Goal: Task Accomplishment & Management: Use online tool/utility

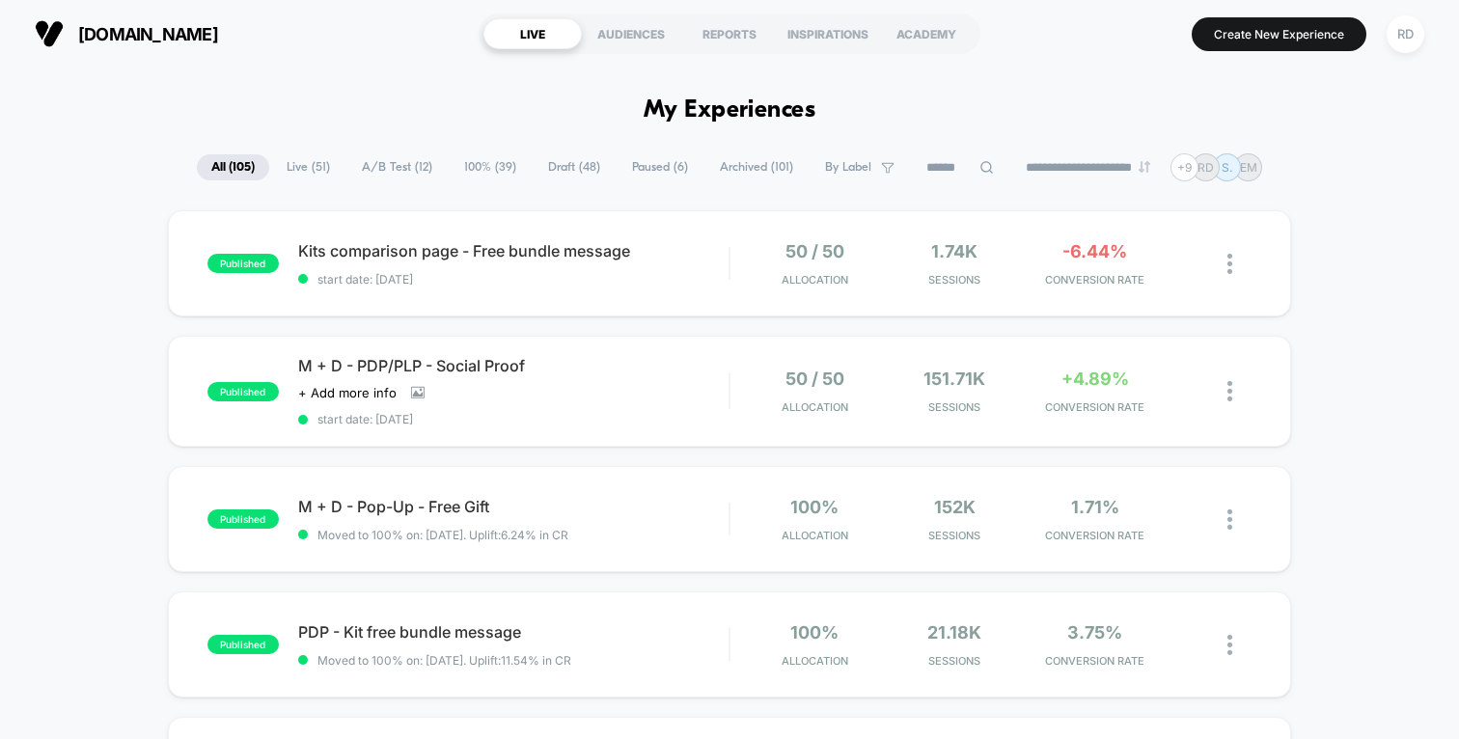
click at [979, 172] on icon at bounding box center [986, 167] width 14 height 14
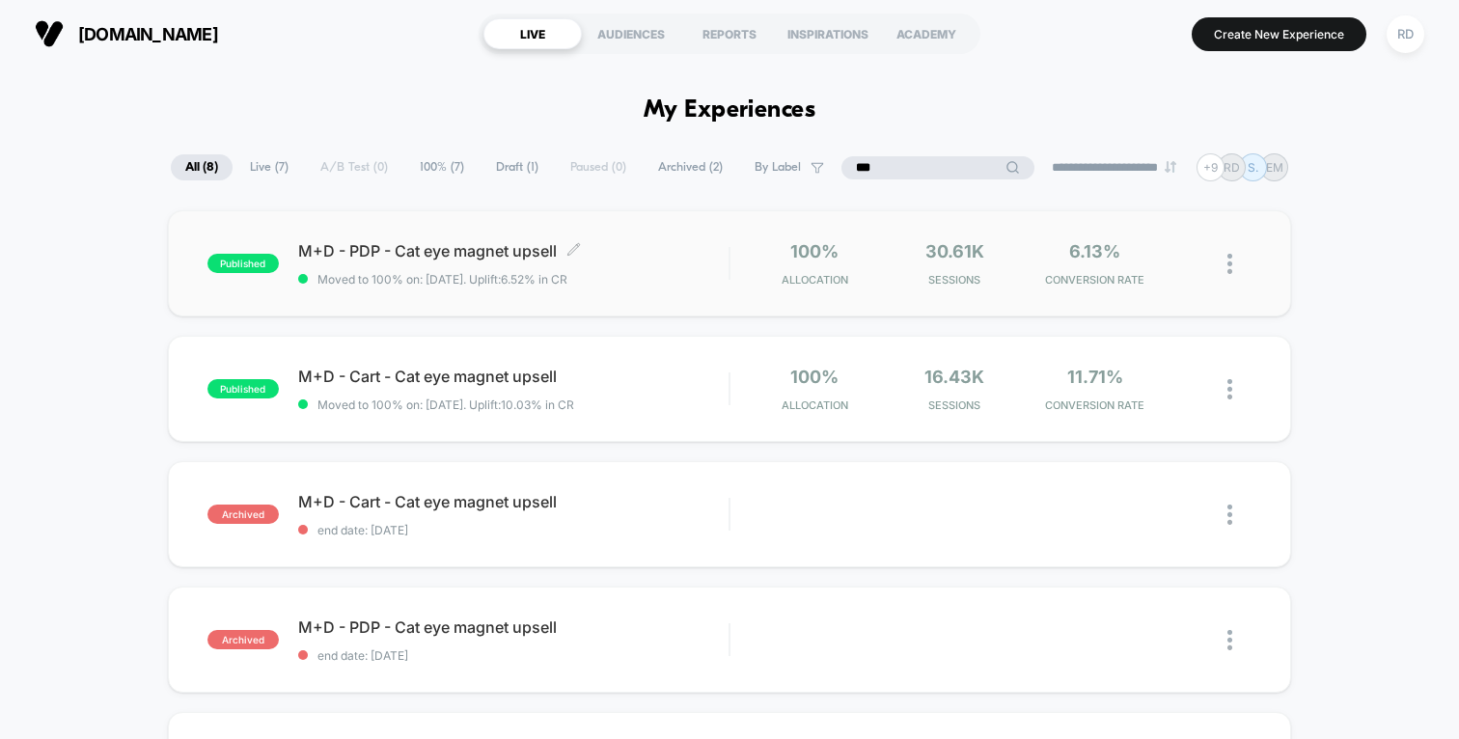
type input "***"
click at [481, 253] on span "M+D - PDP - Cat eye magnet upsell Click to edit experience details" at bounding box center [513, 250] width 430 height 19
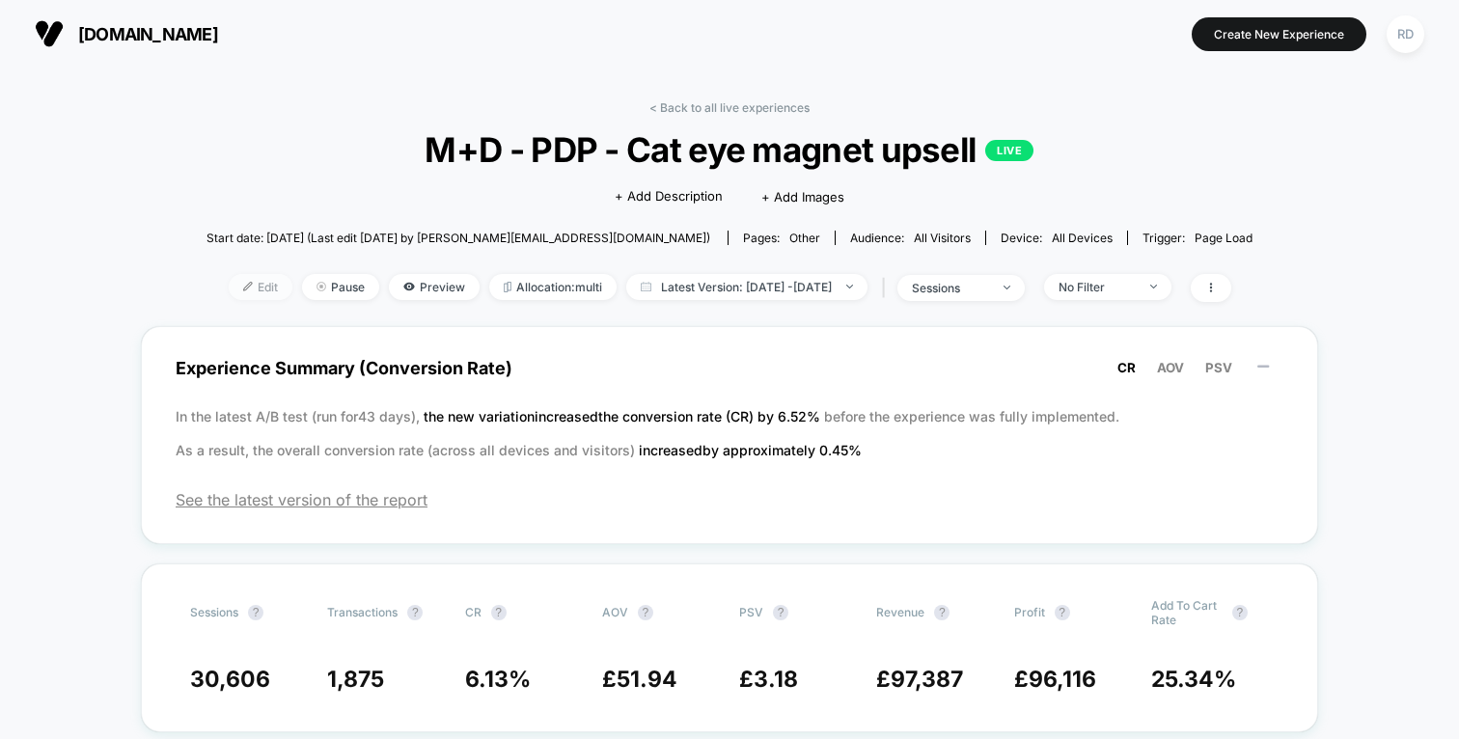
click at [229, 285] on span "Edit" at bounding box center [261, 287] width 64 height 26
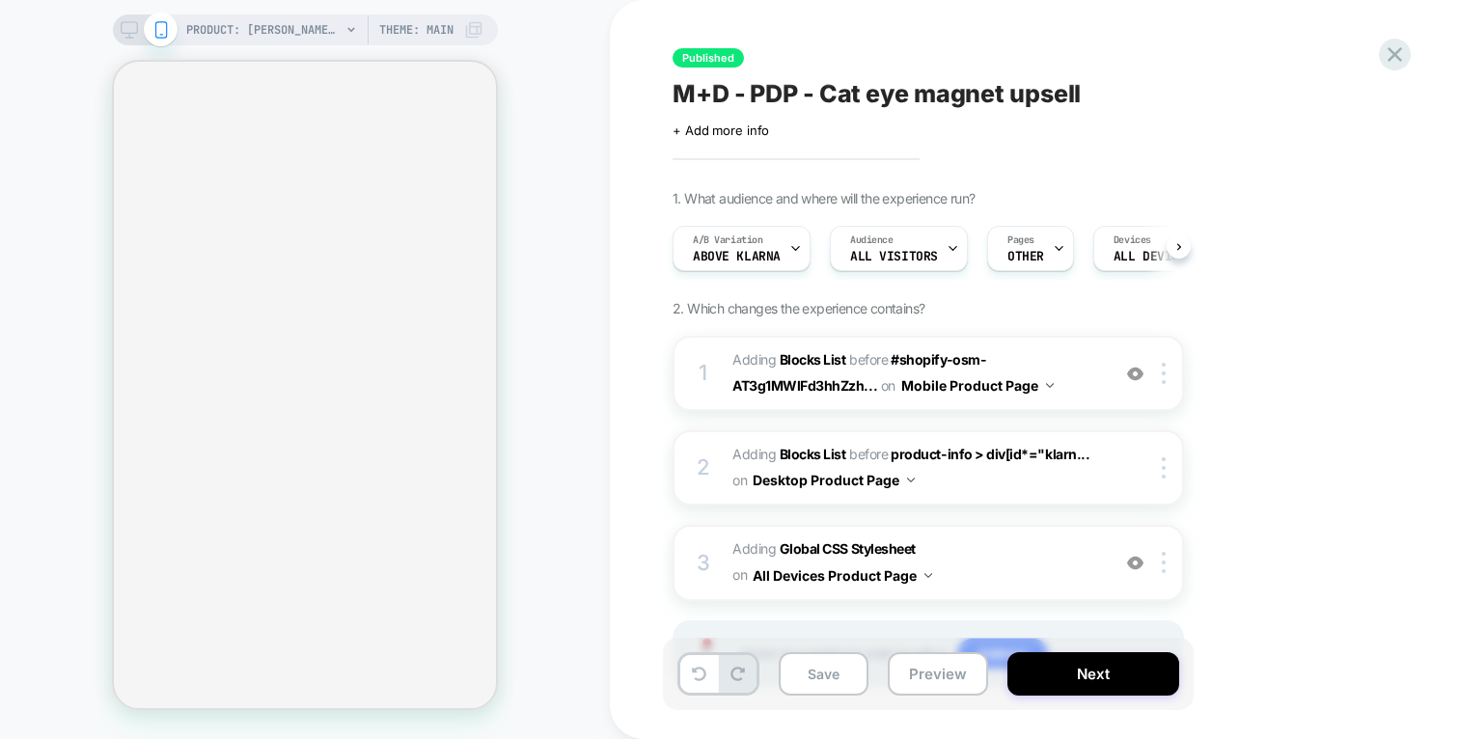
scroll to position [0, 2]
click at [1398, 57] on icon at bounding box center [1394, 54] width 14 height 14
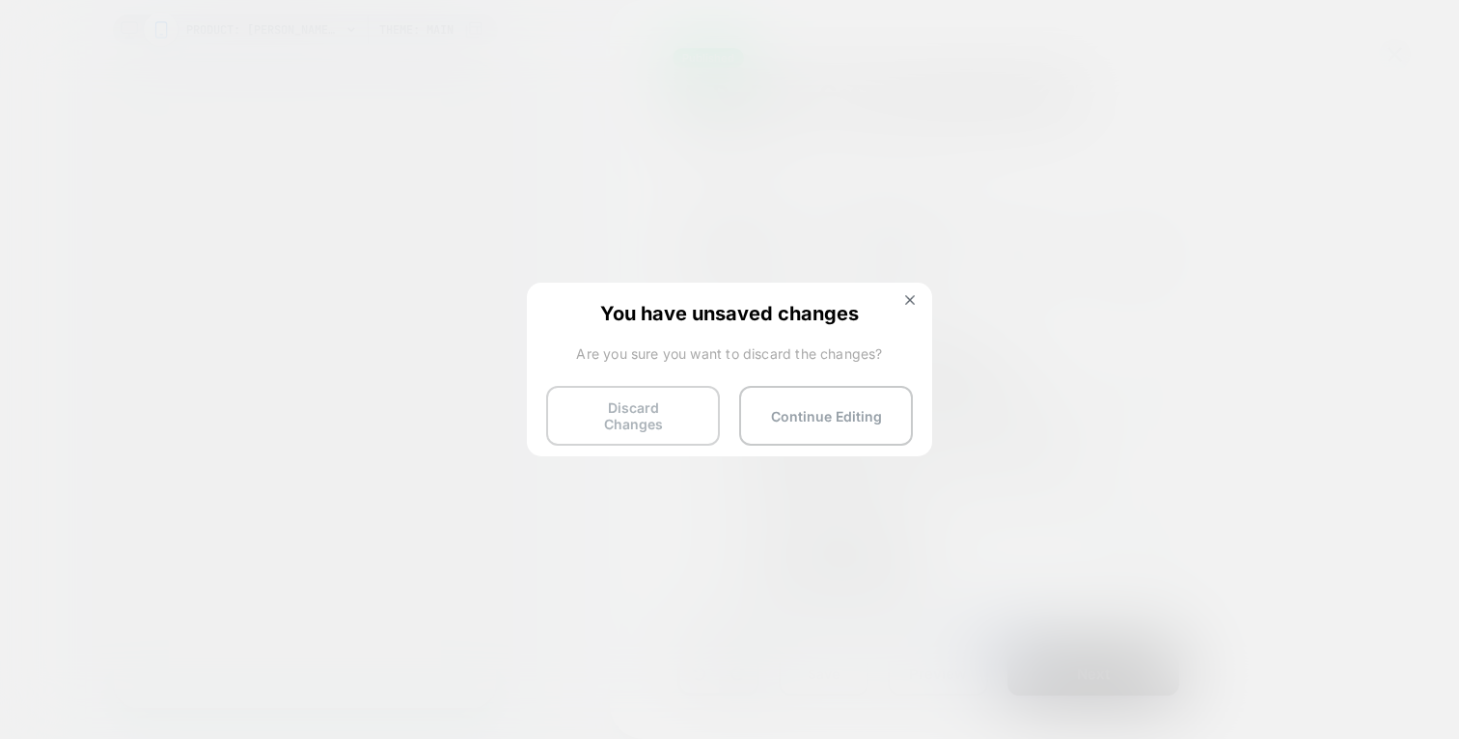
click at [659, 413] on button "Discard Changes" at bounding box center [633, 416] width 174 height 60
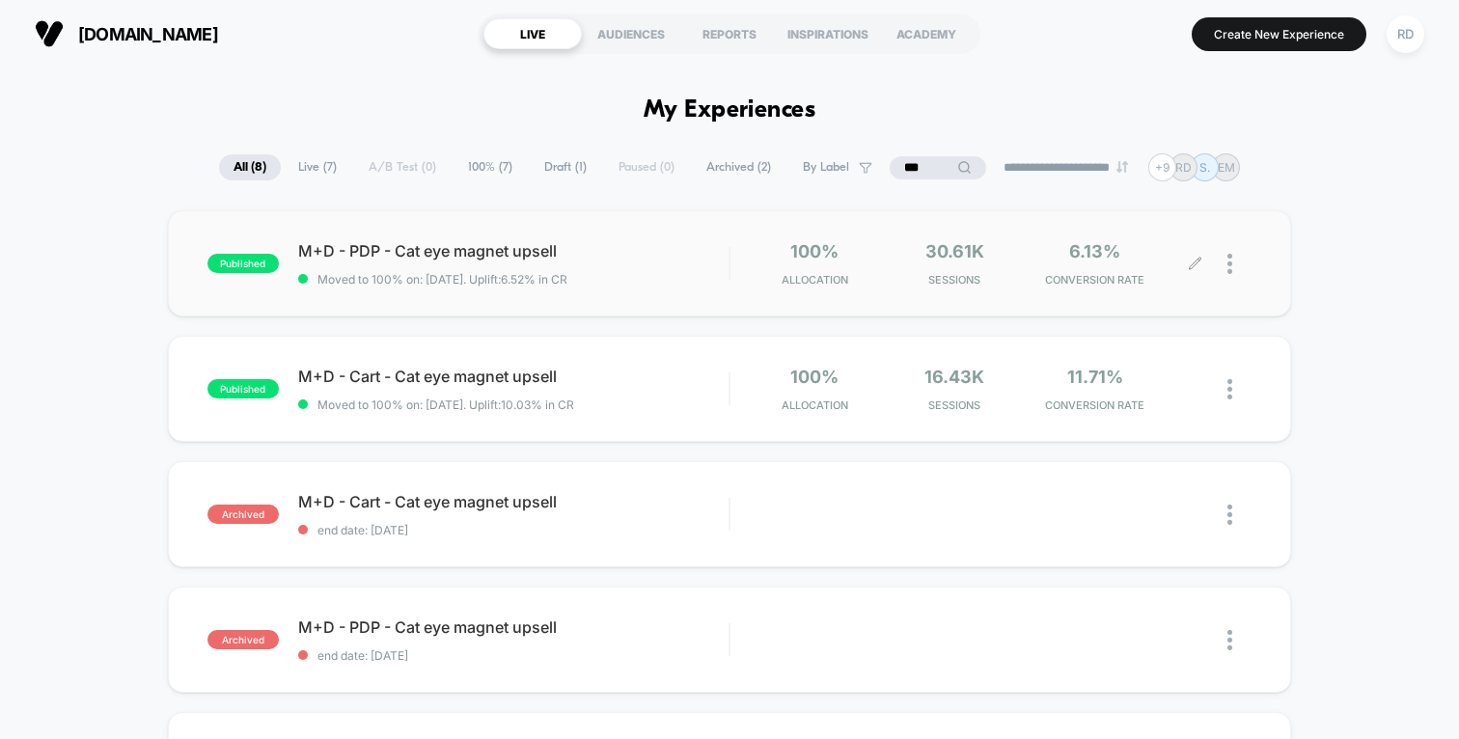
click at [1230, 257] on img at bounding box center [1229, 264] width 5 height 20
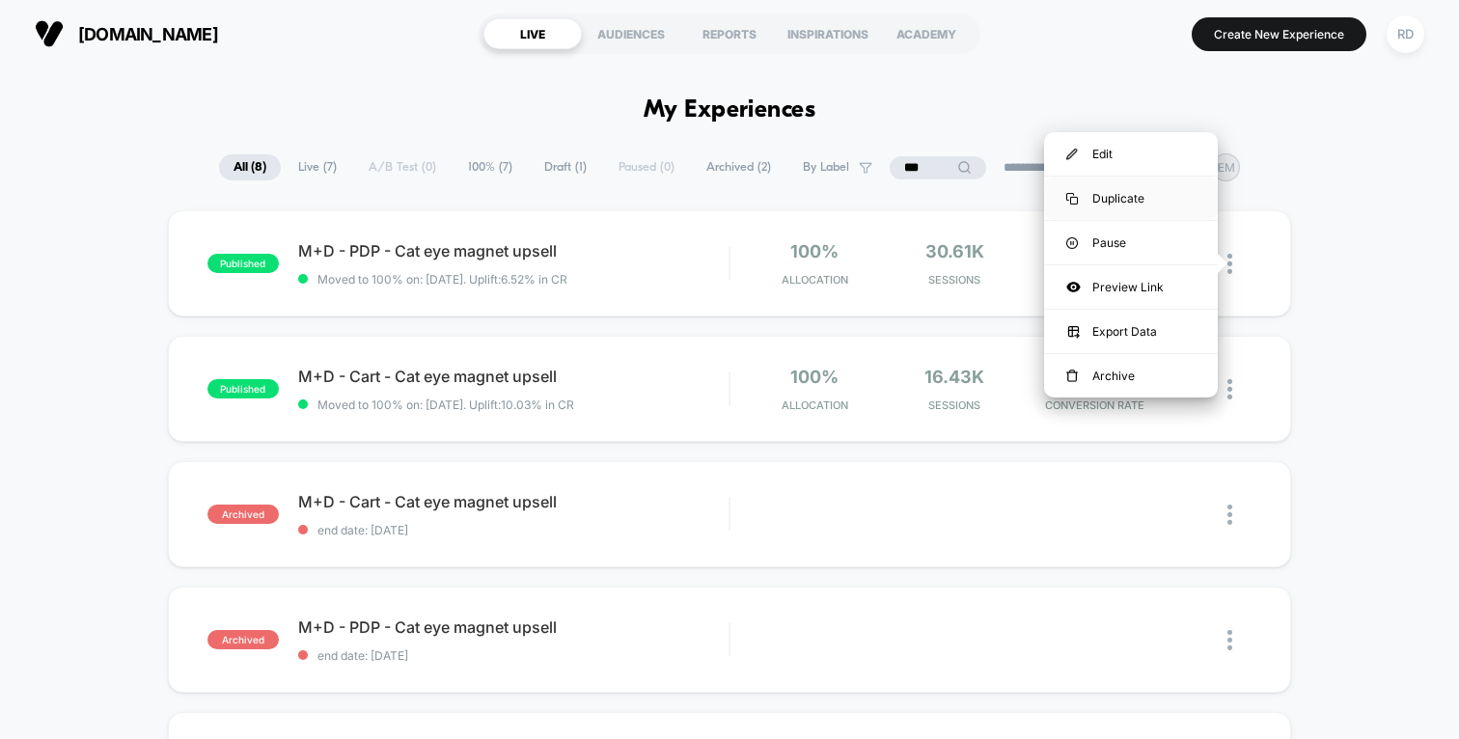
click at [1133, 195] on div "Duplicate" at bounding box center [1131, 198] width 174 height 43
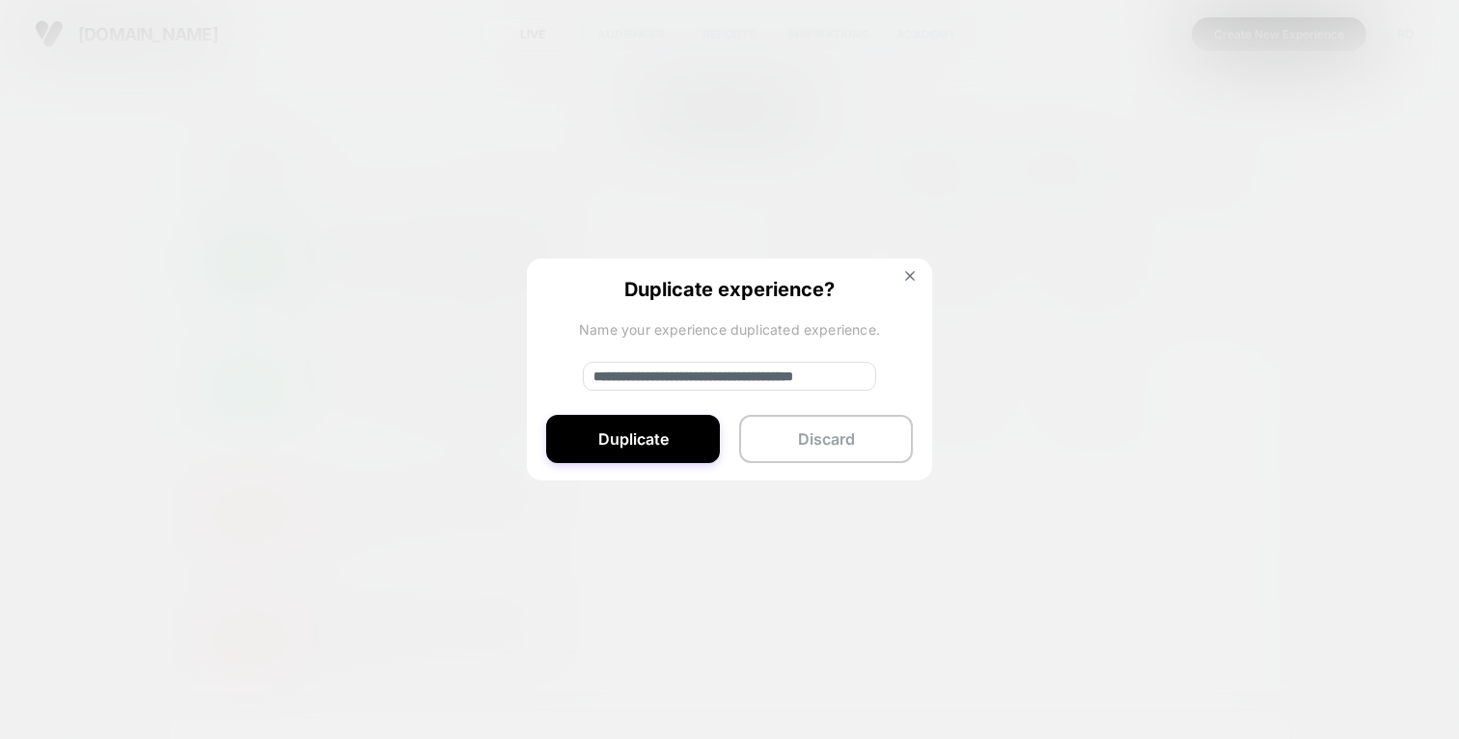
drag, startPoint x: 661, startPoint y: 371, endPoint x: 551, endPoint y: 360, distance: 110.6
click at [551, 360] on div "**********" at bounding box center [729, 371] width 405 height 224
drag, startPoint x: 863, startPoint y: 377, endPoint x: 770, endPoint y: 368, distance: 94.1
click at [770, 368] on input "**********" at bounding box center [729, 376] width 293 height 29
click at [778, 375] on input "**********" at bounding box center [729, 376] width 293 height 29
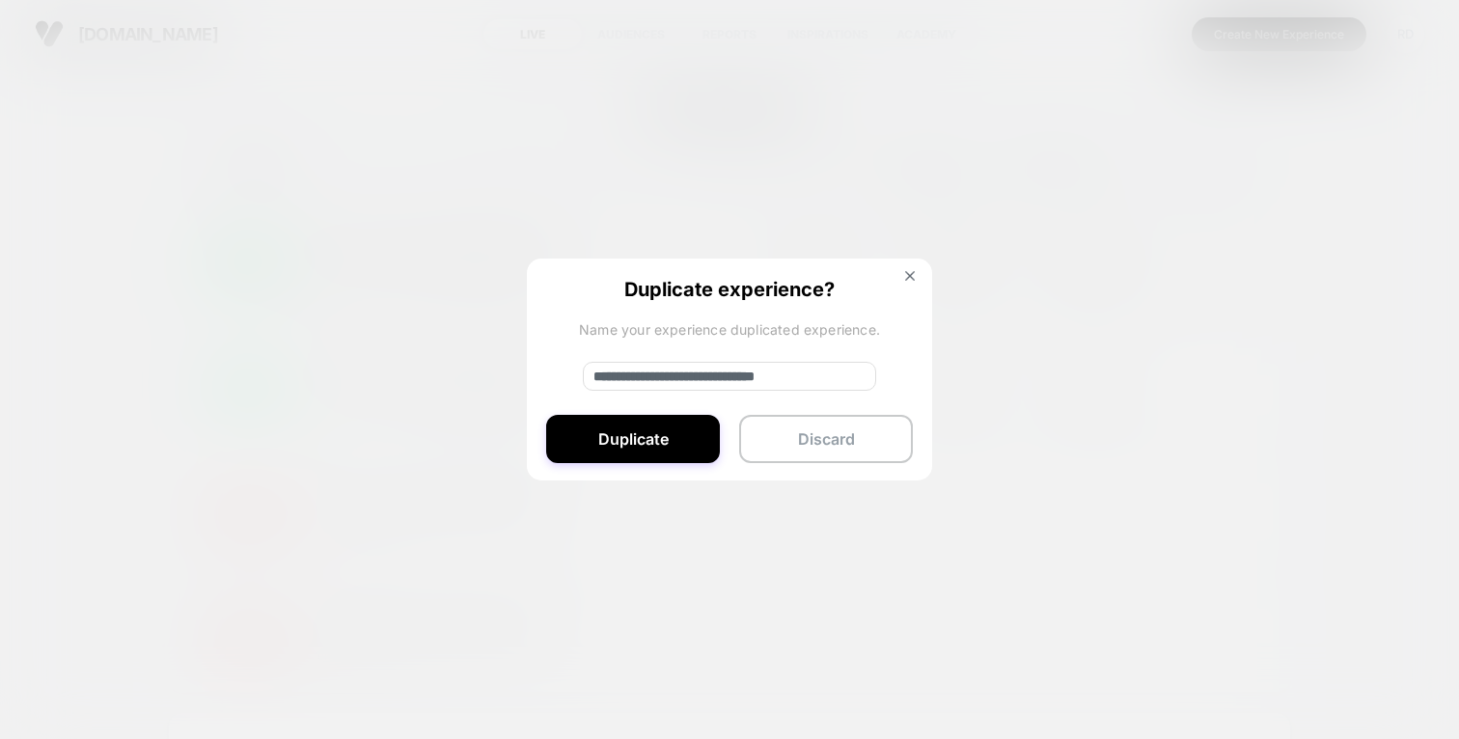
drag, startPoint x: 813, startPoint y: 378, endPoint x: 692, endPoint y: 377, distance: 121.6
click at [692, 377] on input "**********" at bounding box center [729, 376] width 293 height 29
type input "**********"
click at [664, 431] on button "Duplicate" at bounding box center [633, 439] width 174 height 48
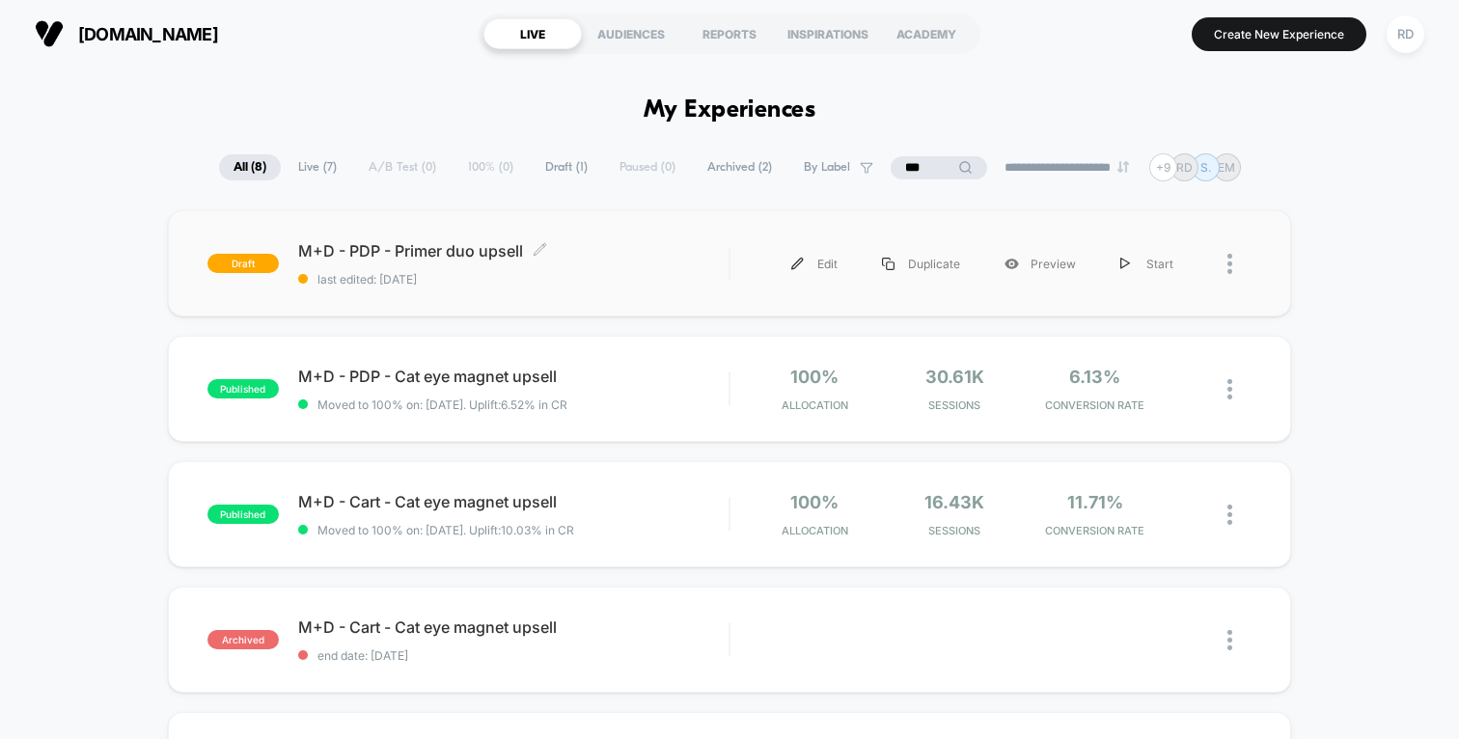
click at [438, 251] on span "M+D - PDP - Primer duo upsell Click to edit experience details" at bounding box center [513, 250] width 430 height 19
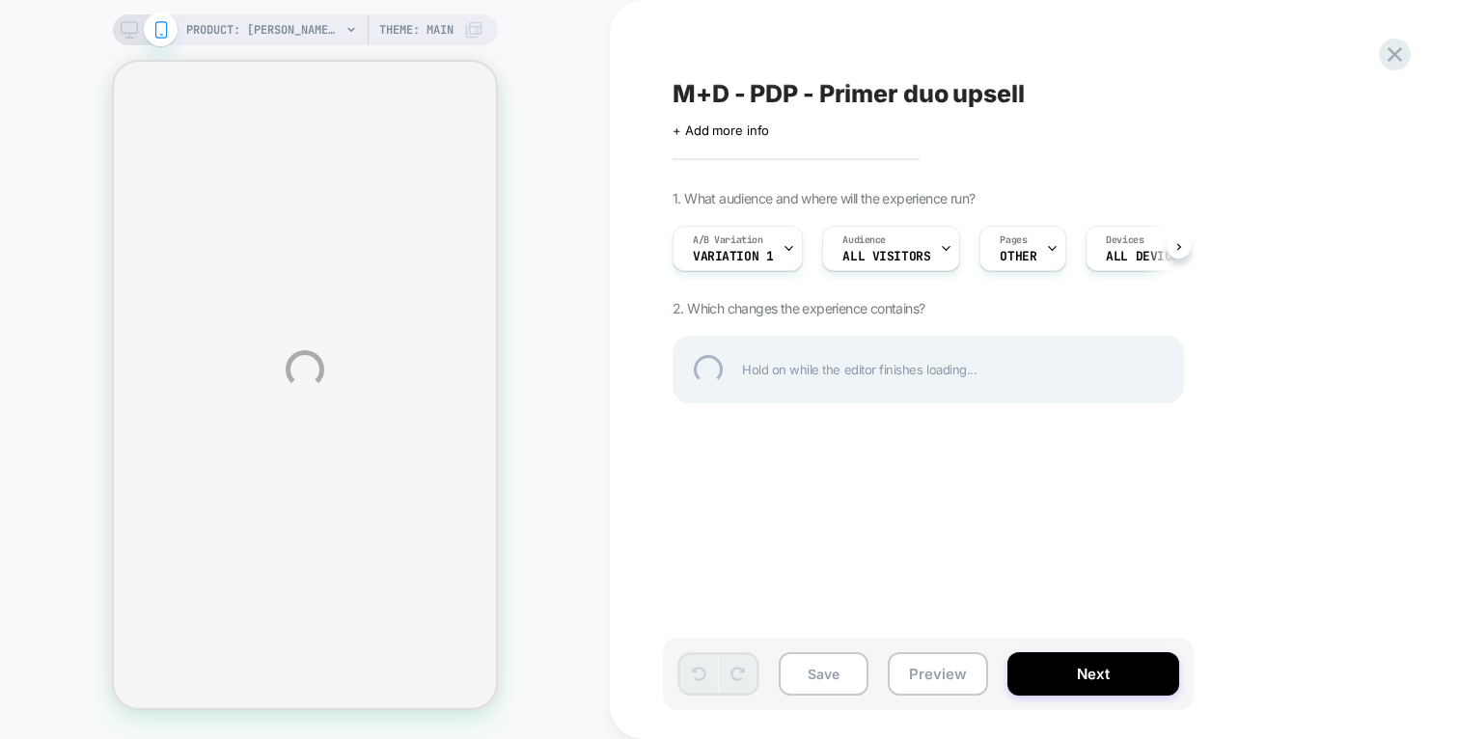
click at [721, 252] on div "PRODUCT: Mylee Alchemy Cat Eye Gel Polish Collection (Worth £80) [8x8ml] PRODUC…" at bounding box center [729, 369] width 1459 height 739
click at [635, 247] on div "PRODUCT: Mylee Alchemy Cat Eye Gel Polish Collection (Worth £80) [8x8ml] PRODUC…" at bounding box center [729, 369] width 1459 height 739
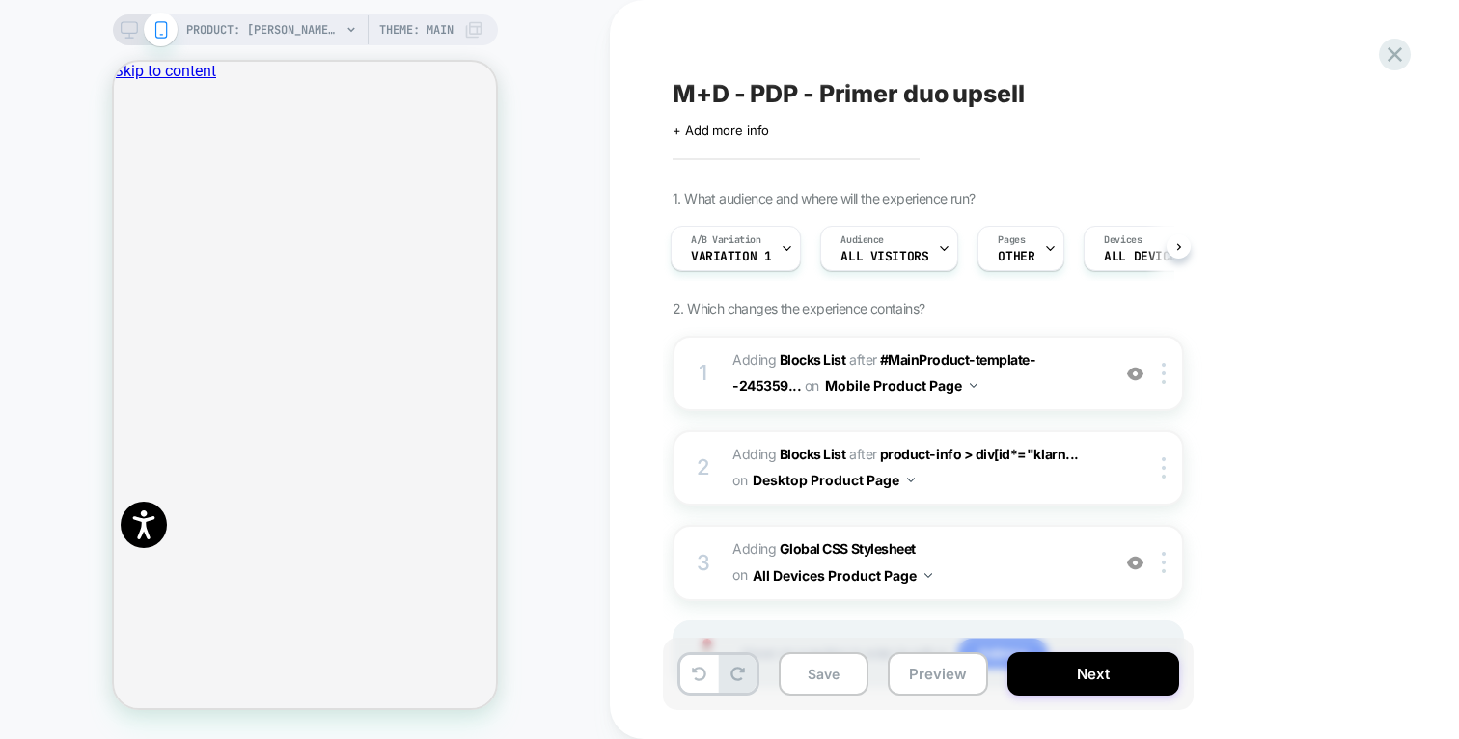
scroll to position [0, 1]
click at [122, 160] on icon "Close" at bounding box center [122, 160] width 0 height 0
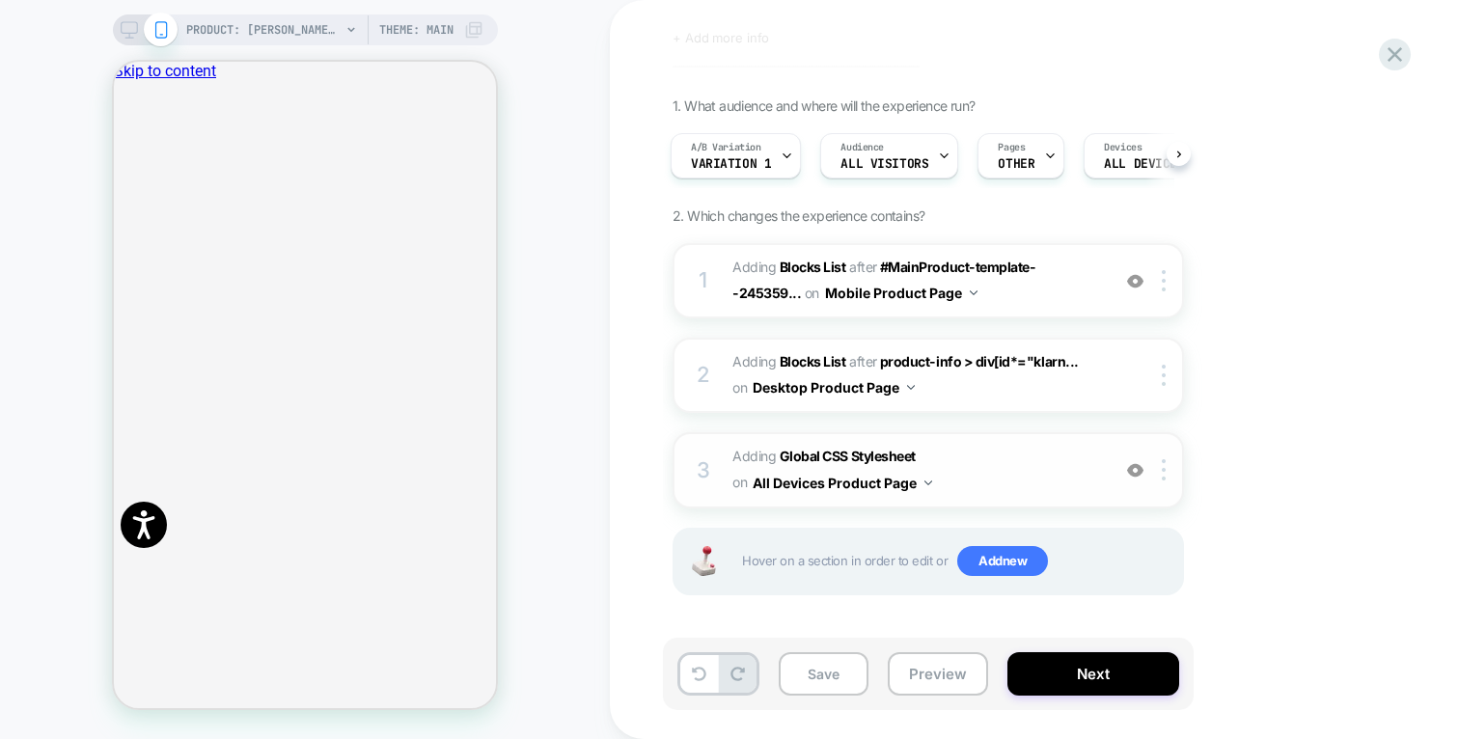
scroll to position [0, 0]
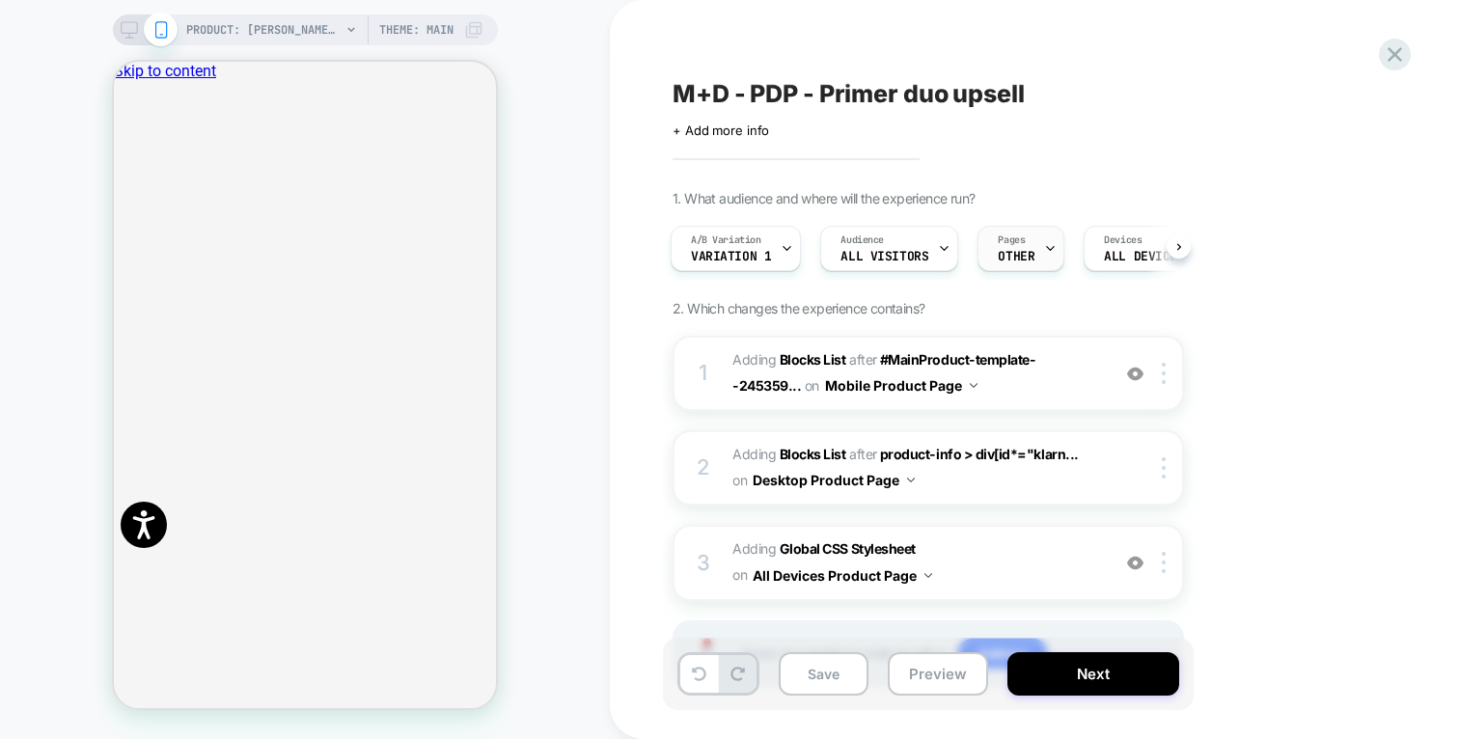
click at [1020, 245] on span "Pages" at bounding box center [1010, 240] width 27 height 14
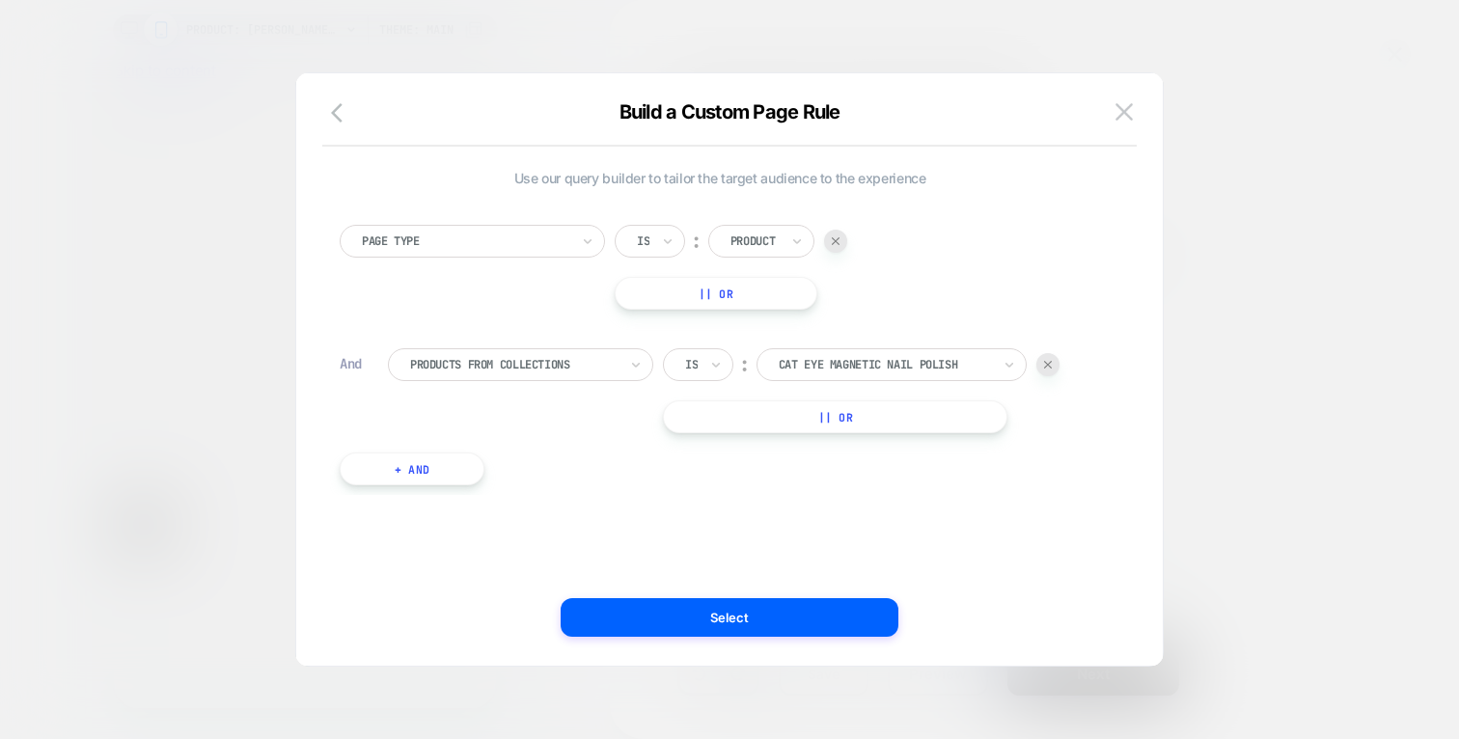
click at [587, 365] on div at bounding box center [513, 364] width 207 height 17
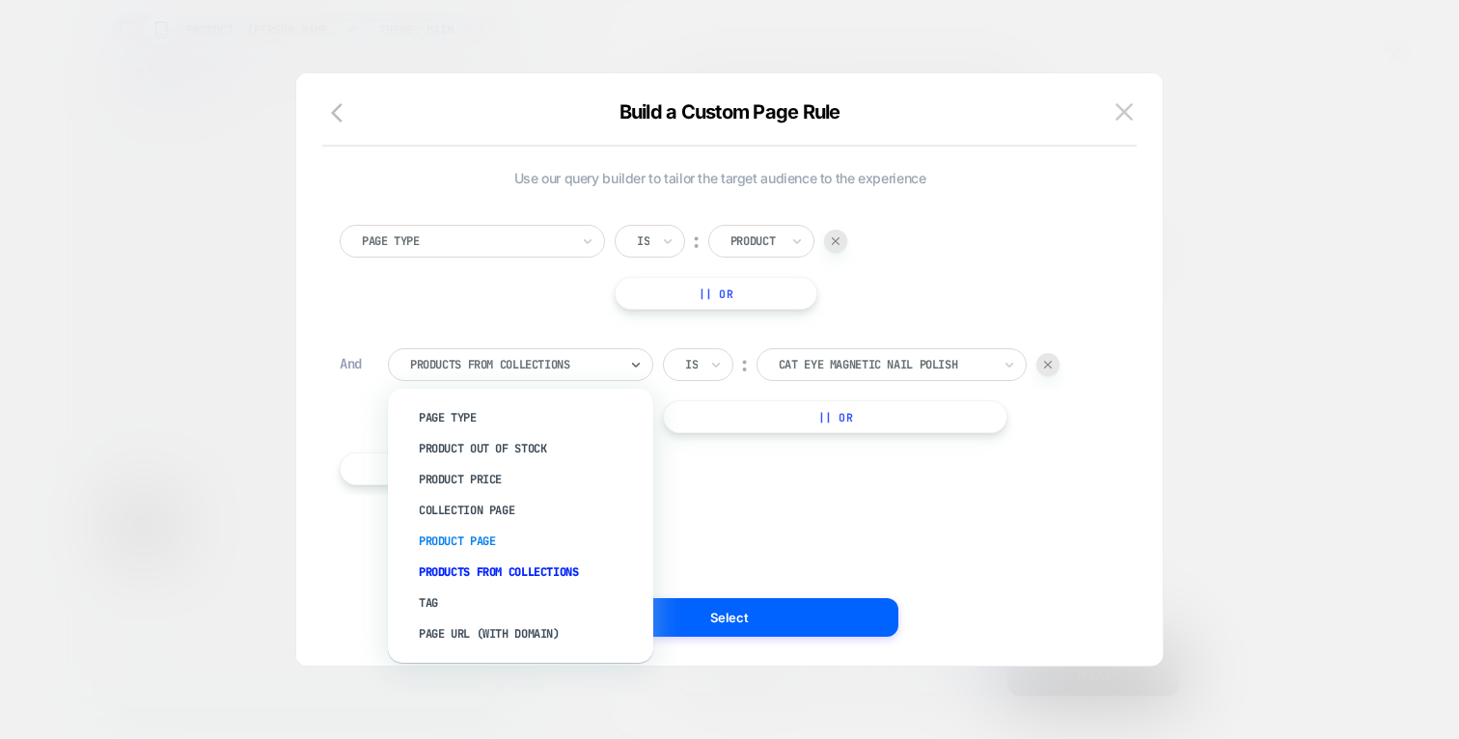
click at [490, 539] on div "Product Page" at bounding box center [530, 541] width 246 height 31
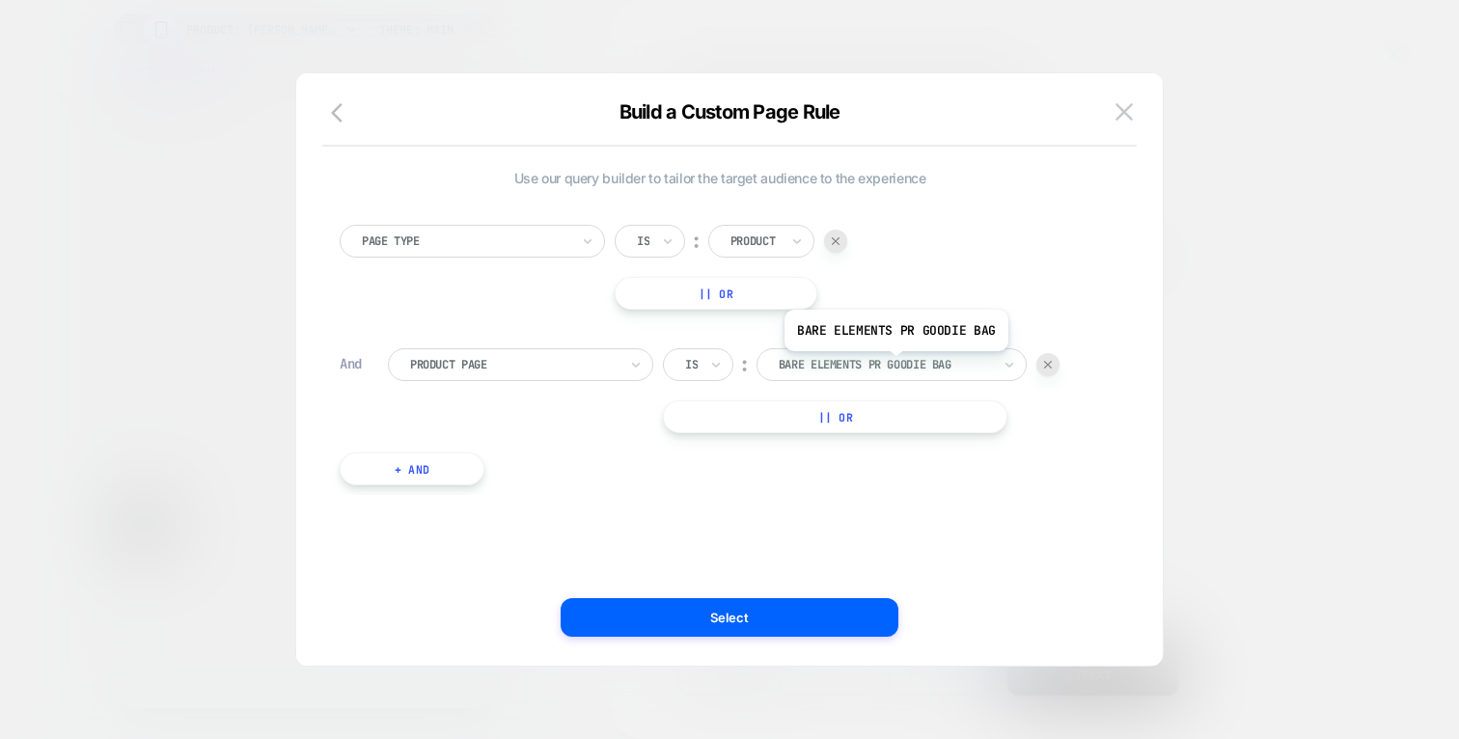
click at [893, 366] on div at bounding box center [884, 364] width 212 height 17
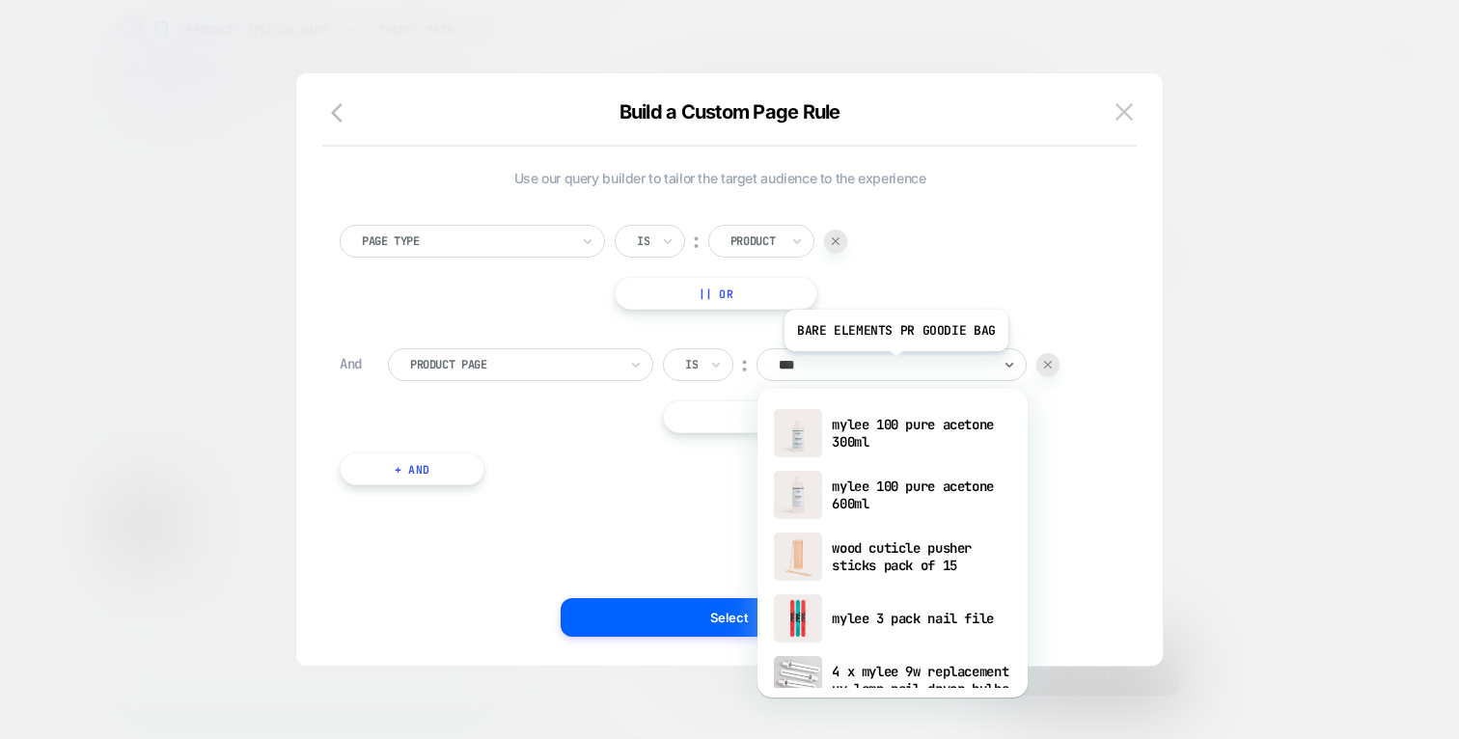
type input "****"
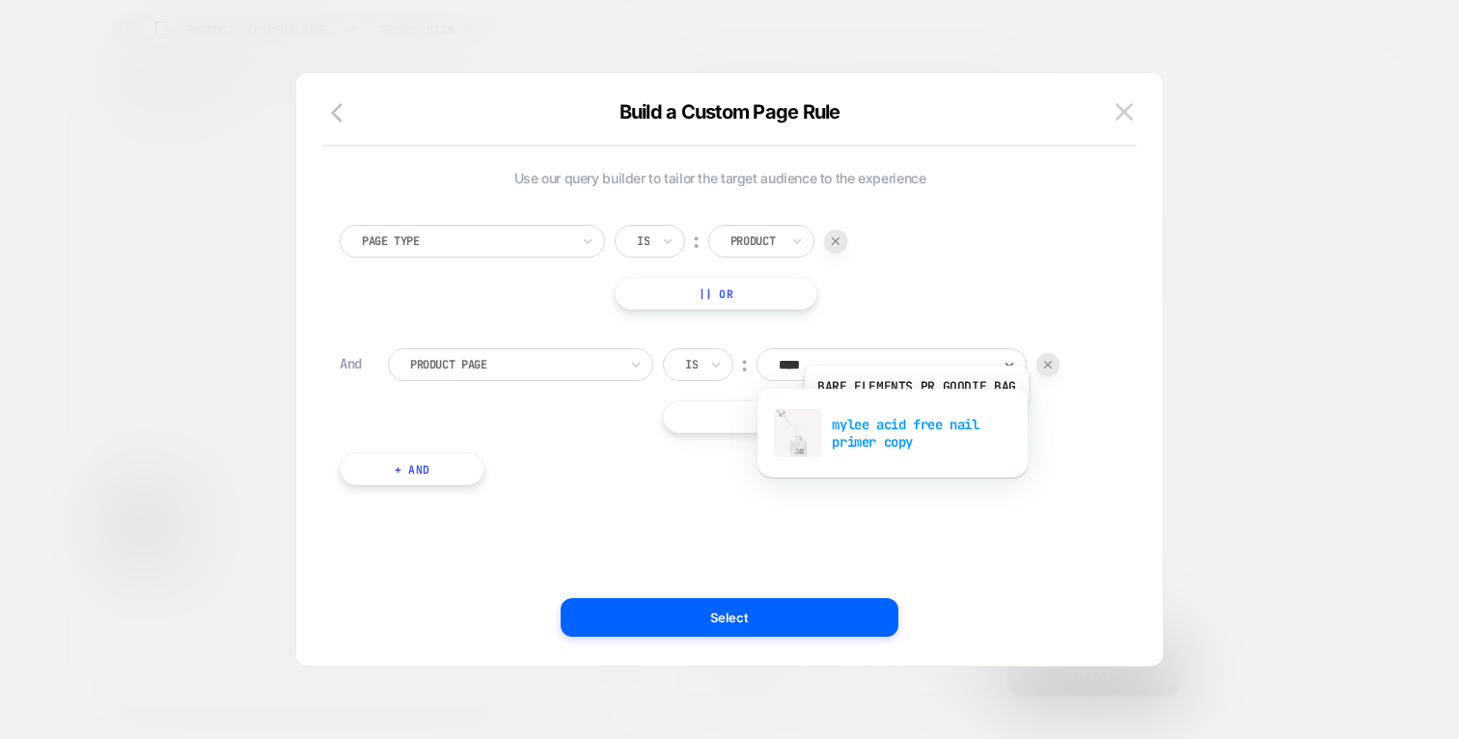
click at [914, 422] on div "mylee acid free nail primer copy" at bounding box center [892, 433] width 251 height 62
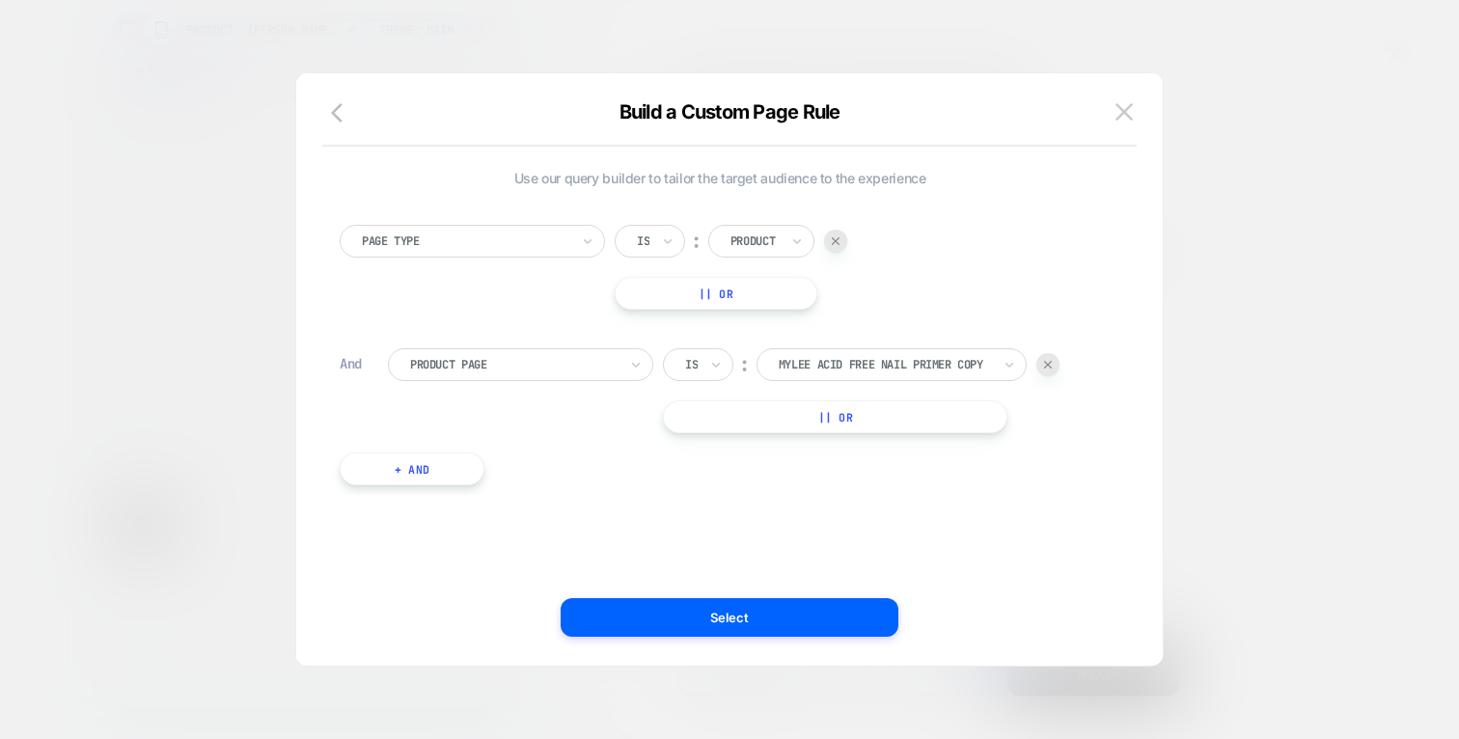
click at [846, 423] on button "|| Or" at bounding box center [835, 416] width 344 height 33
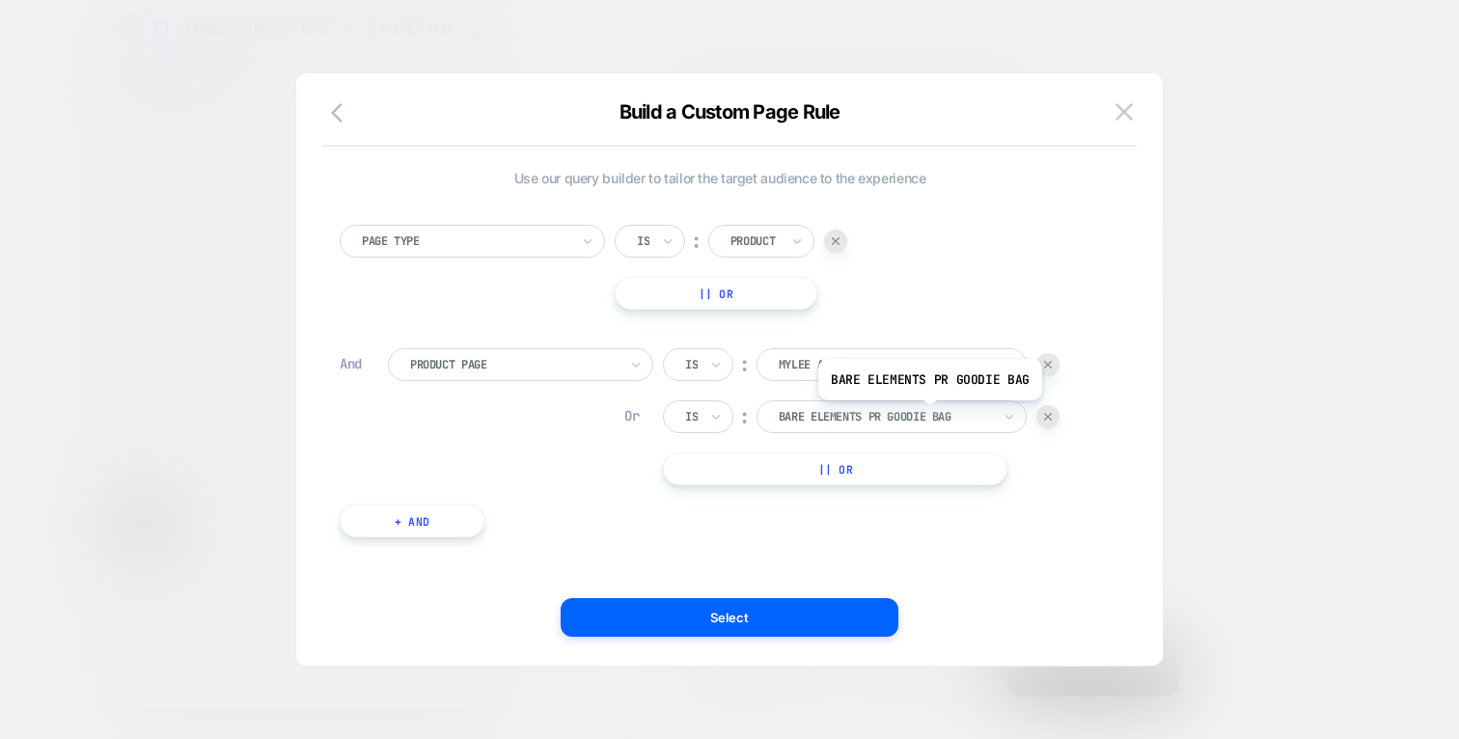
click at [927, 415] on div at bounding box center [884, 416] width 212 height 17
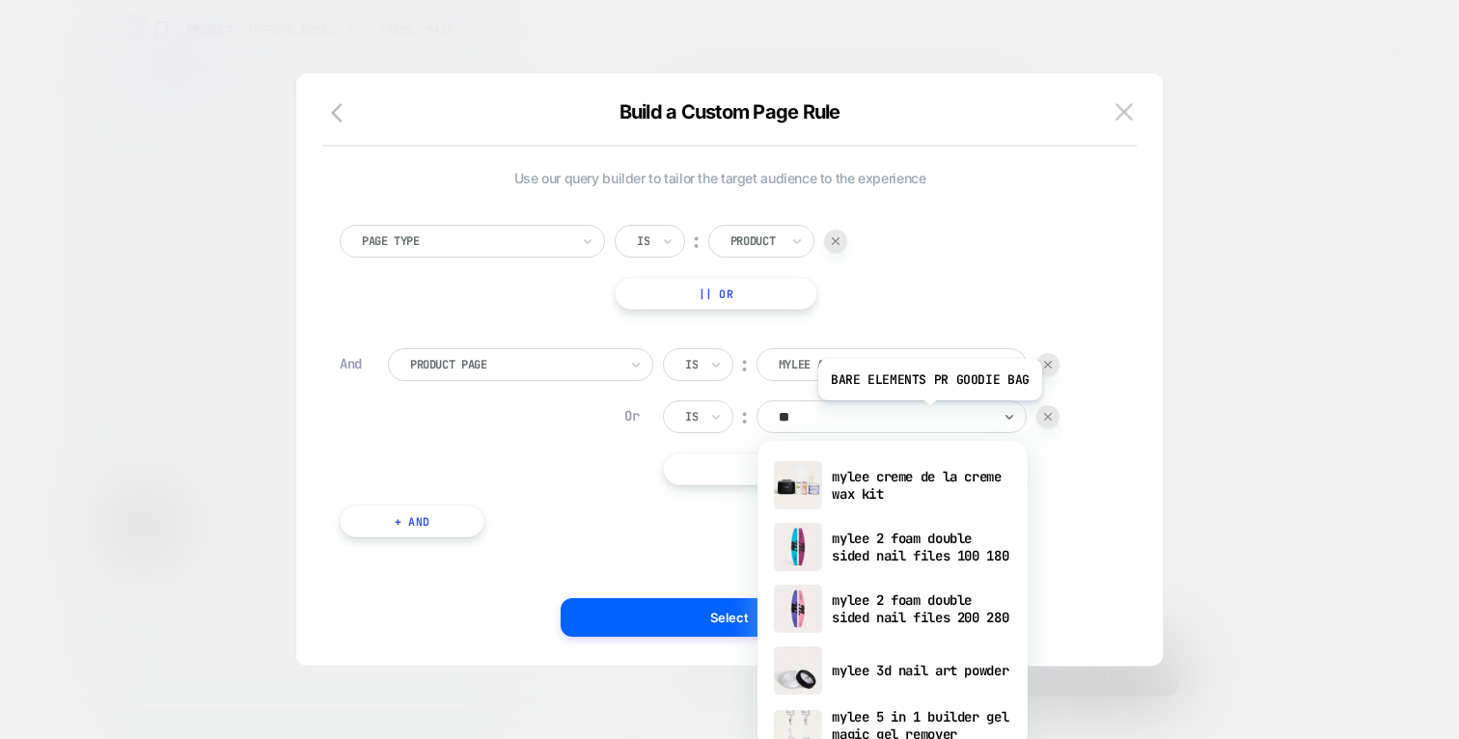
type input "***"
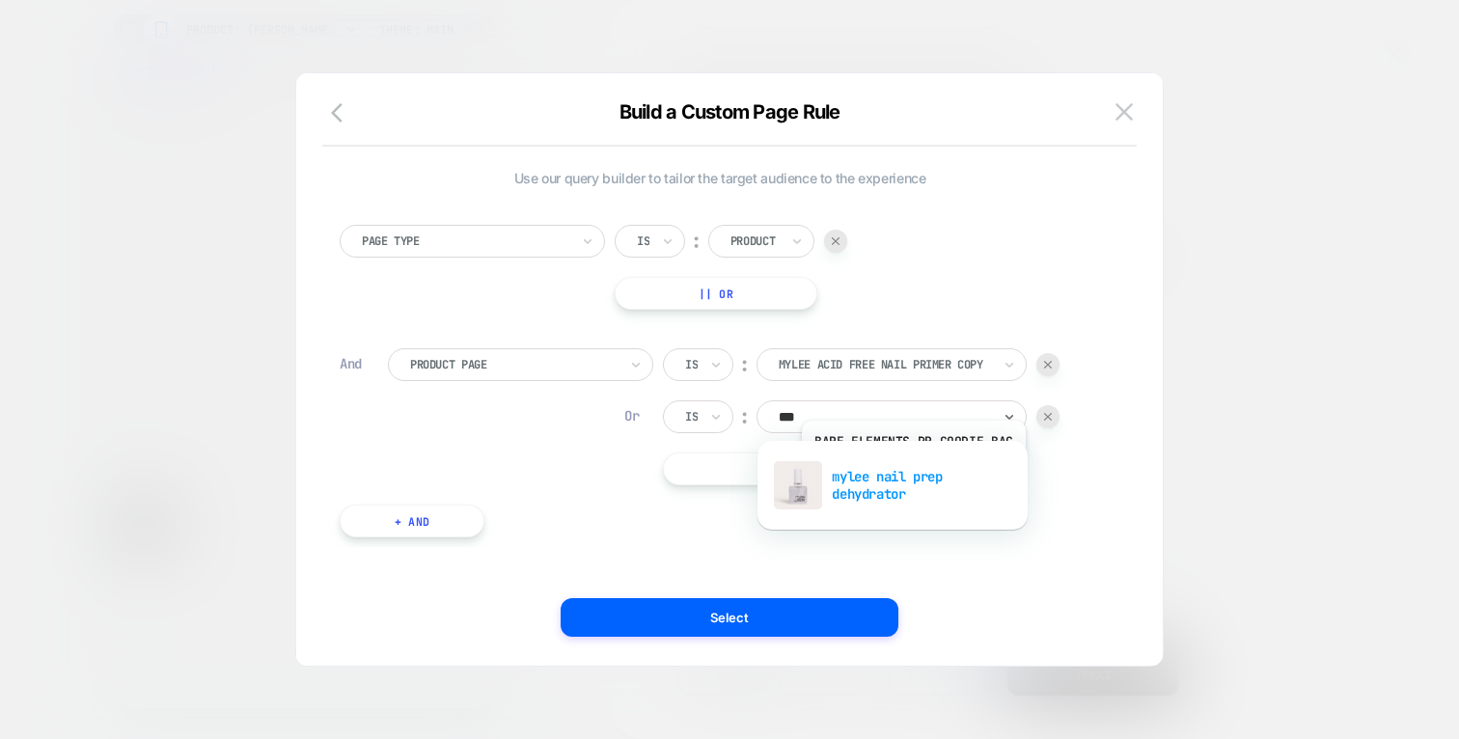
click at [911, 477] on div "mylee nail prep dehydrator" at bounding box center [892, 485] width 251 height 62
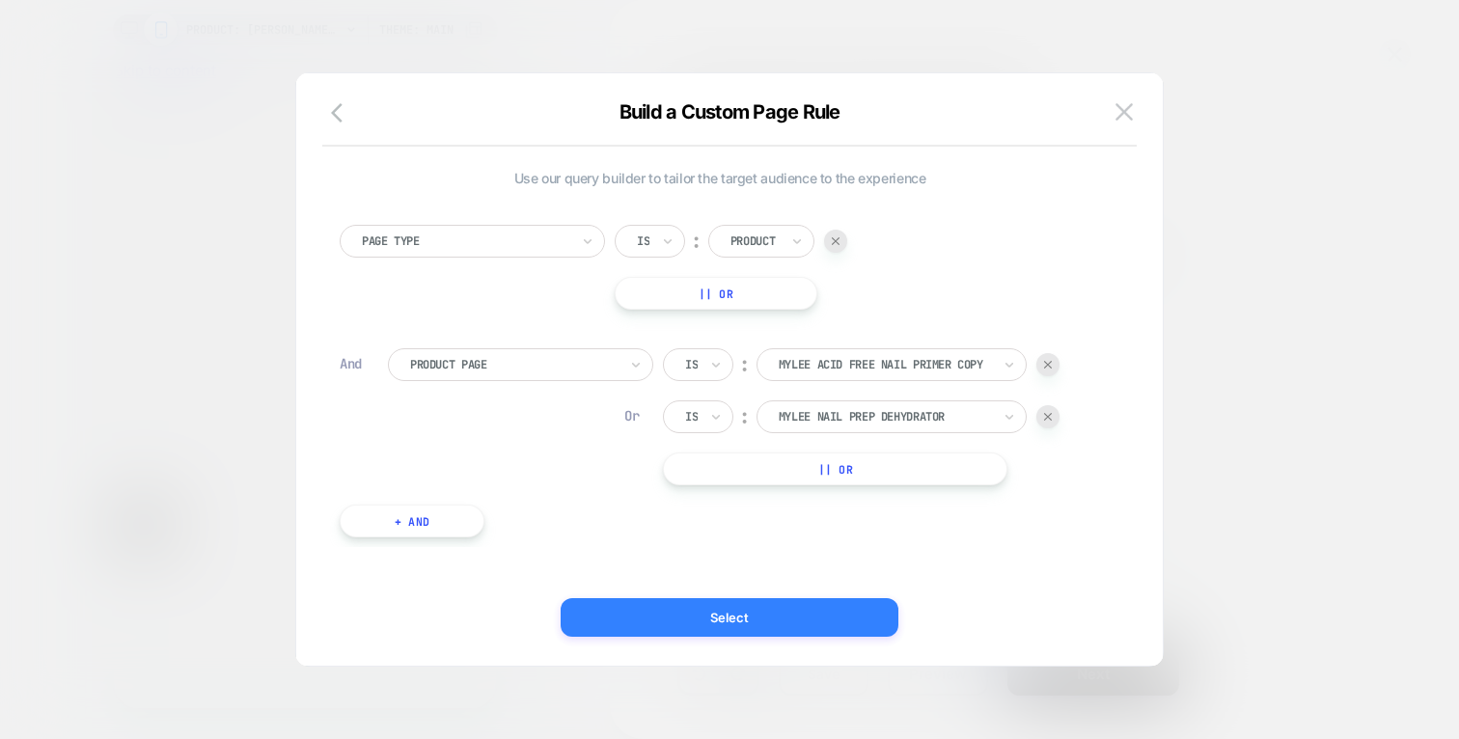
click at [754, 614] on button "Select" at bounding box center [729, 617] width 338 height 39
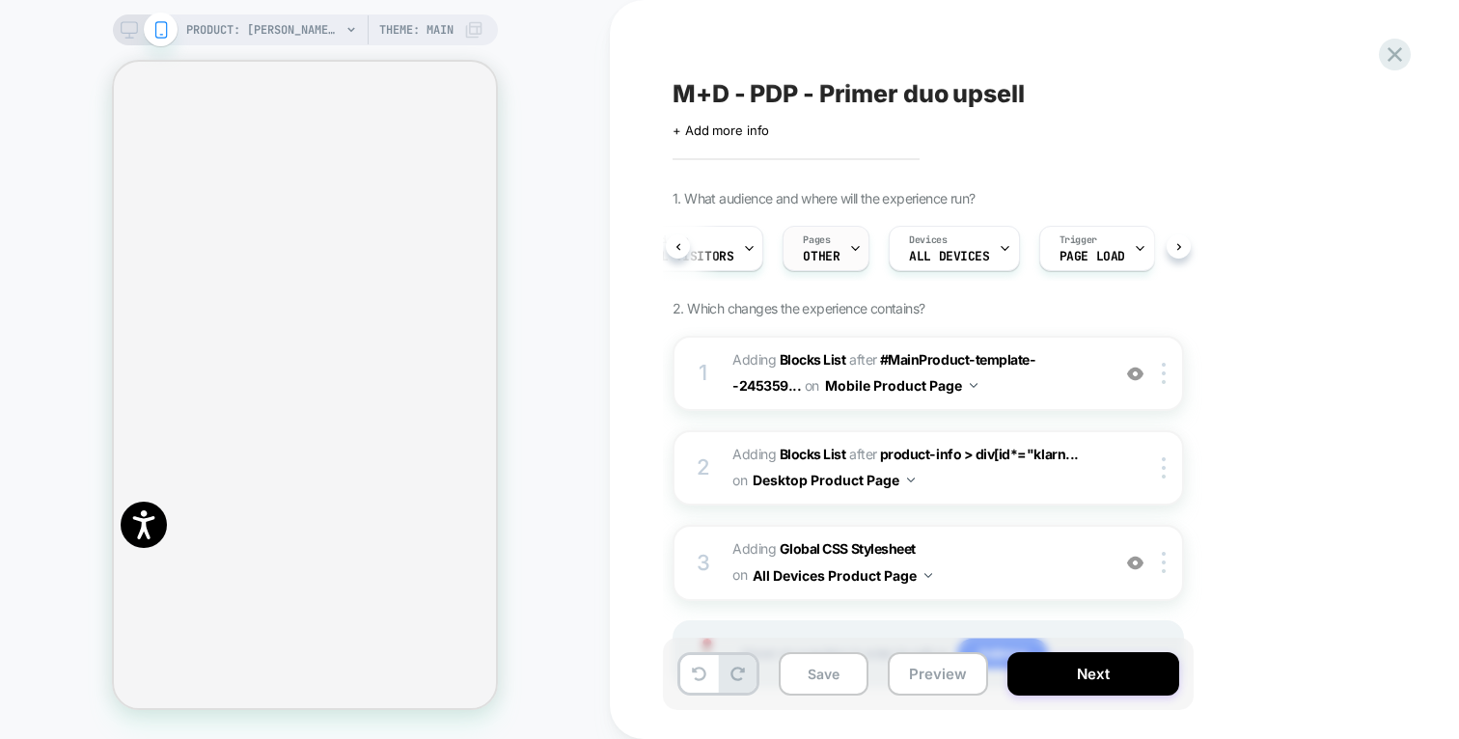
scroll to position [0, 235]
click at [984, 391] on span "#_loomi_addon_1736681113658_dup1748441322_dup1758549129 Adding Blocks List AFTE…" at bounding box center [916, 373] width 368 height 52
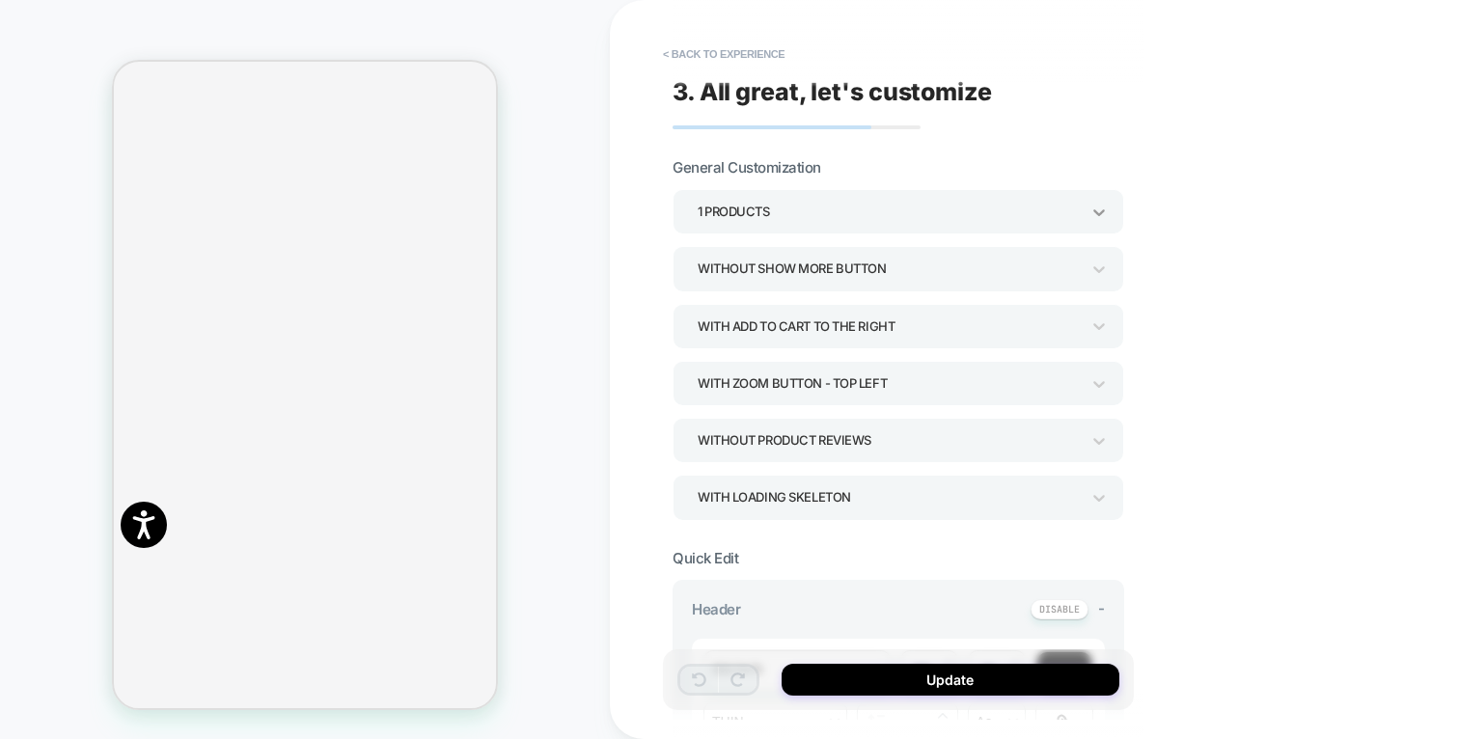
click at [1105, 203] on icon at bounding box center [1098, 212] width 19 height 19
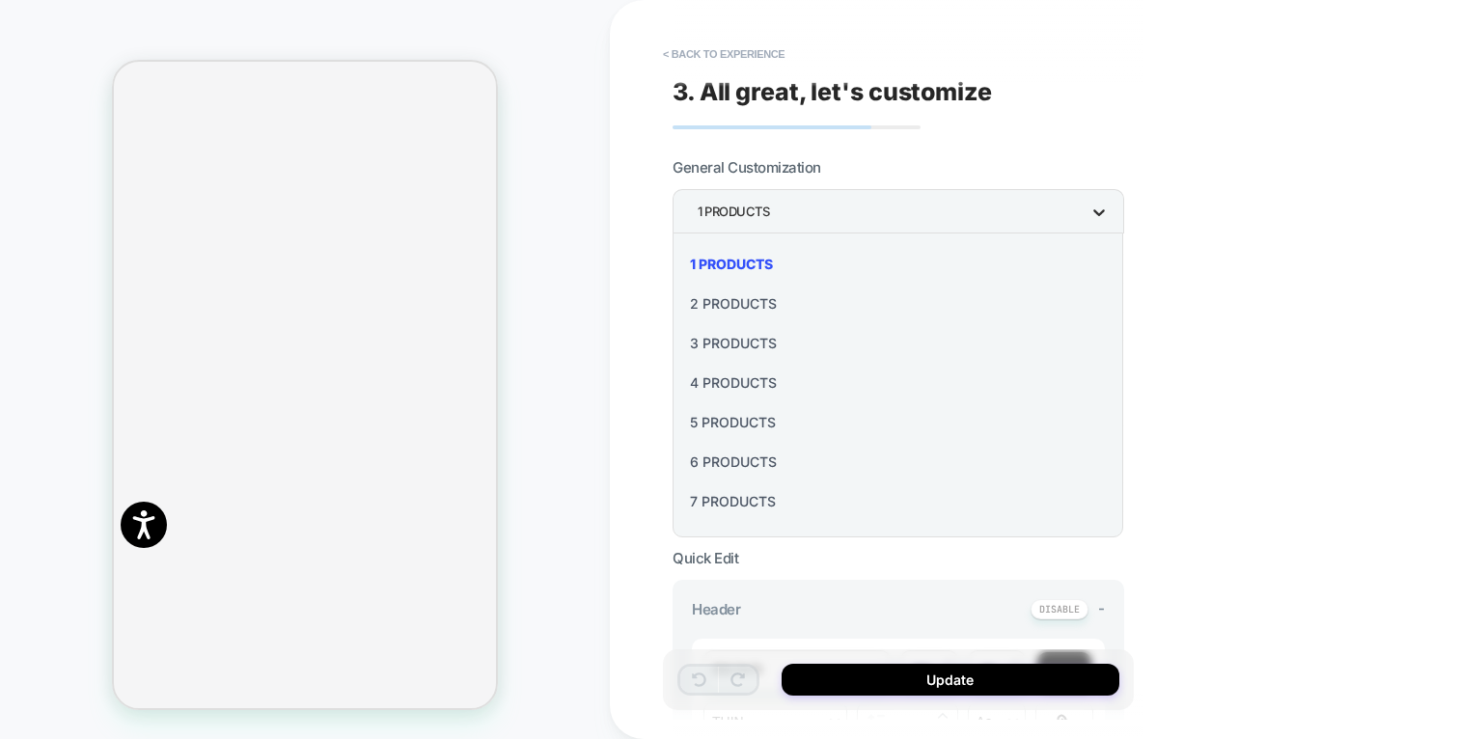
click at [1105, 202] on div at bounding box center [729, 369] width 1459 height 739
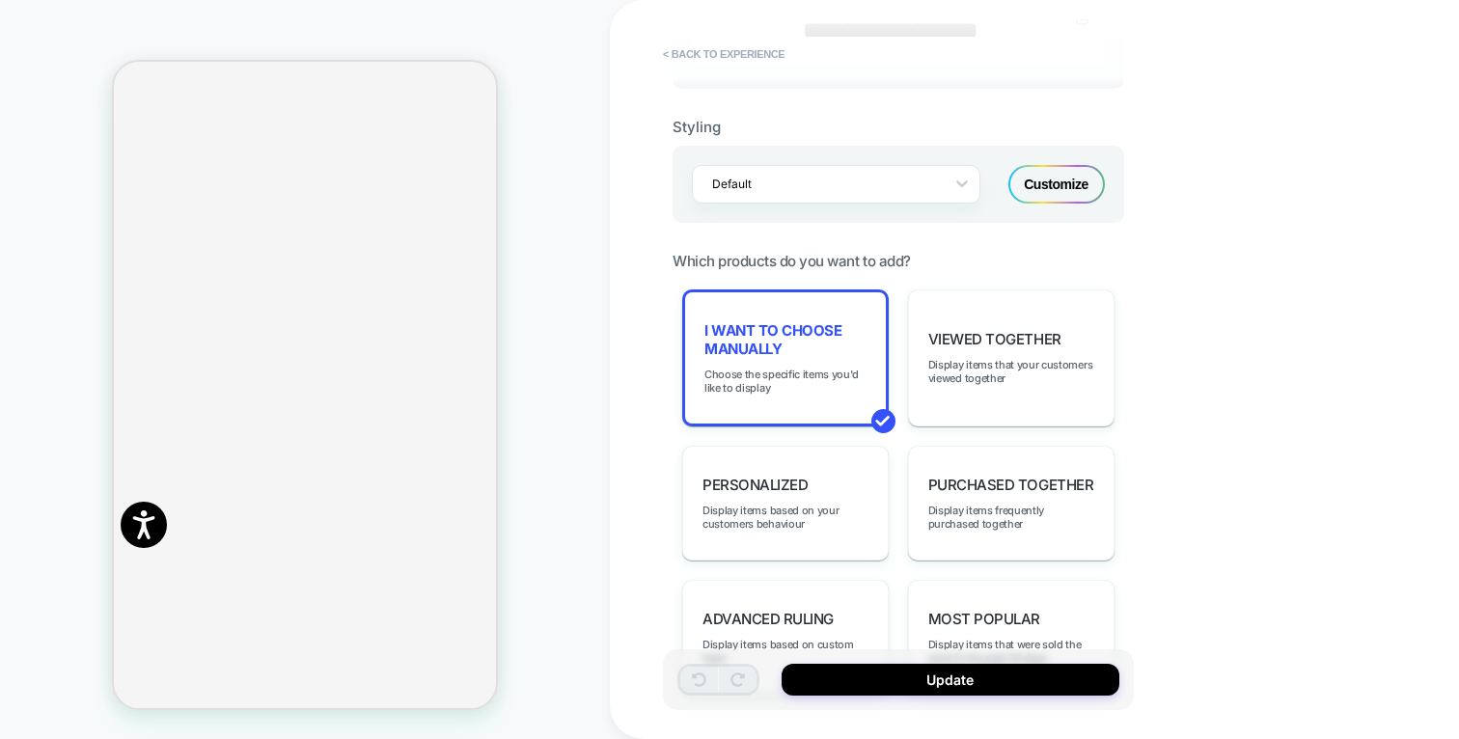
scroll to position [781, 0]
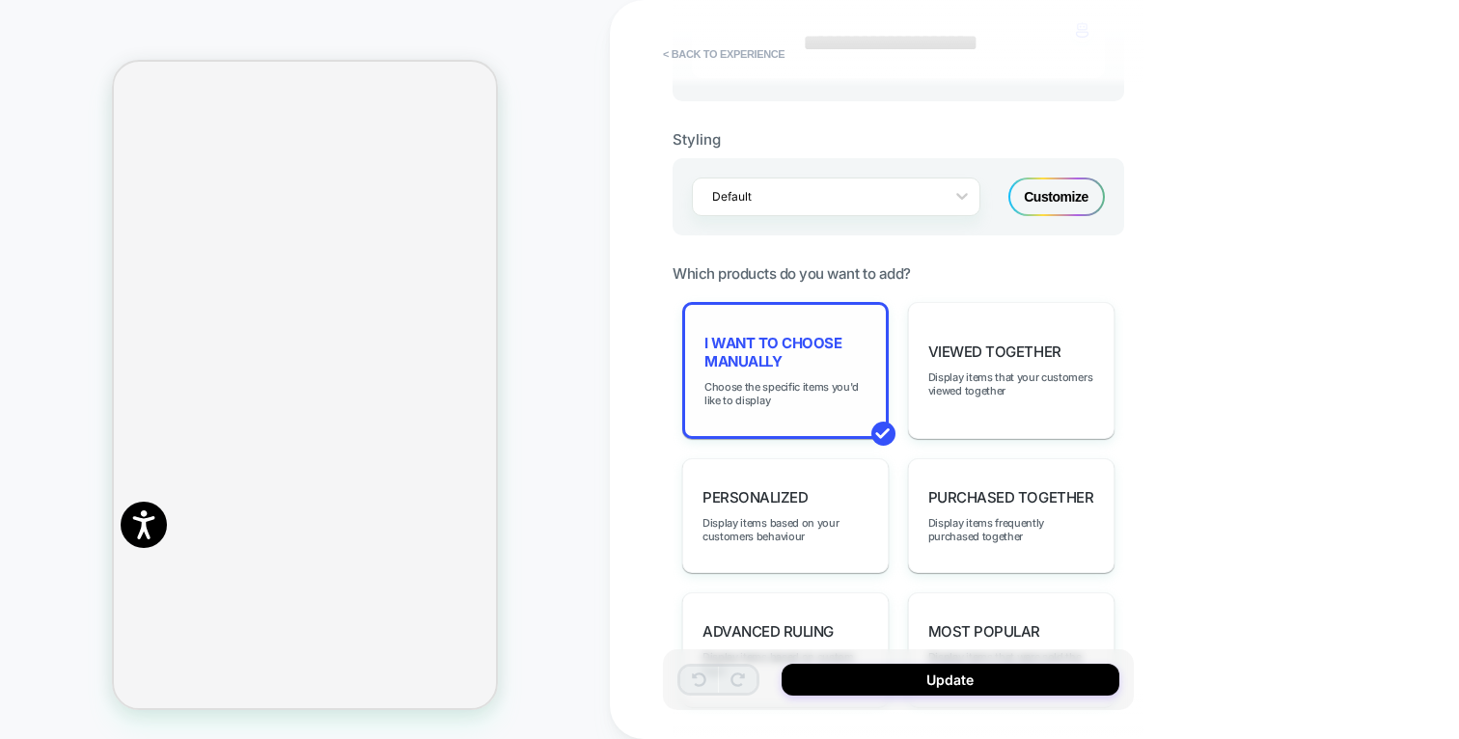
click at [803, 369] on div "I want to choose manually Choose the specific items you'd like to display" at bounding box center [785, 370] width 206 height 137
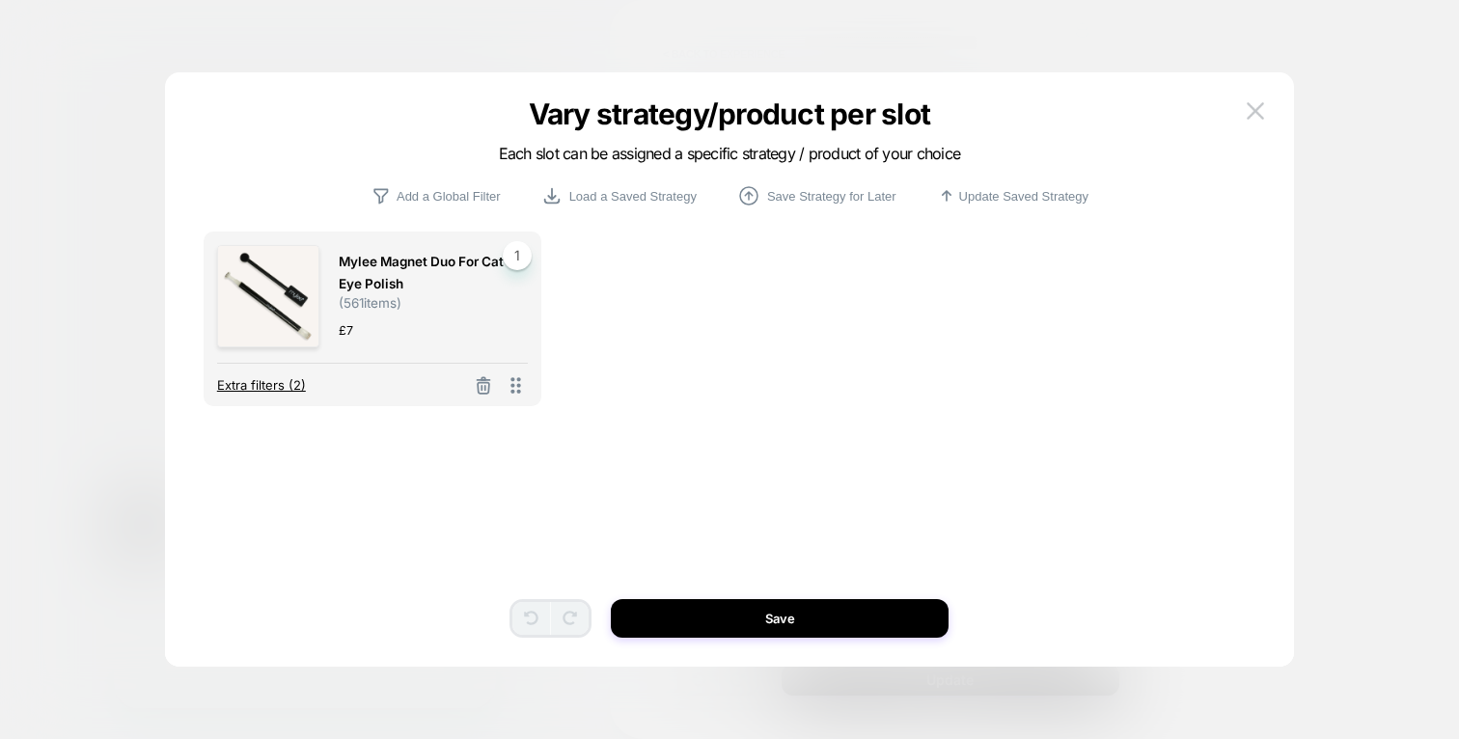
click at [266, 389] on span "Extra filters (2)" at bounding box center [261, 384] width 89 height 15
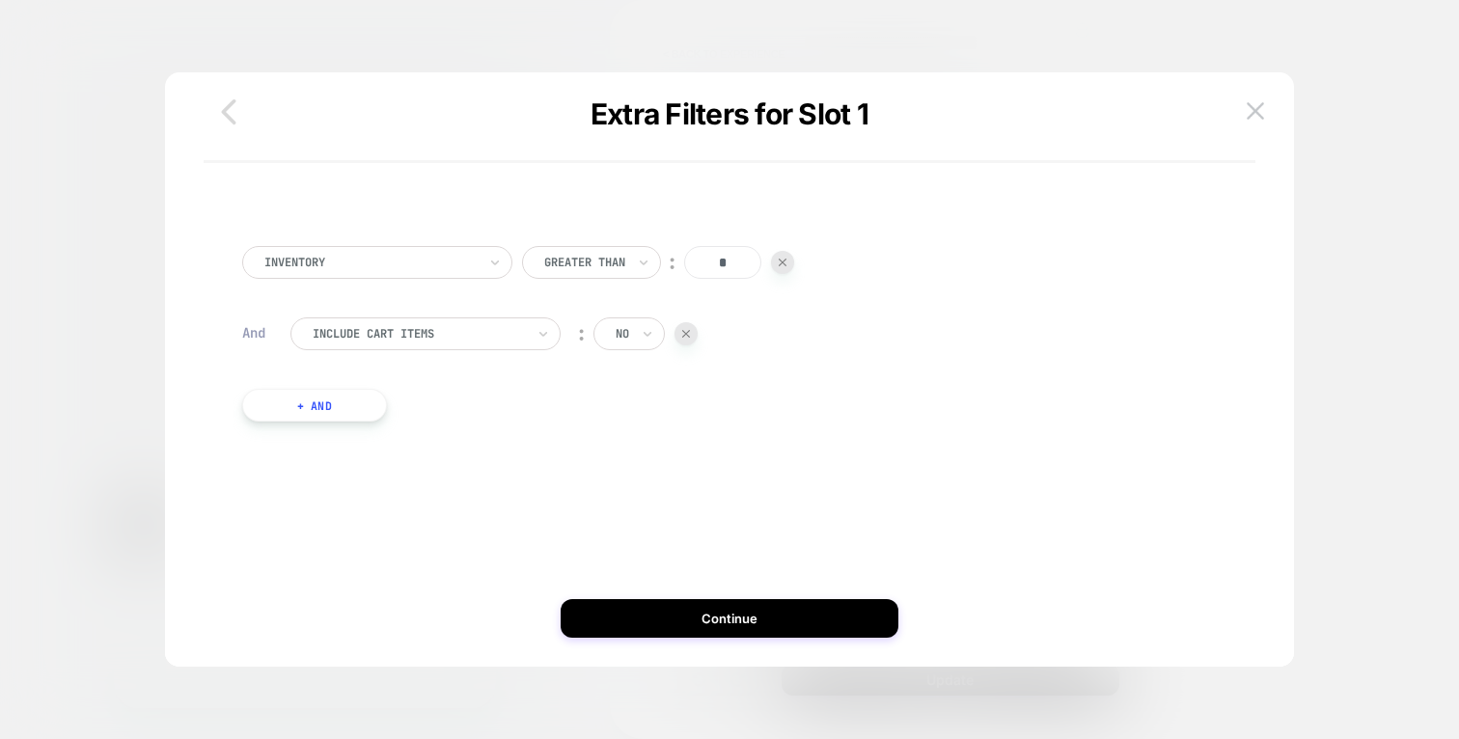
click at [232, 109] on icon "button" at bounding box center [228, 112] width 39 height 39
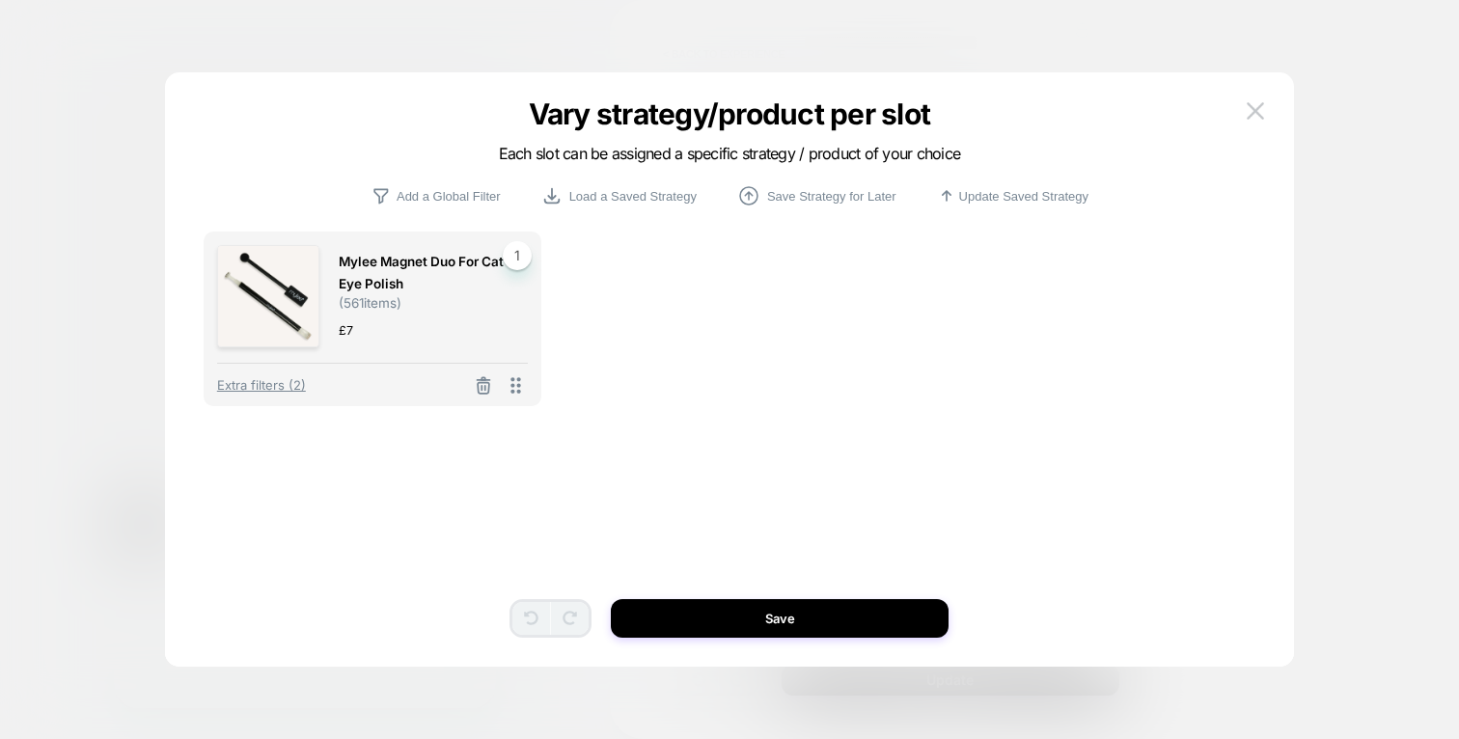
click at [384, 283] on span "Mylee Magnet Duo for Cat Eye Polish" at bounding box center [424, 273] width 170 height 44
click at [341, 335] on span "£ 7" at bounding box center [346, 330] width 14 height 20
click at [519, 393] on icon at bounding box center [515, 385] width 10 height 16
click at [518, 451] on div "Mylee Magnet Duo for Cat Eye Polish ( 561 items) £ 7 1 Extra filters (2) To pic…" at bounding box center [729, 343] width 1051 height 223
click at [444, 193] on p "Add a Global Filter" at bounding box center [448, 196] width 104 height 14
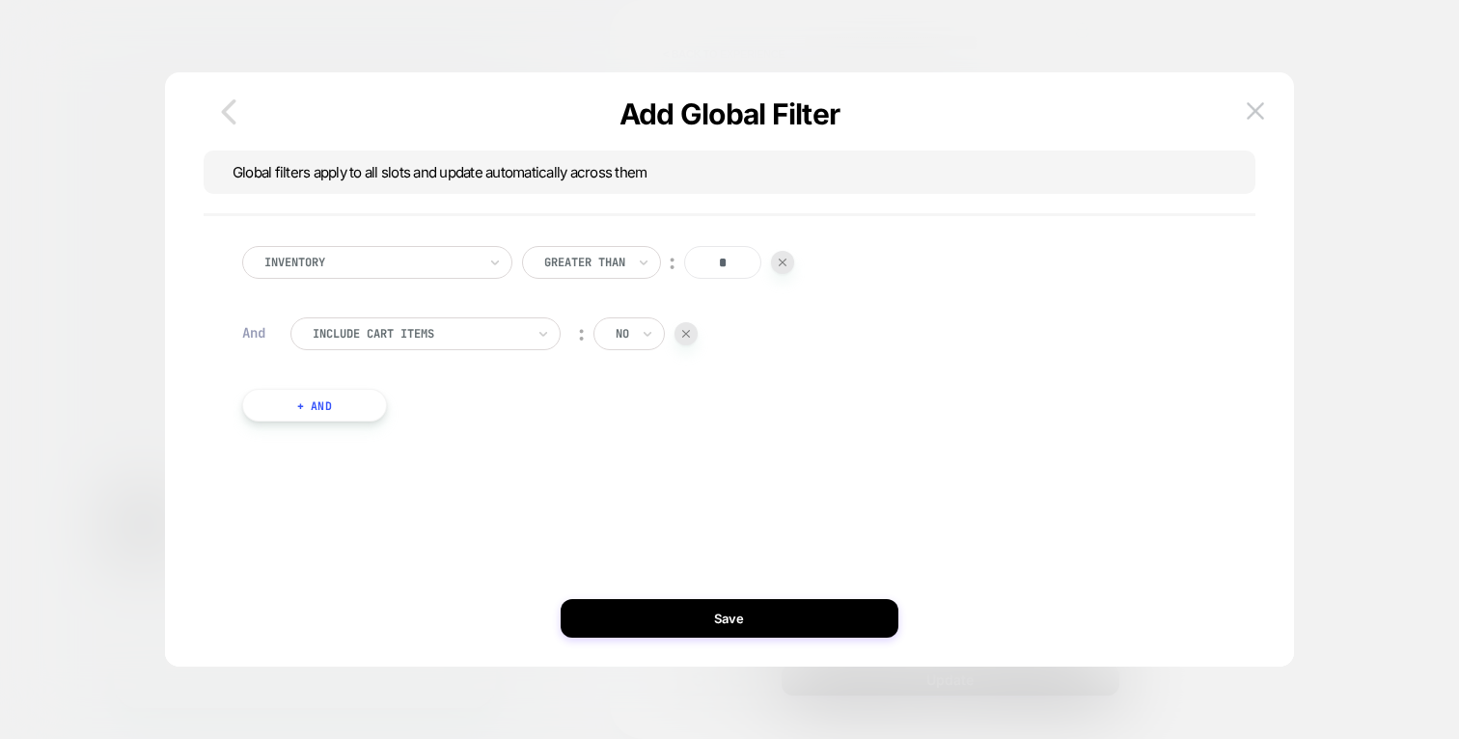
click at [232, 115] on icon "button" at bounding box center [228, 112] width 39 height 39
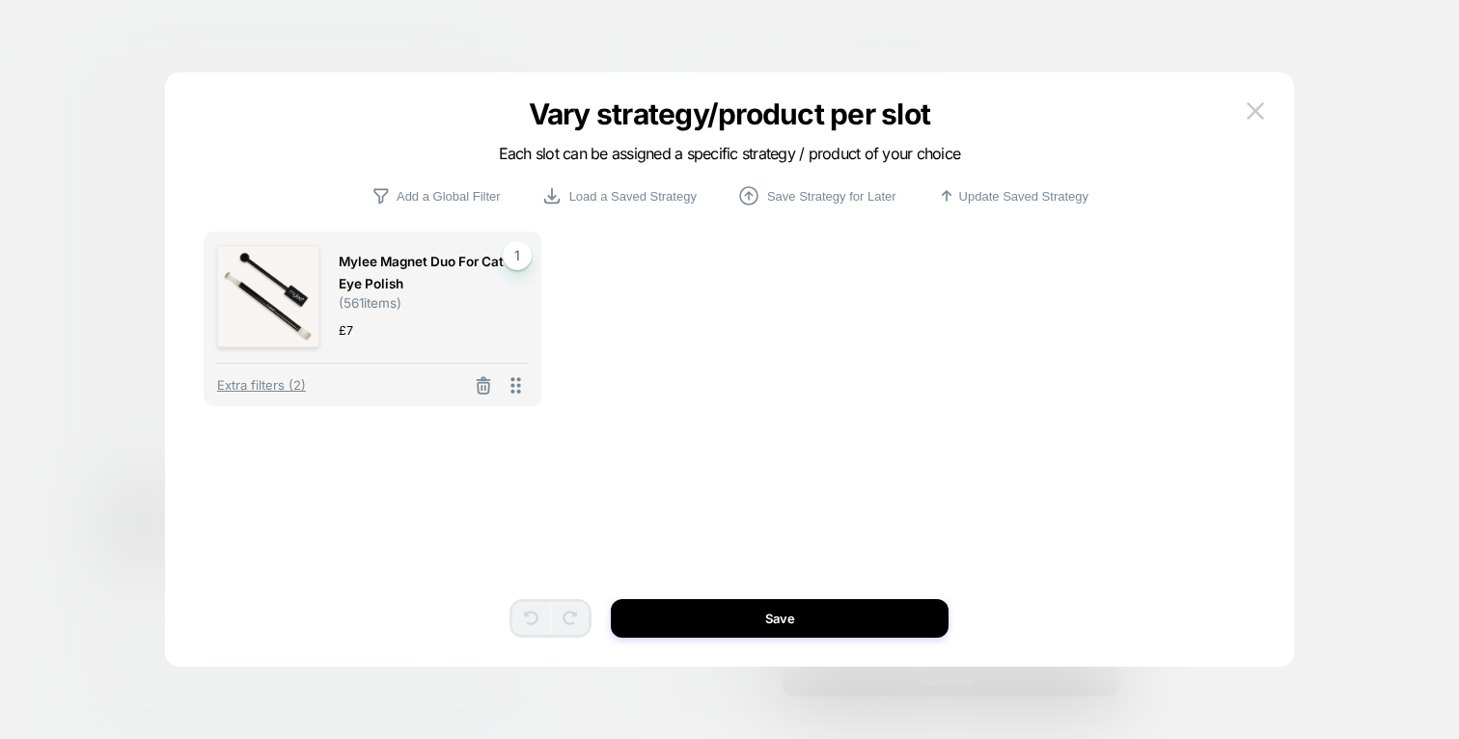
click at [232, 115] on div "Mylee Magnet Duo for Cat Eye Polish ( 561 items) £ 7 1 Extra filters (2) To pic…" at bounding box center [719, 369] width 1071 height 517
click at [378, 306] on span "( 561 items)" at bounding box center [370, 302] width 63 height 15
click at [1259, 119] on button at bounding box center [1255, 110] width 29 height 29
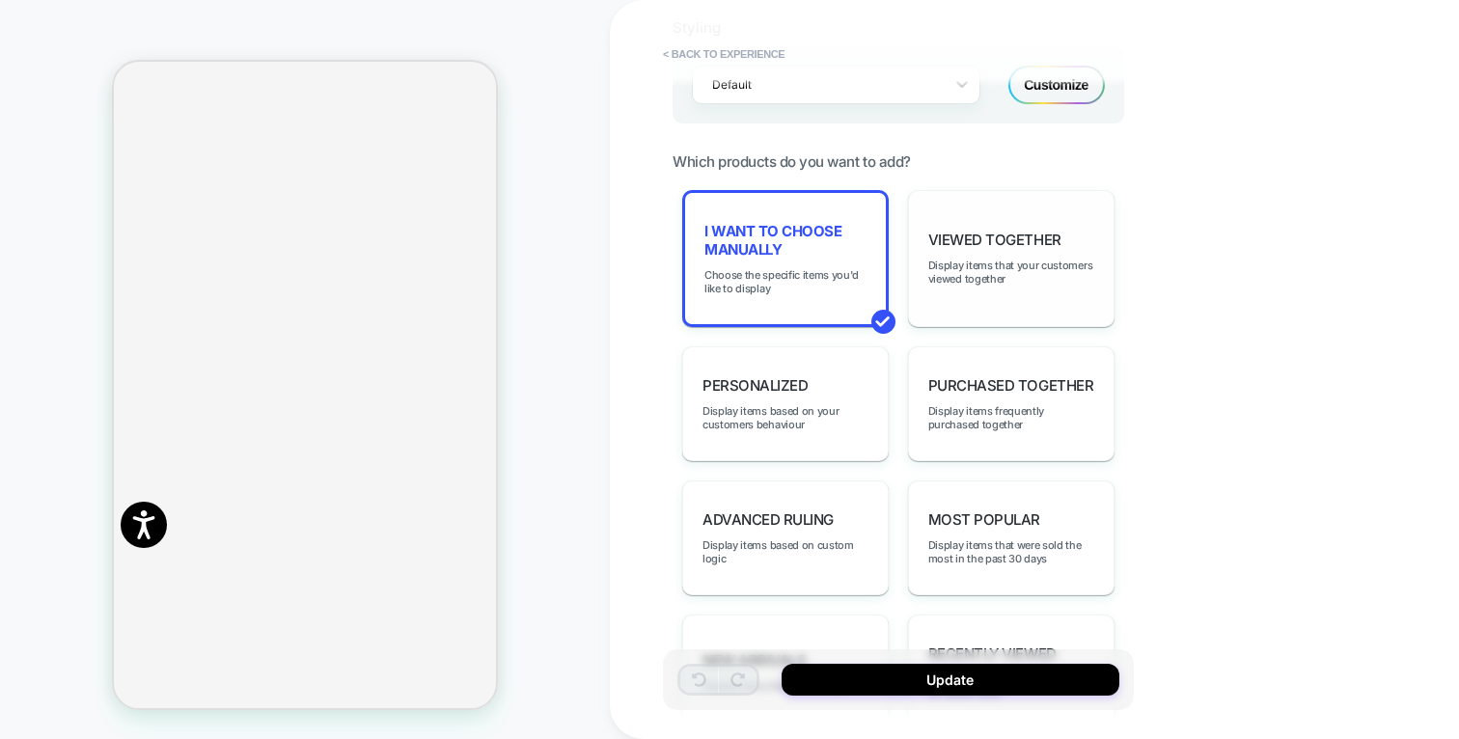
scroll to position [924, 0]
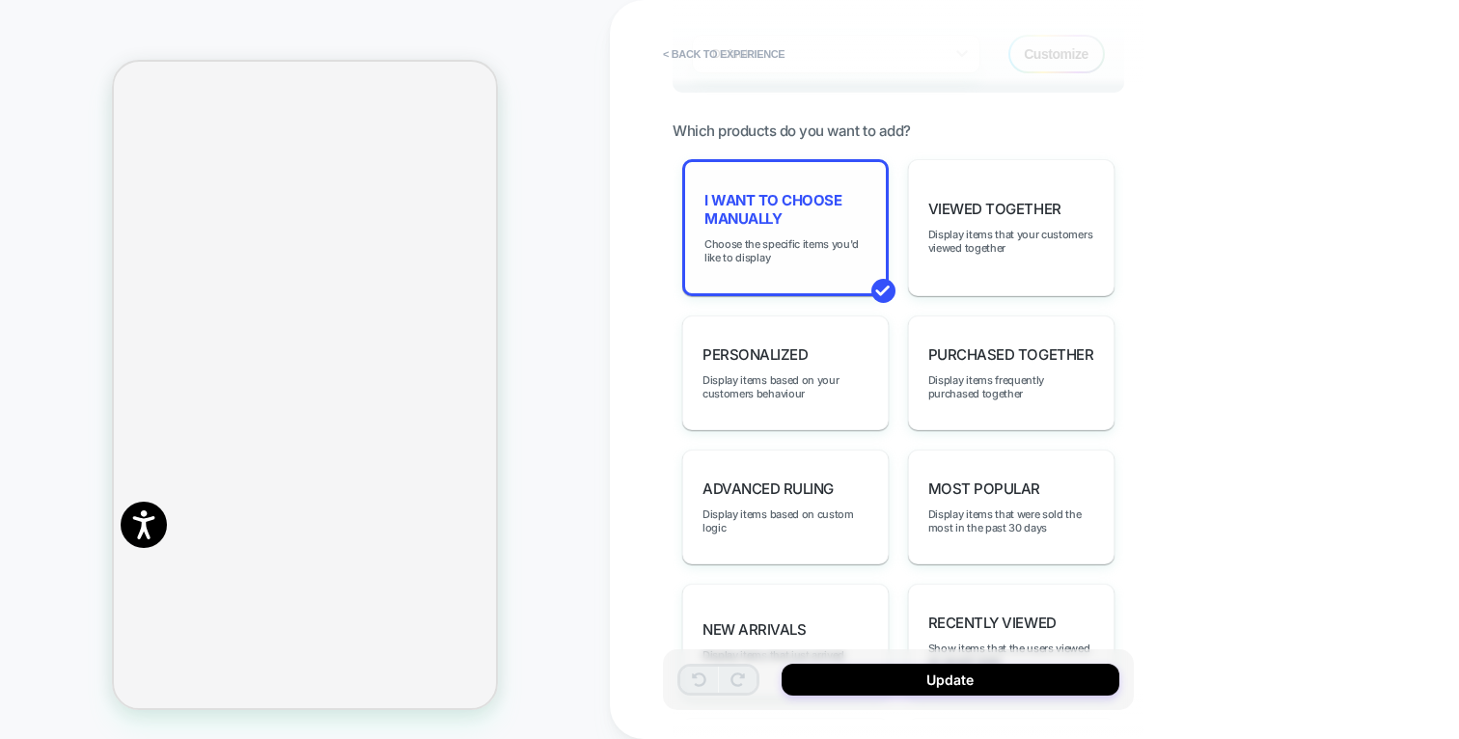
click at [794, 201] on span "I want to choose manually" at bounding box center [785, 209] width 162 height 37
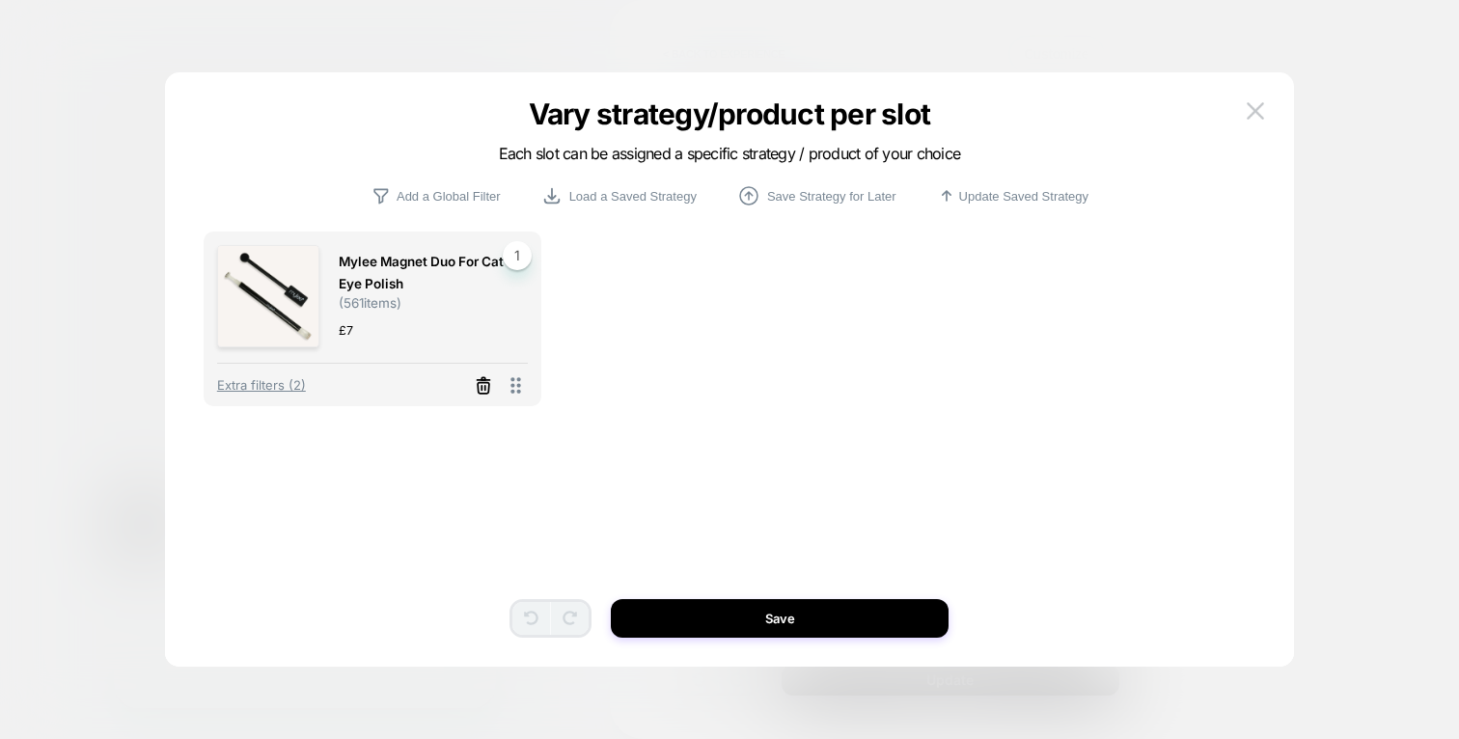
click at [483, 382] on icon at bounding box center [484, 387] width 12 height 11
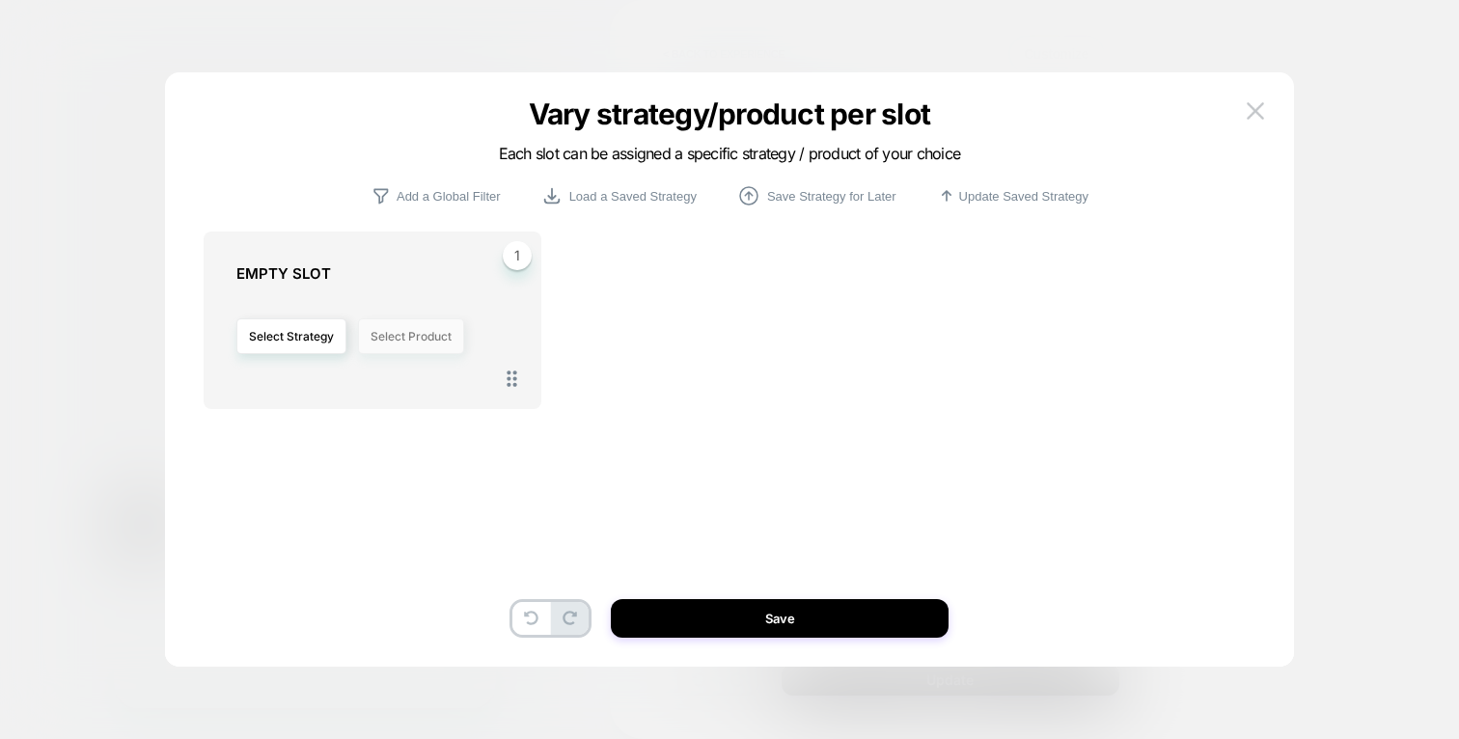
click at [401, 338] on button "Select Product" at bounding box center [411, 336] width 106 height 36
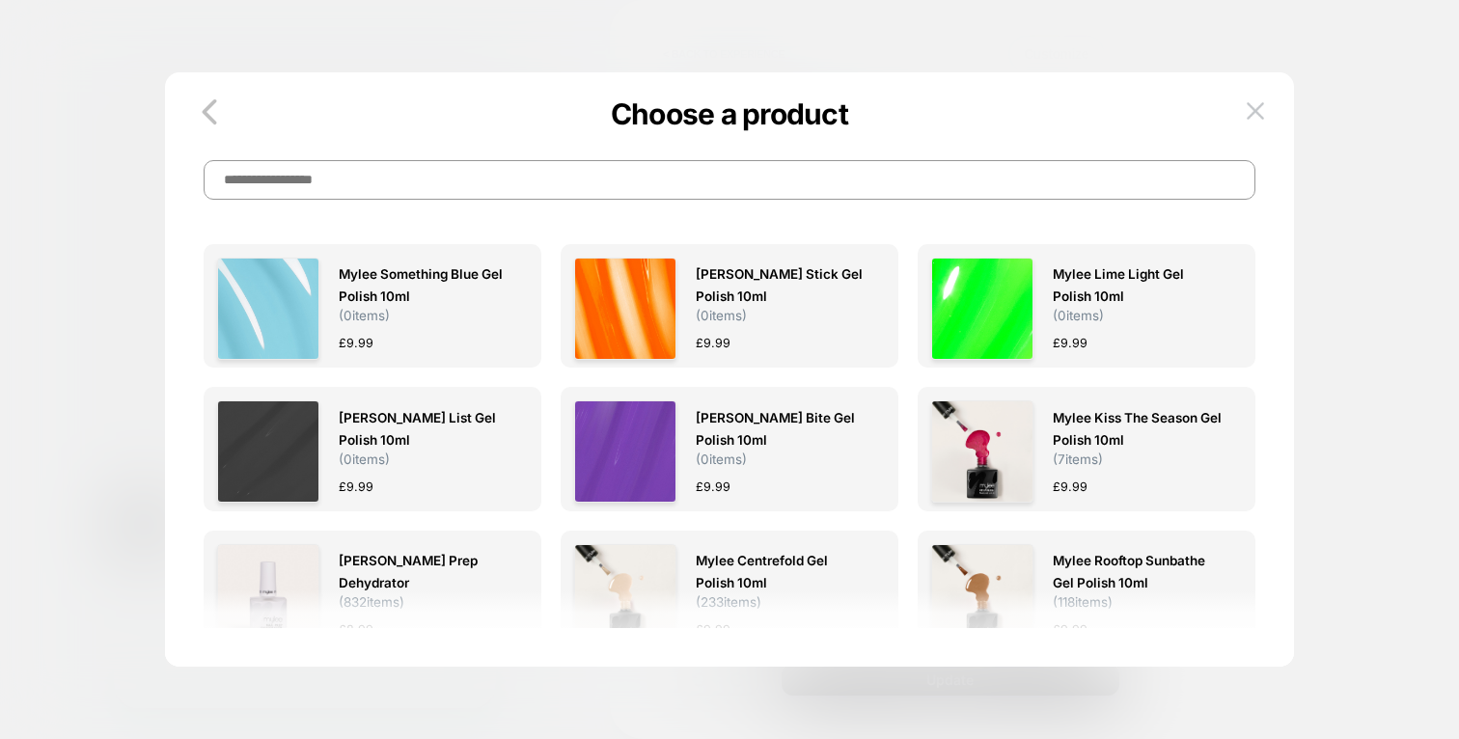
click at [1240, 116] on p "Choose a product" at bounding box center [729, 113] width 1129 height 35
click at [1266, 114] on button at bounding box center [1255, 110] width 29 height 29
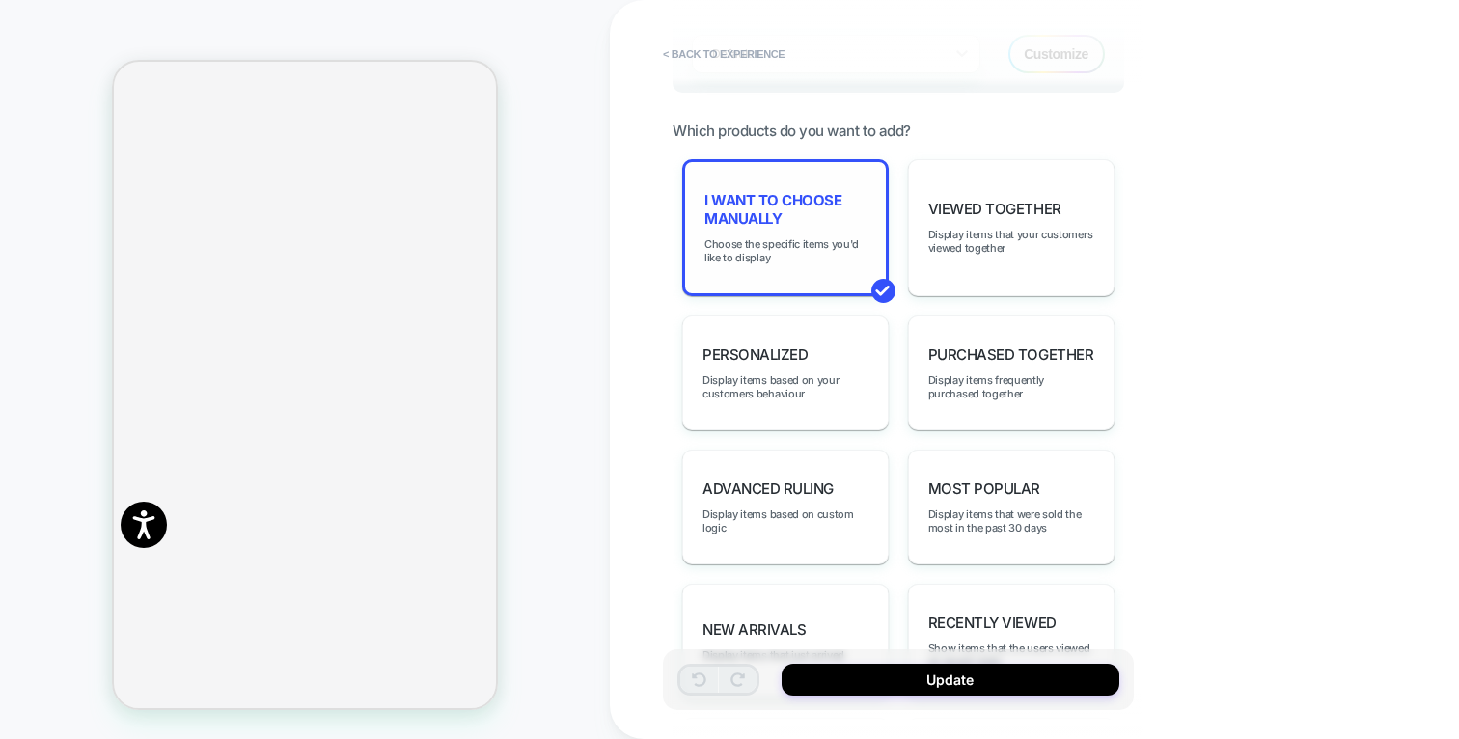
click at [780, 223] on div "I want to choose manually Choose the specific items you'd like to display" at bounding box center [785, 227] width 206 height 137
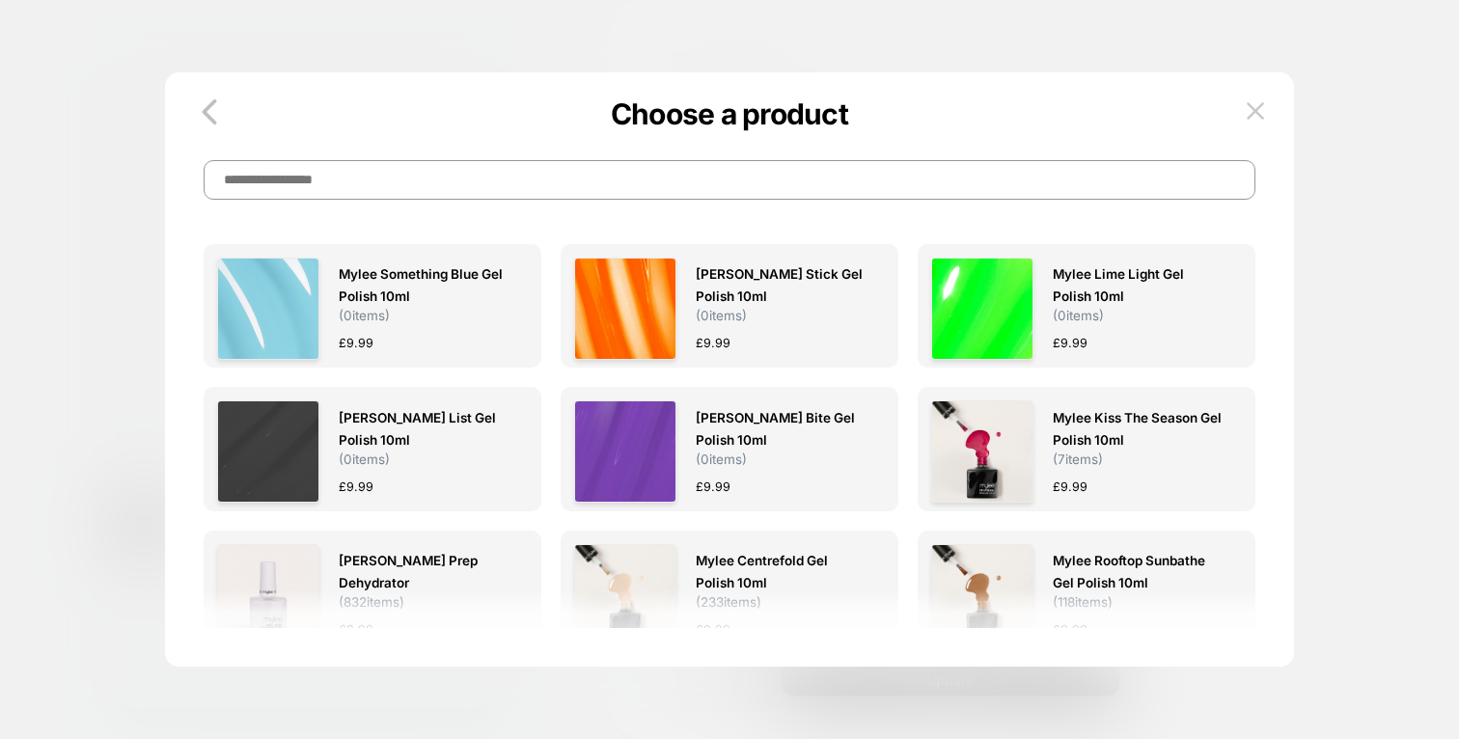
click at [624, 179] on input at bounding box center [729, 180] width 1051 height 40
type input "*"
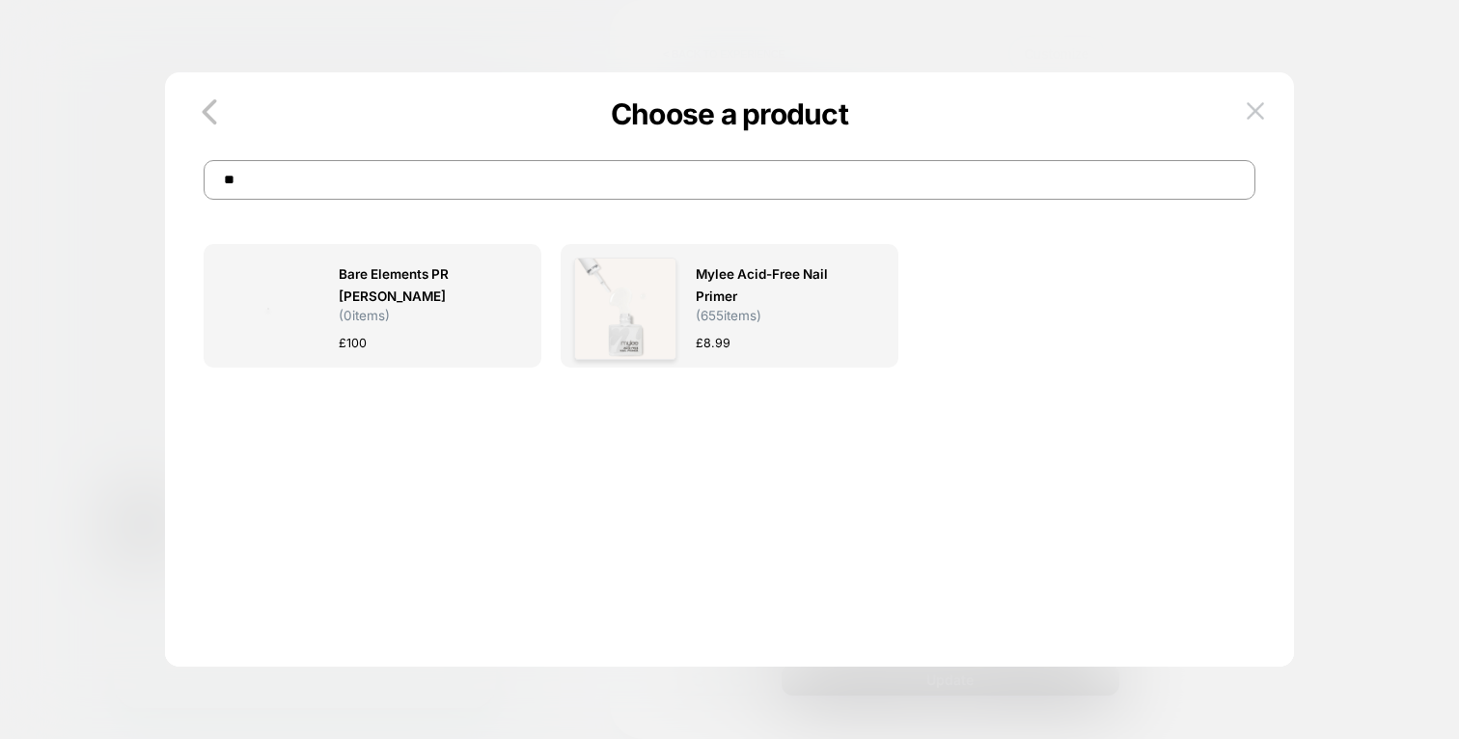
type input "*"
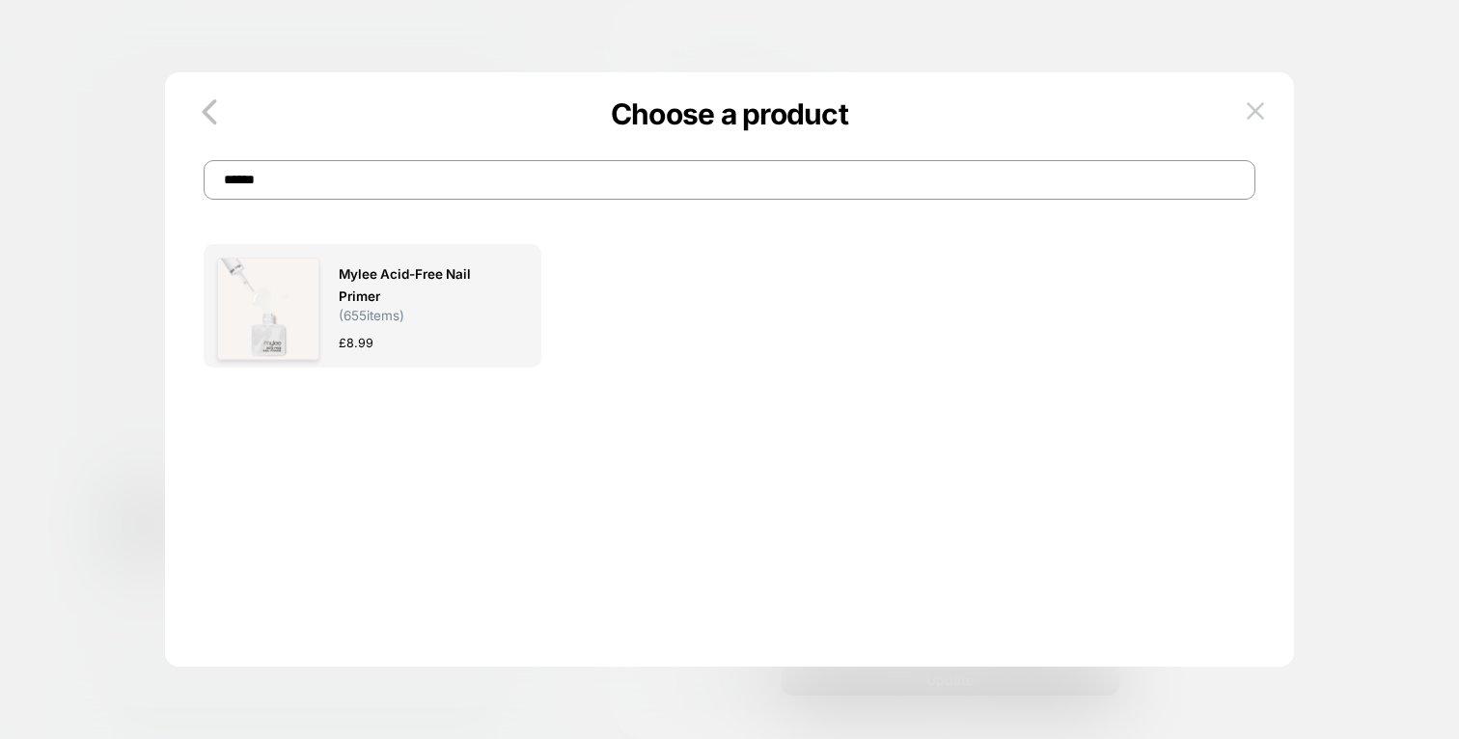
drag, startPoint x: 293, startPoint y: 178, endPoint x: 167, endPoint y: 183, distance: 126.5
click at [167, 183] on div "Choose a product ******" at bounding box center [729, 160] width 1129 height 79
type input "*****"
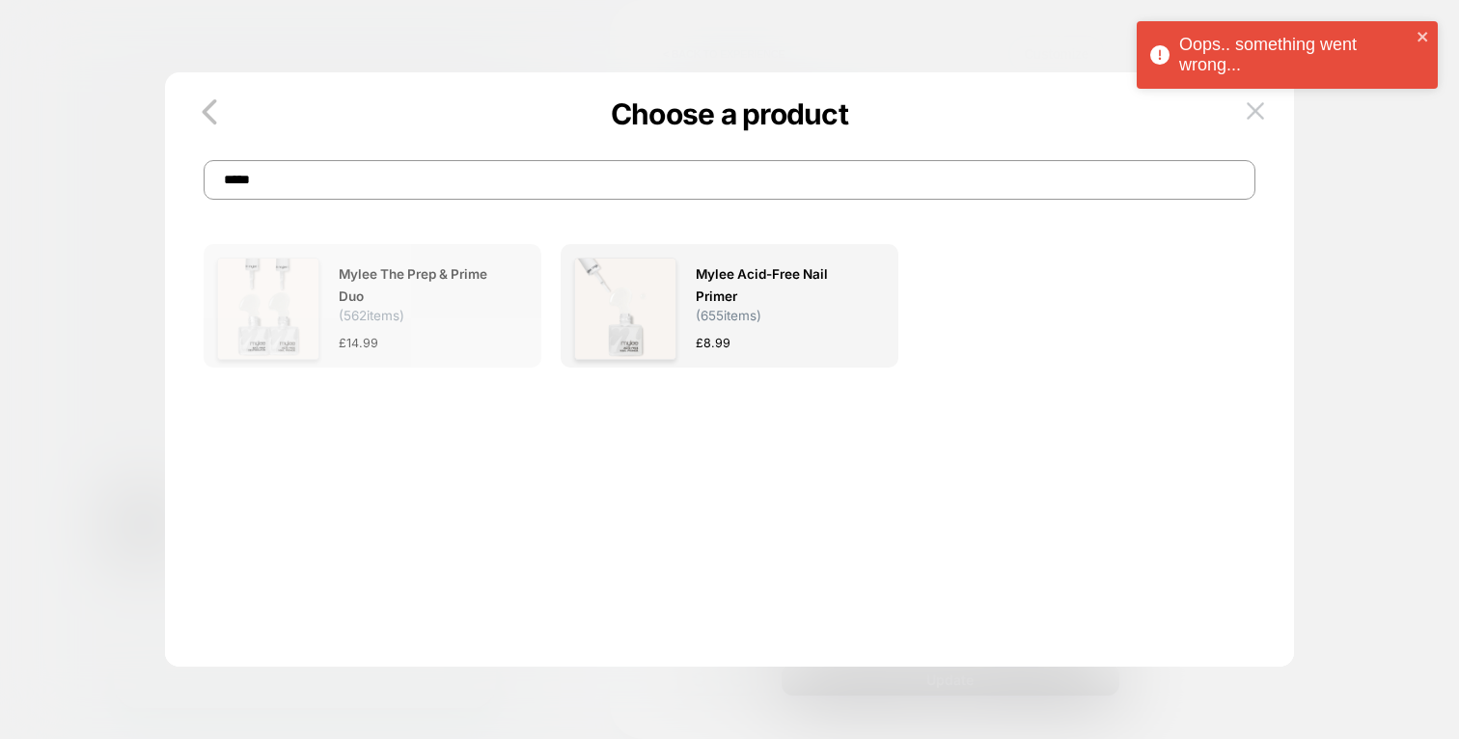
click at [365, 308] on span "Mylee The Prep & Prime Duo" at bounding box center [424, 285] width 170 height 44
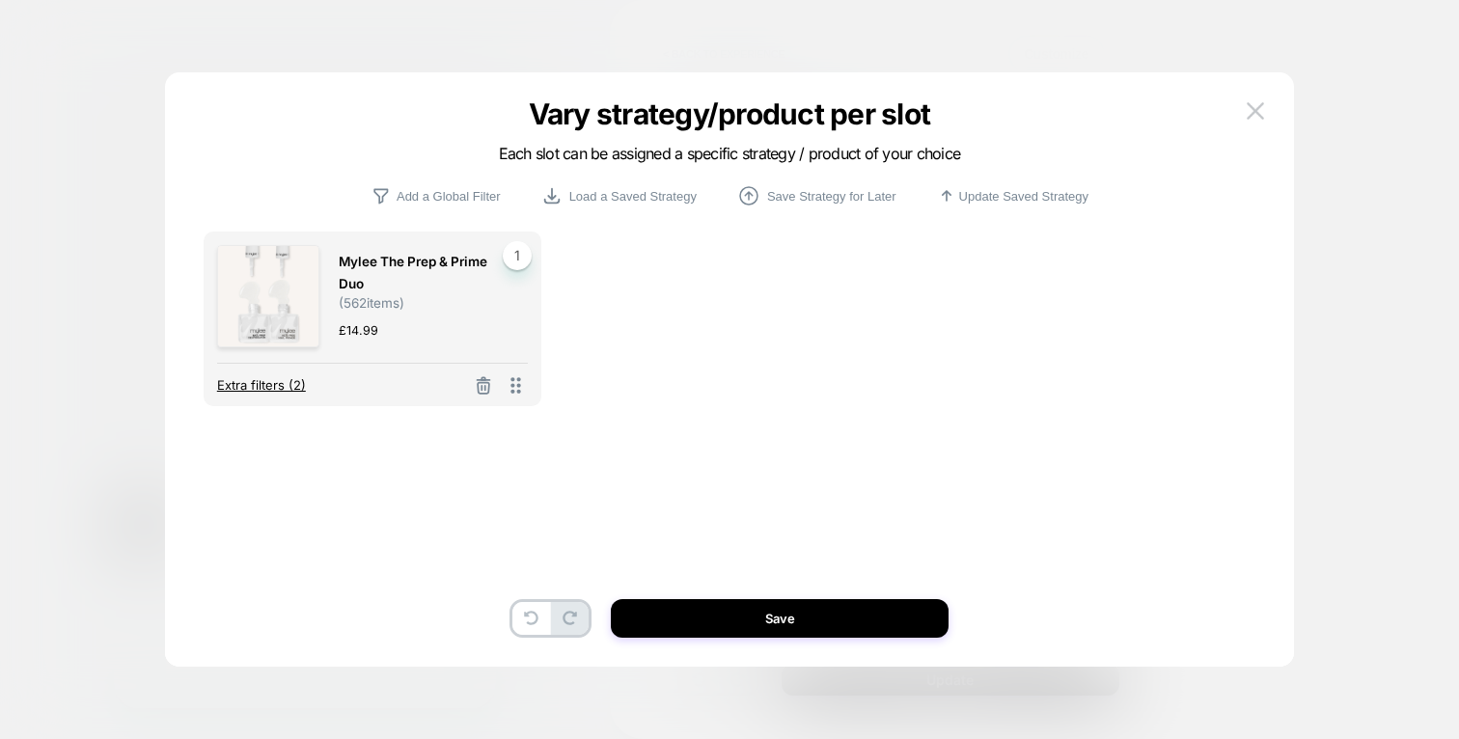
click at [266, 383] on span "Extra filters (2)" at bounding box center [261, 384] width 89 height 15
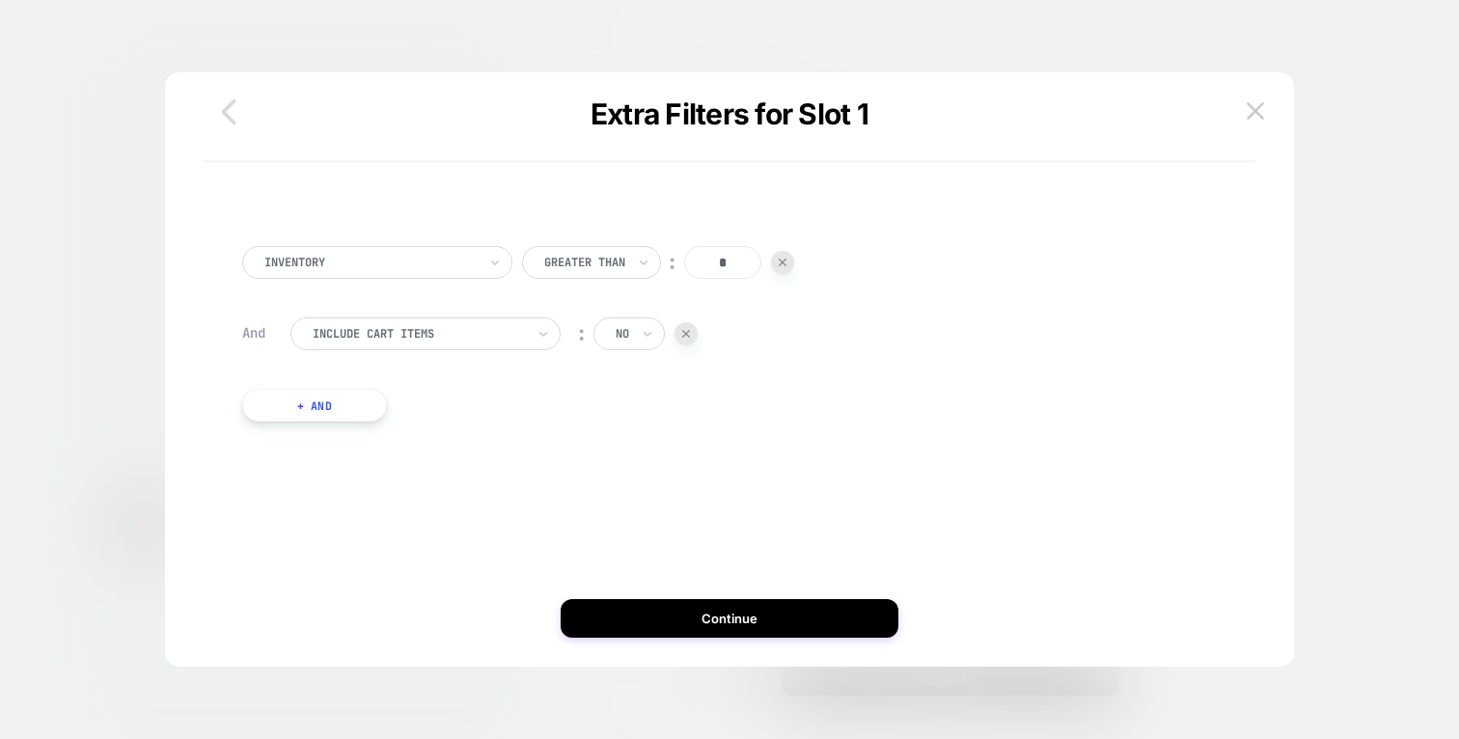
click at [235, 118] on icon "button" at bounding box center [228, 112] width 39 height 39
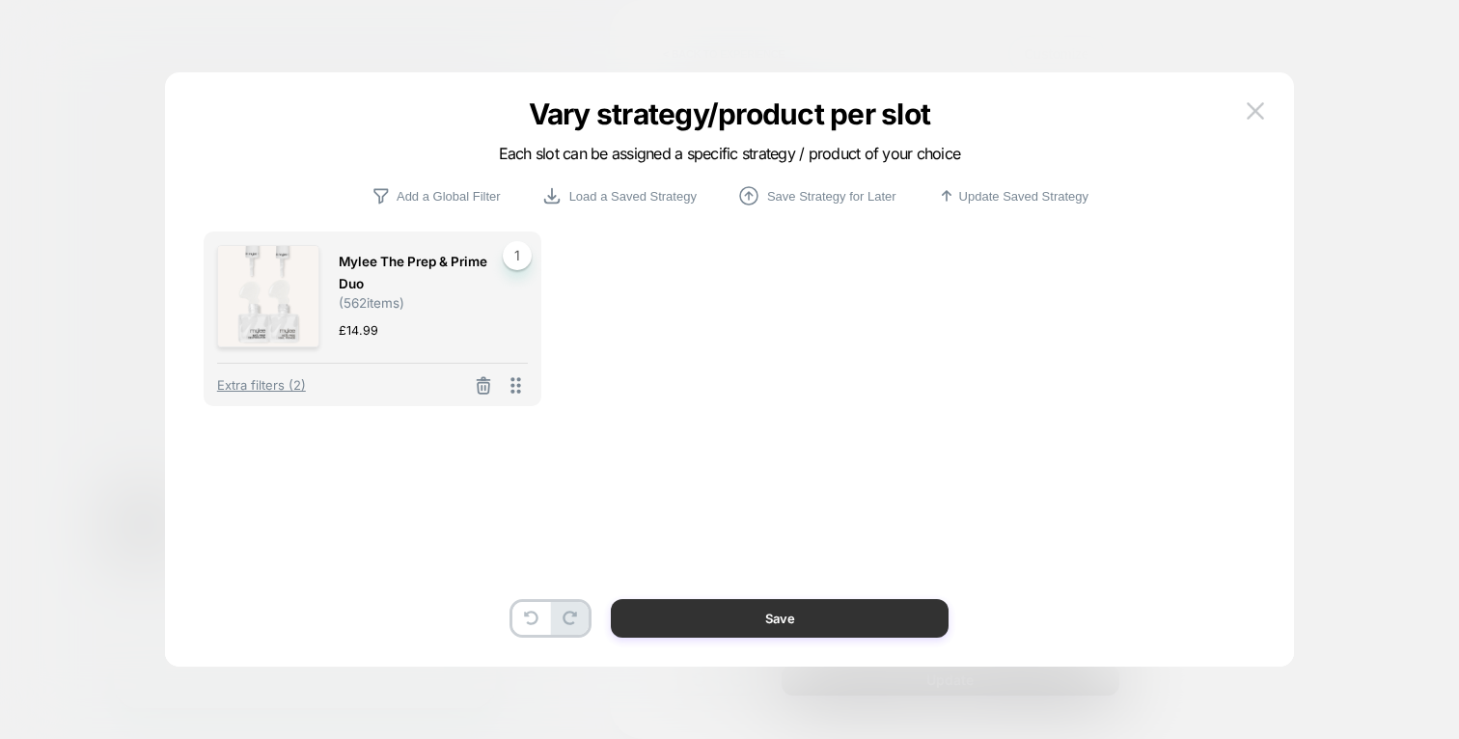
click at [831, 632] on button "Save" at bounding box center [780, 618] width 338 height 39
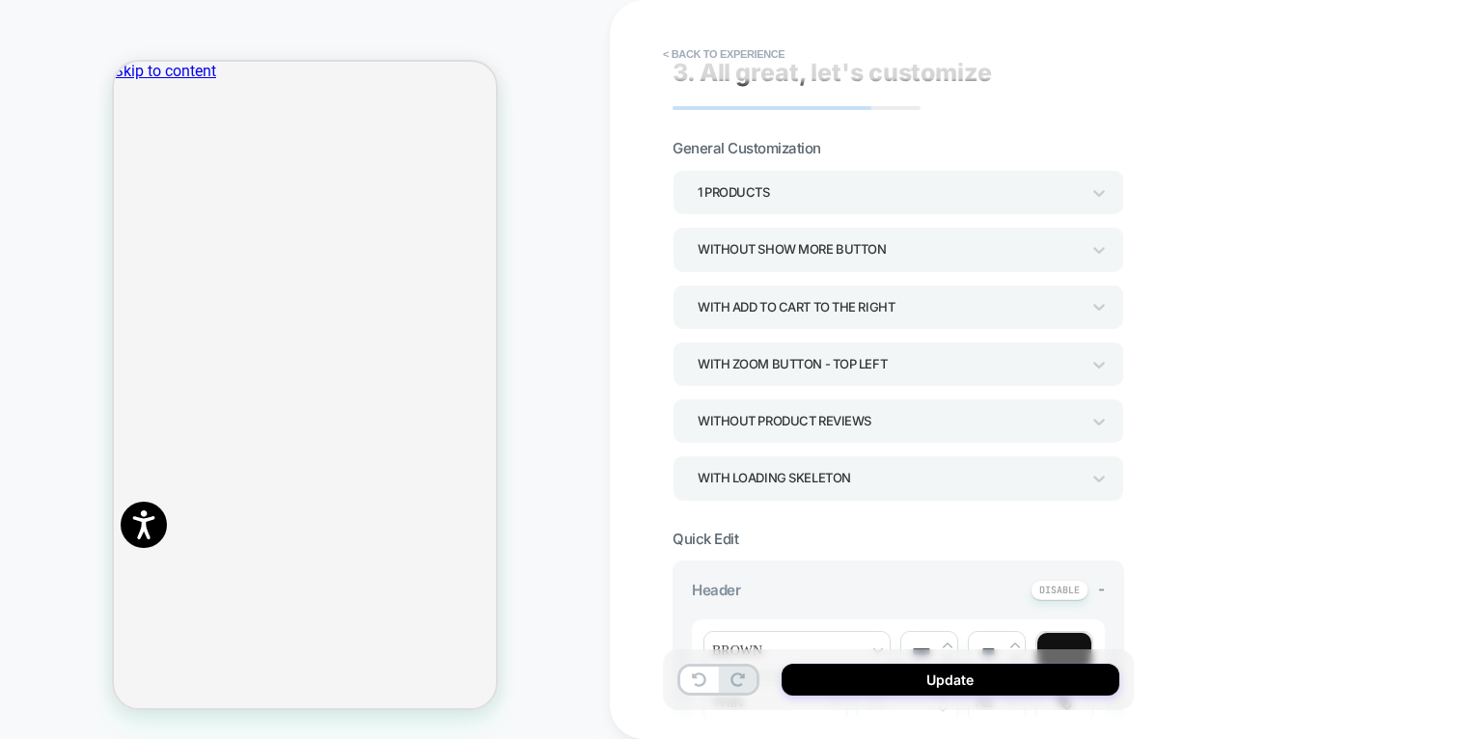
scroll to position [0, 0]
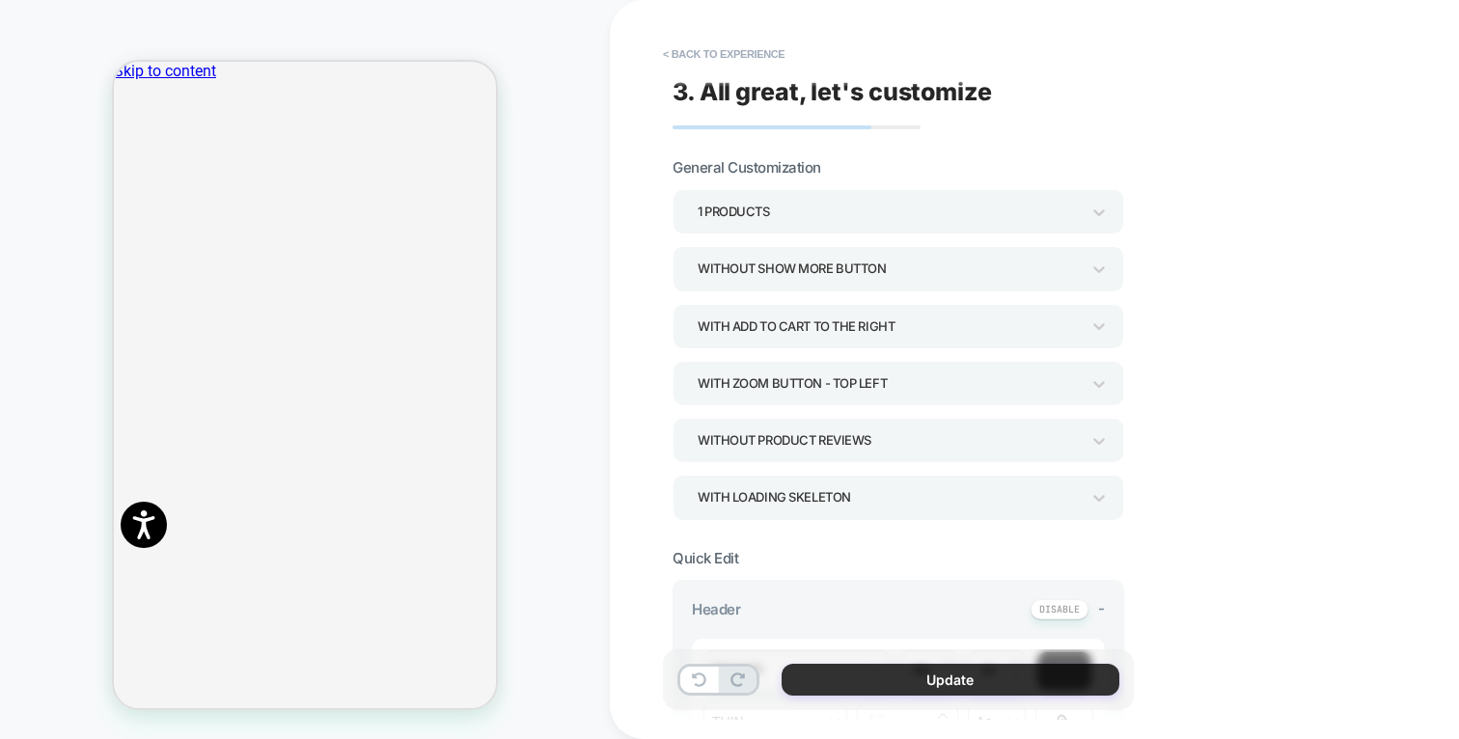
click at [952, 675] on button "Update" at bounding box center [950, 680] width 338 height 32
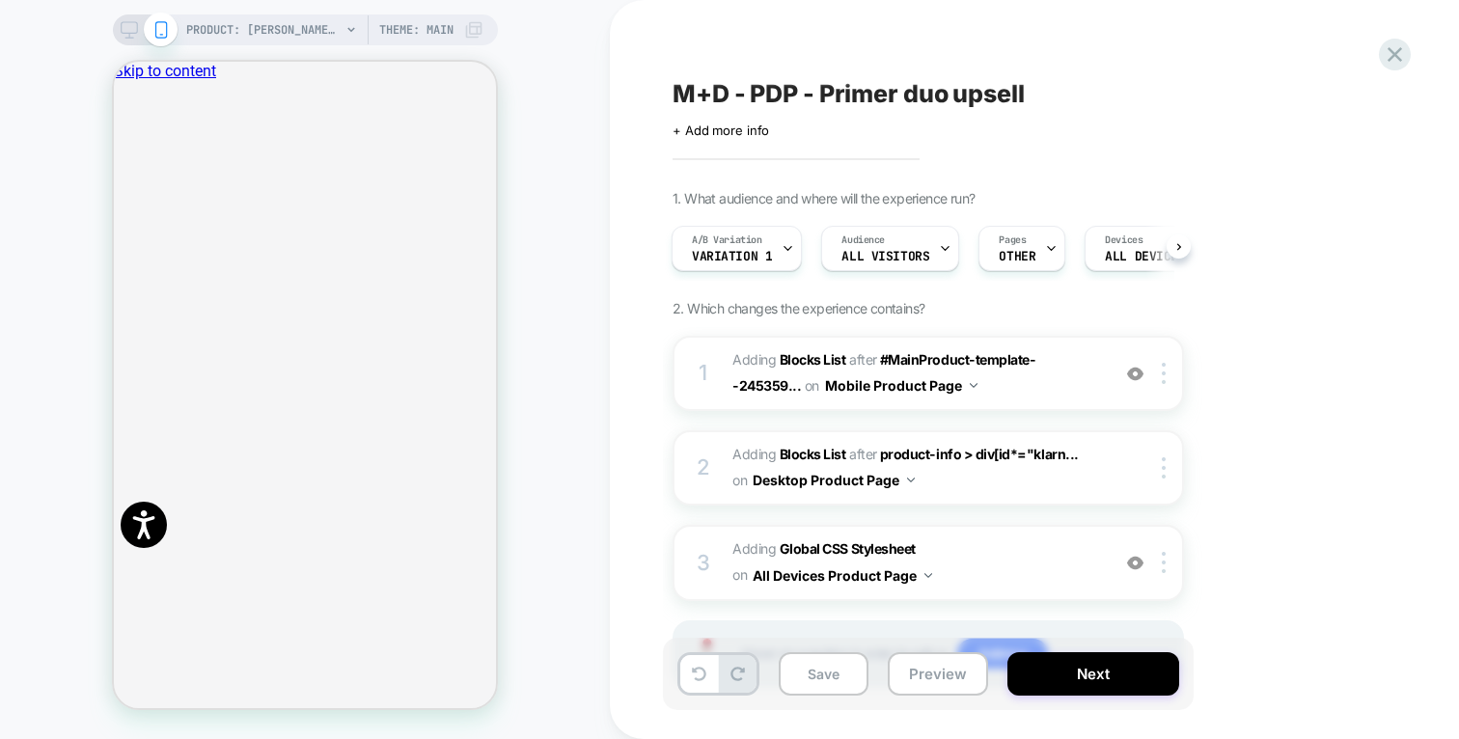
click at [129, 33] on rect at bounding box center [129, 27] width 16 height 11
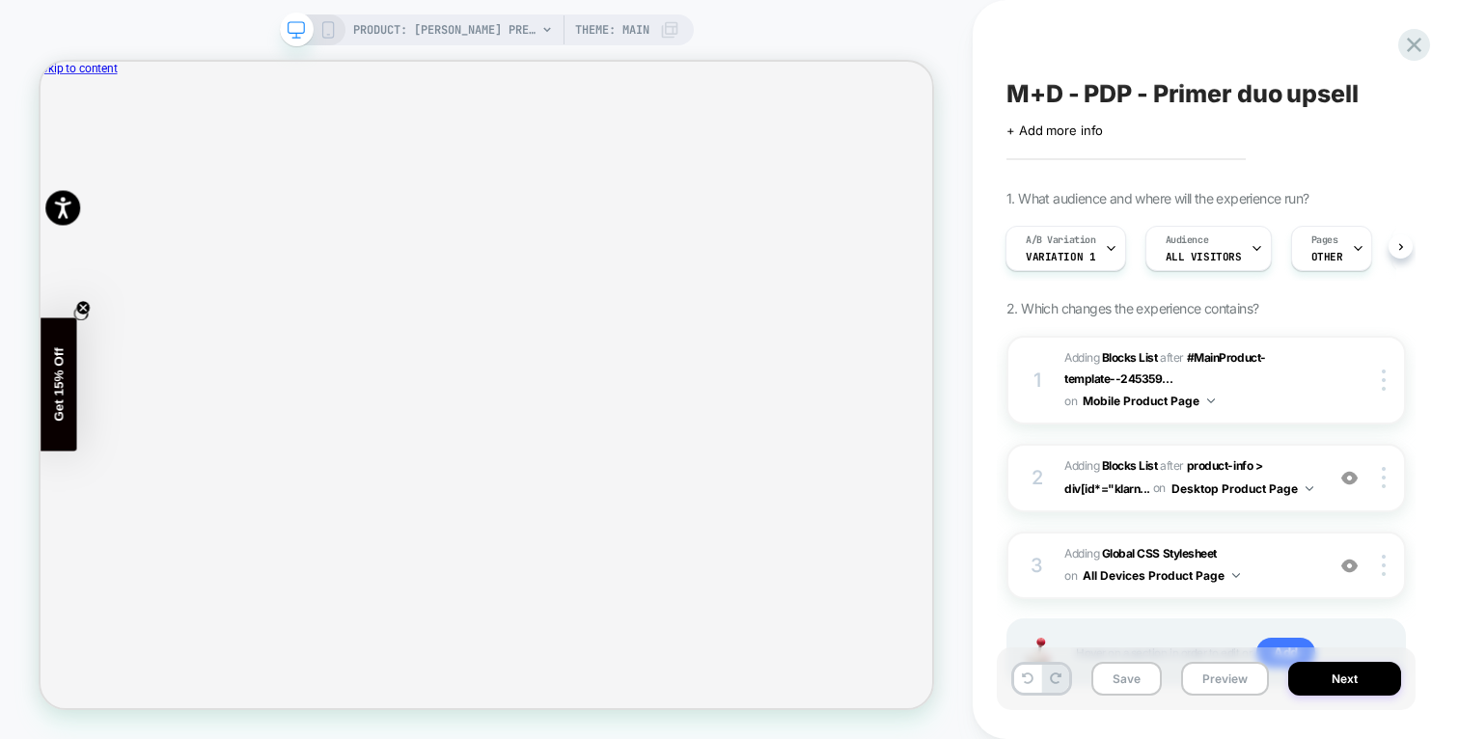
click at [332, 31] on rect at bounding box center [327, 29] width 11 height 15
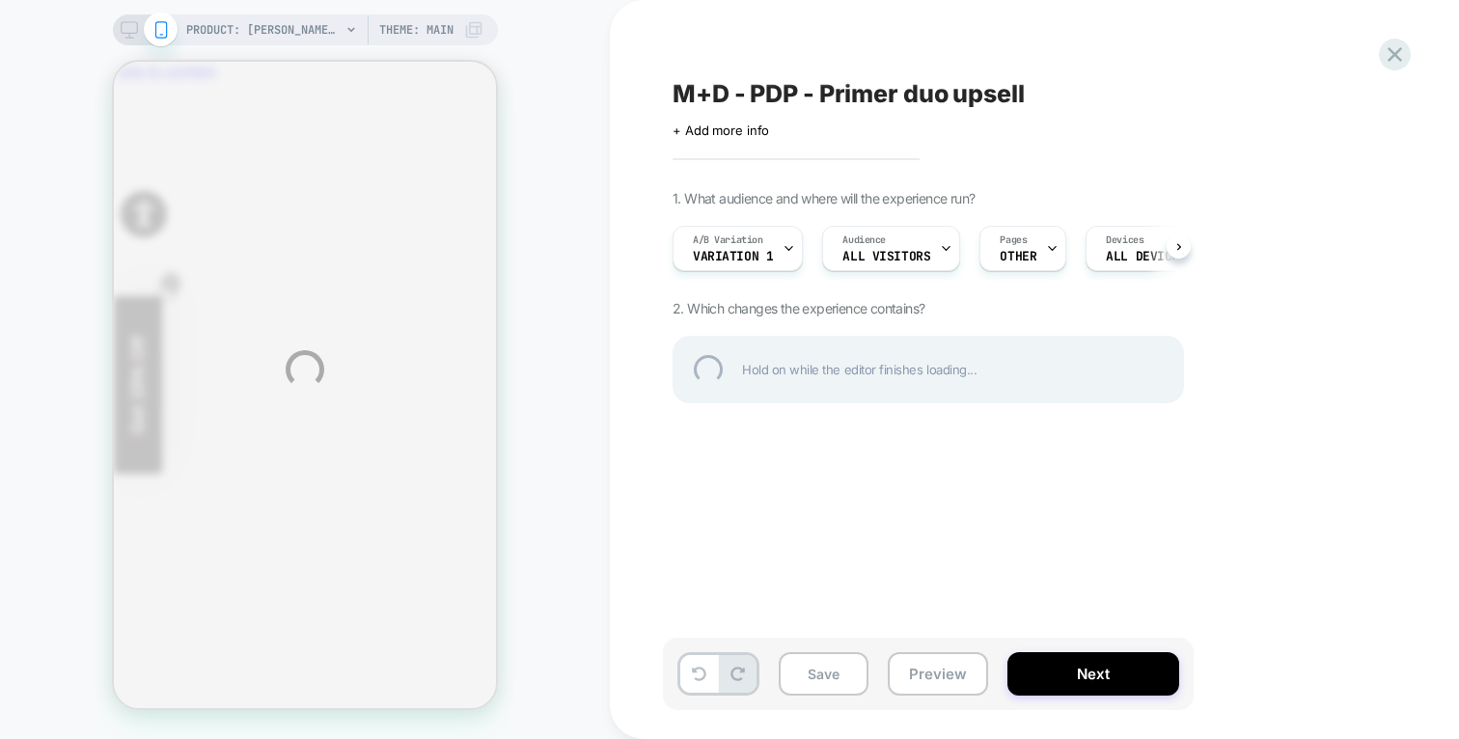
scroll to position [0, 1]
click at [129, 36] on div "PRODUCT: Mylee Nail Prep Dehydrator PRODUCT: Mylee Nail Prep Dehydrator Theme: …" at bounding box center [729, 369] width 1459 height 739
click at [1387, 50] on div at bounding box center [1395, 55] width 40 height 40
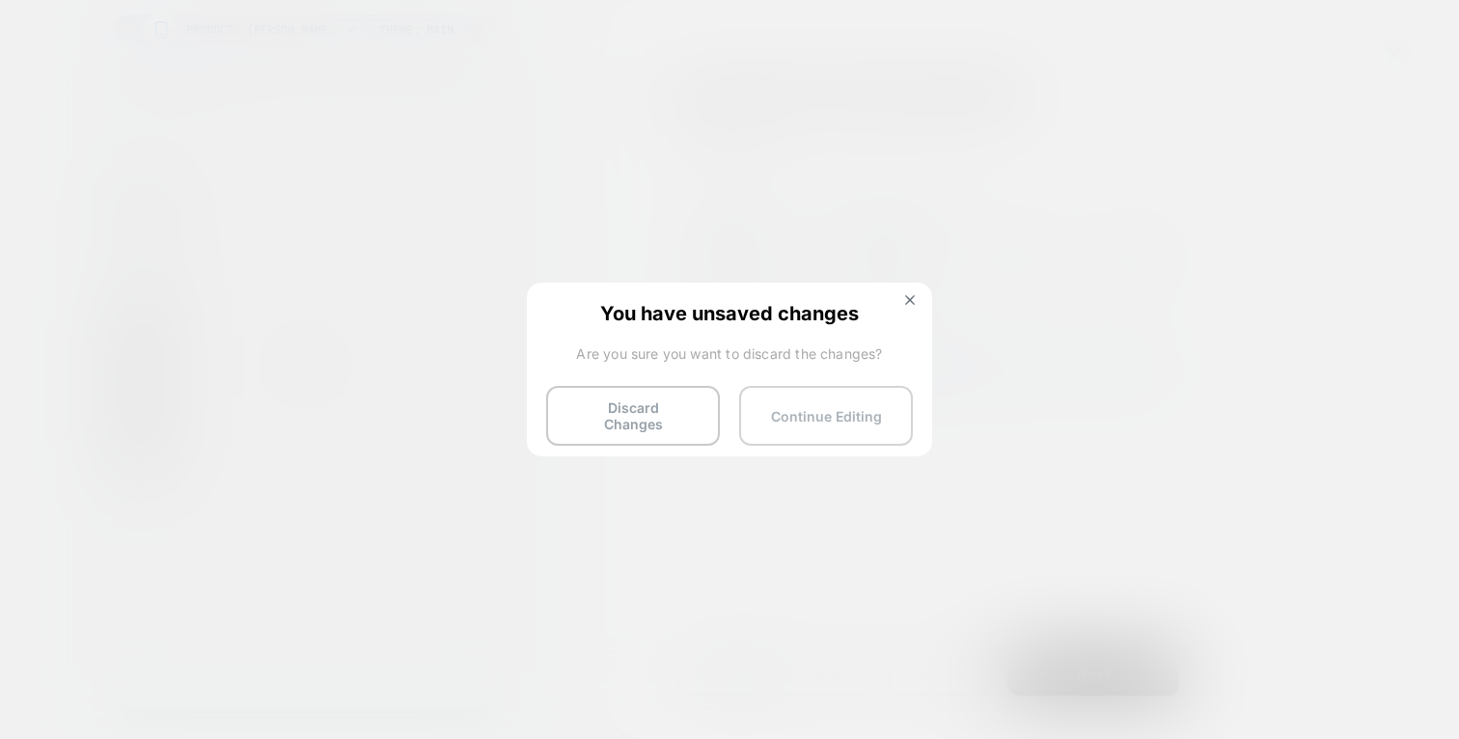
click at [836, 413] on button "Continue Editing" at bounding box center [826, 416] width 174 height 60
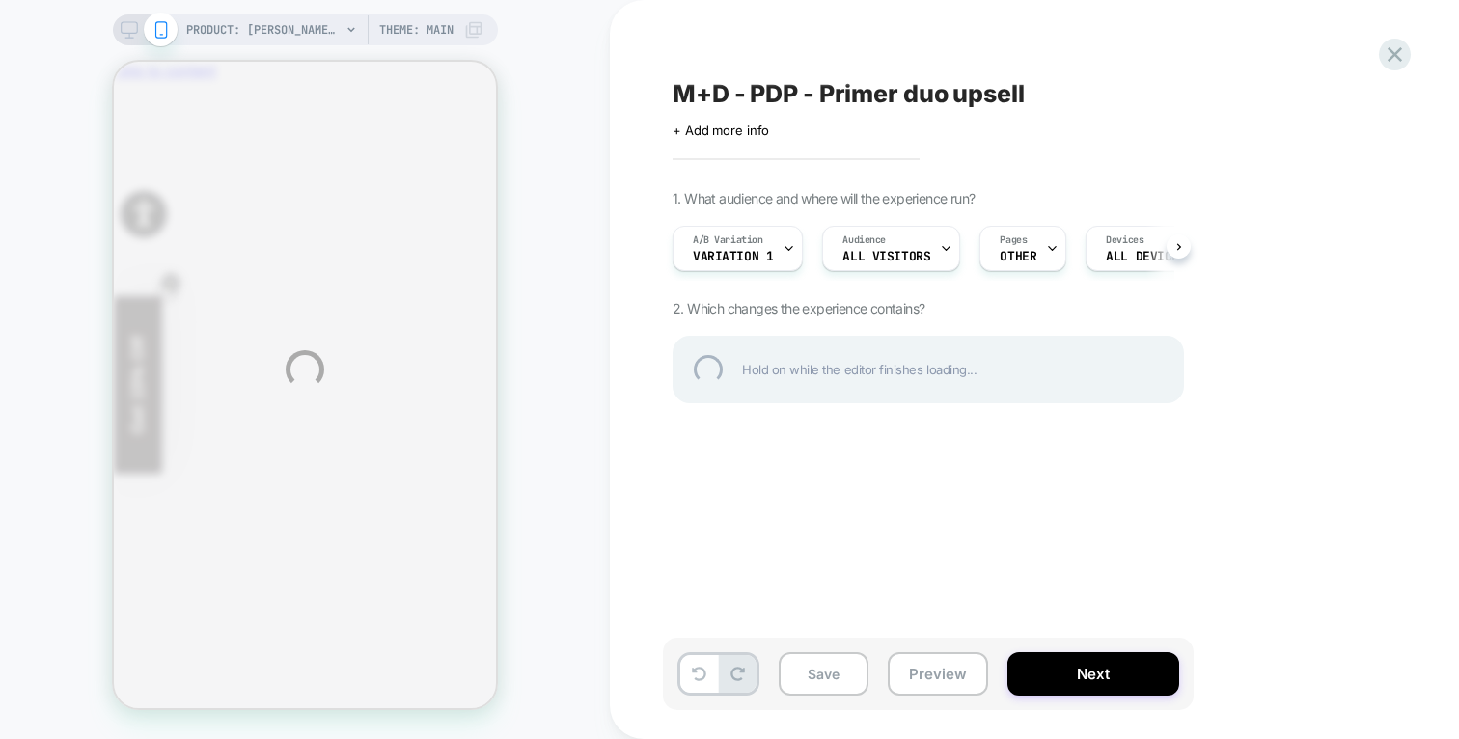
click at [1124, 247] on div "PRODUCT: Mylee Nail Prep Dehydrator PRODUCT: Mylee Nail Prep Dehydrator Theme: …" at bounding box center [729, 369] width 1459 height 739
click at [1394, 53] on div at bounding box center [1395, 55] width 40 height 40
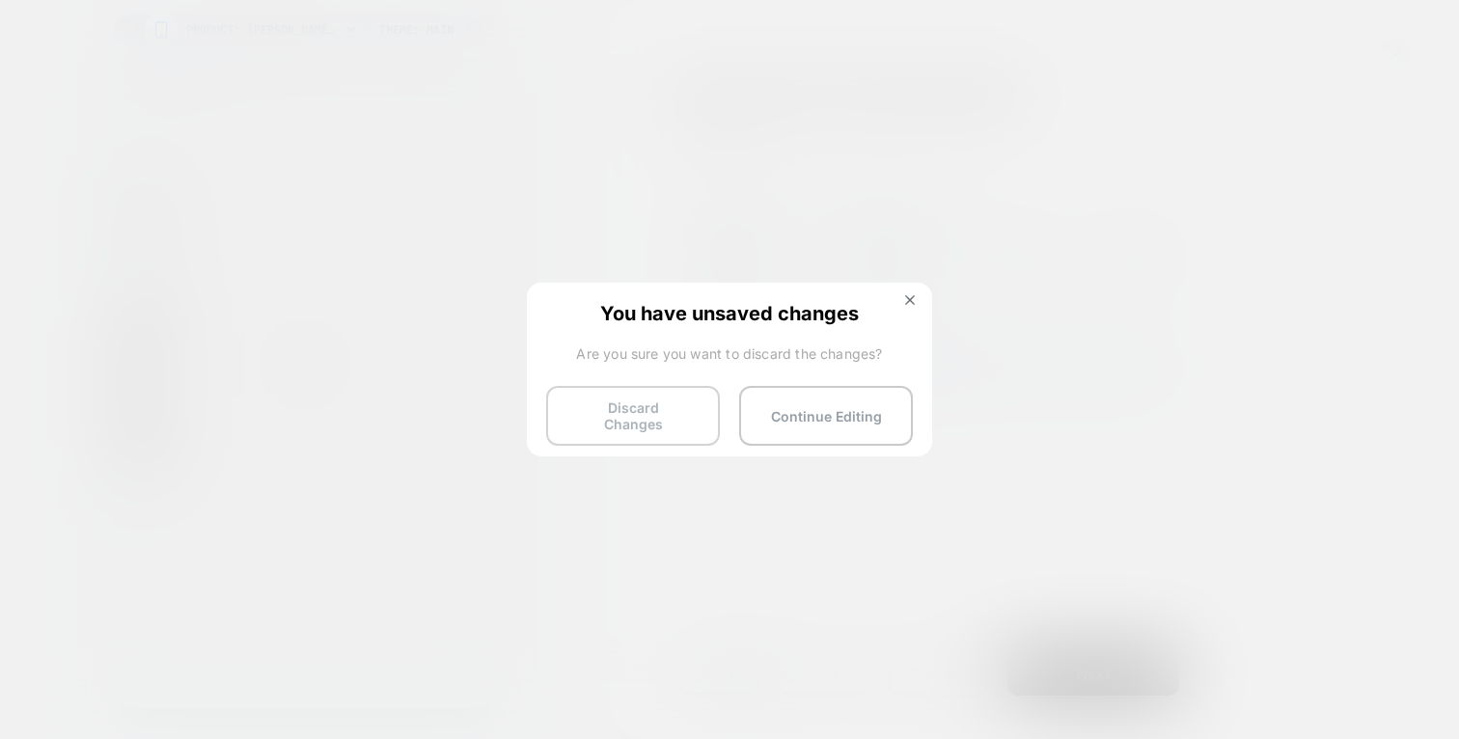
click at [614, 419] on button "Discard Changes" at bounding box center [633, 416] width 174 height 60
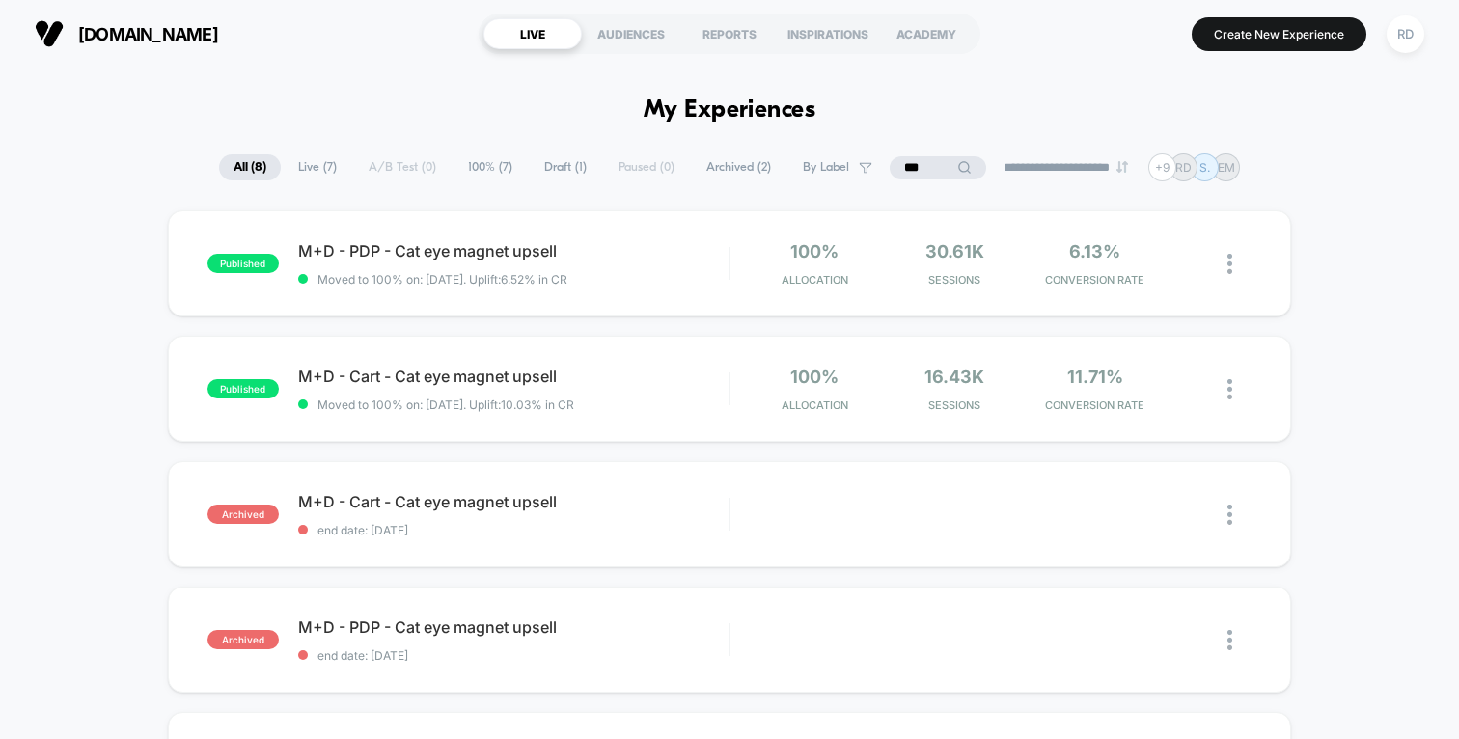
click at [923, 170] on input "***" at bounding box center [937, 167] width 96 height 23
type input "*"
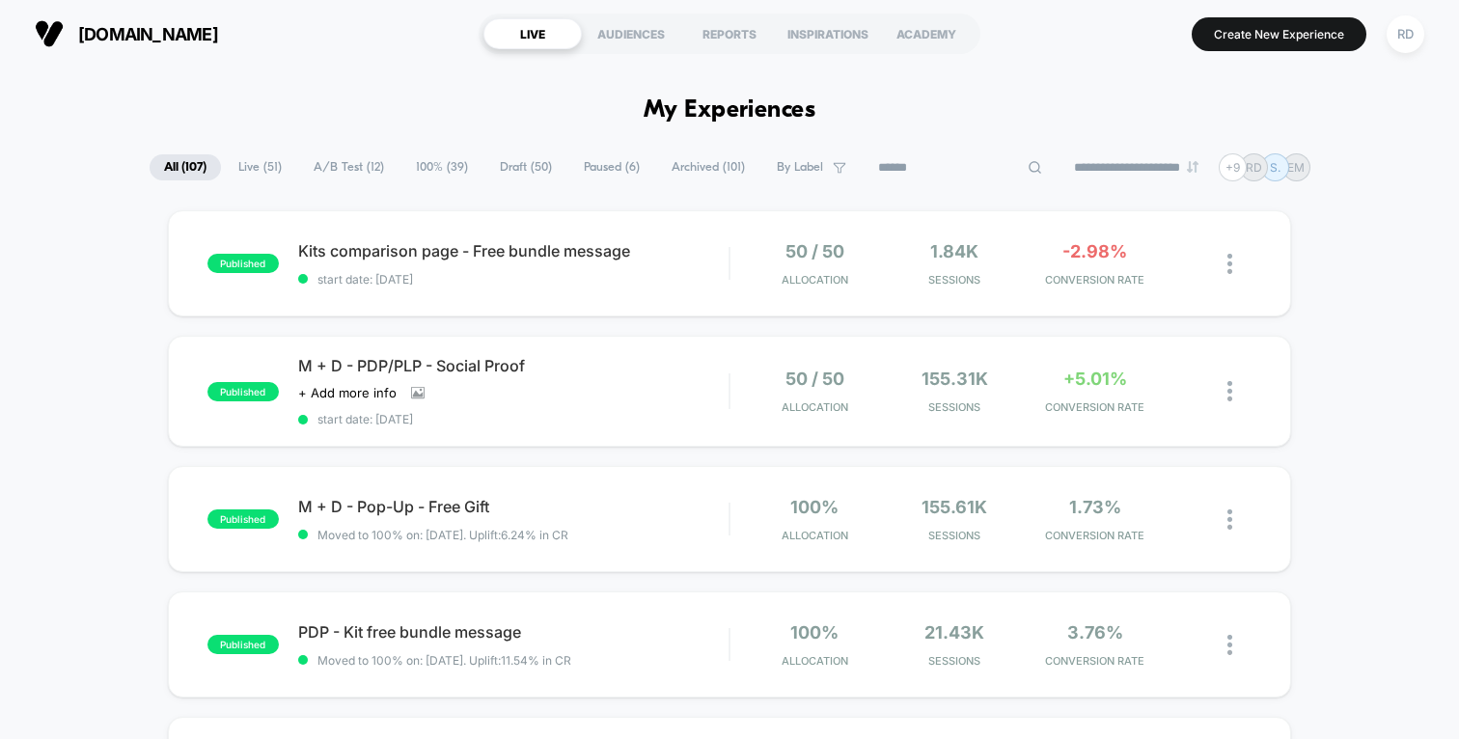
click at [524, 165] on span "Draft ( 50 )" at bounding box center [525, 167] width 81 height 26
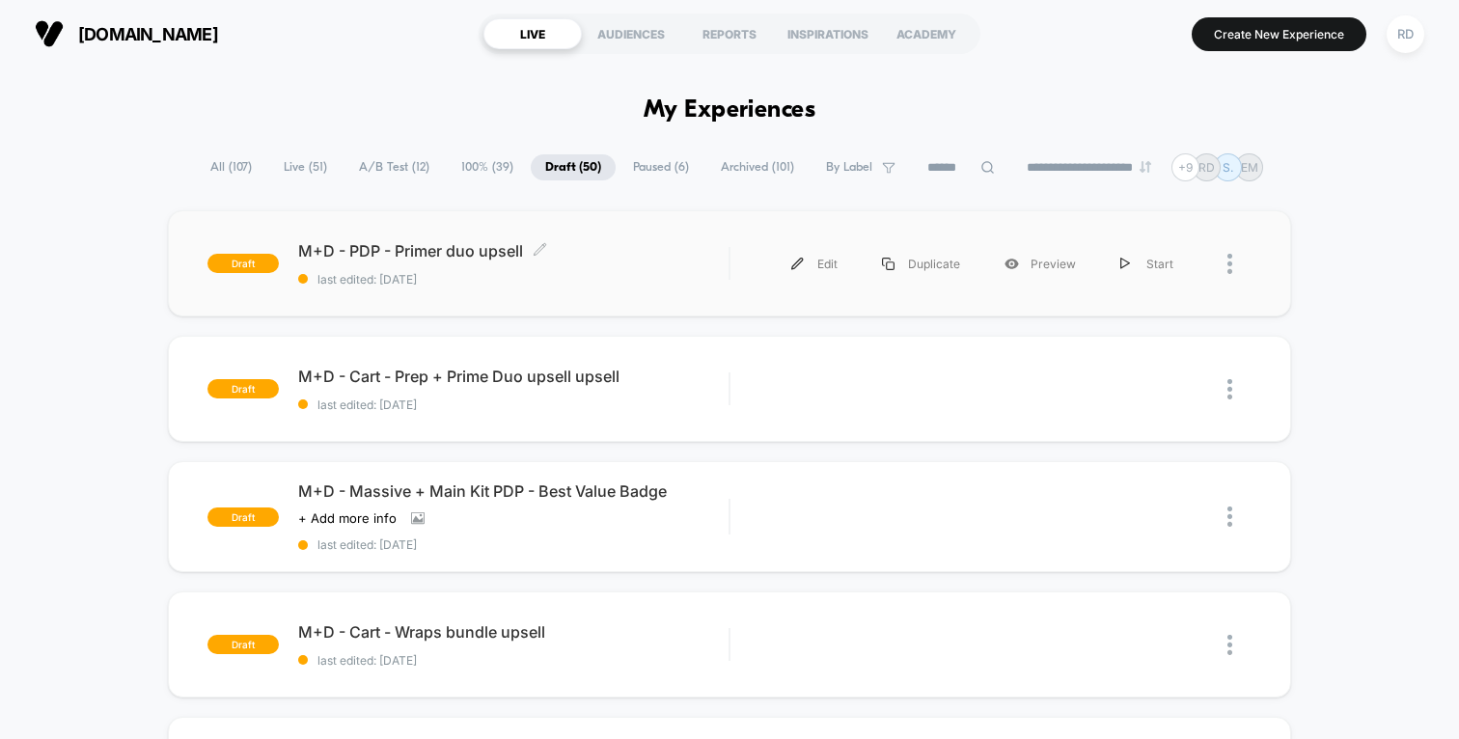
click at [471, 249] on span "M+D - PDP - Primer duo upsell Click to edit experience details" at bounding box center [513, 250] width 430 height 19
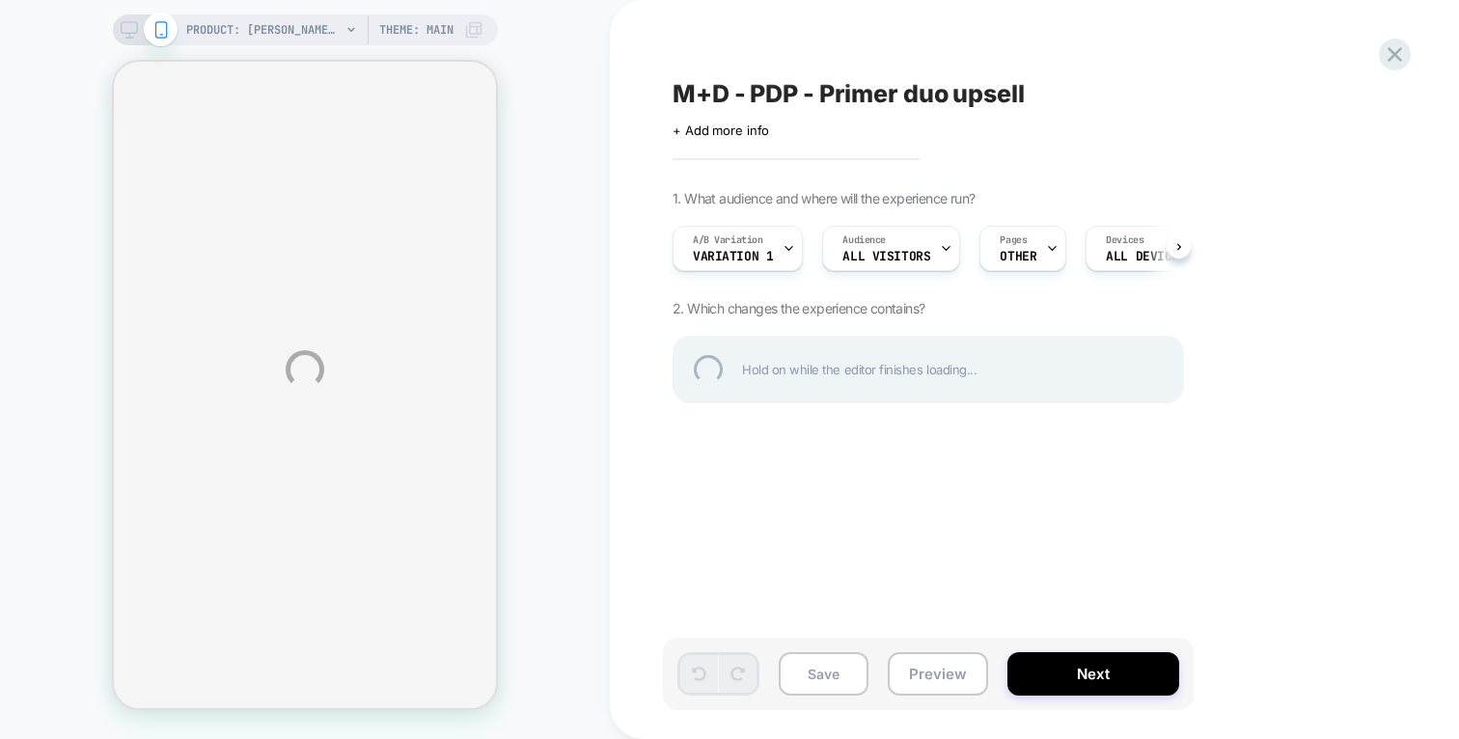
click at [1033, 242] on div "PRODUCT: Mylee Alchemy Cat Eye Gel Polish Collection (Worth £80) [8x8ml] PRODUC…" at bounding box center [729, 369] width 1459 height 739
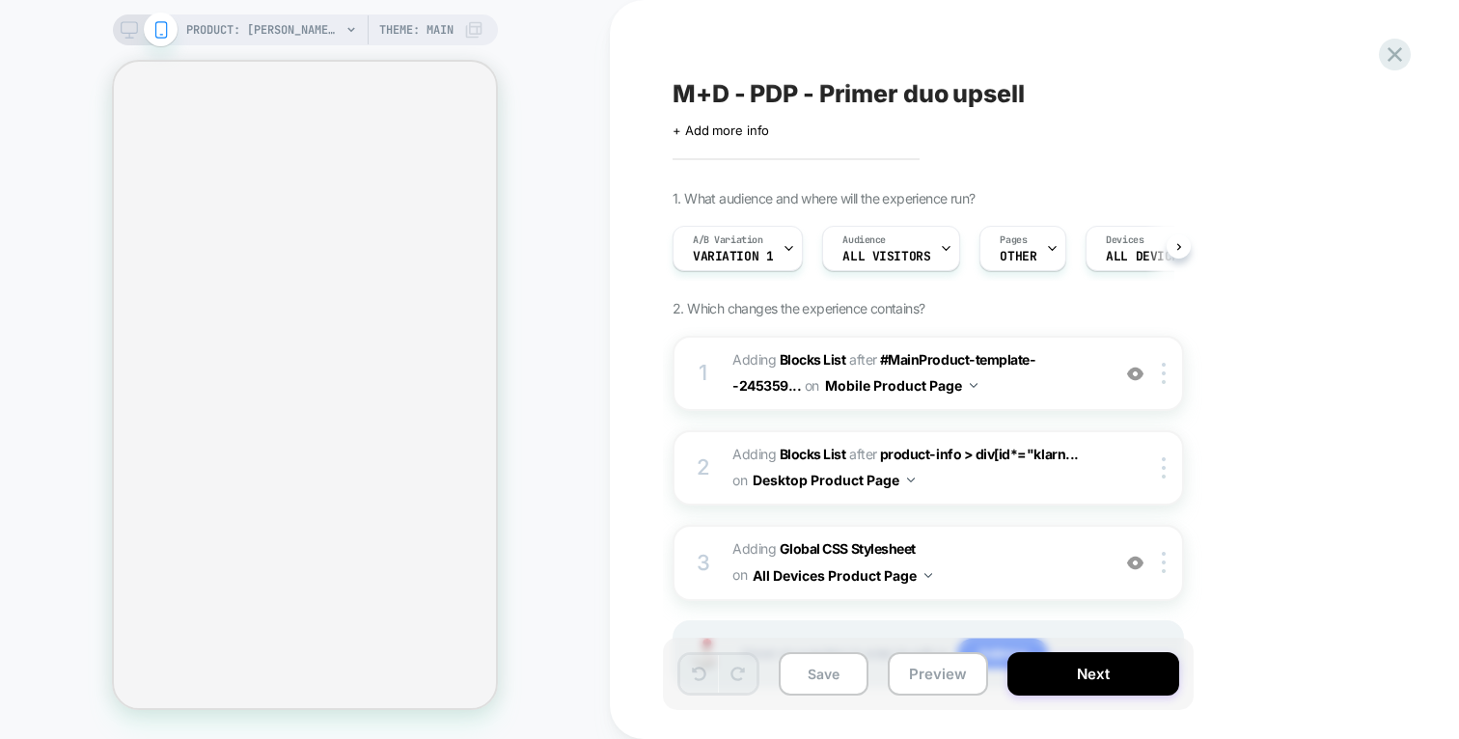
scroll to position [0, 1]
click at [1022, 248] on div "Pages OTHER" at bounding box center [1016, 248] width 75 height 43
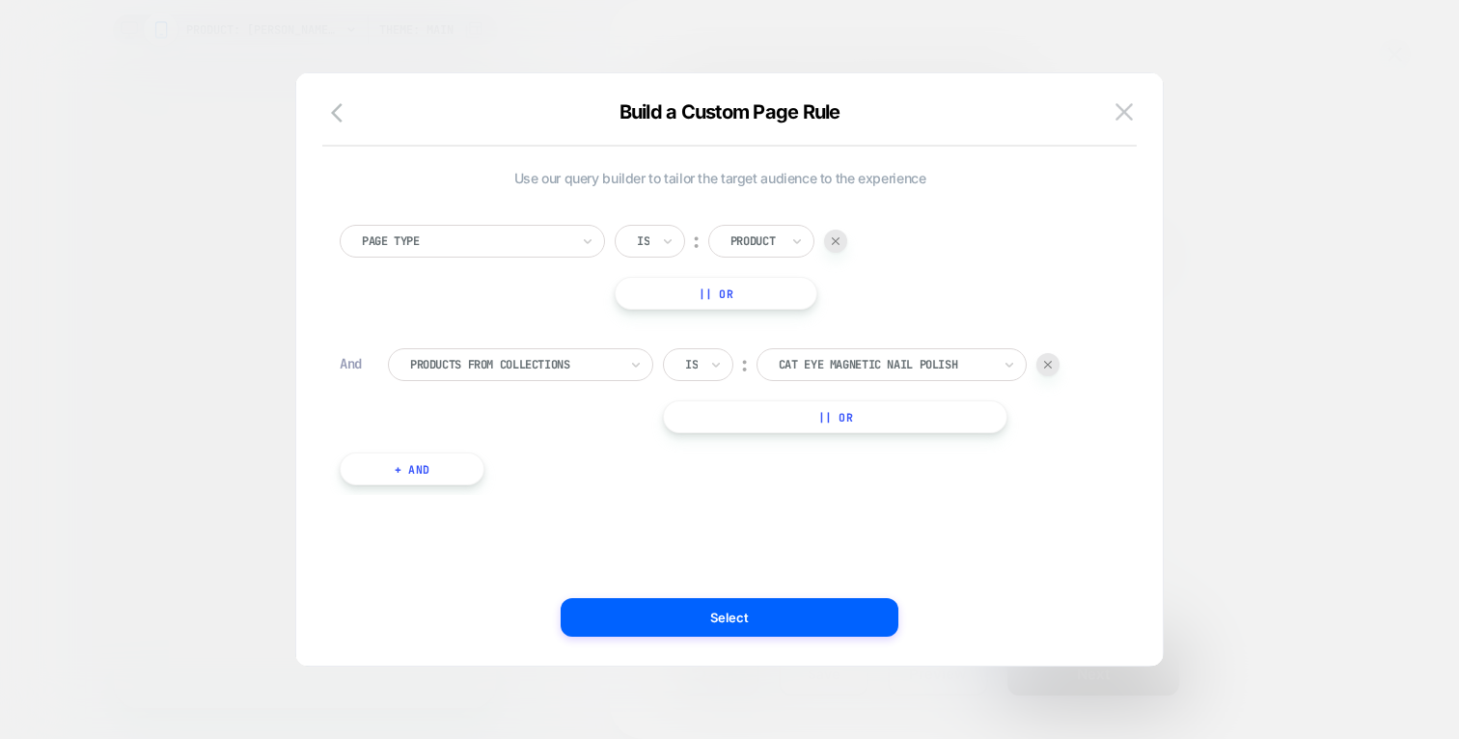
scroll to position [0, 2]
click at [556, 356] on div at bounding box center [513, 364] width 207 height 17
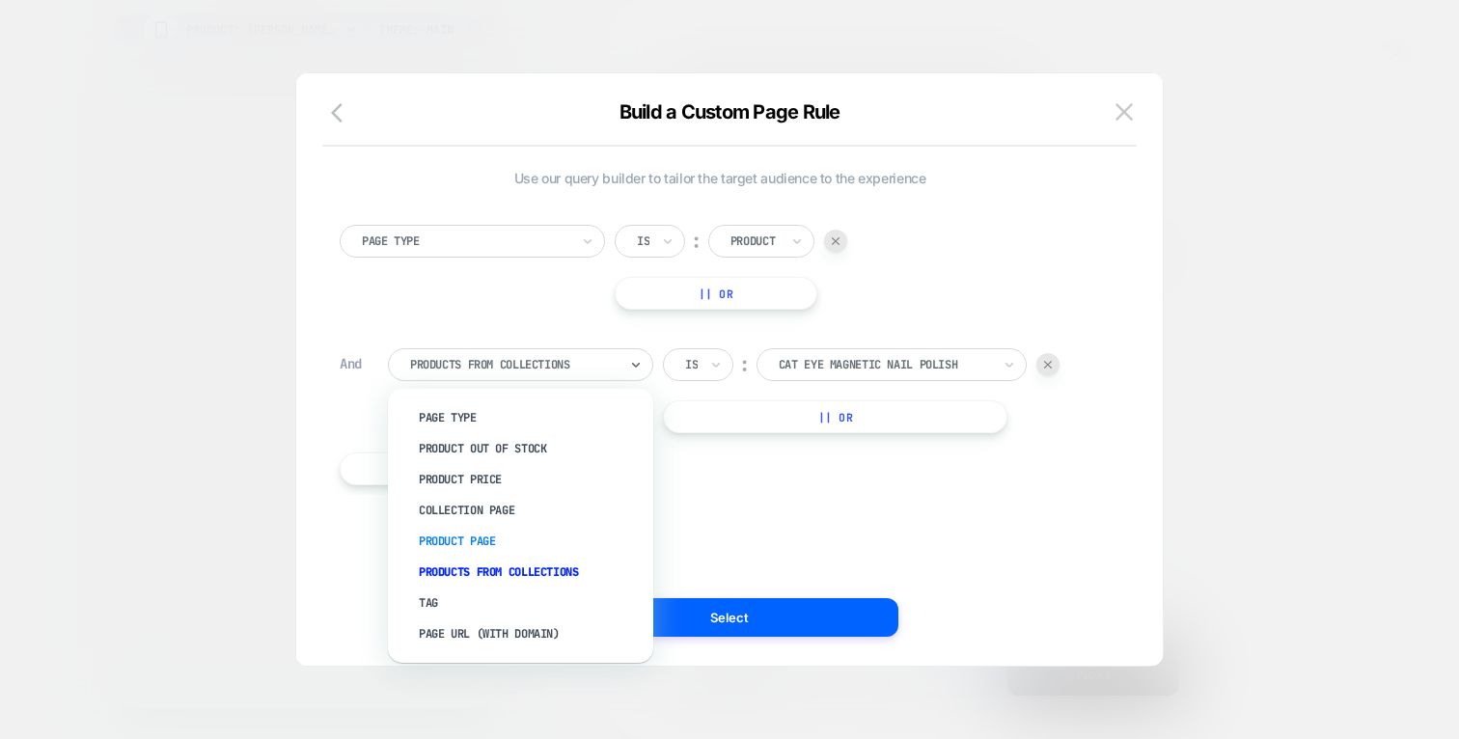
click at [478, 545] on div "Product Page" at bounding box center [530, 541] width 246 height 31
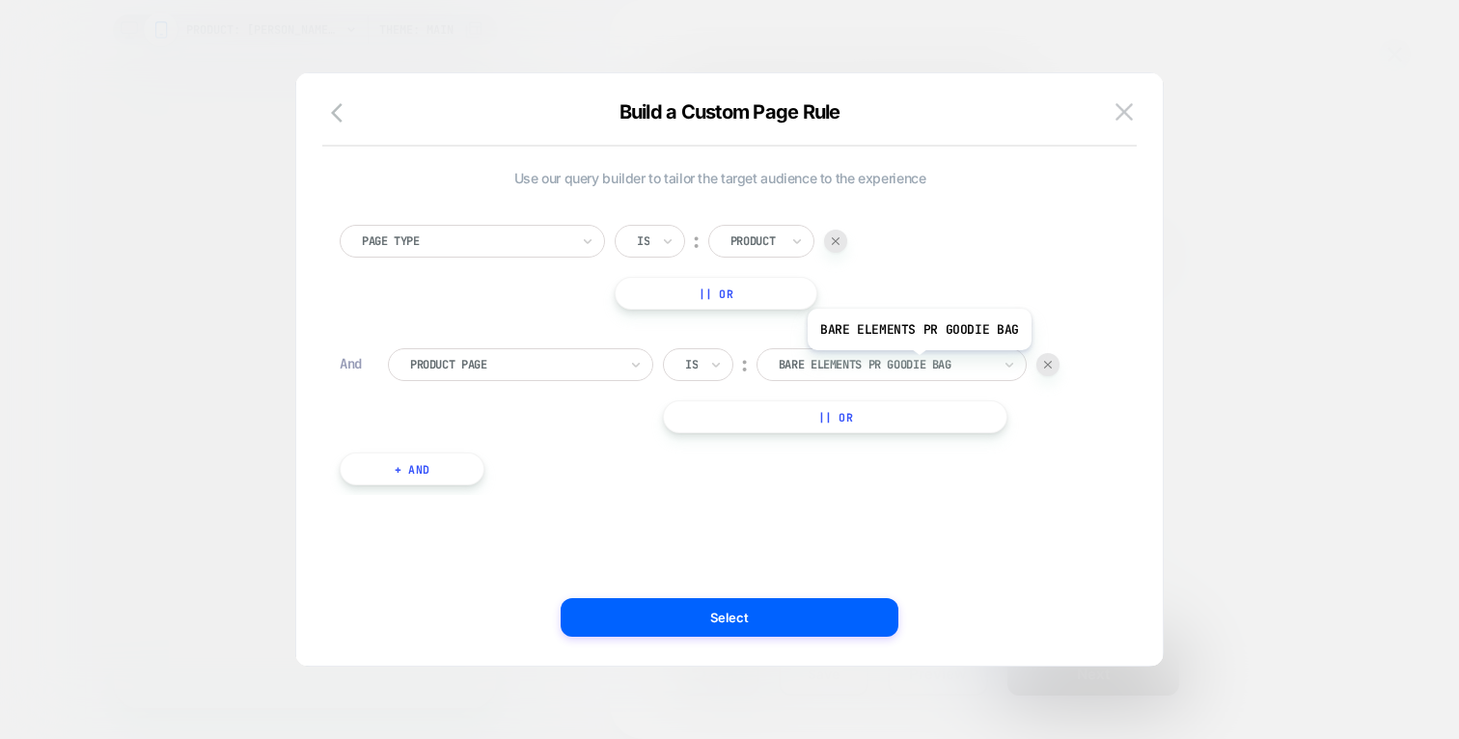
click at [916, 365] on div at bounding box center [884, 364] width 212 height 17
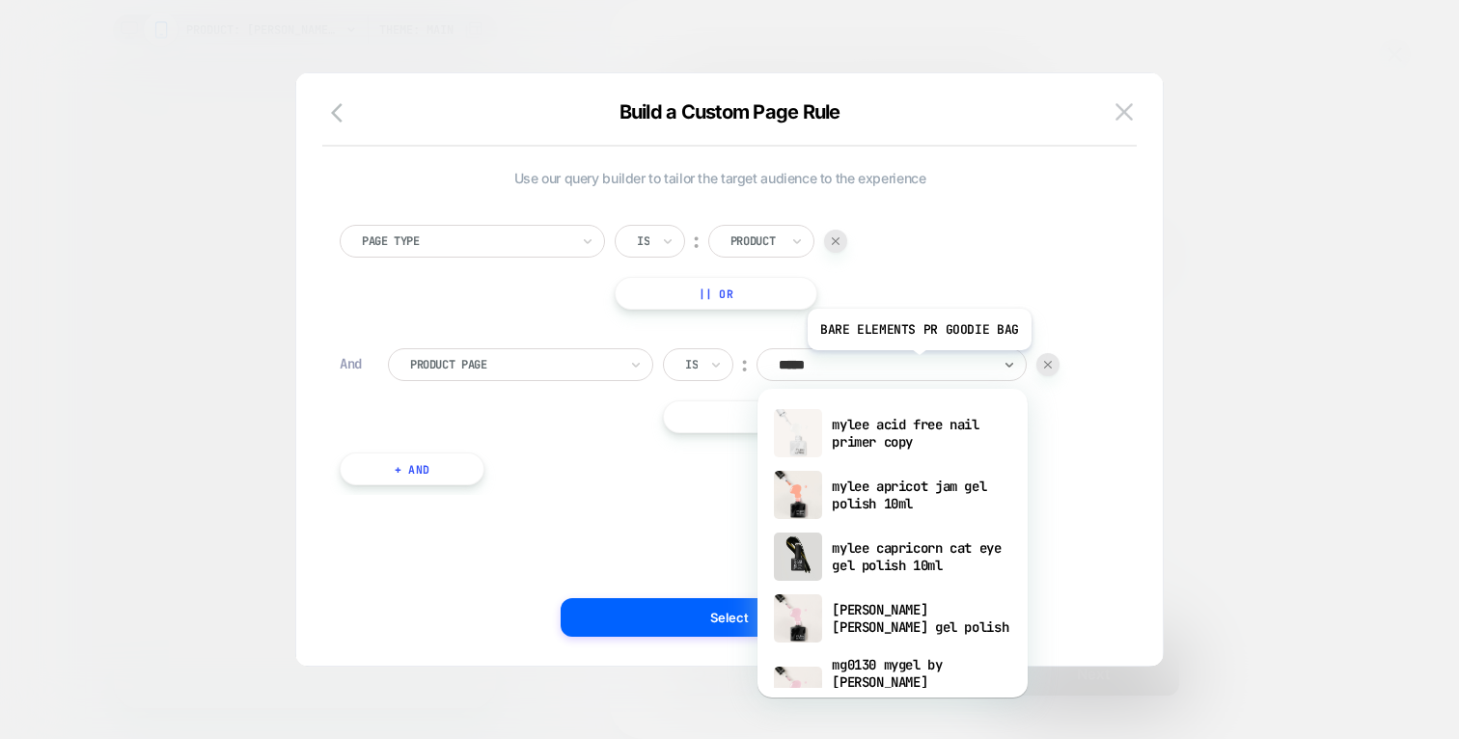
type input "******"
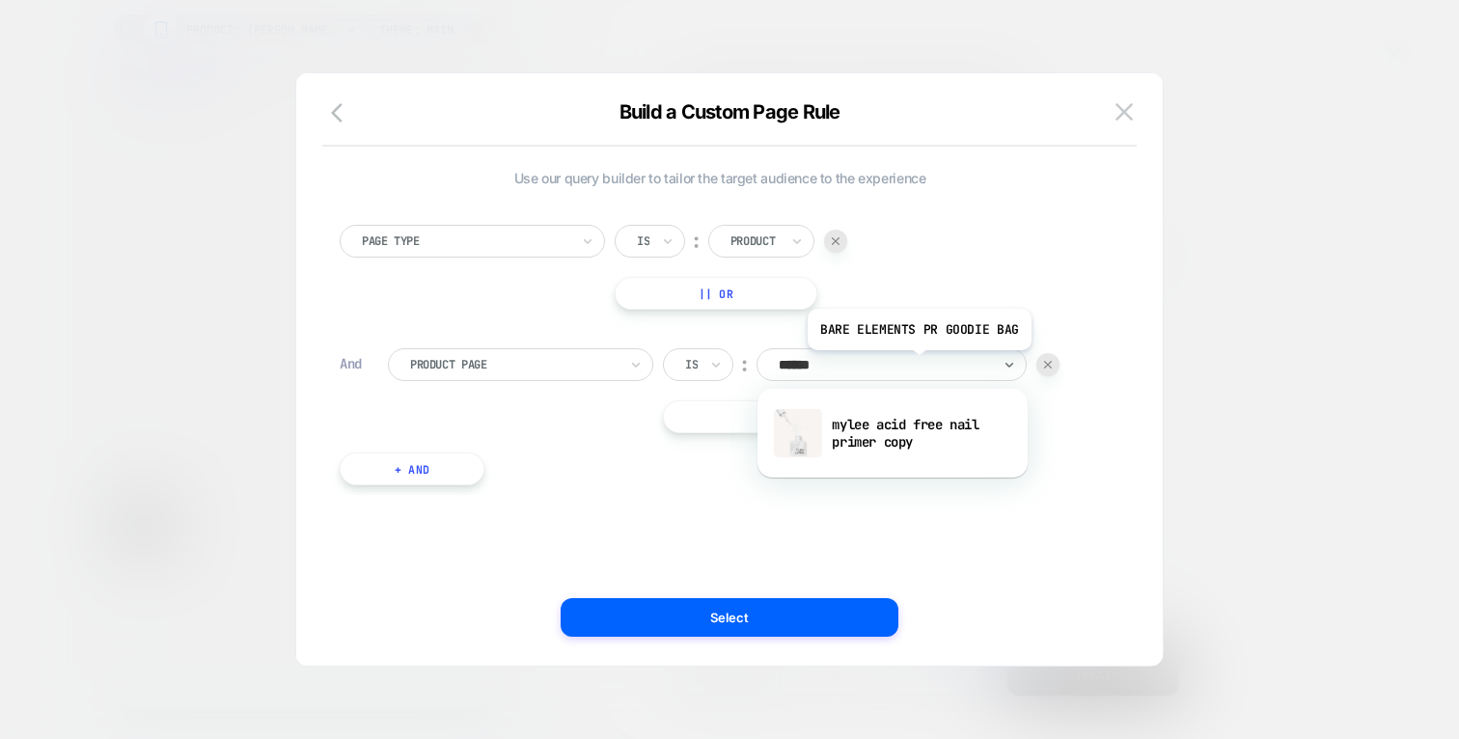
scroll to position [0, 1]
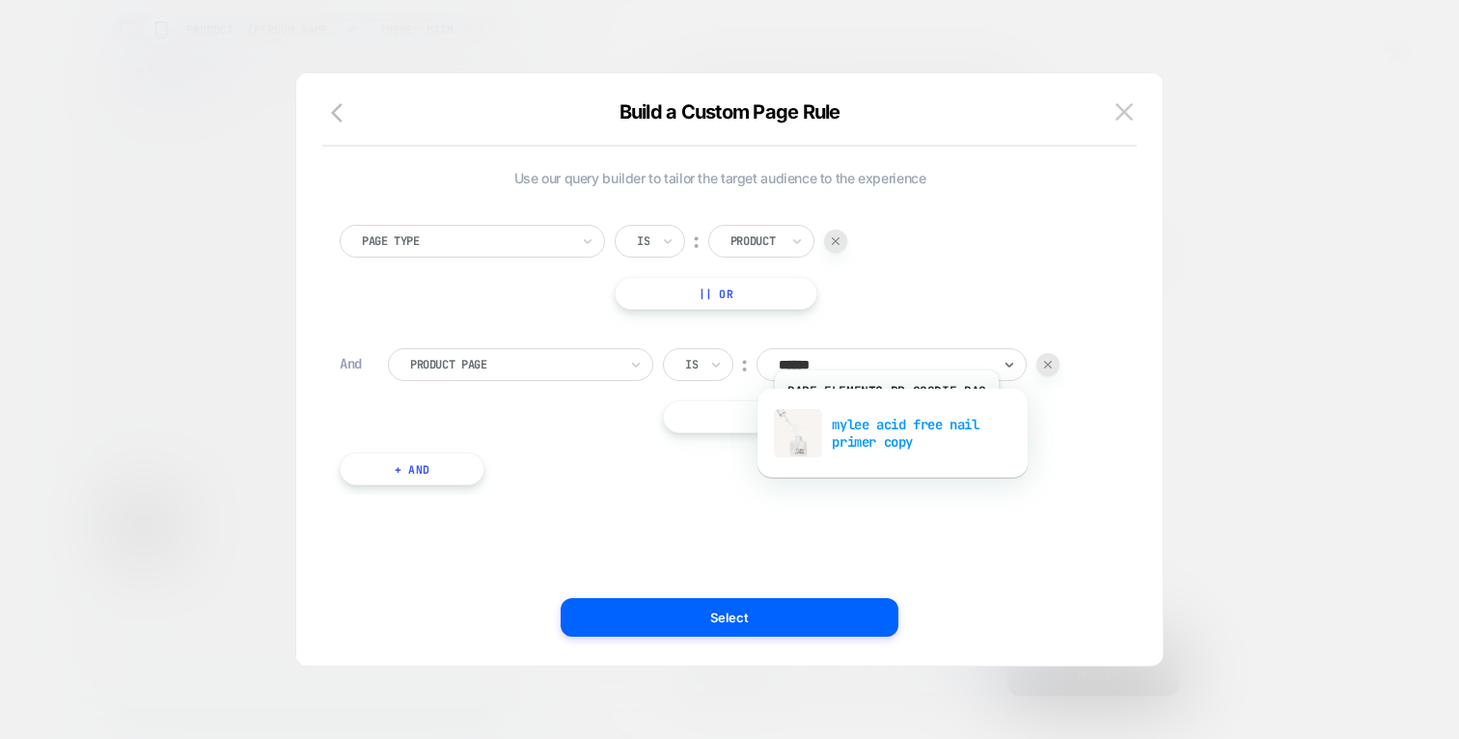
click at [884, 426] on div "mylee acid free nail primer copy" at bounding box center [892, 433] width 251 height 62
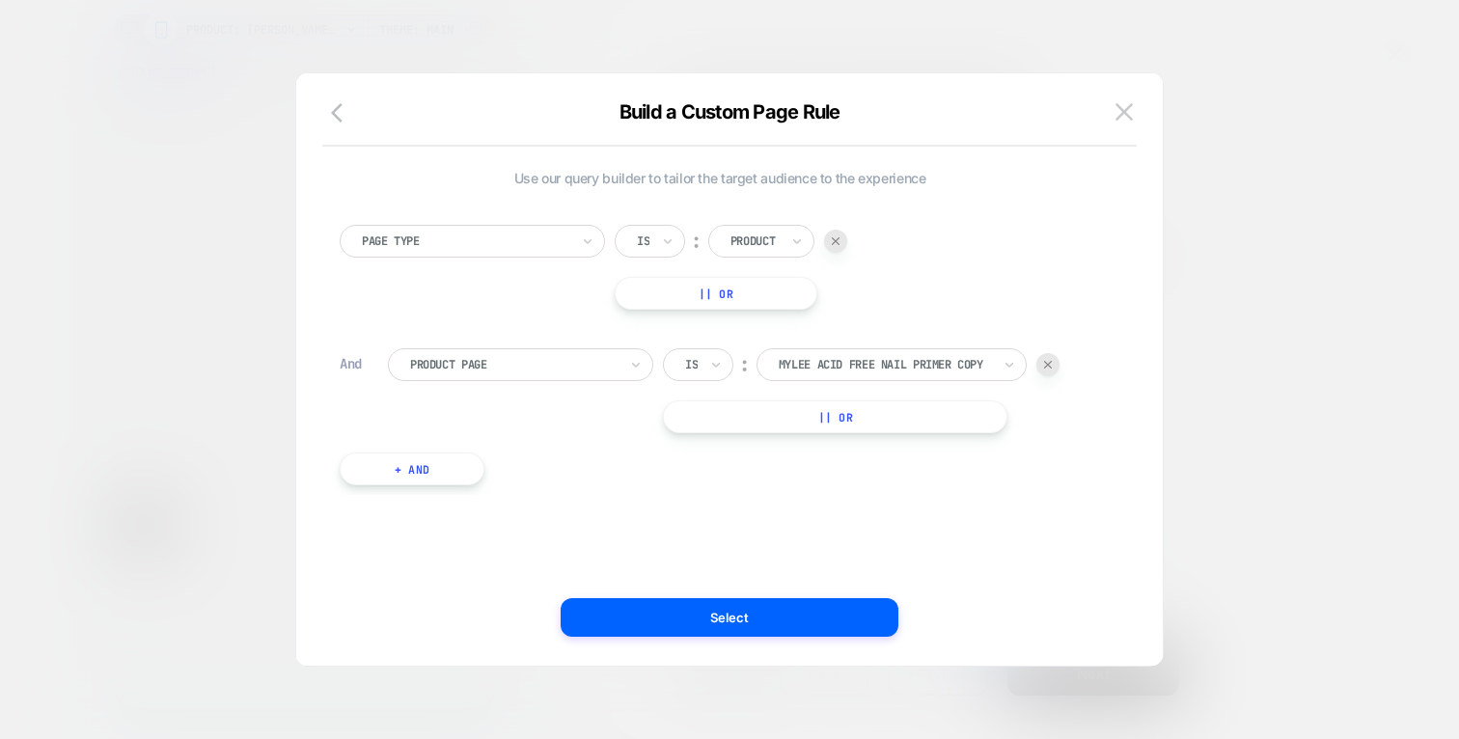
click at [831, 424] on button "|| Or" at bounding box center [835, 416] width 344 height 33
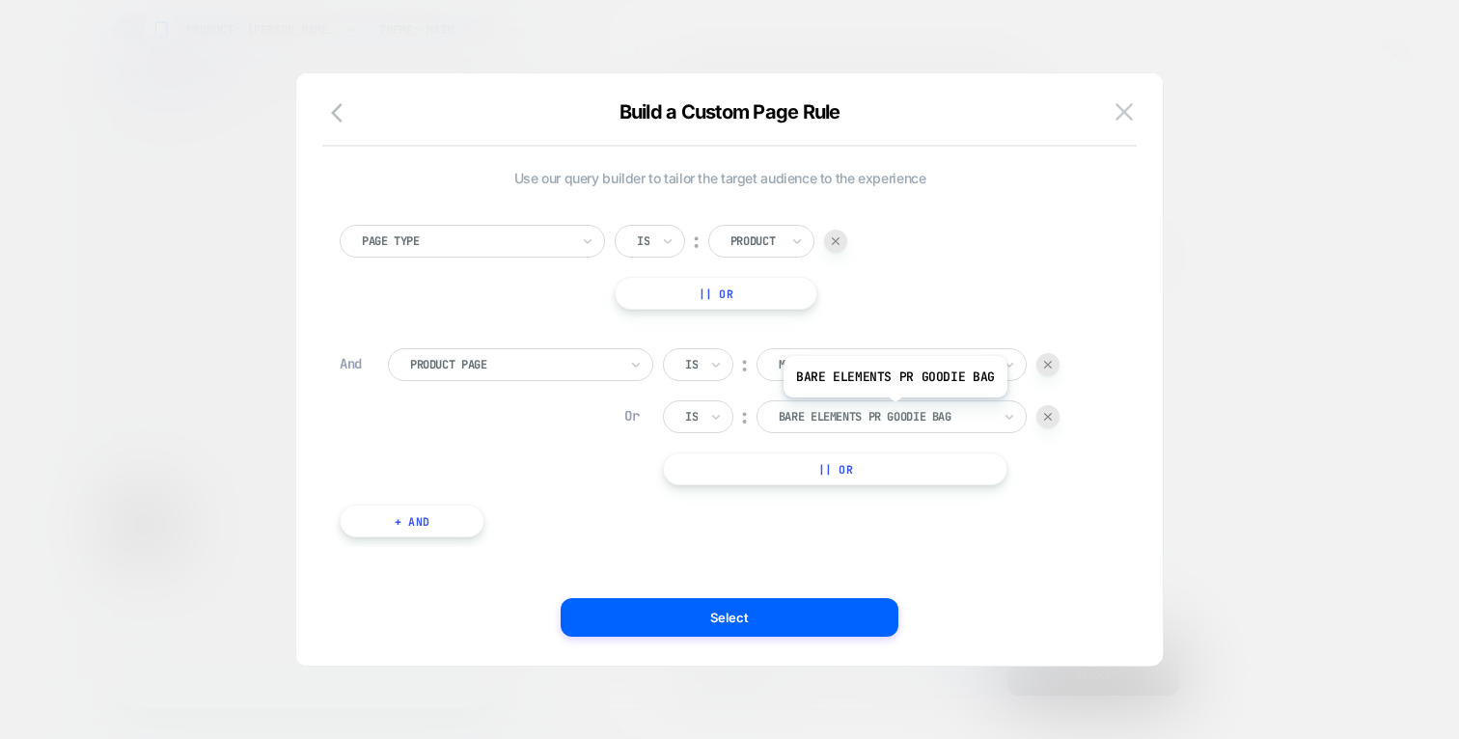
click at [903, 409] on div at bounding box center [884, 416] width 212 height 17
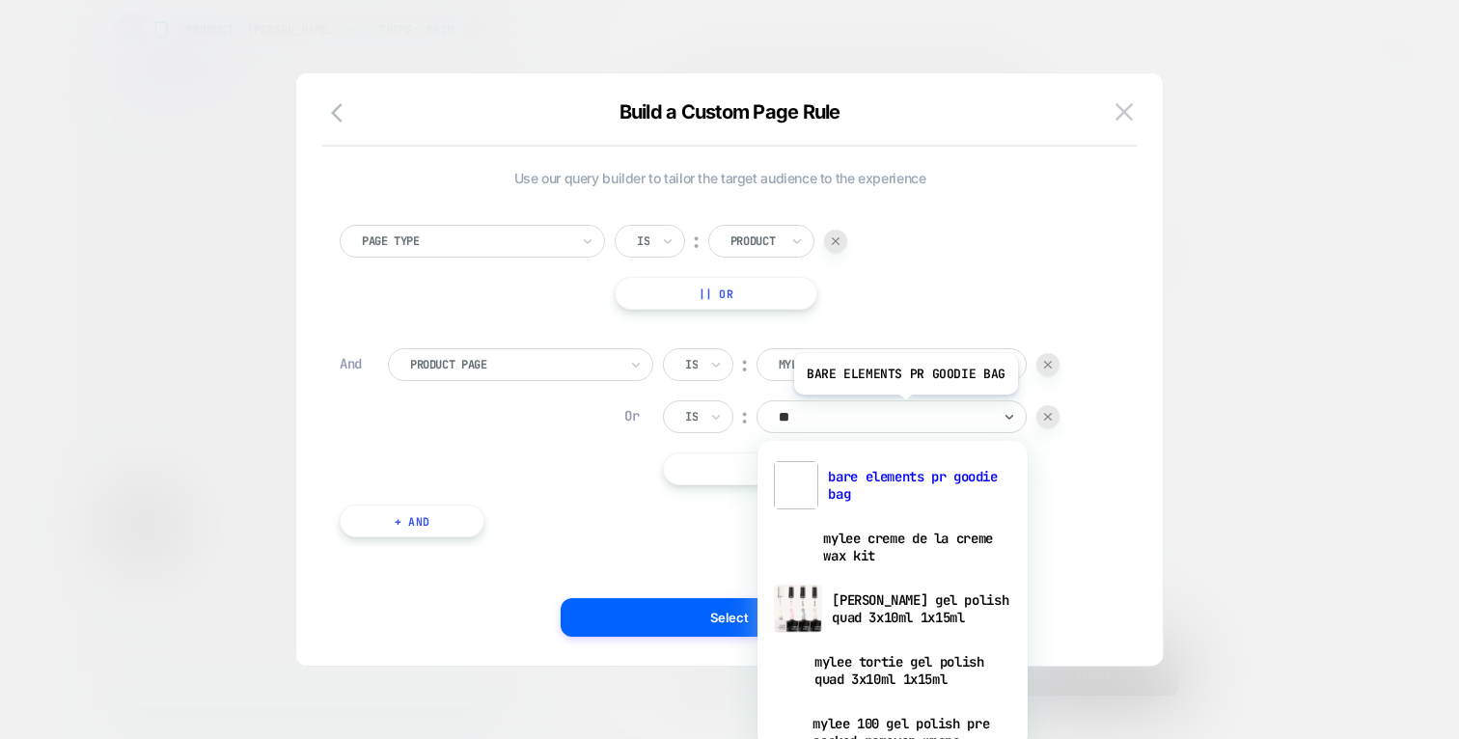
type input "***"
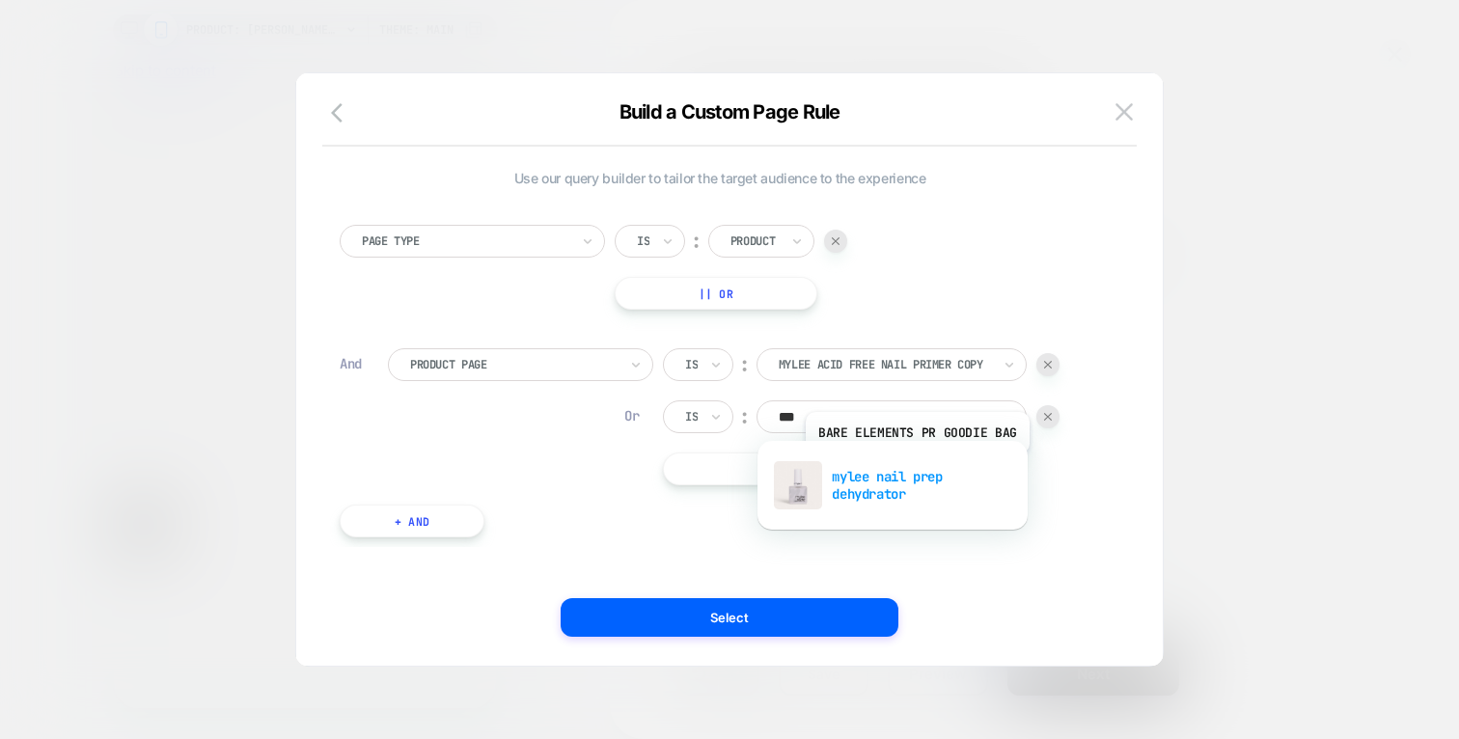
click at [915, 468] on div "mylee nail prep dehydrator" at bounding box center [892, 485] width 251 height 62
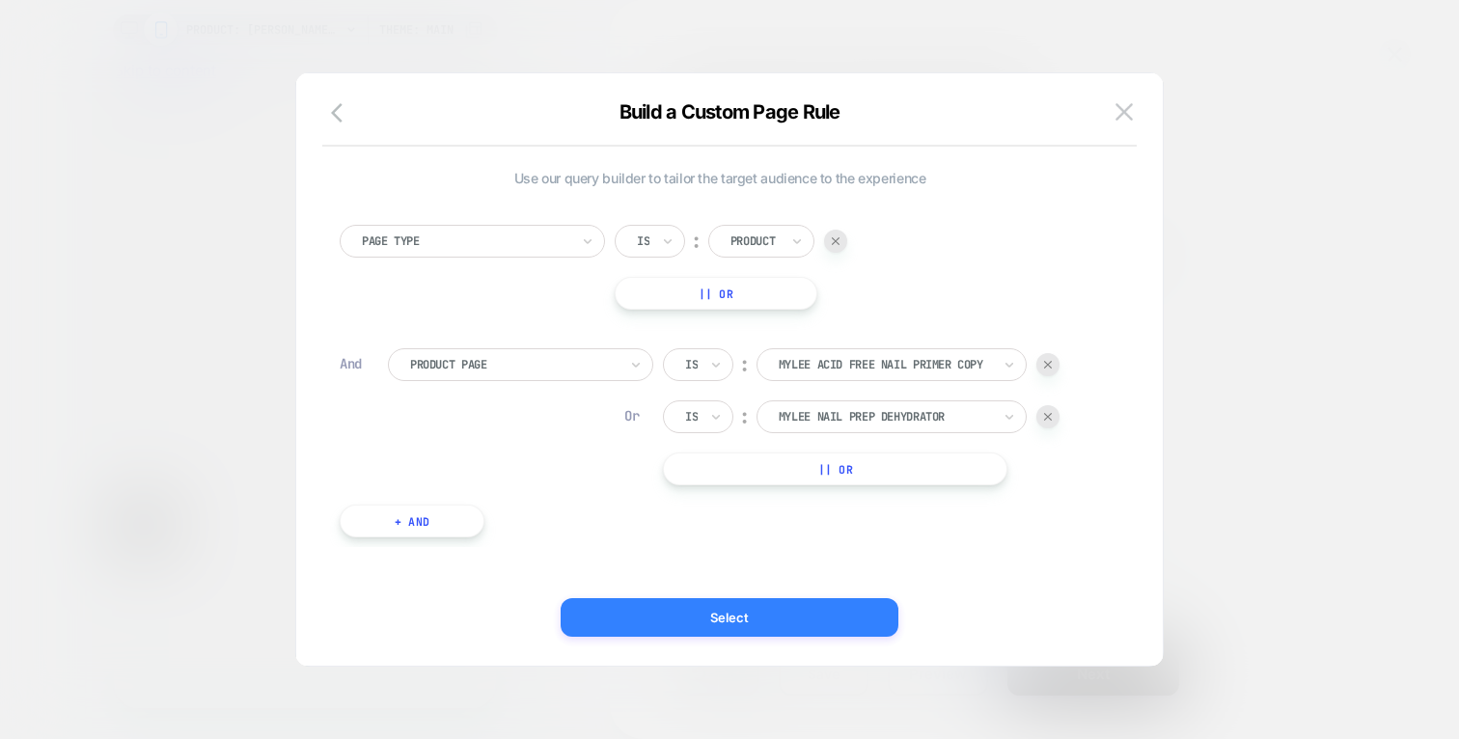
click at [742, 611] on button "Select" at bounding box center [729, 617] width 338 height 39
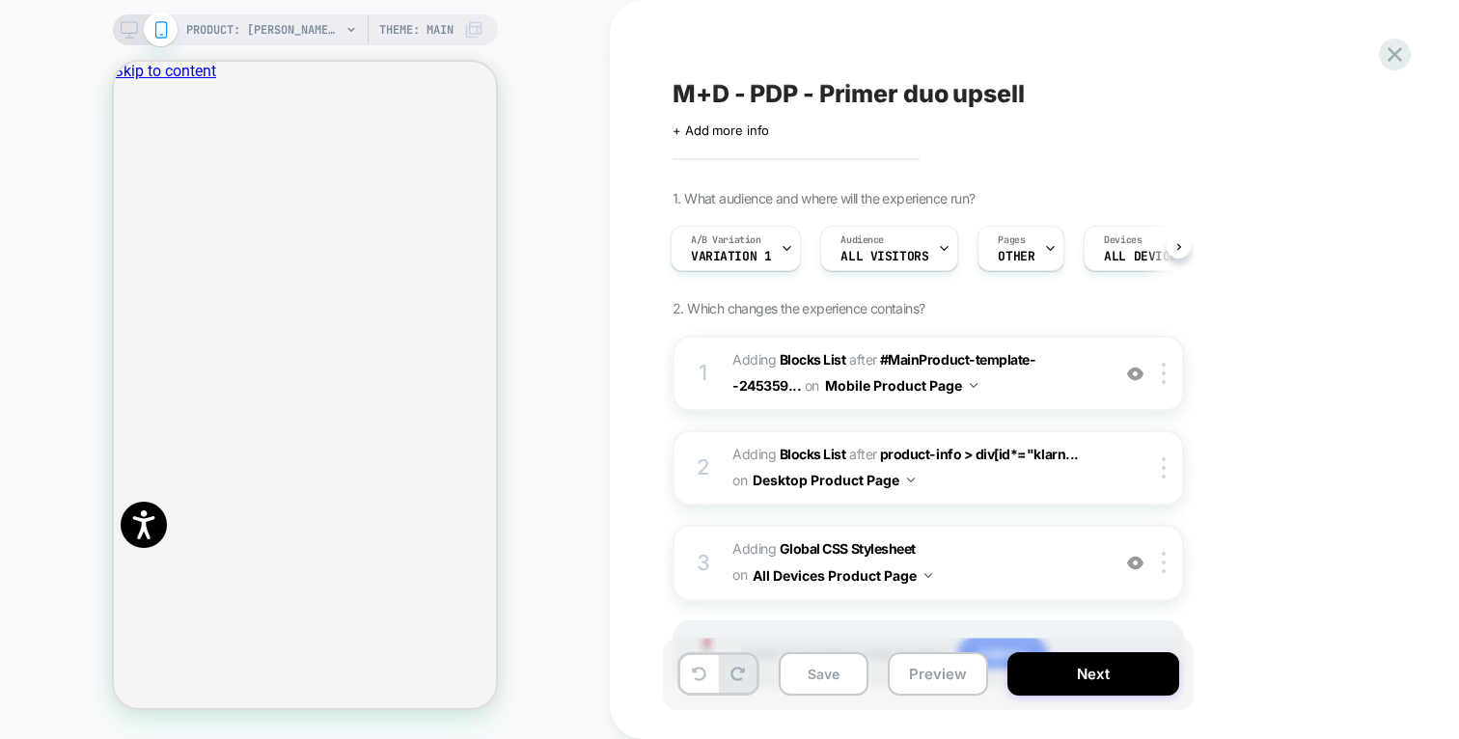
scroll to position [0, 3]
click at [882, 247] on div "Audience All Visitors" at bounding box center [883, 248] width 126 height 43
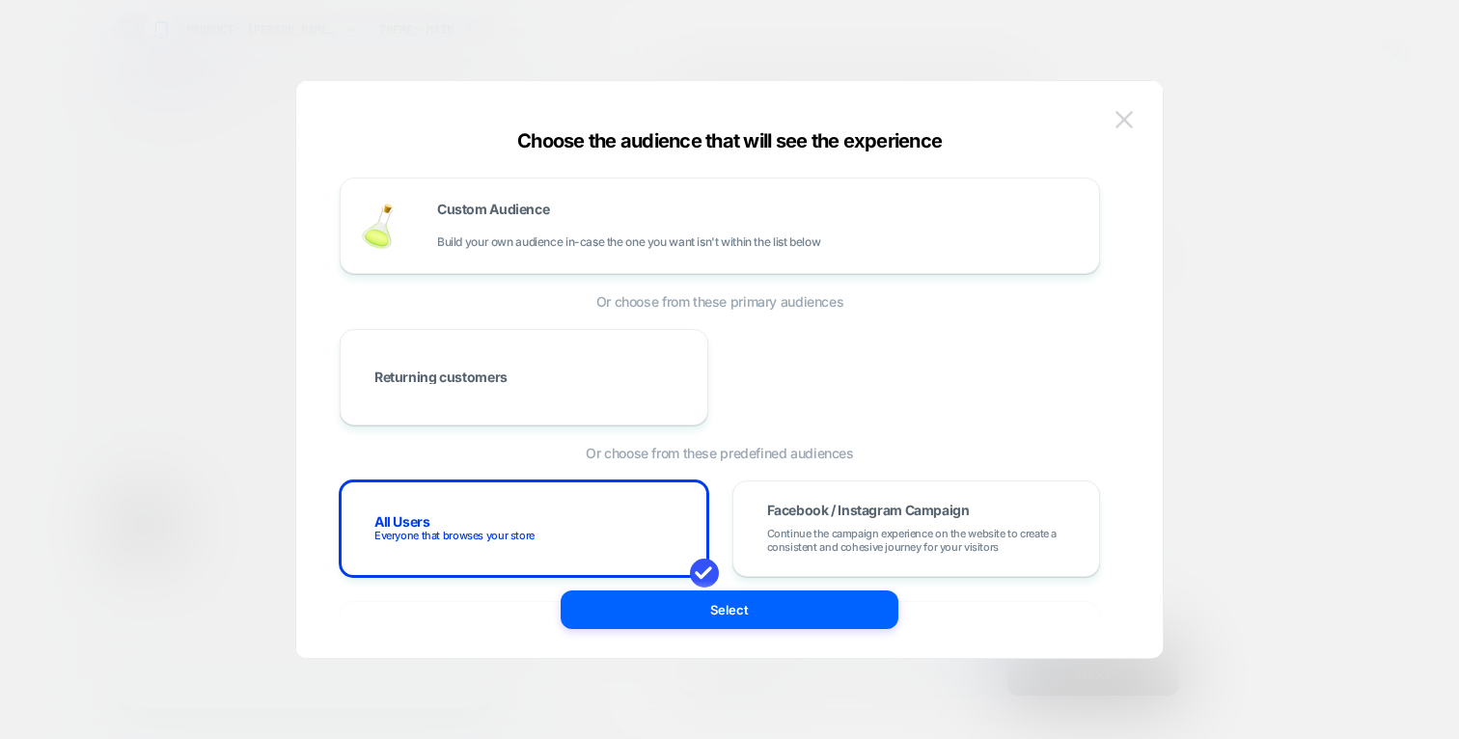
click at [1132, 124] on img at bounding box center [1123, 119] width 17 height 16
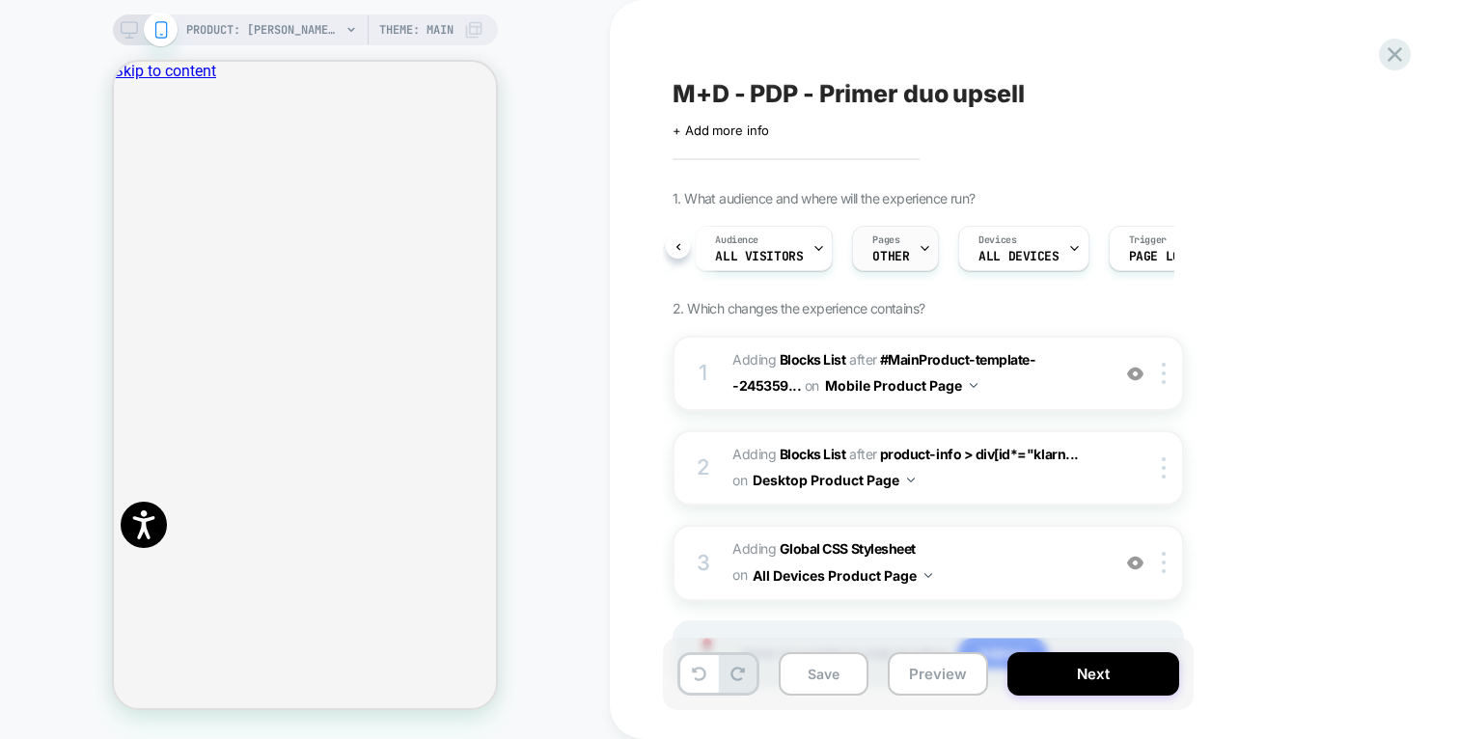
scroll to position [0, 235]
click at [911, 259] on span "ALL DEVICES" at bounding box center [910, 257] width 80 height 14
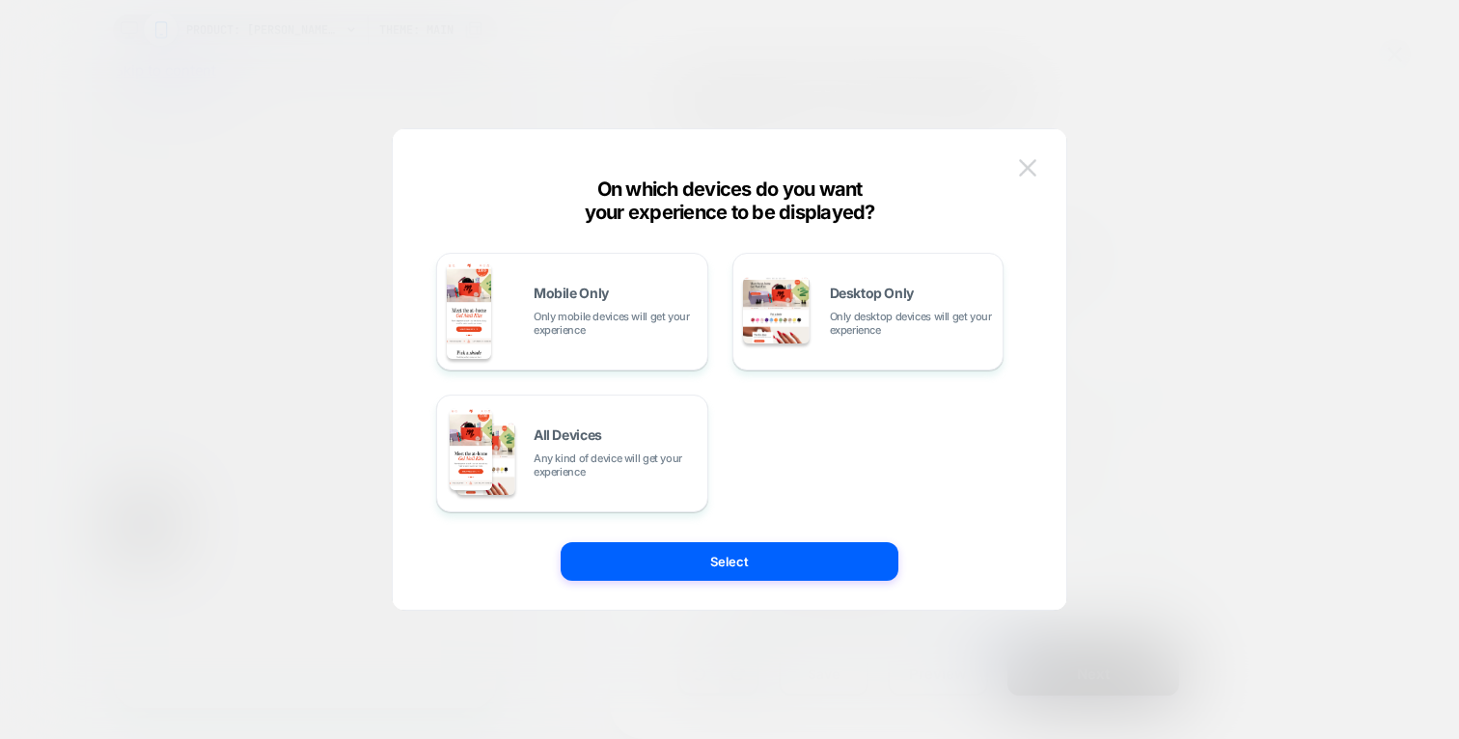
click at [1029, 159] on img at bounding box center [1027, 167] width 17 height 16
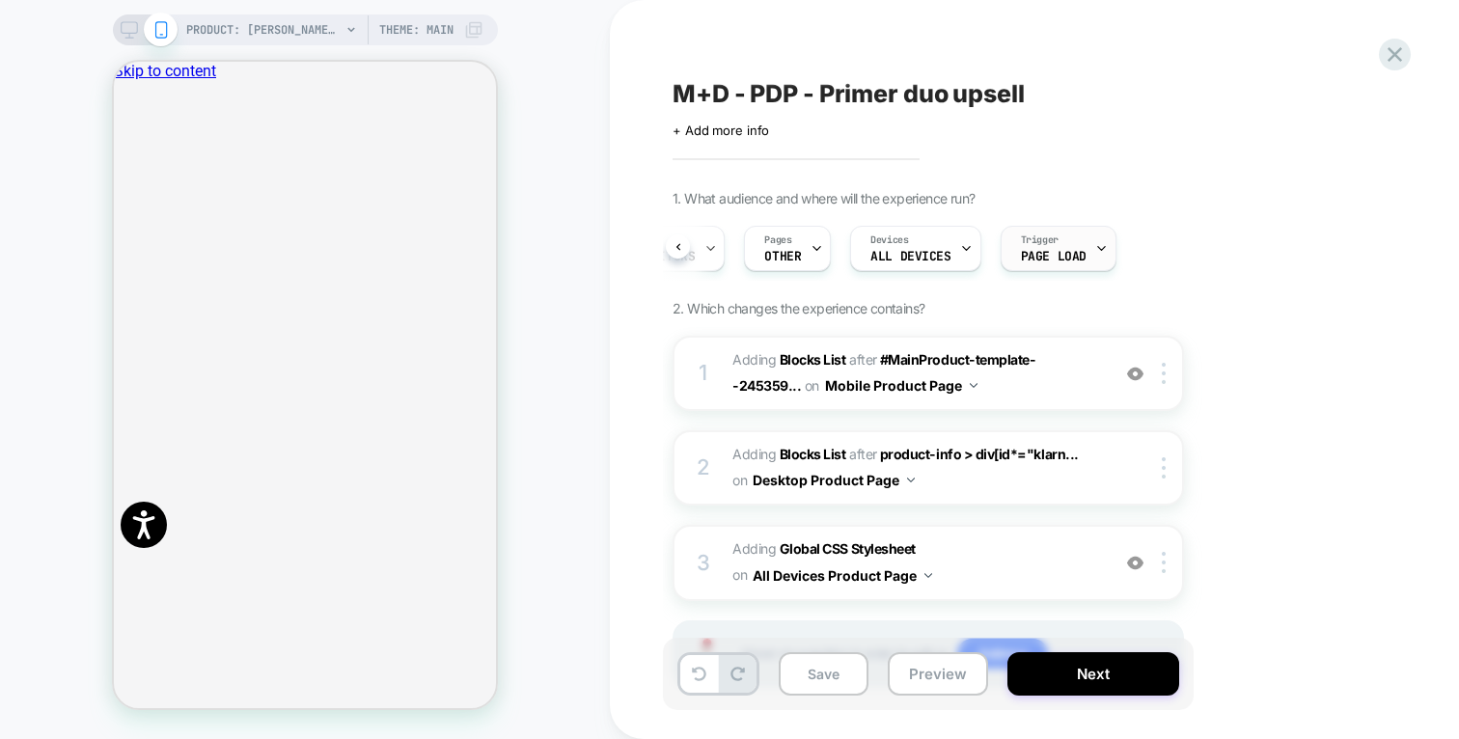
click at [1038, 236] on span "Trigger" at bounding box center [1040, 240] width 38 height 14
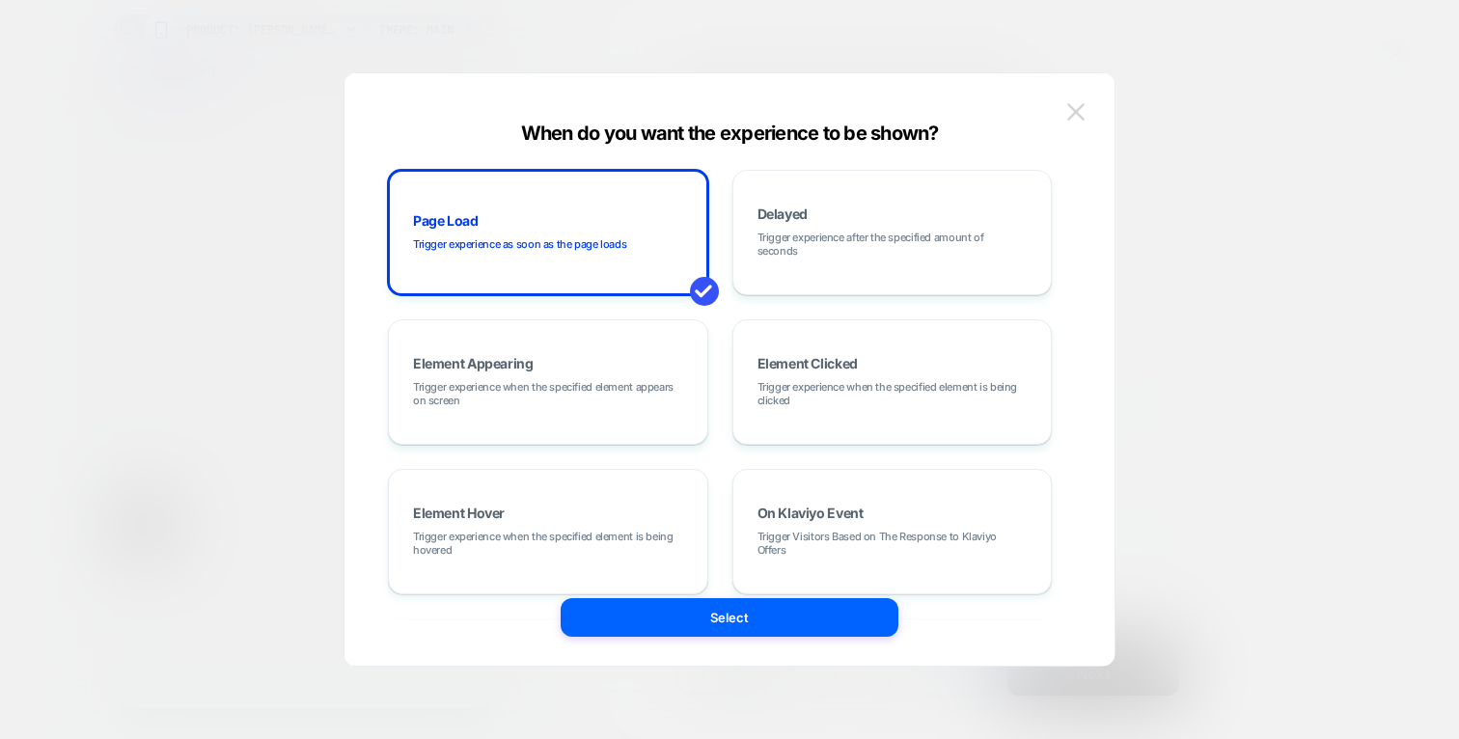
click at [1079, 117] on img at bounding box center [1075, 111] width 17 height 16
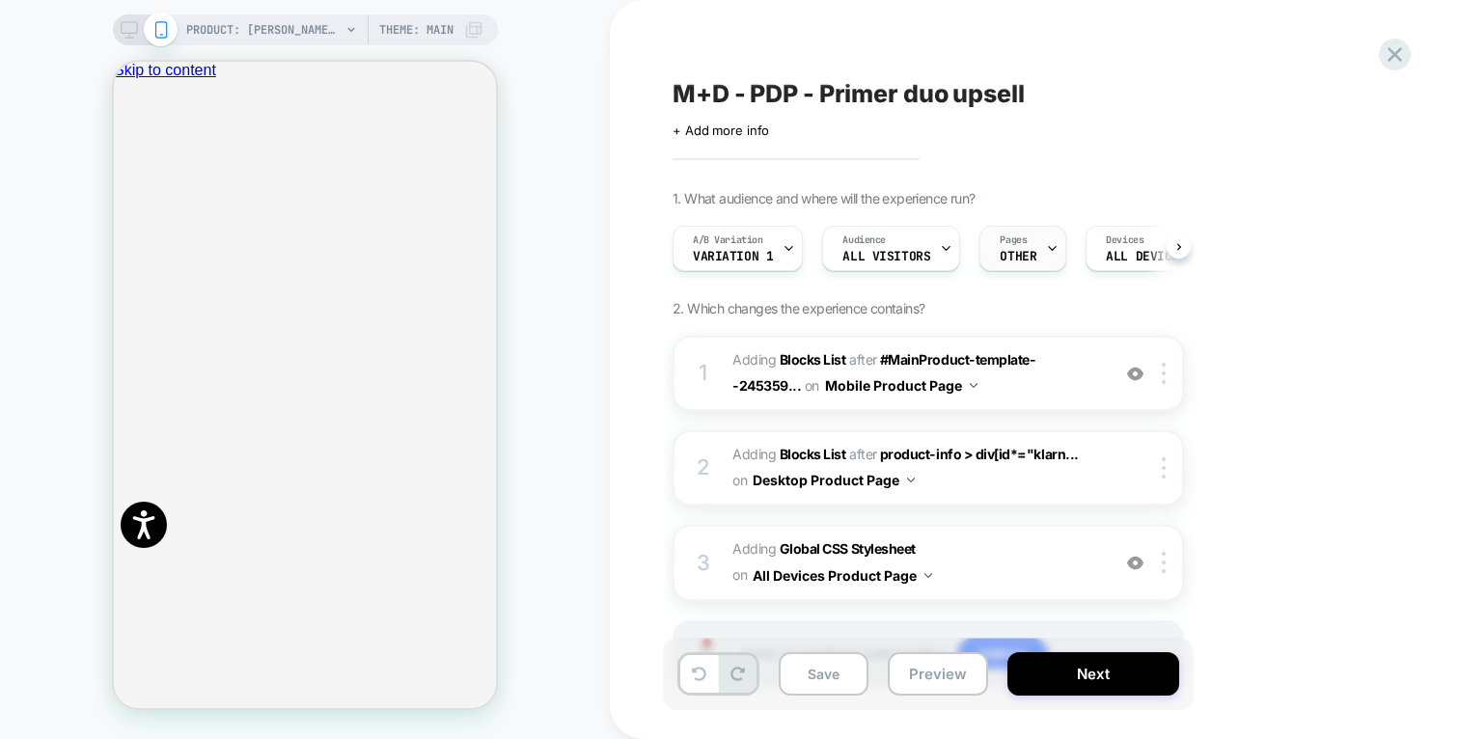
scroll to position [0, 1]
click at [1020, 233] on span "Pages" at bounding box center [1012, 240] width 27 height 14
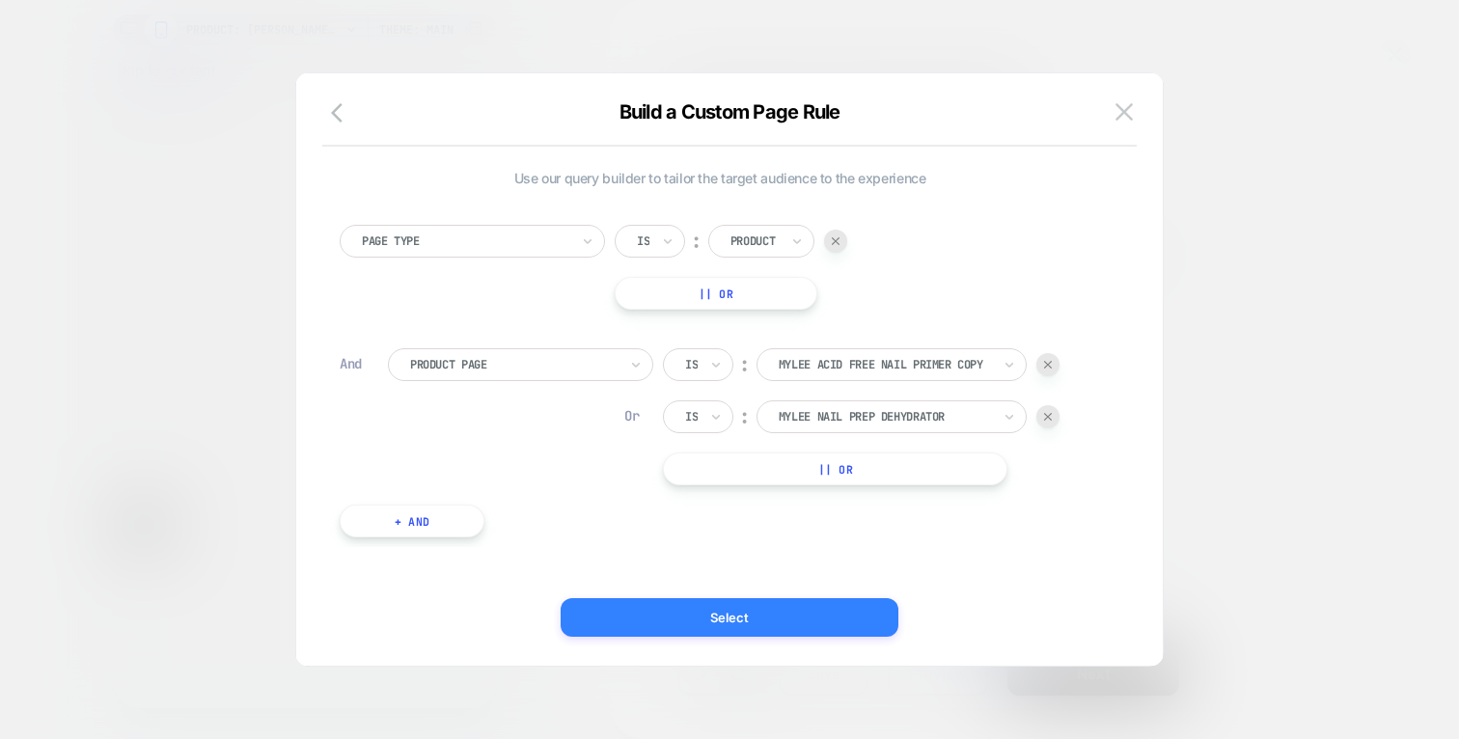
click at [734, 613] on button "Select" at bounding box center [729, 617] width 338 height 39
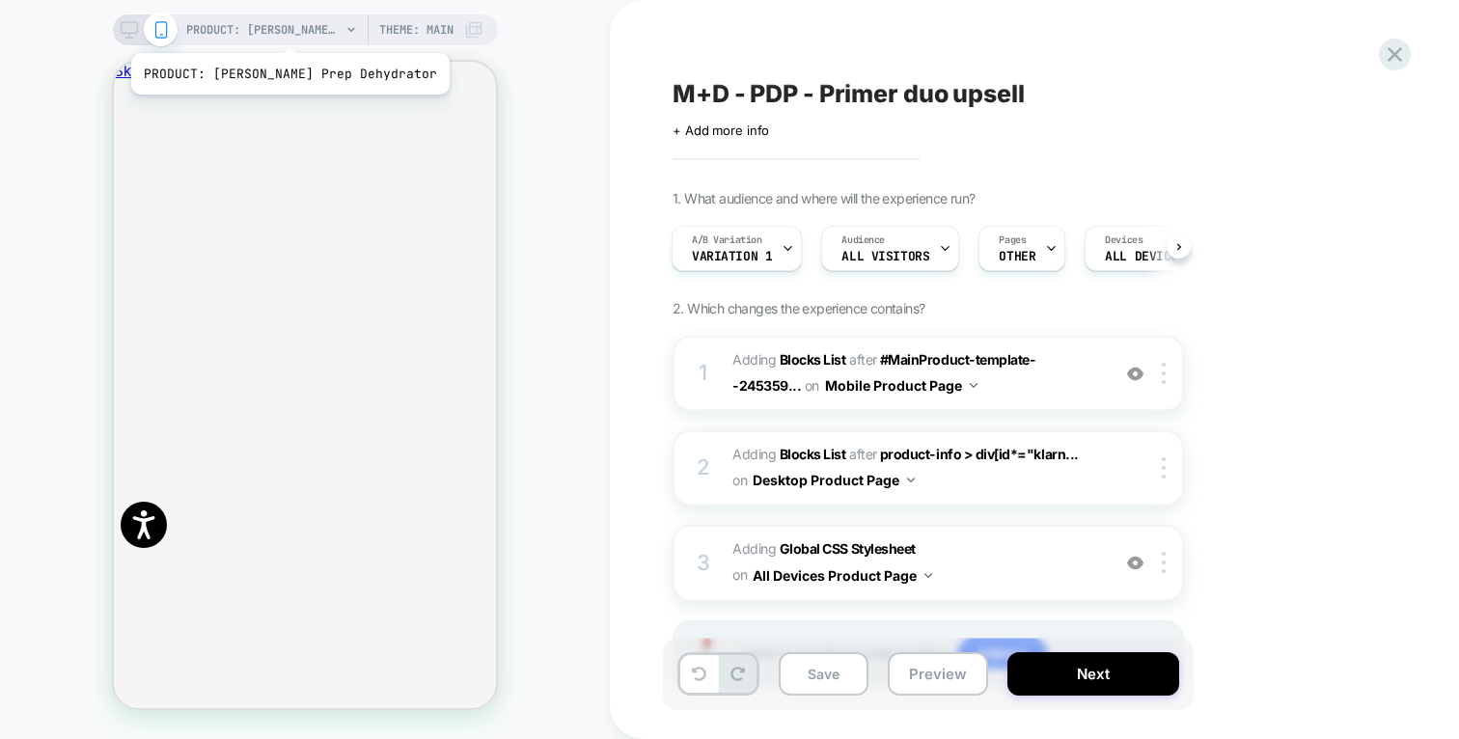
click at [276, 29] on span "PRODUCT: [PERSON_NAME] Prep Dehydrator" at bounding box center [263, 29] width 154 height 31
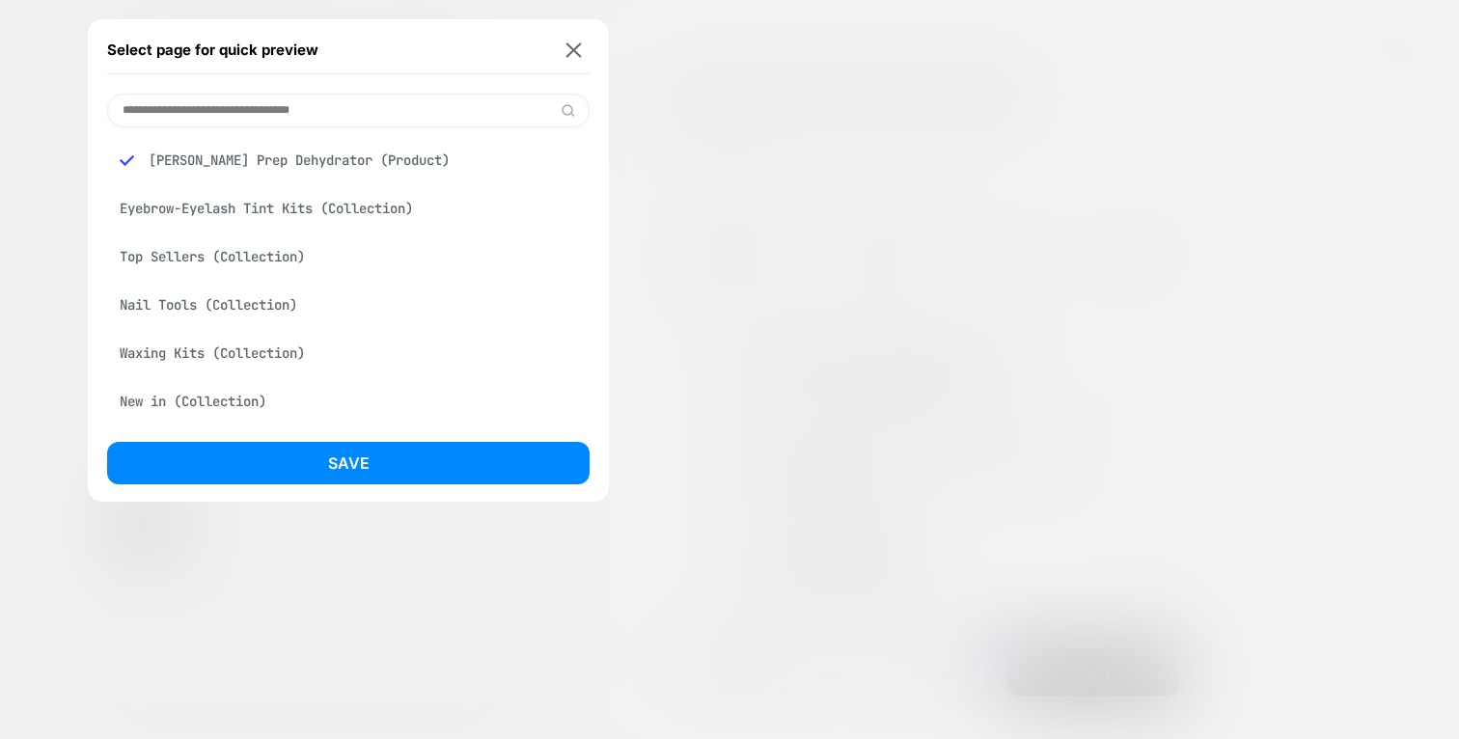
click at [275, 165] on div "[PERSON_NAME] Prep Dehydrator (Product)" at bounding box center [348, 160] width 482 height 37
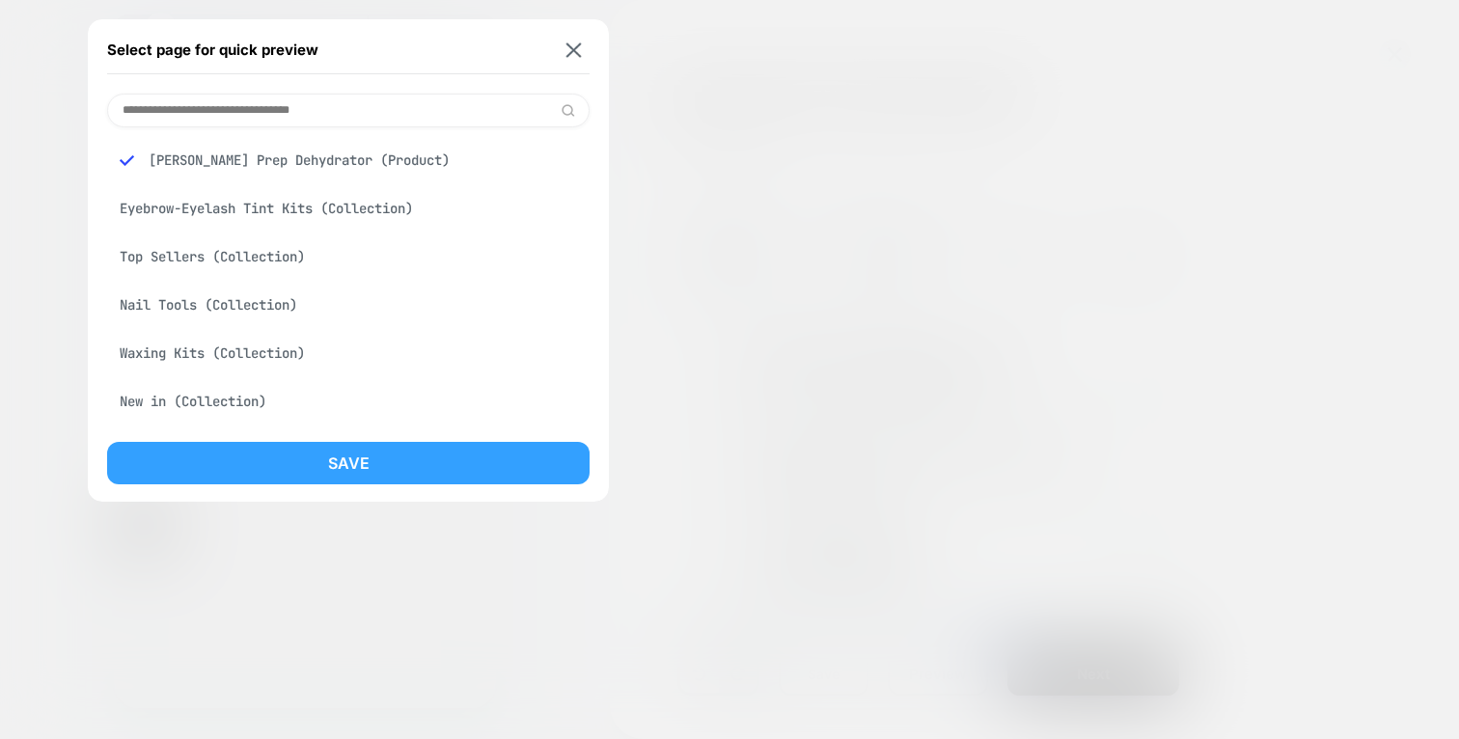
click at [384, 457] on button "Save" at bounding box center [348, 463] width 482 height 42
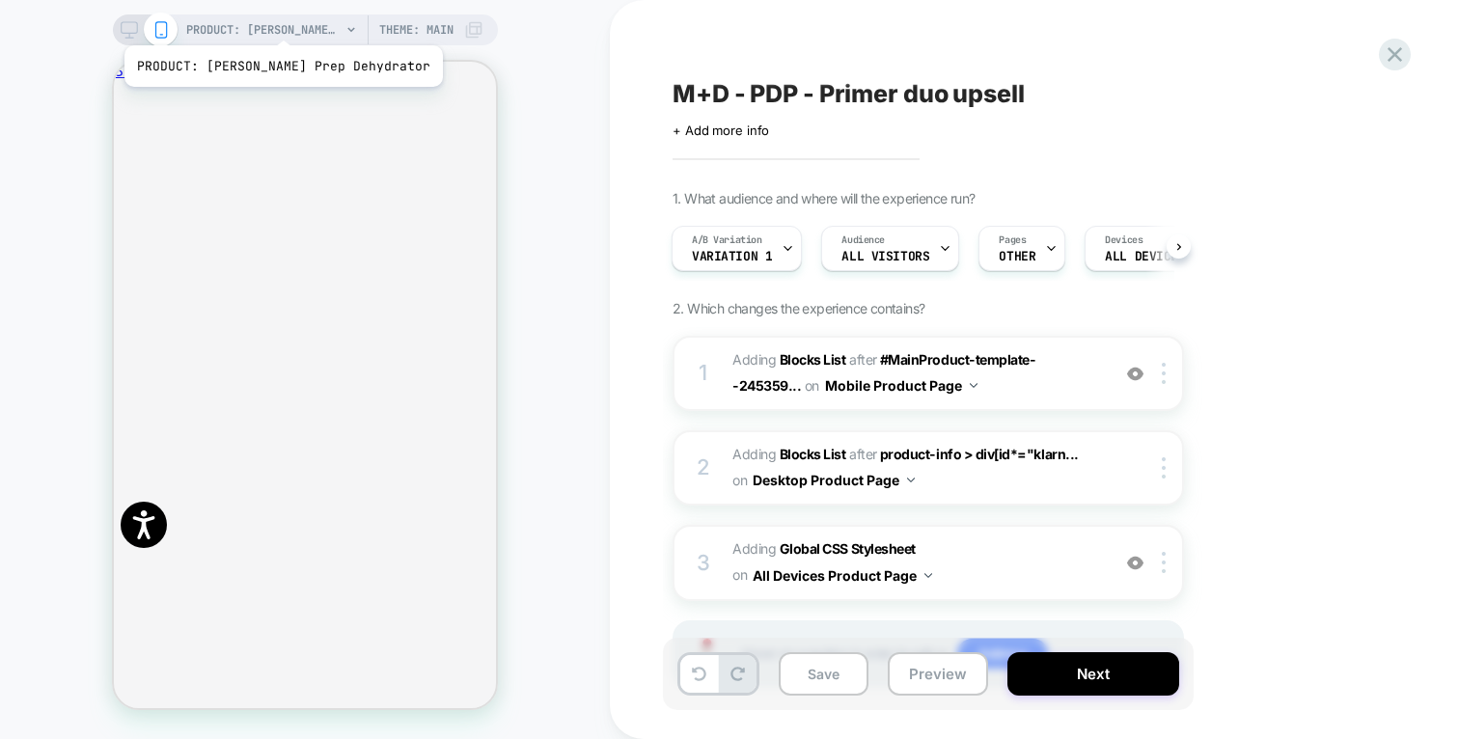
click at [269, 21] on span "PRODUCT: [PERSON_NAME] Prep Dehydrator" at bounding box center [263, 29] width 154 height 31
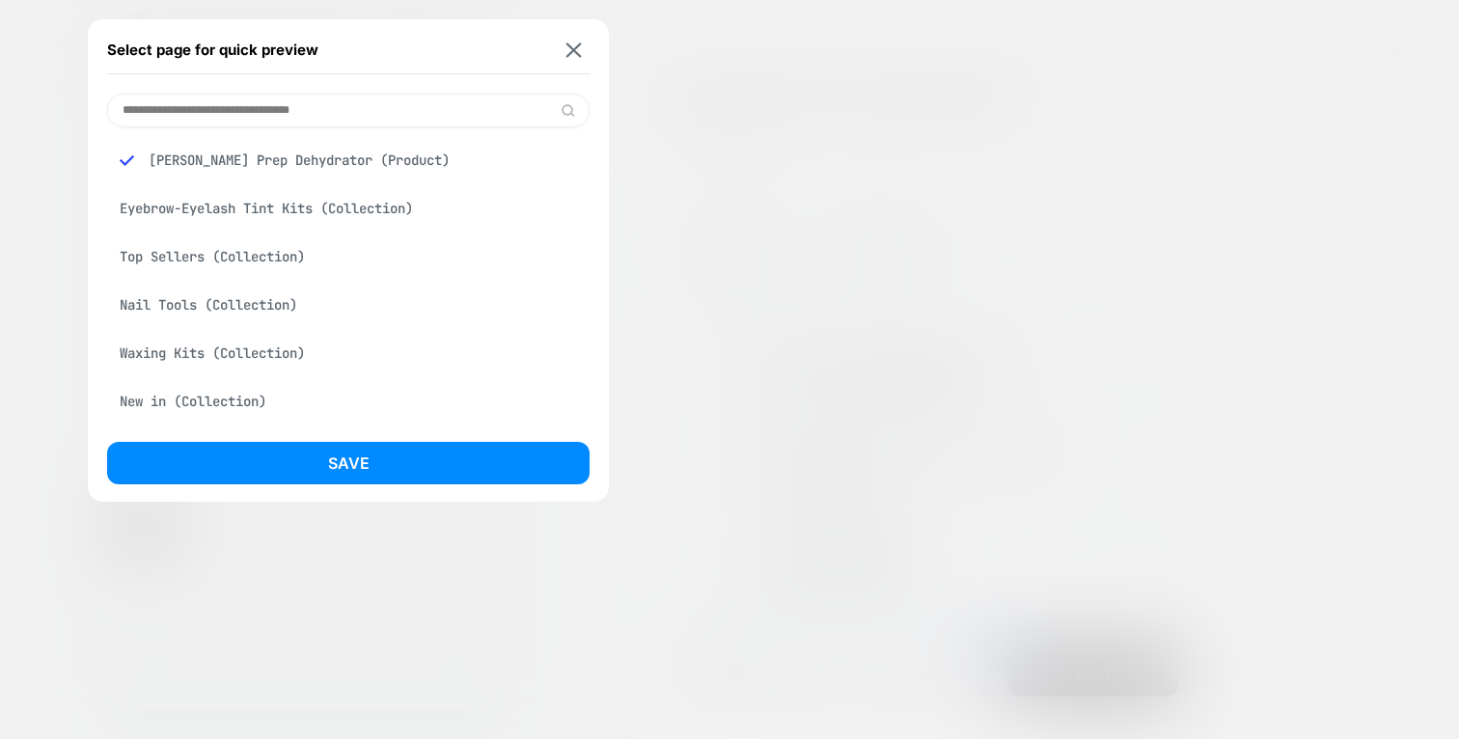
click at [281, 92] on div "Select page for quick preview Mylee Nail Prep Dehydrator (Product) Eyebrow-Eyel…" at bounding box center [348, 260] width 521 height 482
click at [277, 107] on input at bounding box center [348, 111] width 482 height 34
type input "*"
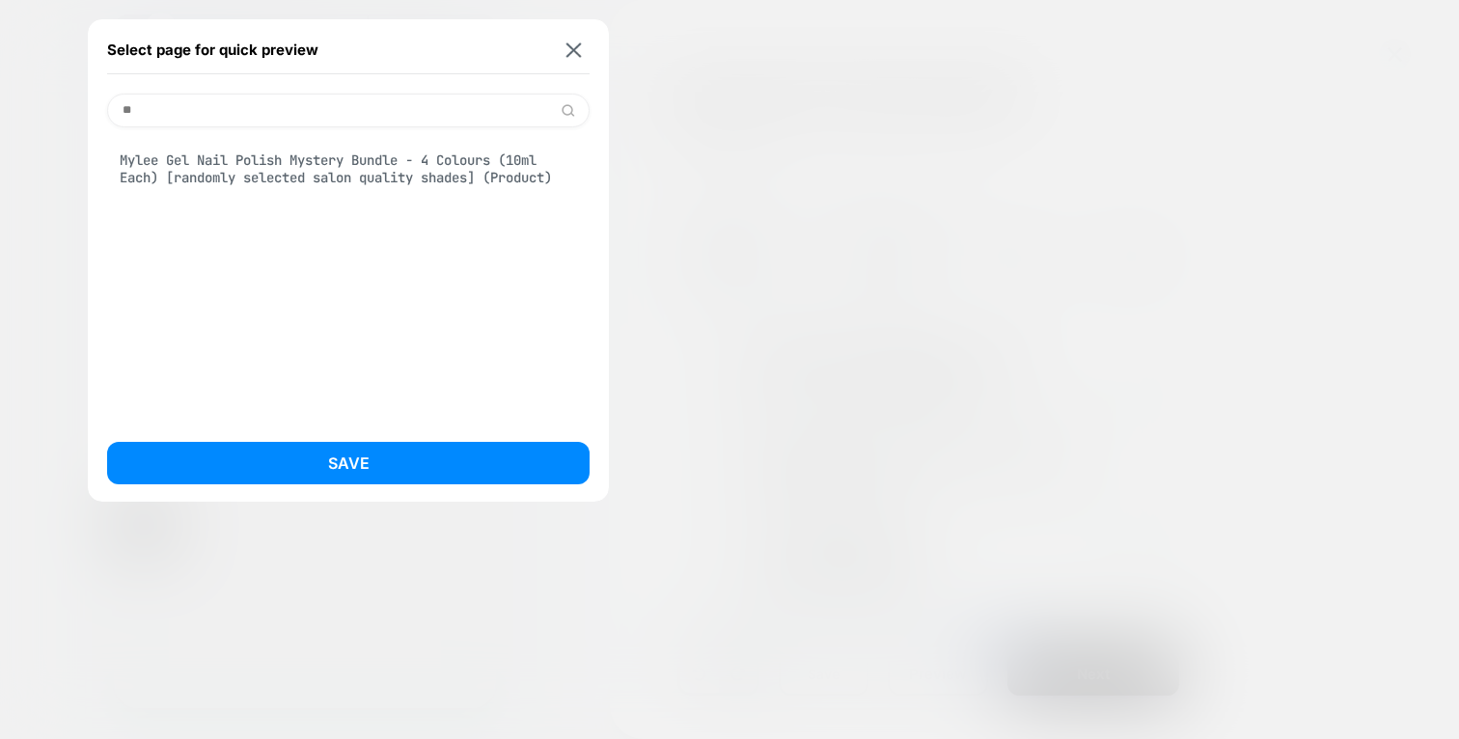
type input "*"
type input "******"
click at [283, 141] on div "Mylee Acid-Free Nail Primer [copy] (Product)" at bounding box center [348, 274] width 482 height 295
click at [285, 165] on div "Mylee Acid-Free Nail Primer [copy] (Product)" at bounding box center [348, 160] width 482 height 37
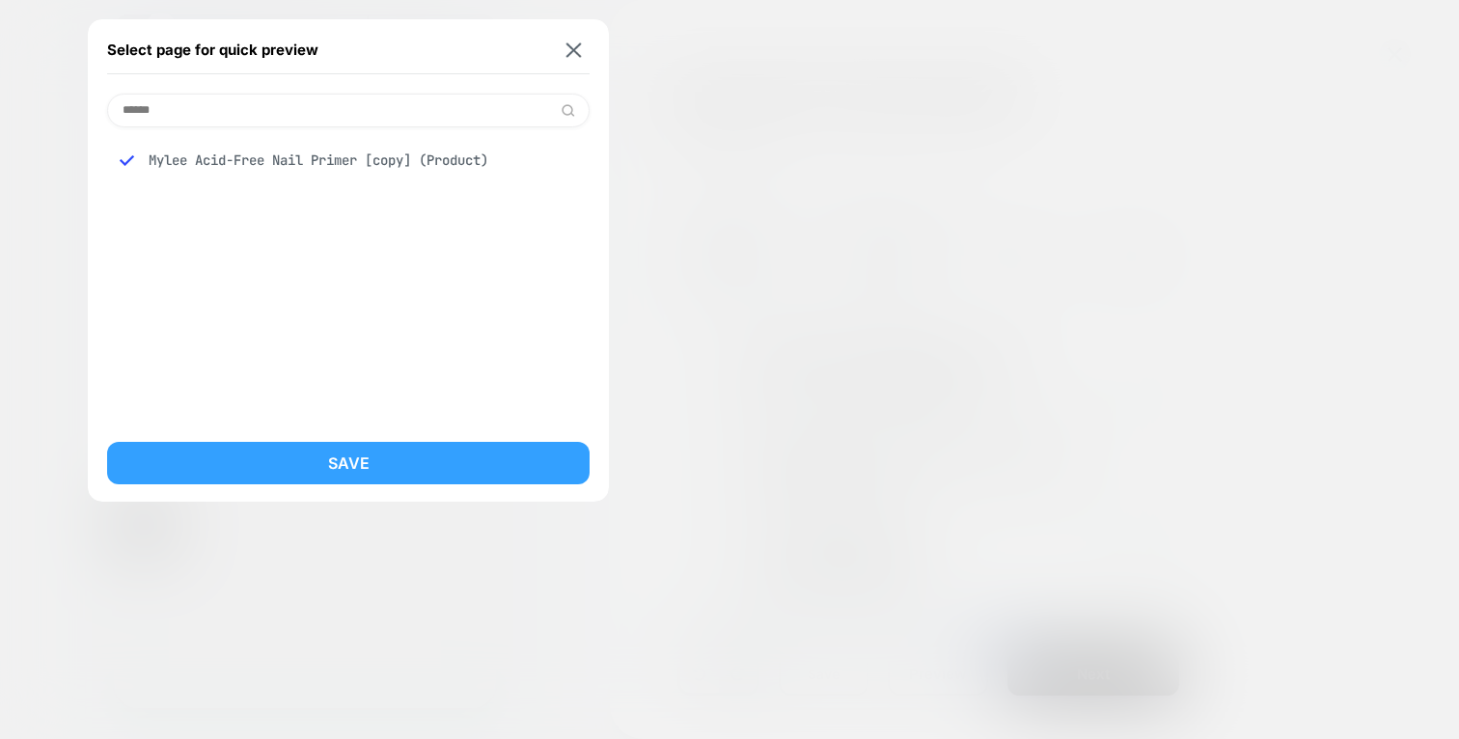
click at [403, 453] on button "Save" at bounding box center [348, 463] width 482 height 42
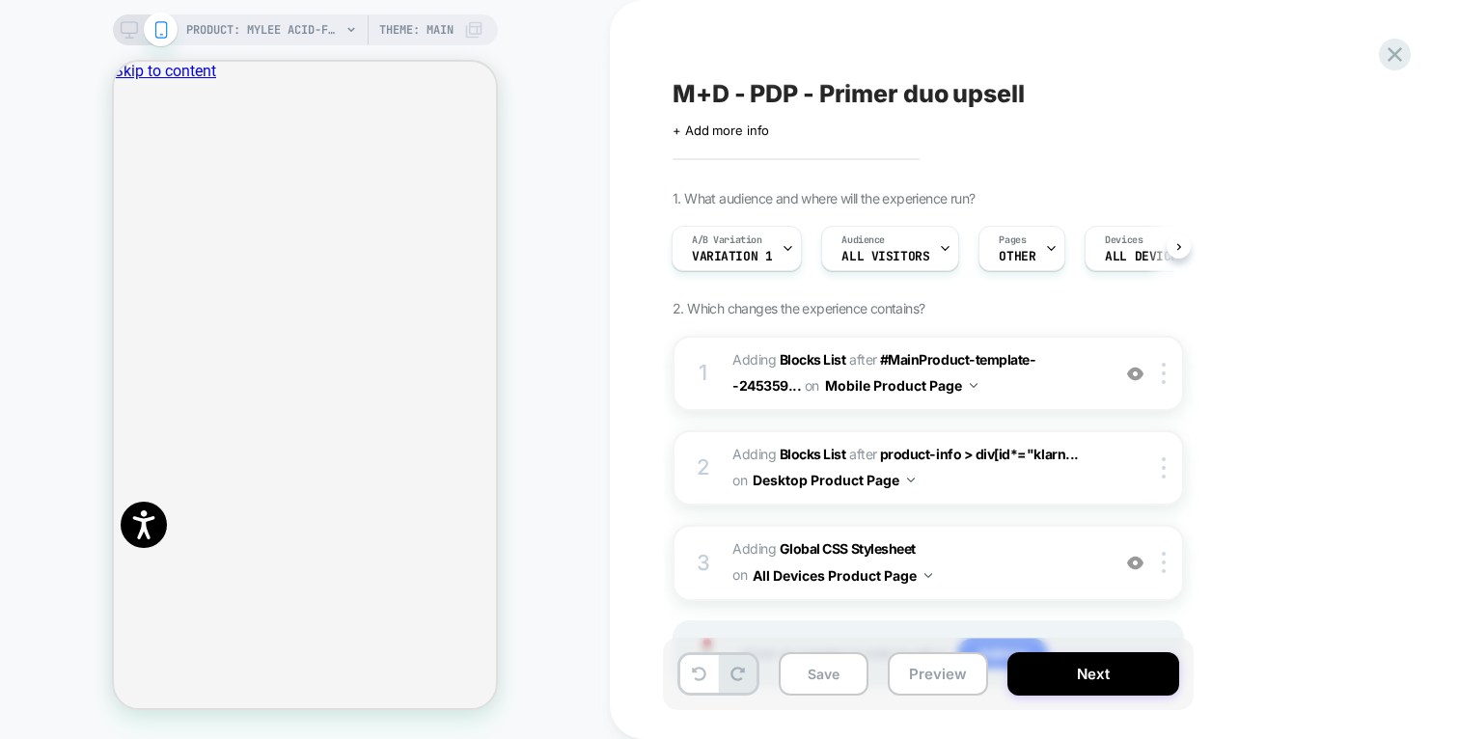
scroll to position [0, 2]
click at [1030, 236] on div "Pages OTHER" at bounding box center [1015, 248] width 75 height 43
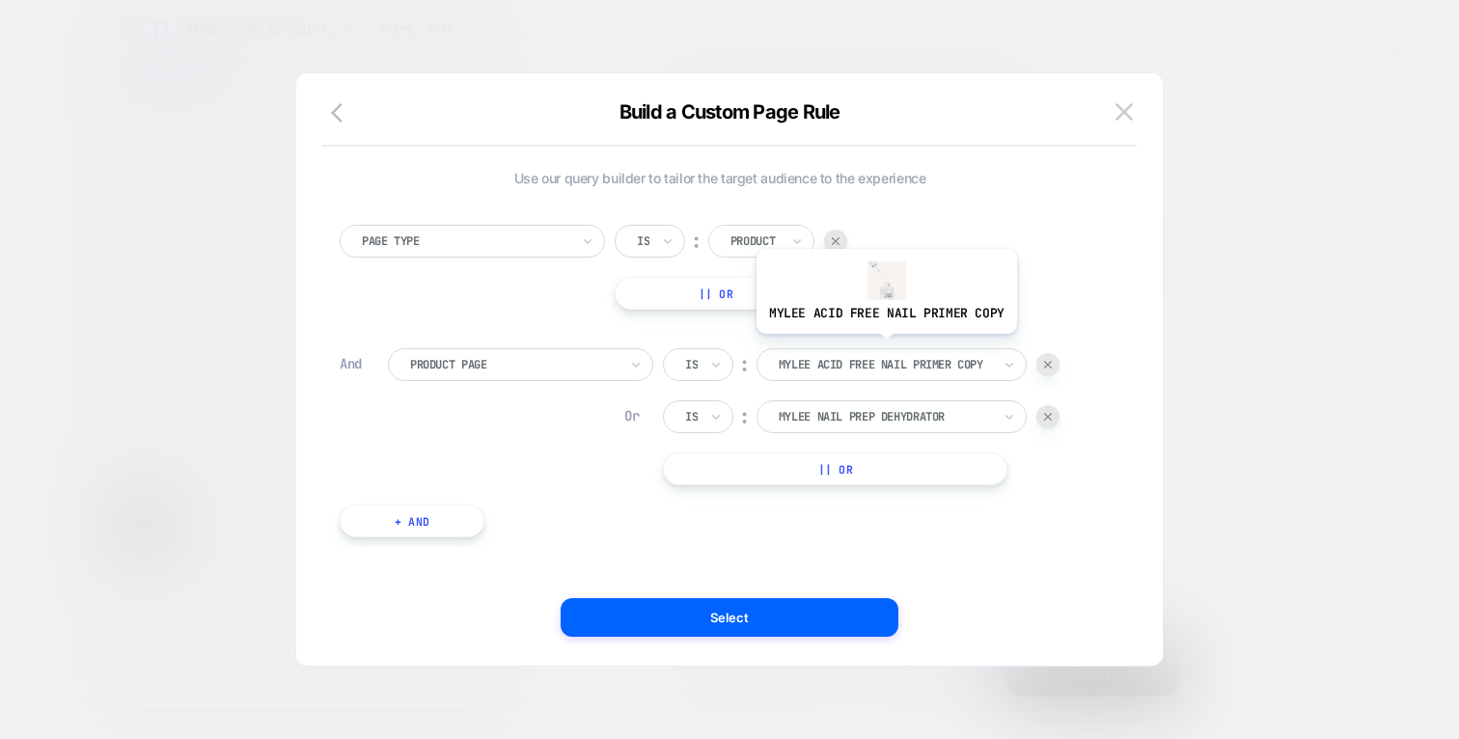
scroll to position [0, 1]
click at [1125, 104] on img at bounding box center [1123, 111] width 17 height 16
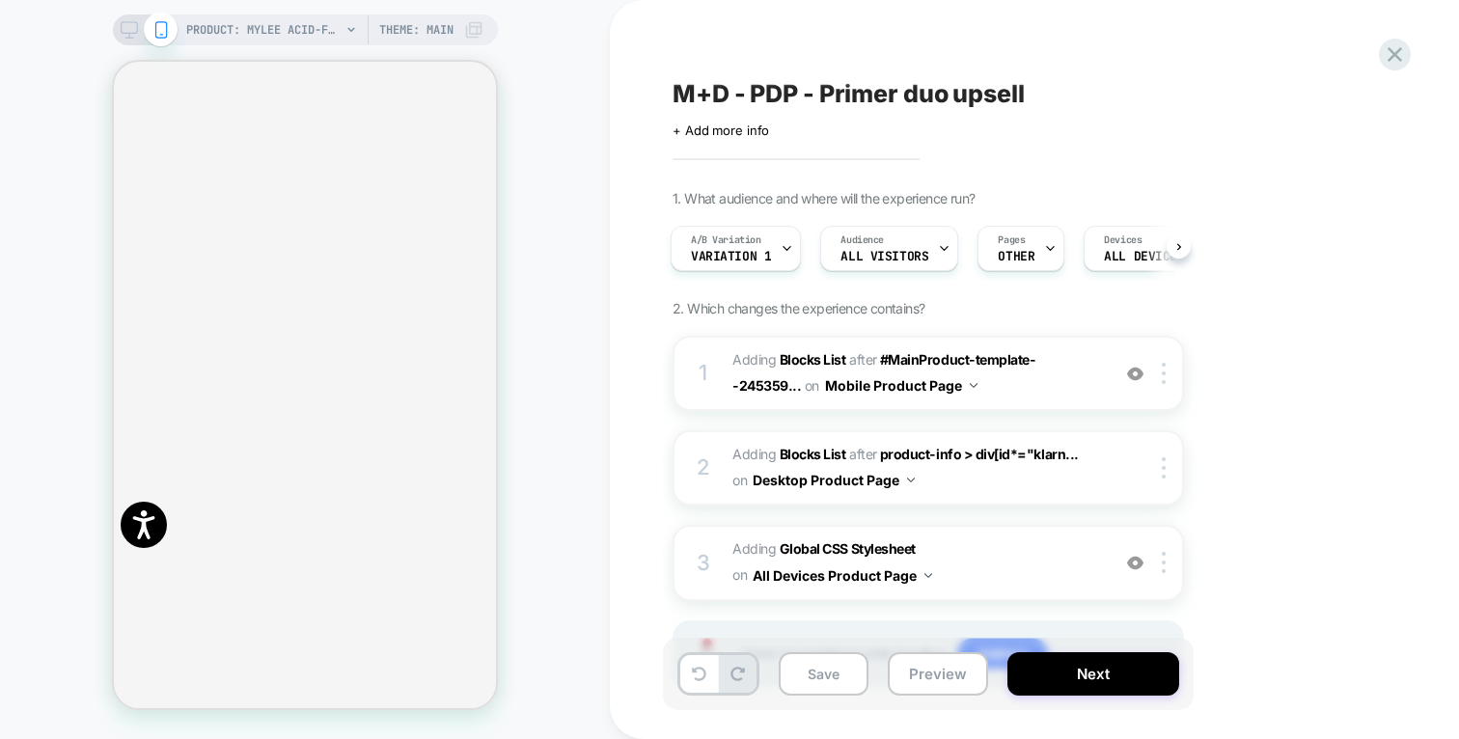
scroll to position [0, 0]
click at [286, 23] on span "PRODUCT: Mylee Acid-Free Nail Primer [copy]" at bounding box center [263, 29] width 154 height 31
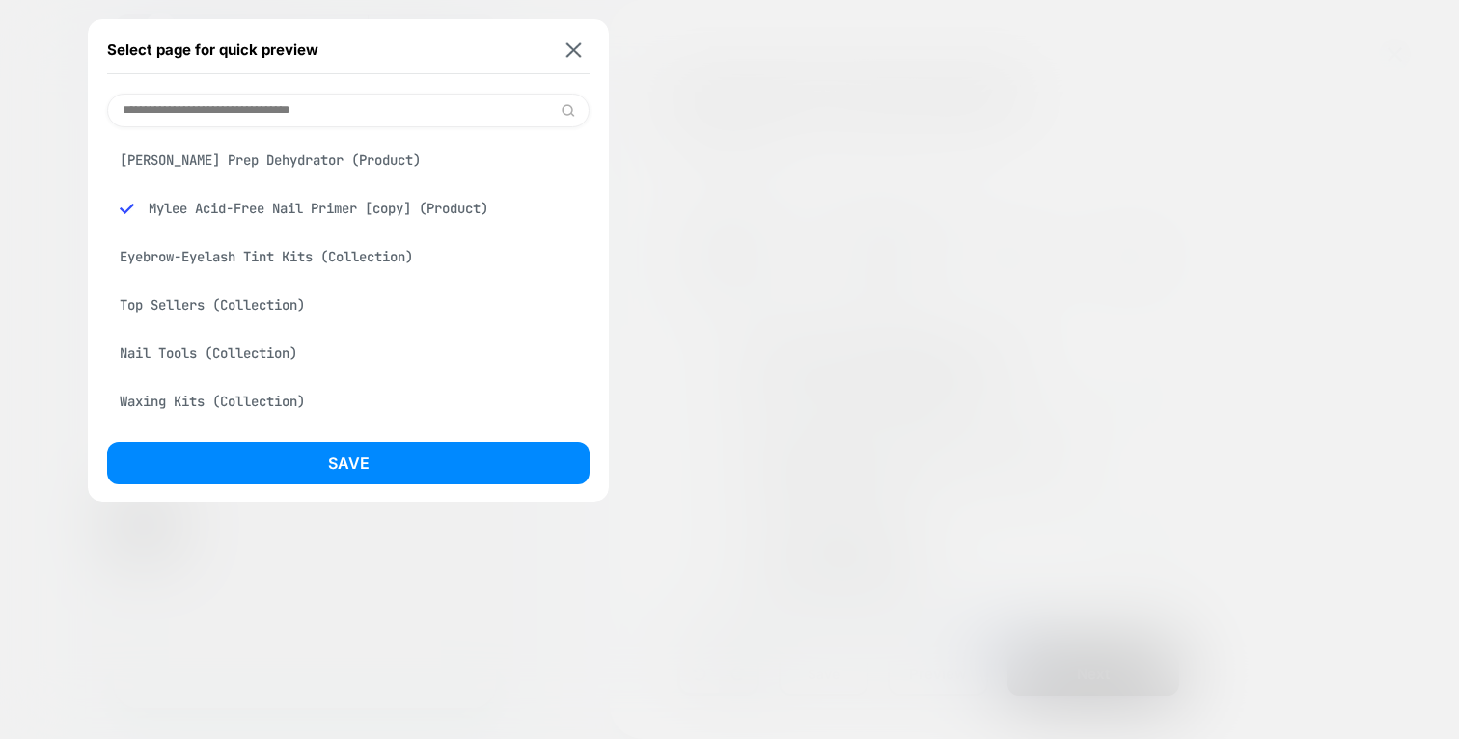
click at [265, 111] on input at bounding box center [348, 111] width 482 height 34
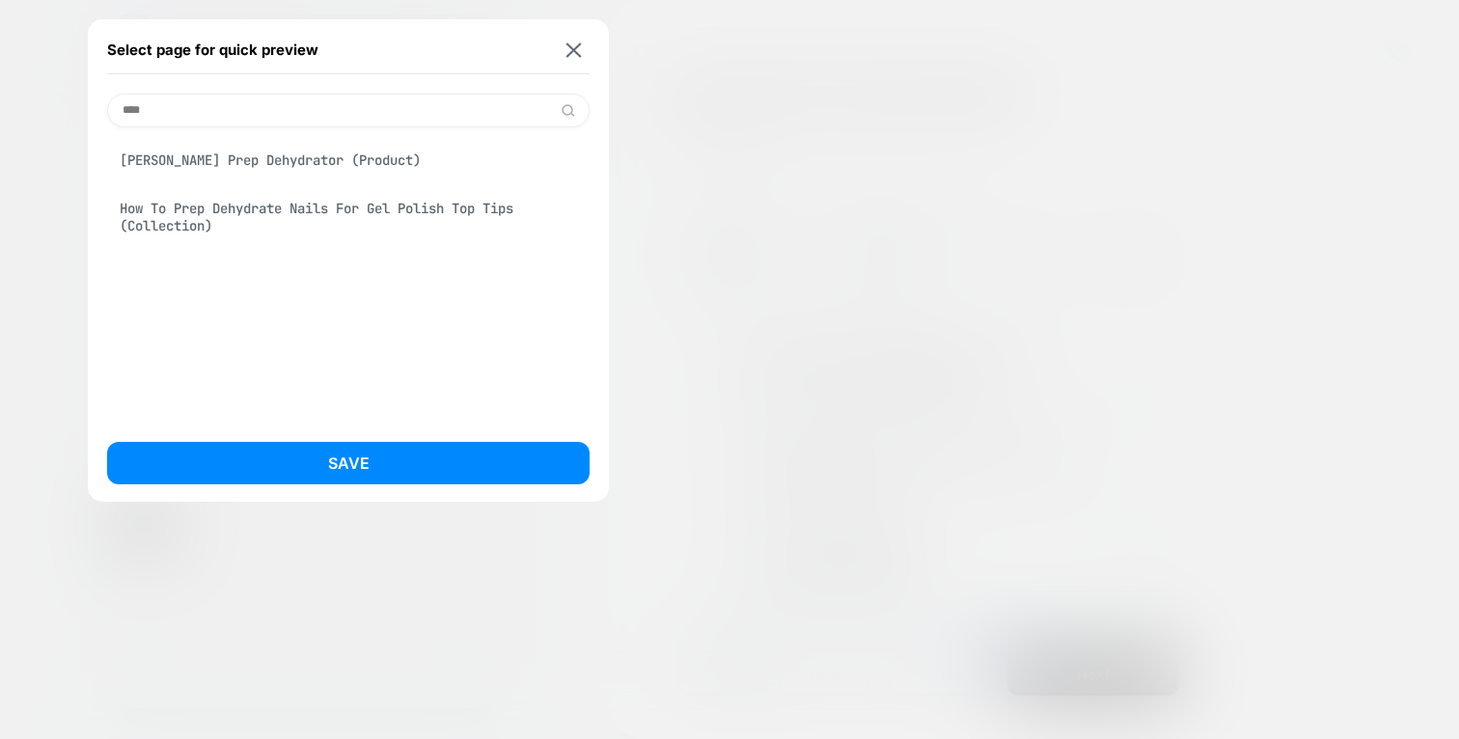
type input "****"
click at [273, 155] on div "[PERSON_NAME] Prep Dehydrator (Product)" at bounding box center [348, 160] width 482 height 37
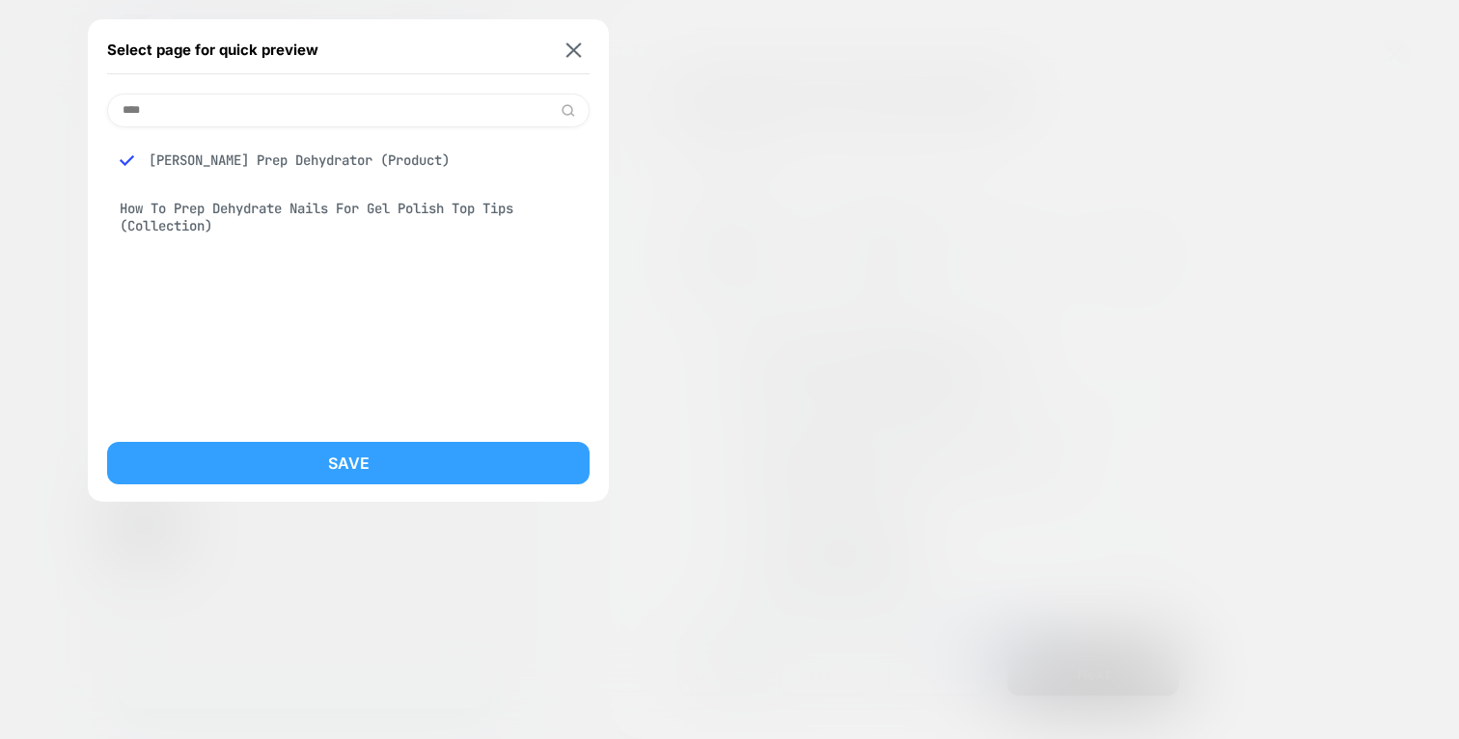
click at [369, 451] on button "Save" at bounding box center [348, 463] width 482 height 42
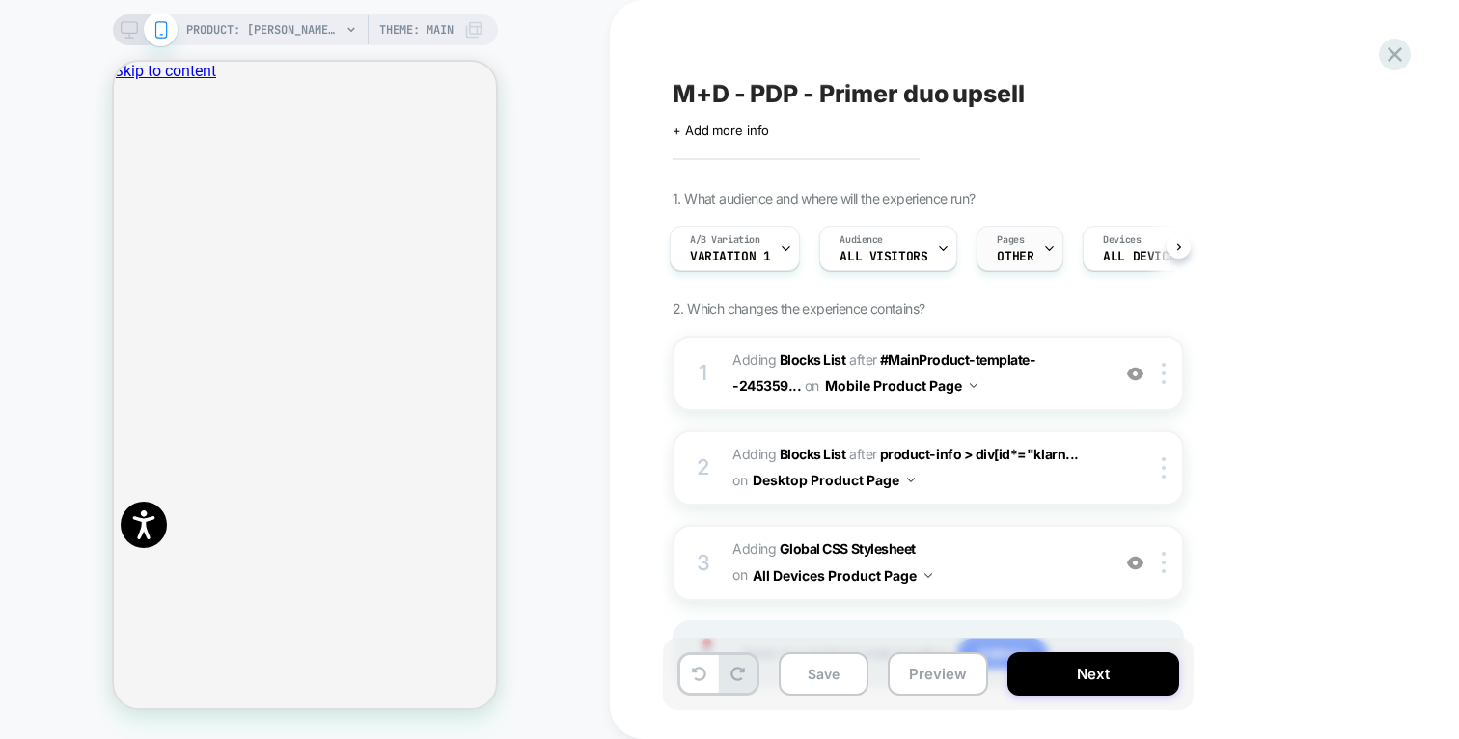
click at [1011, 260] on span "OTHER" at bounding box center [1015, 257] width 37 height 14
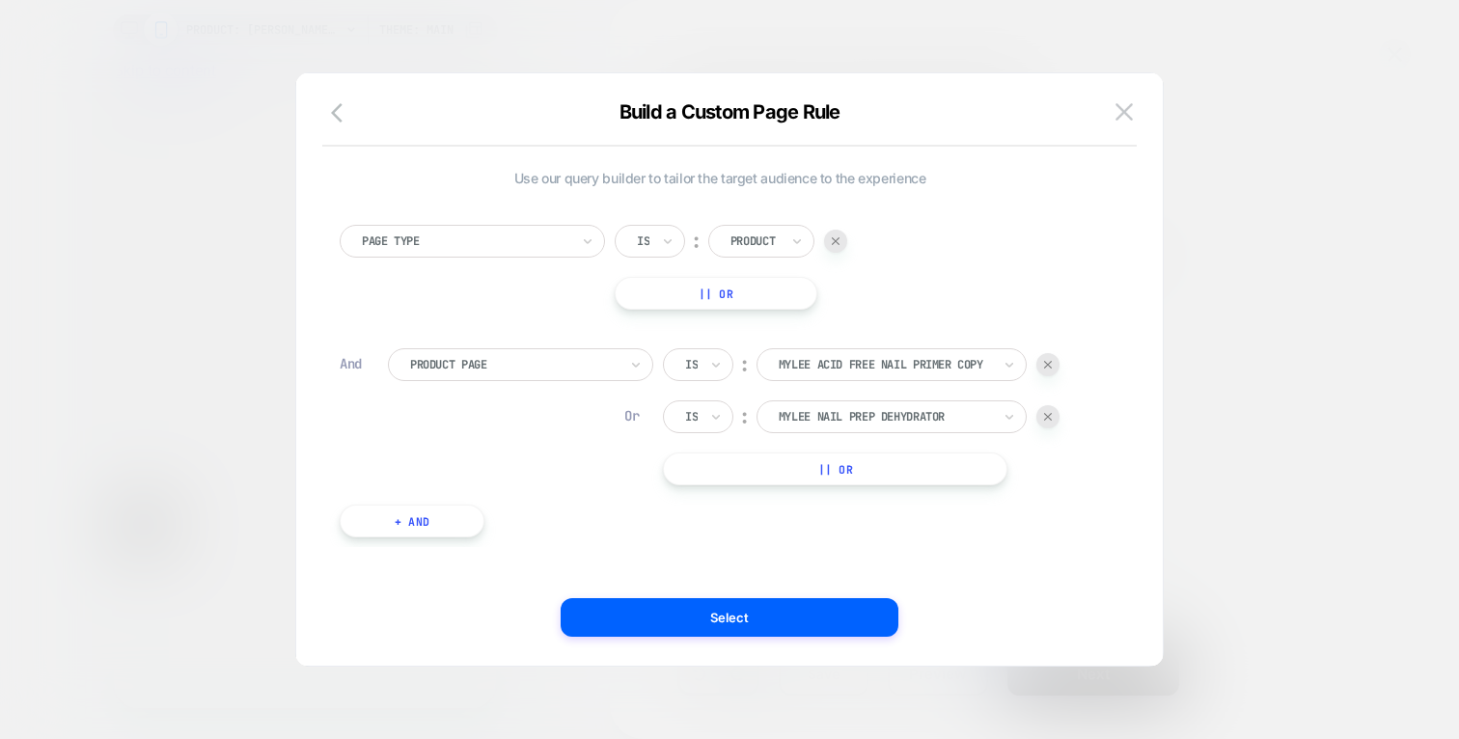
click at [1047, 408] on div at bounding box center [1047, 416] width 23 height 23
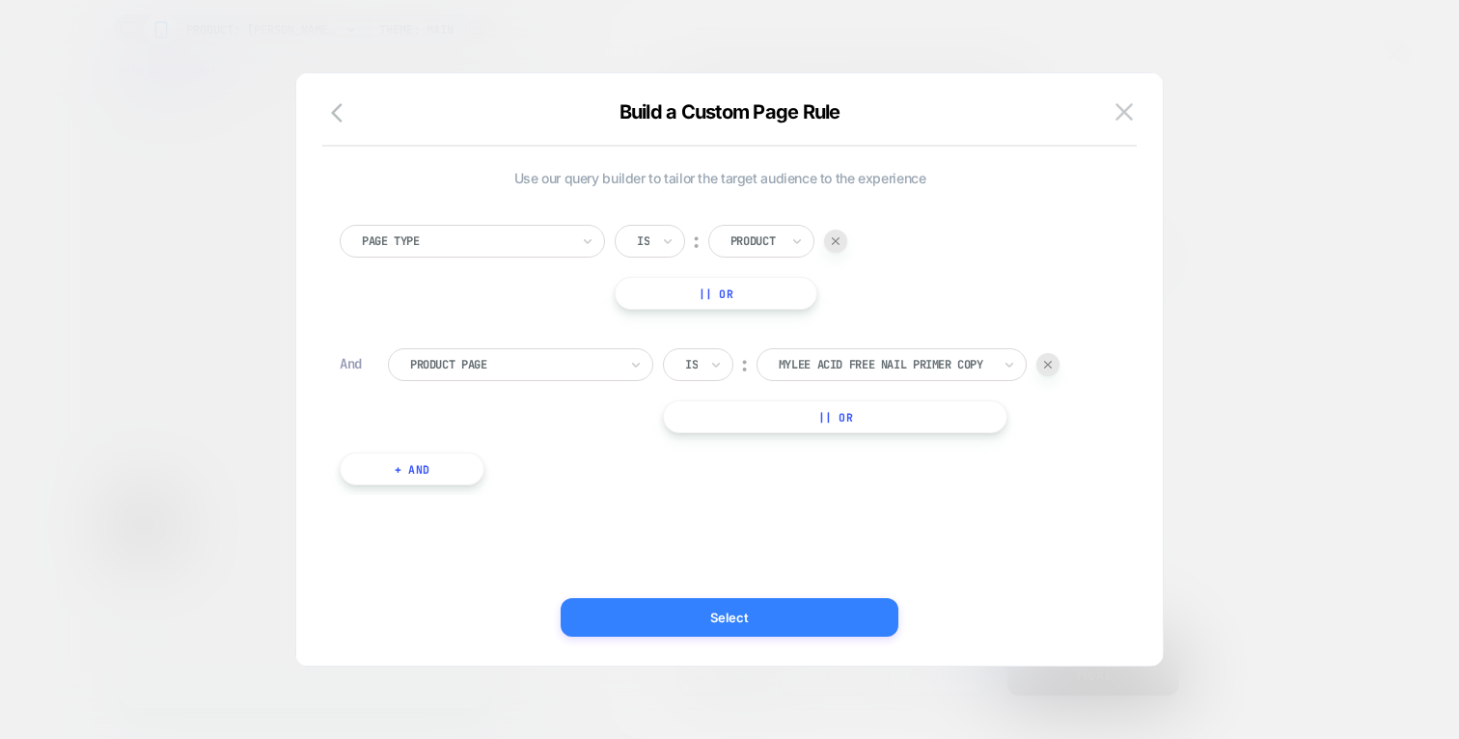
click at [720, 622] on button "Select" at bounding box center [729, 617] width 338 height 39
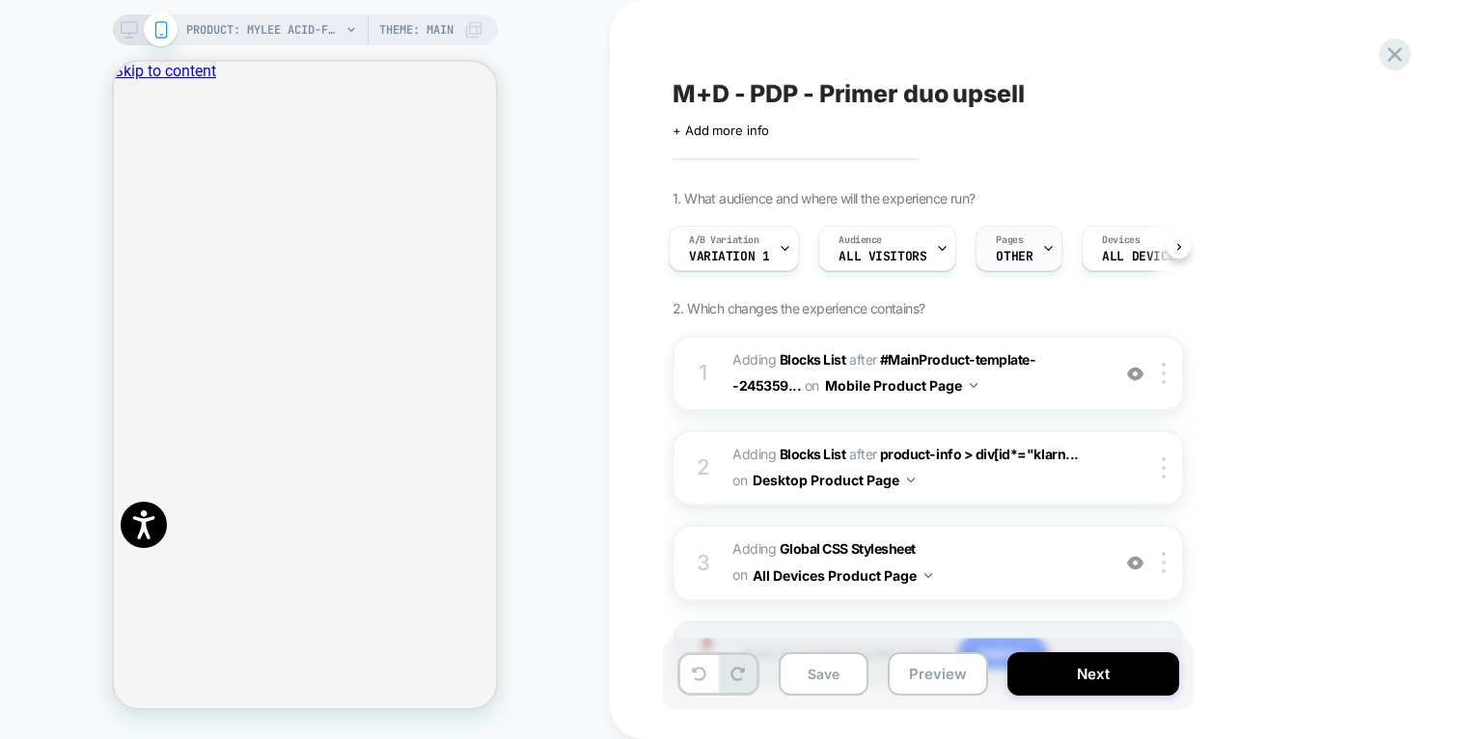
click at [1006, 261] on span "OTHER" at bounding box center [1014, 257] width 37 height 14
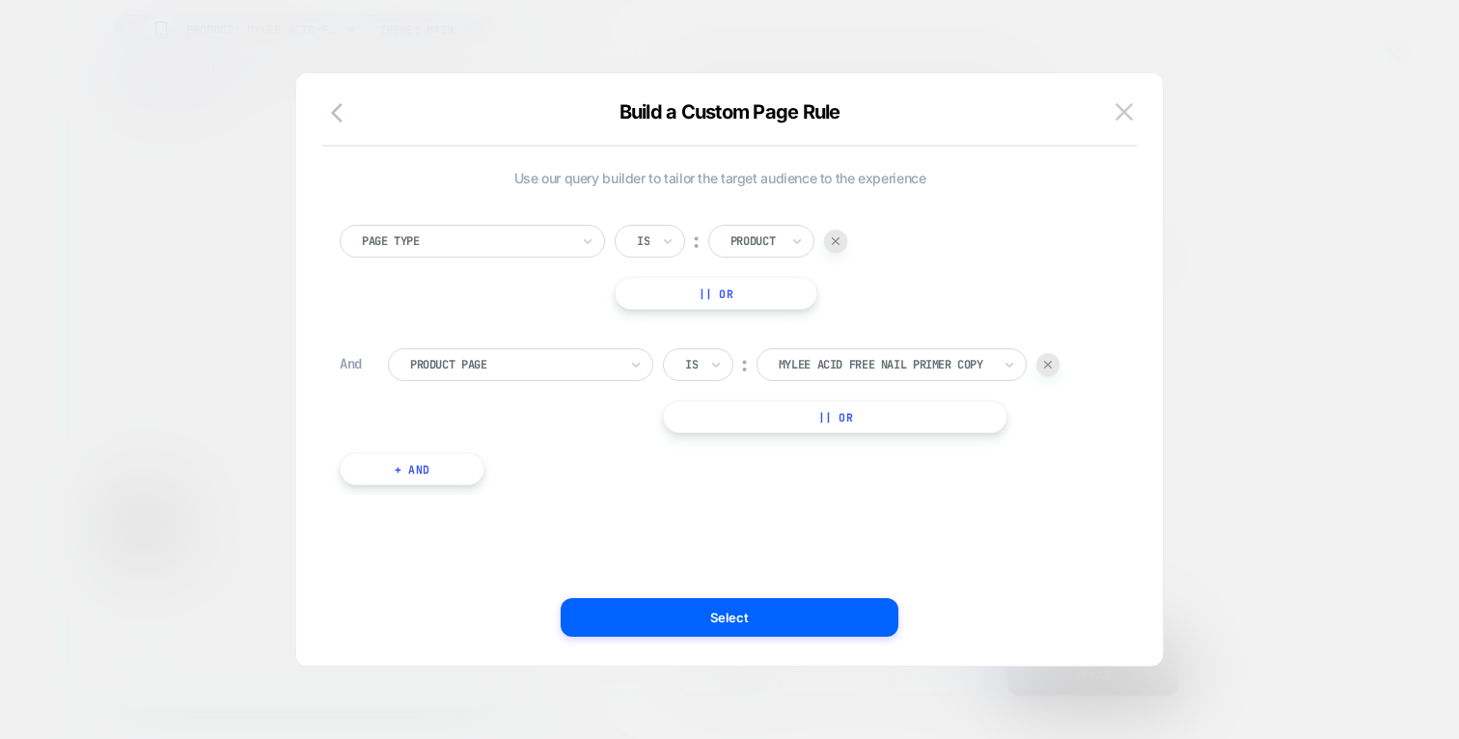
click at [849, 411] on button "|| Or" at bounding box center [835, 416] width 344 height 33
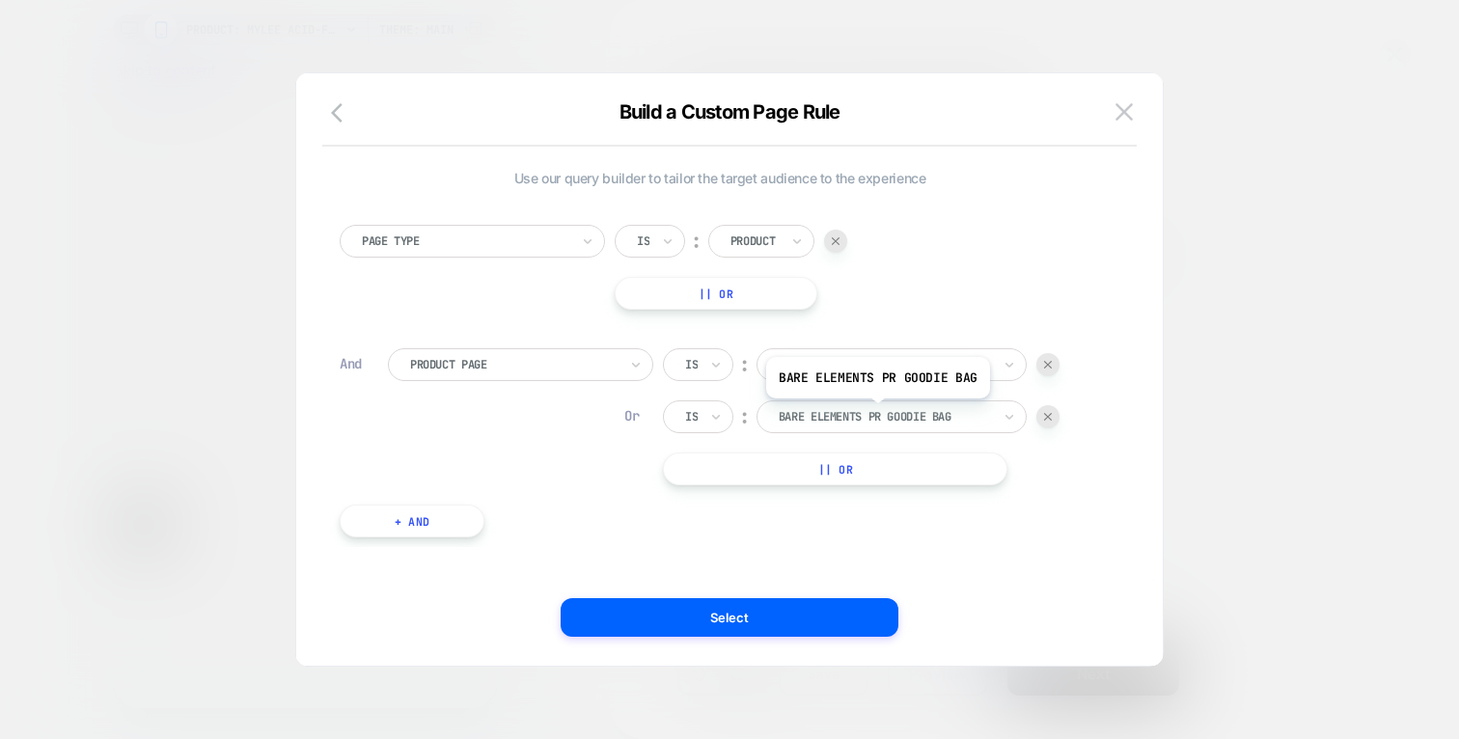
click at [875, 413] on div at bounding box center [884, 416] width 212 height 17
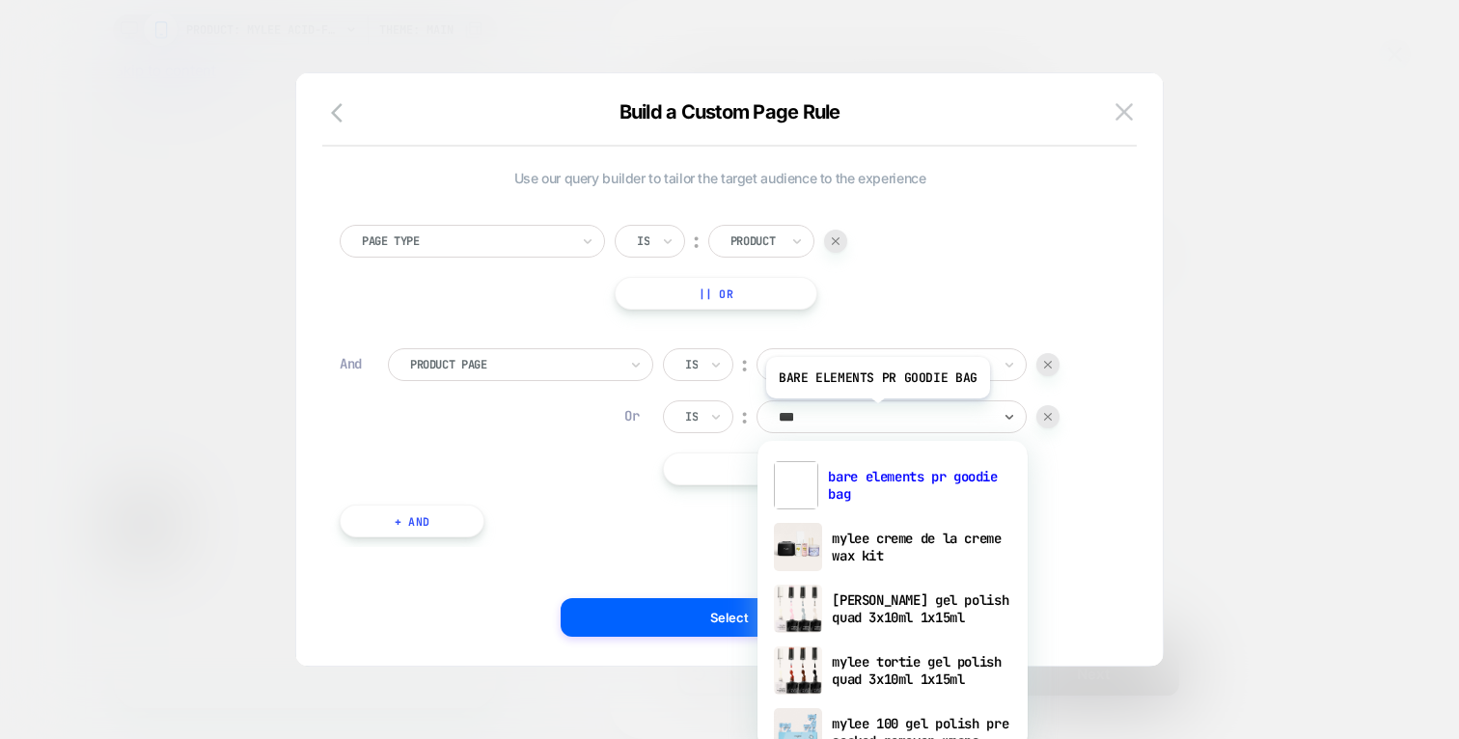
type input "****"
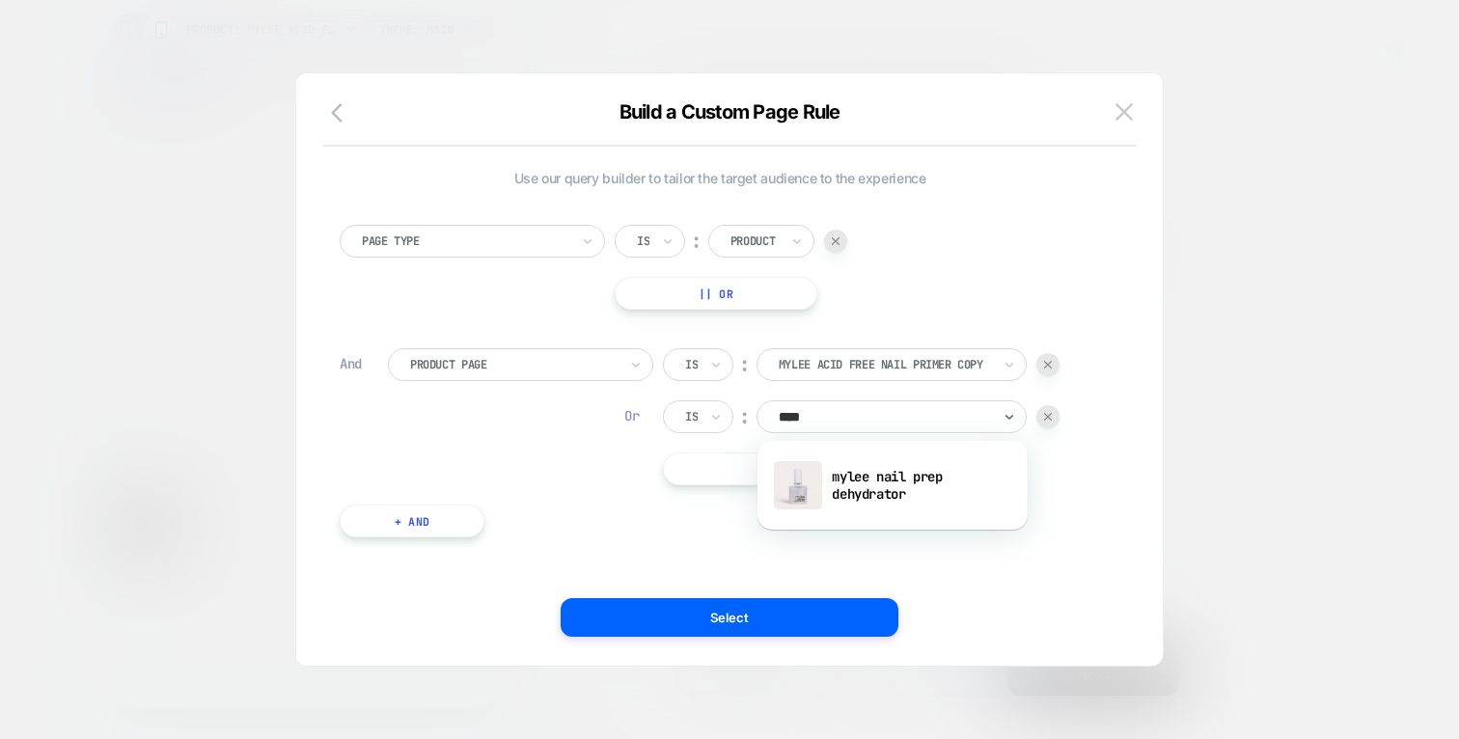
click at [833, 538] on div "Page Type Is ︰ Product || Or And Product Page Is ︰ mylee acid free nail primer …" at bounding box center [719, 371] width 779 height 351
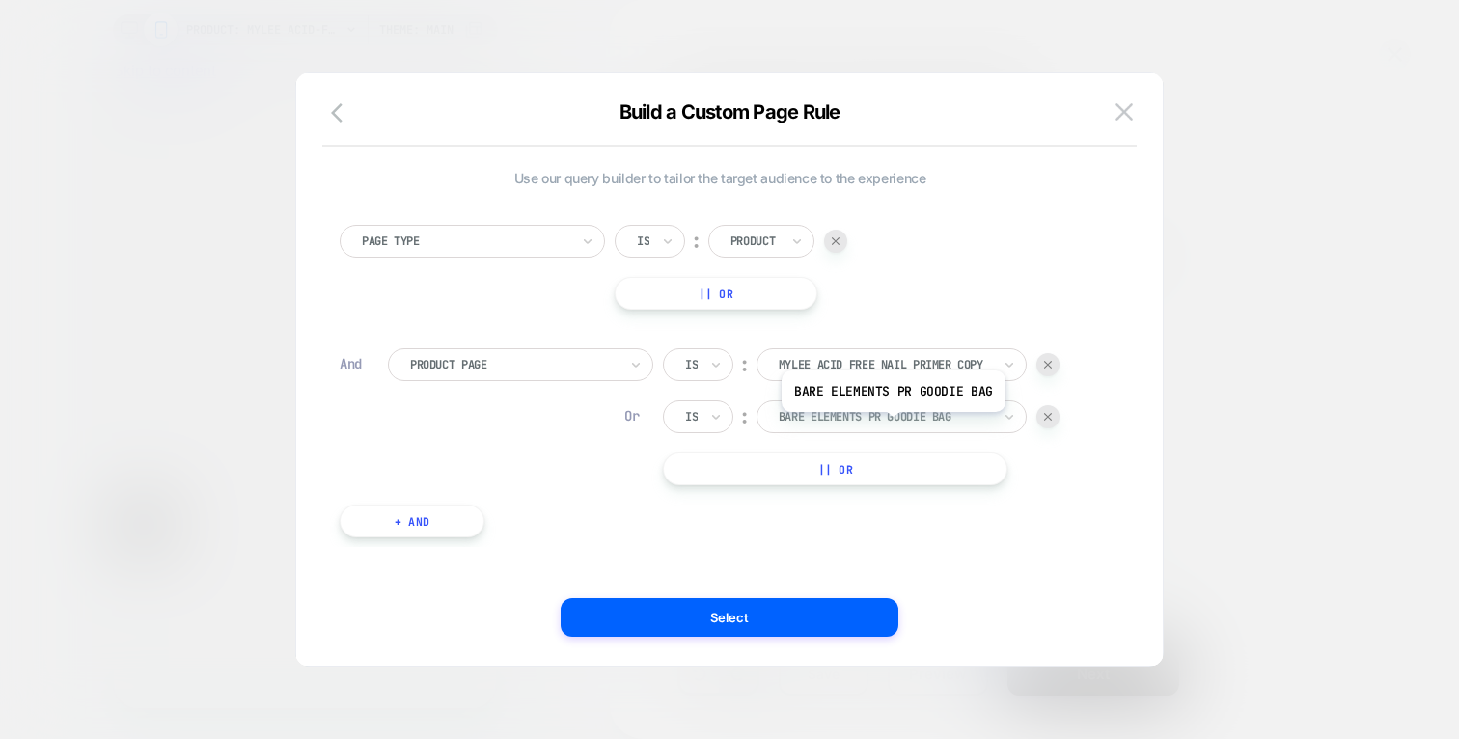
click at [890, 426] on div "bare elements pr goodie bag" at bounding box center [885, 416] width 216 height 21
type input "****"
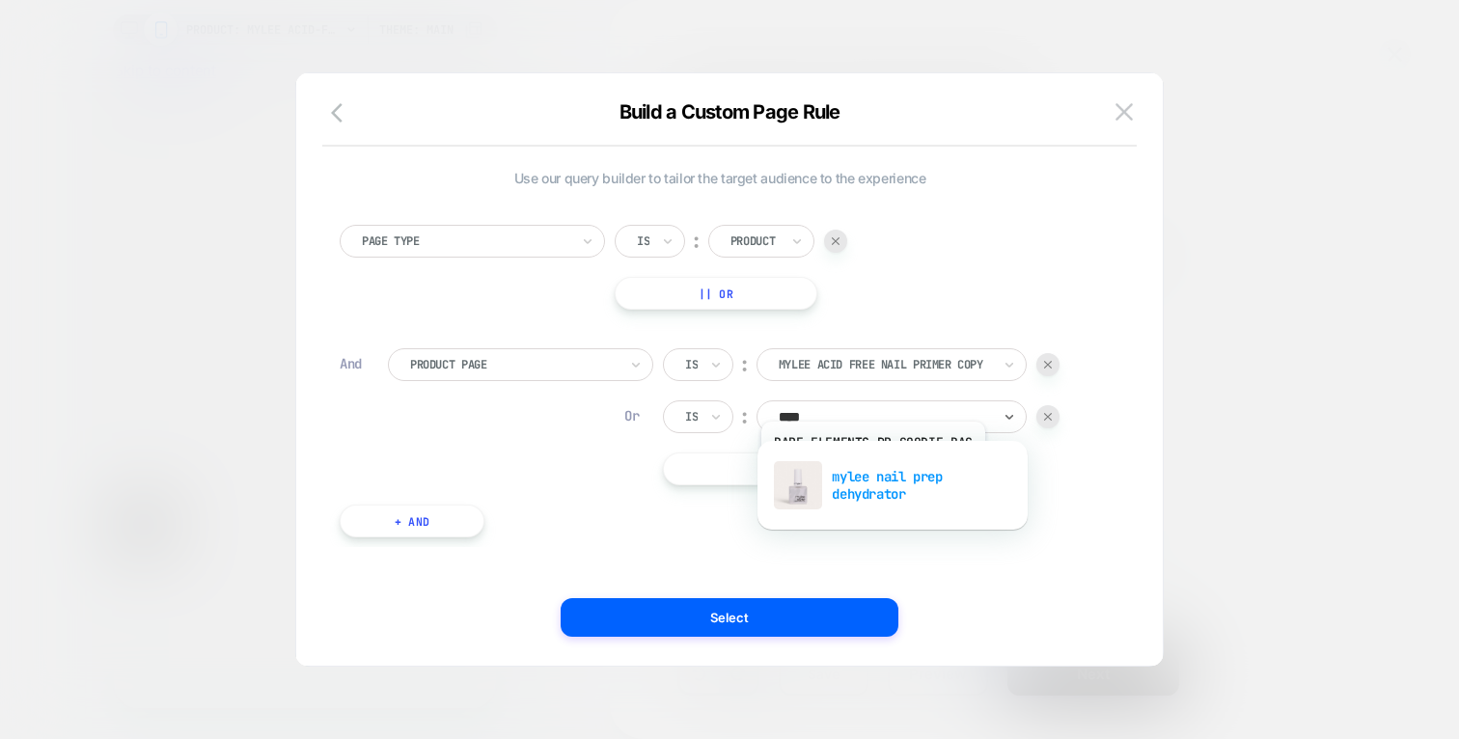
click at [874, 486] on div "mylee nail prep dehydrator" at bounding box center [892, 485] width 251 height 62
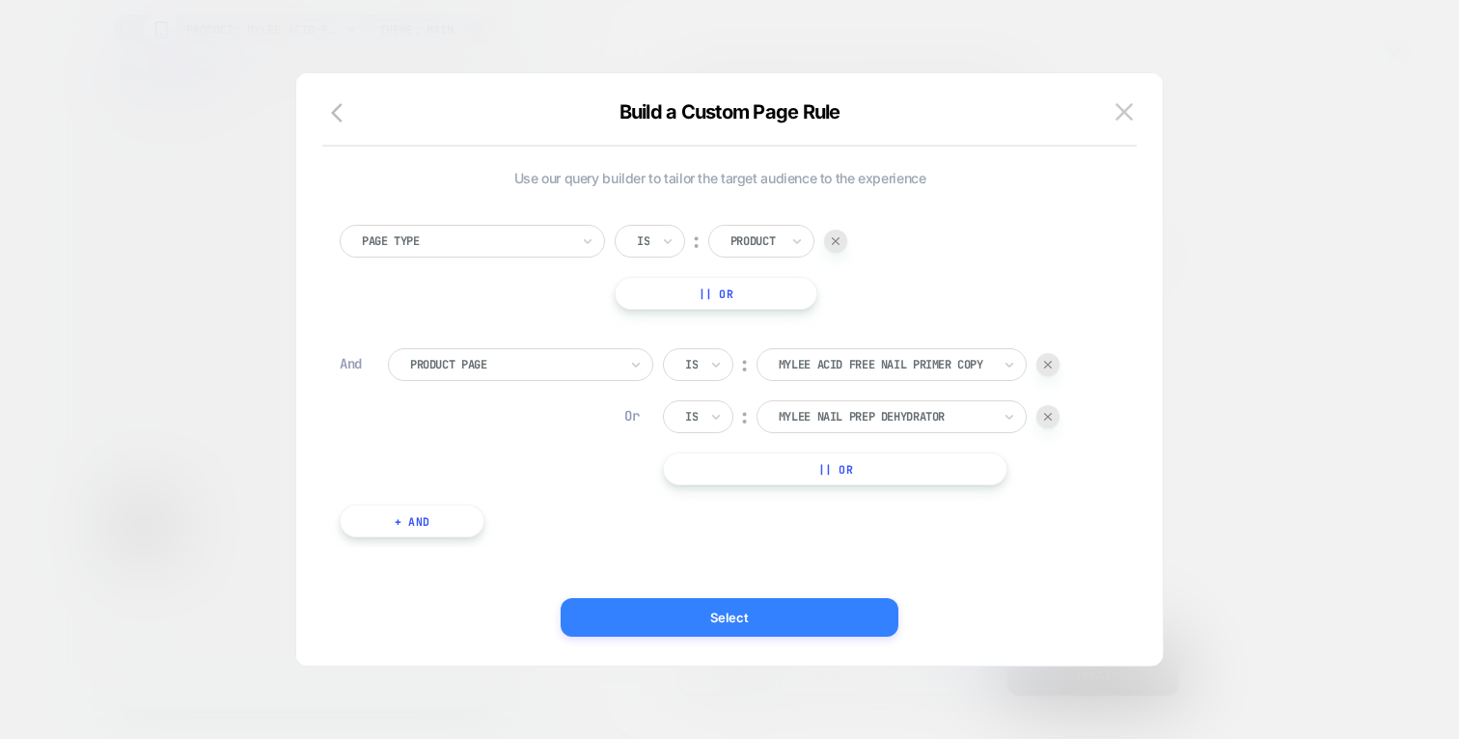
click at [792, 599] on button "Select" at bounding box center [729, 617] width 338 height 39
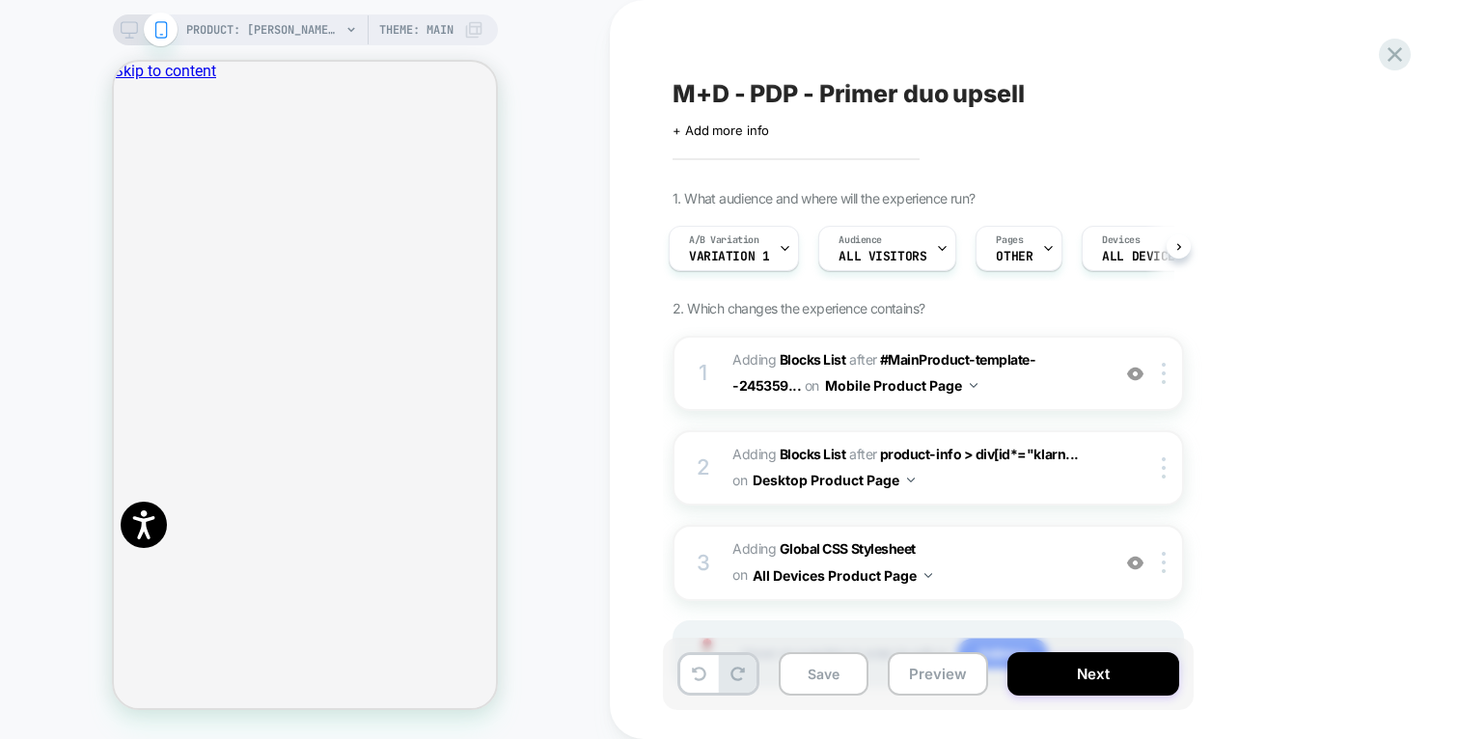
scroll to position [0, 5]
click at [772, 245] on div "A/B Variation Variation 1" at bounding box center [728, 248] width 119 height 43
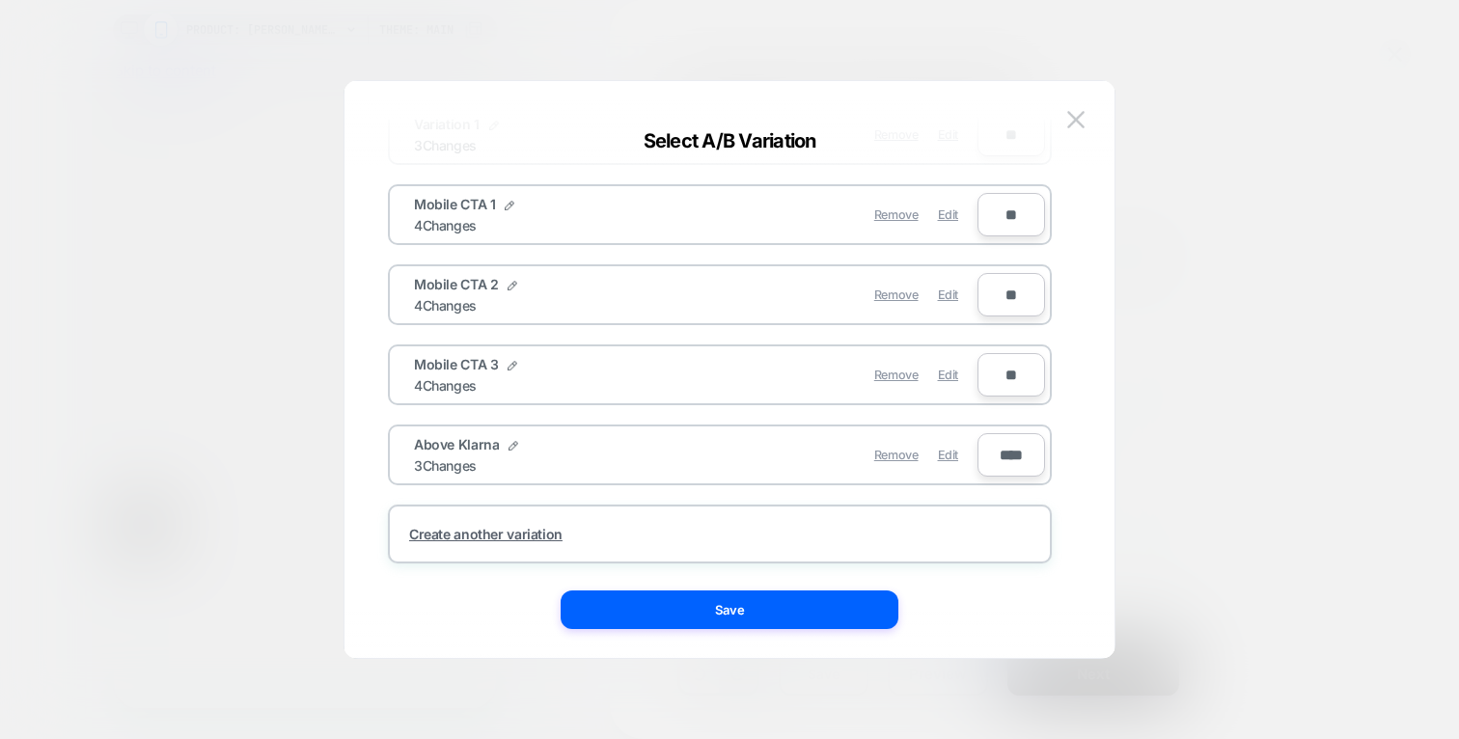
scroll to position [151, 0]
click at [952, 455] on span "Edit" at bounding box center [948, 453] width 20 height 14
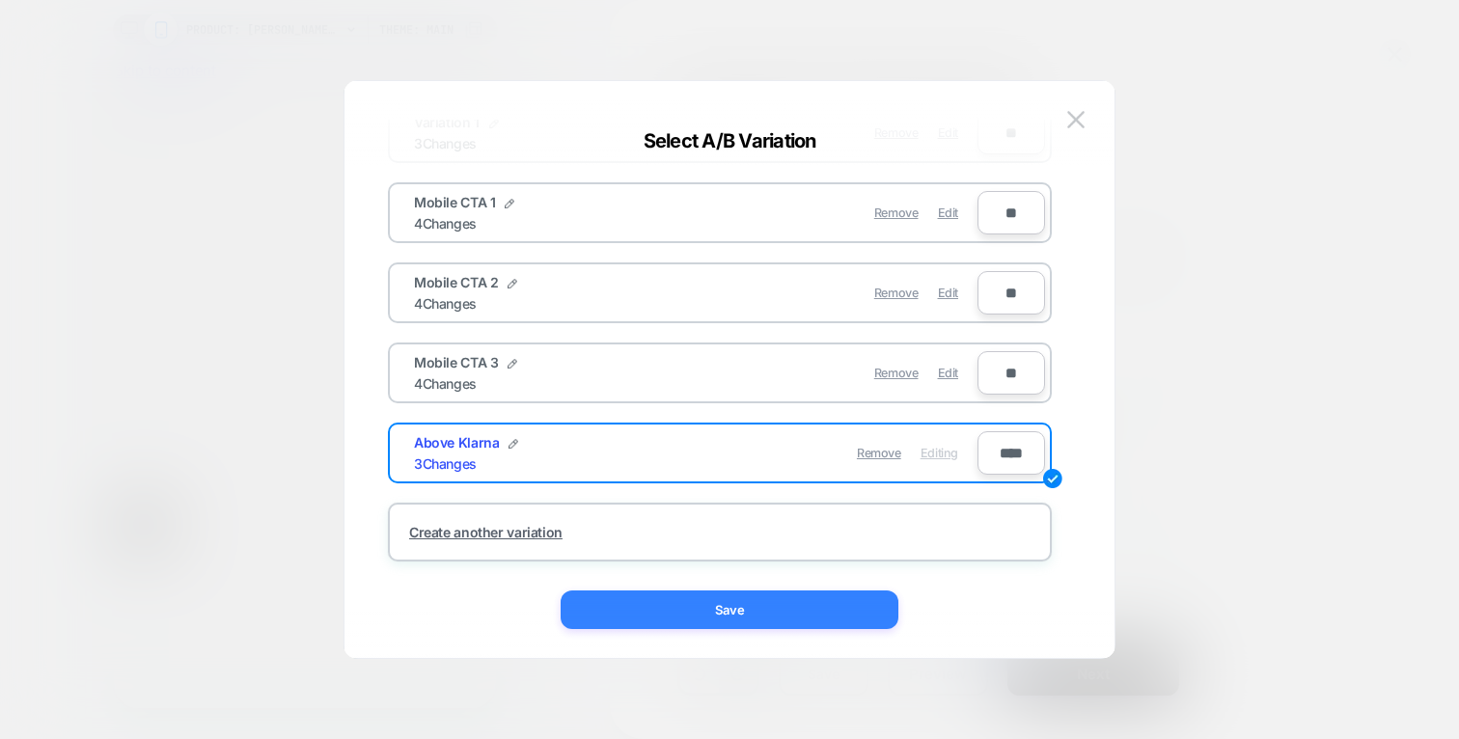
click at [772, 627] on button "Save" at bounding box center [729, 609] width 338 height 39
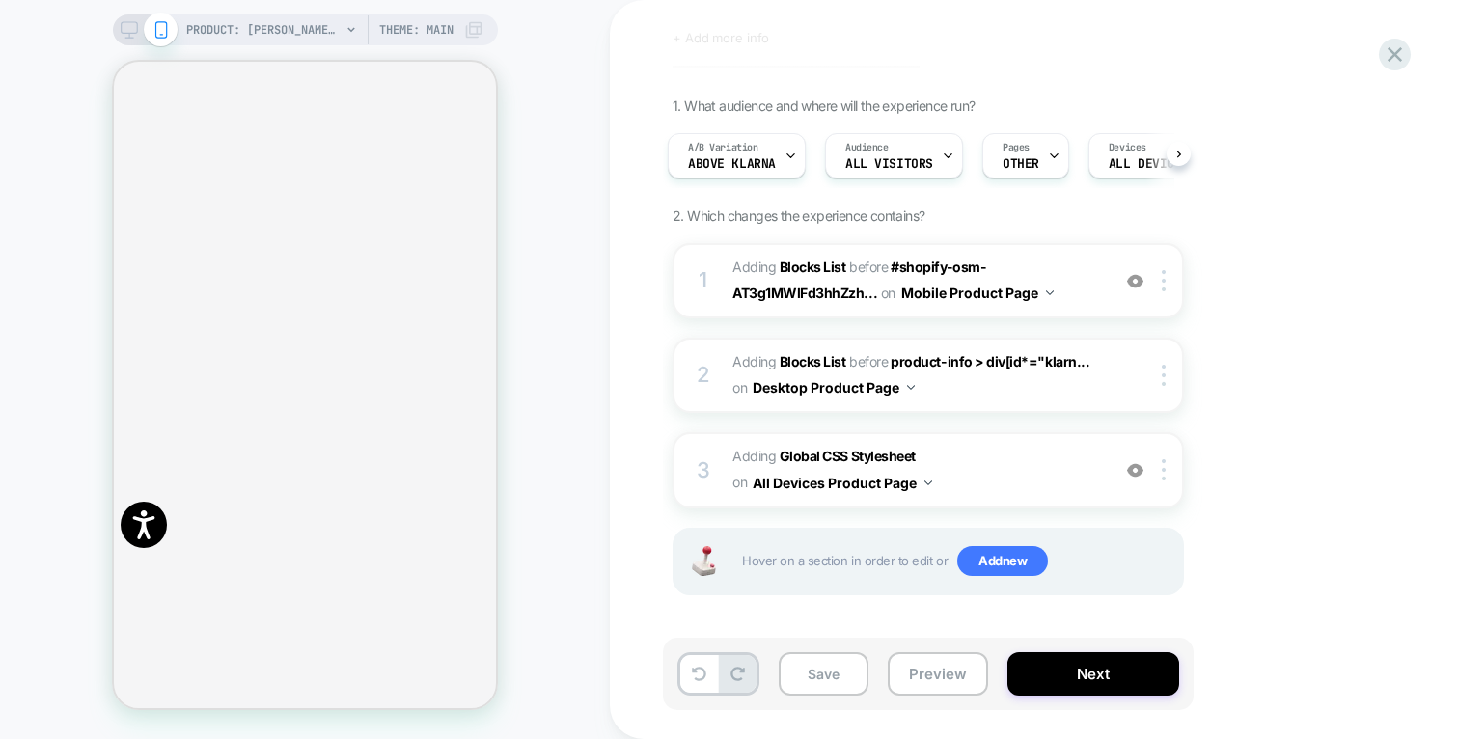
scroll to position [0, 0]
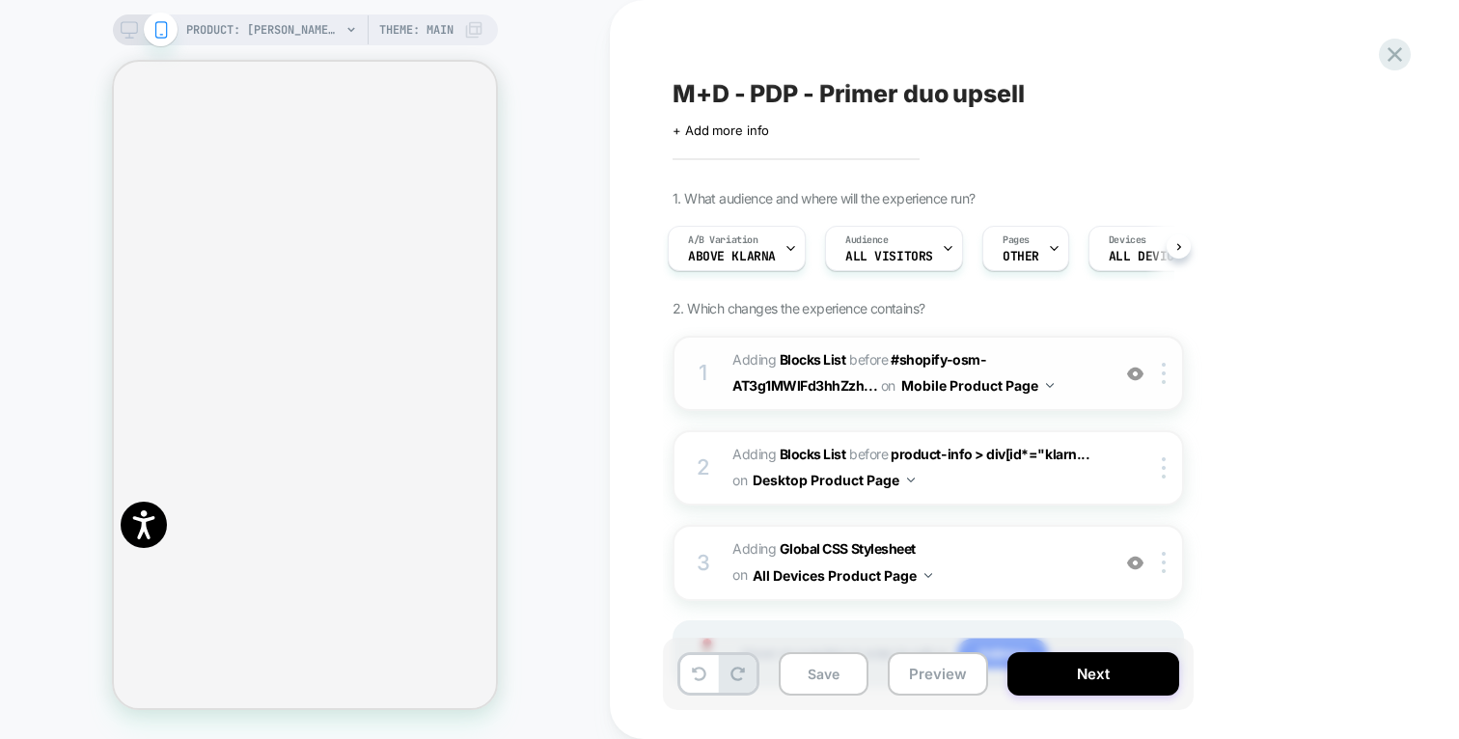
click at [1033, 347] on span "#_loomi_addon_1736681113658_dup1748441322_dup1758549129 Adding Blocks List BEFO…" at bounding box center [916, 373] width 368 height 52
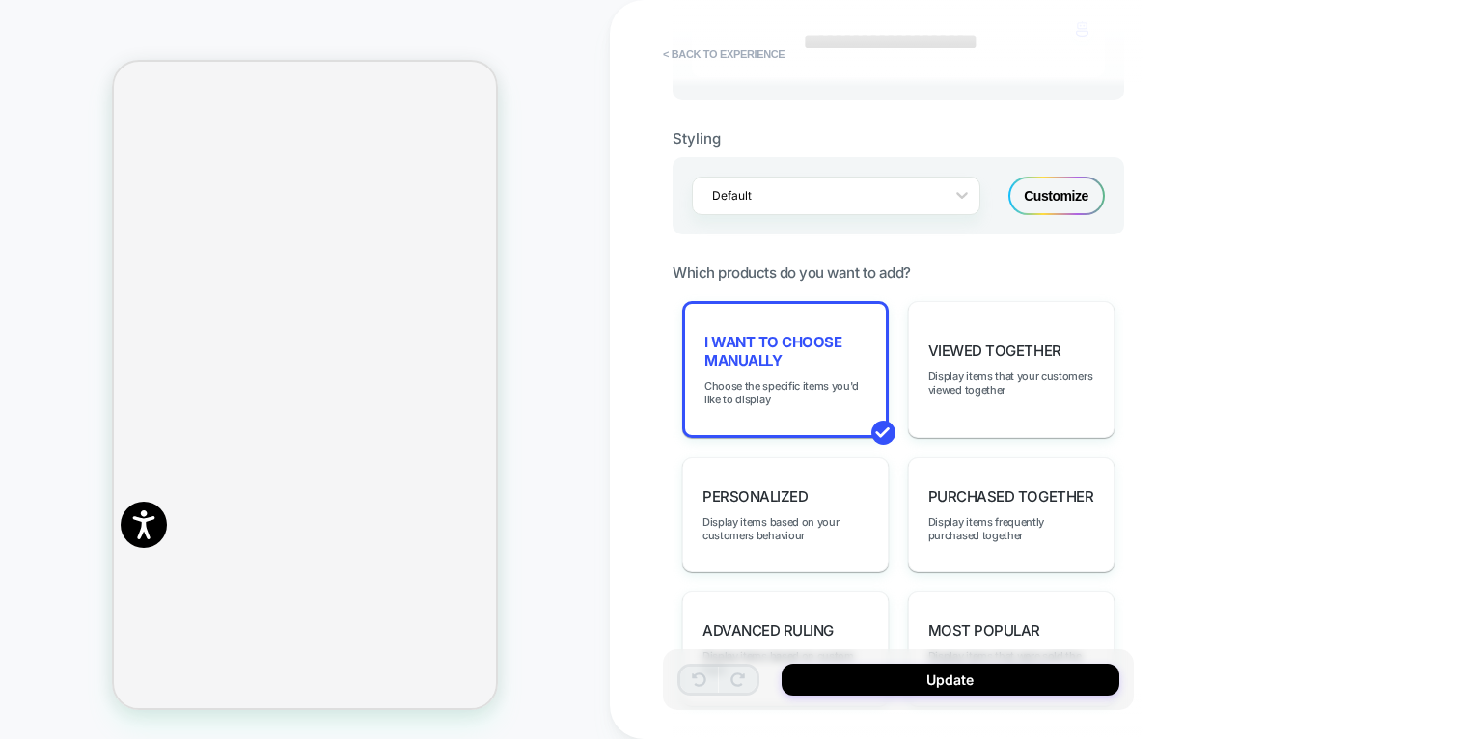
scroll to position [962, 0]
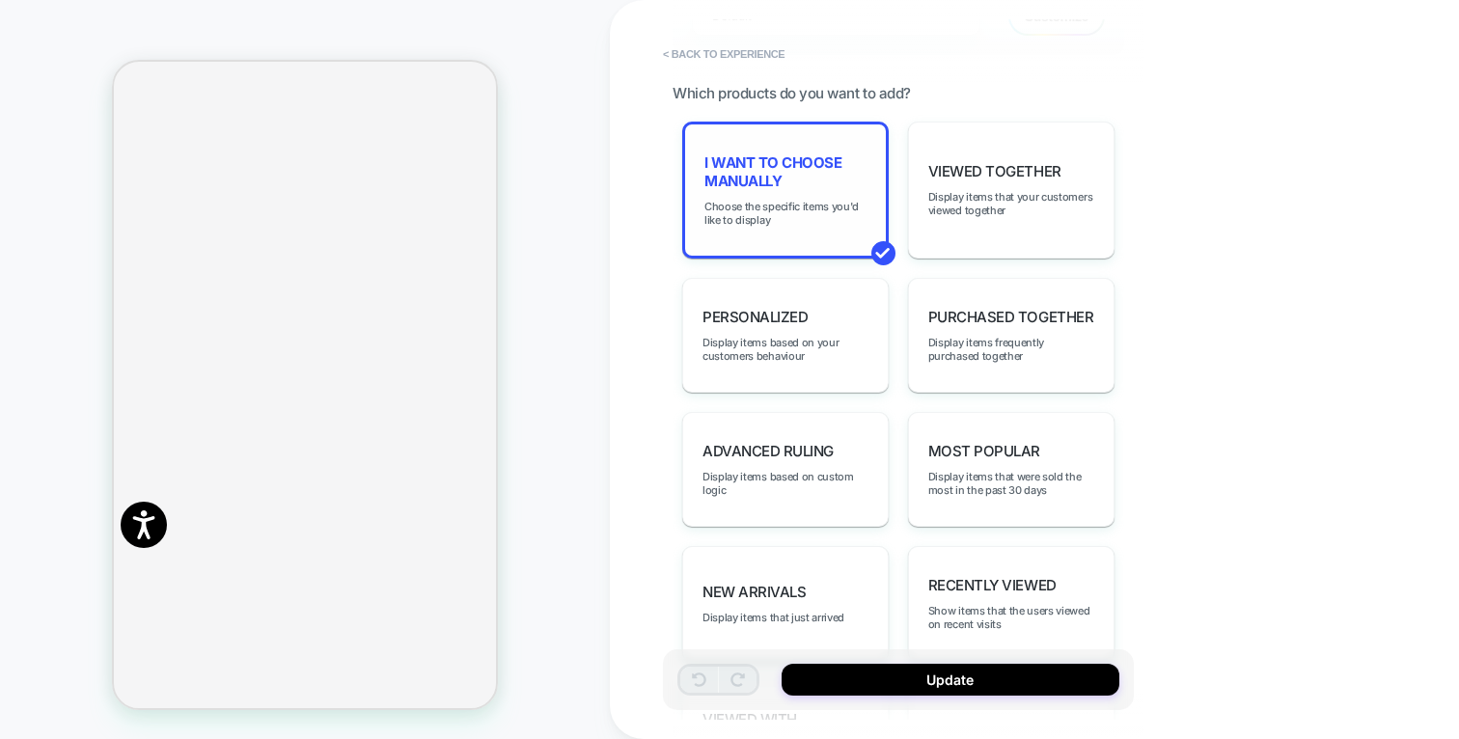
click at [787, 220] on div "I want to choose manually Choose the specific items you'd like to display" at bounding box center [785, 190] width 206 height 137
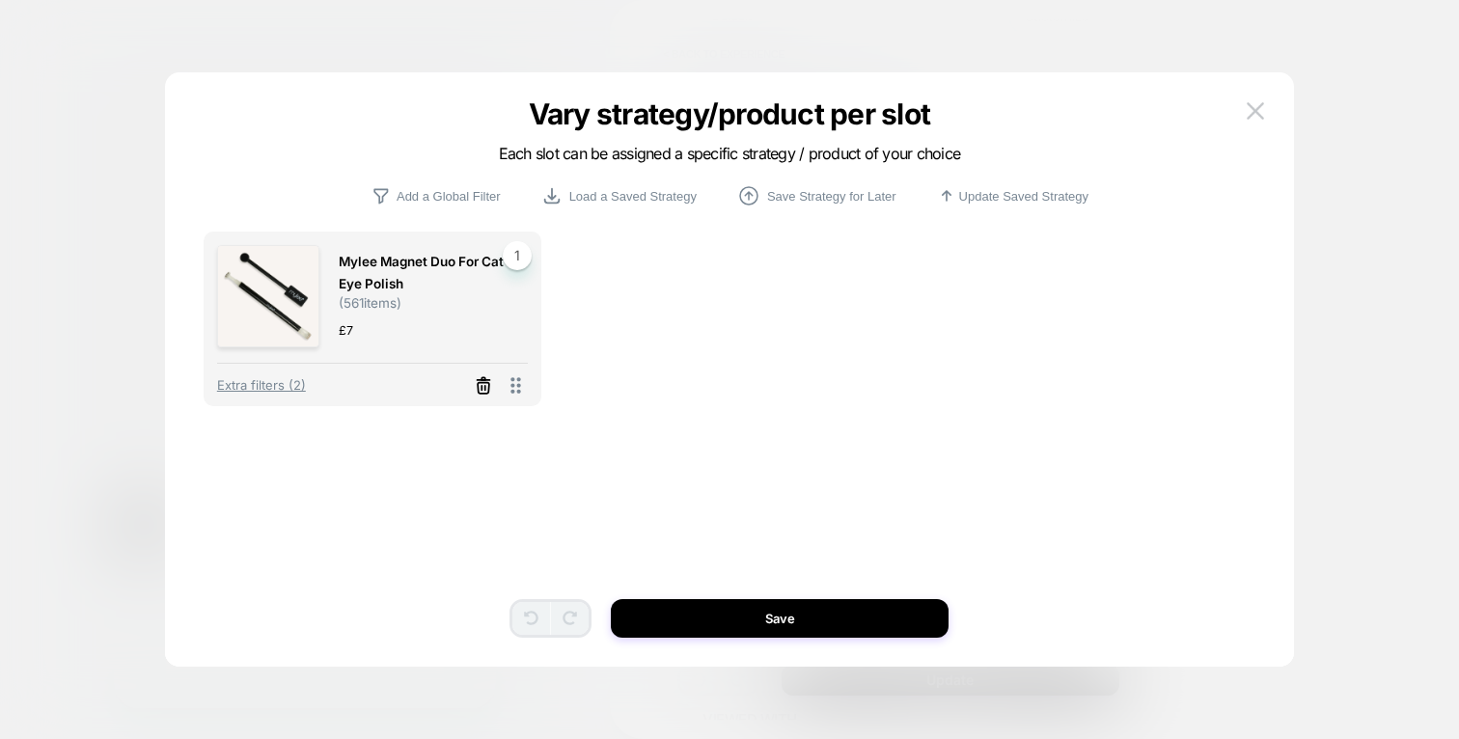
click at [478, 390] on icon at bounding box center [484, 387] width 12 height 11
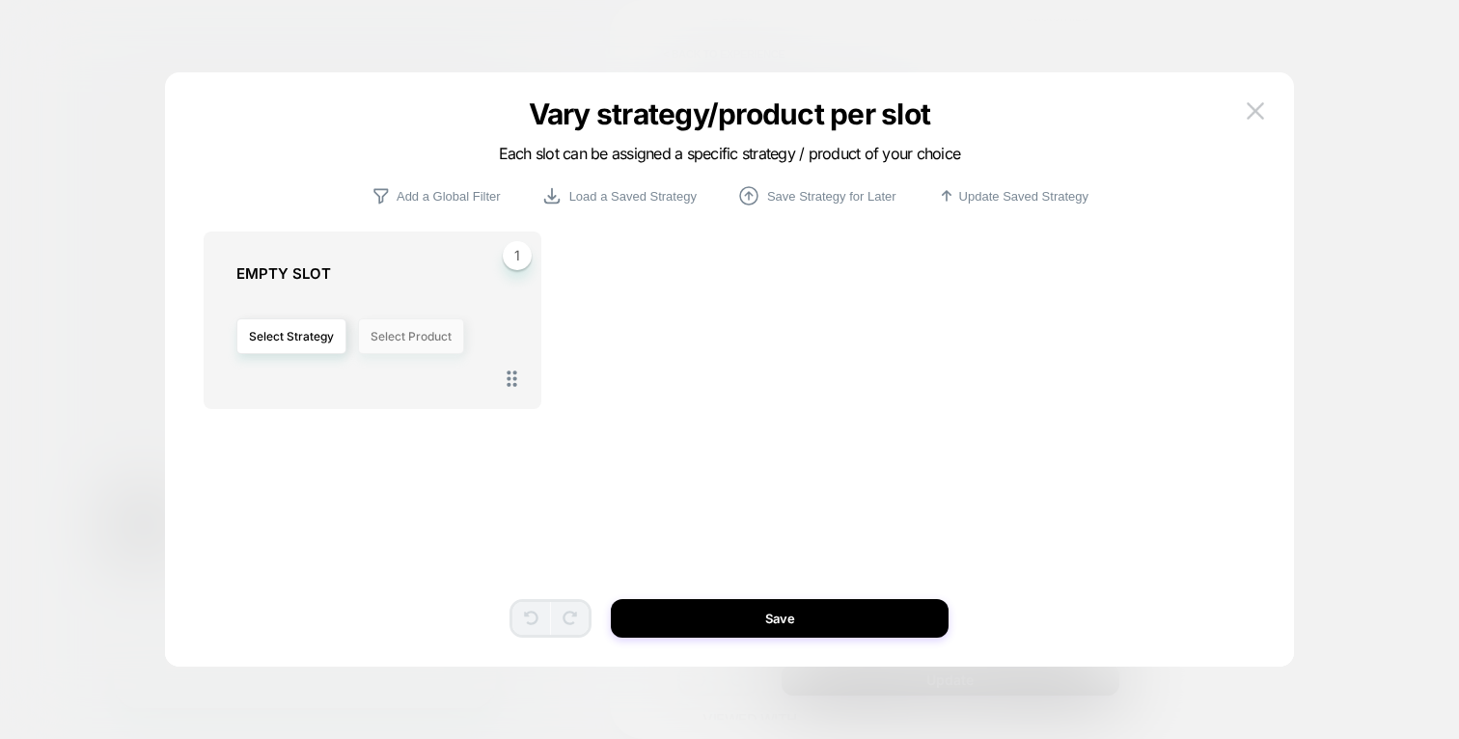
click at [407, 336] on button "Select Product" at bounding box center [411, 336] width 106 height 36
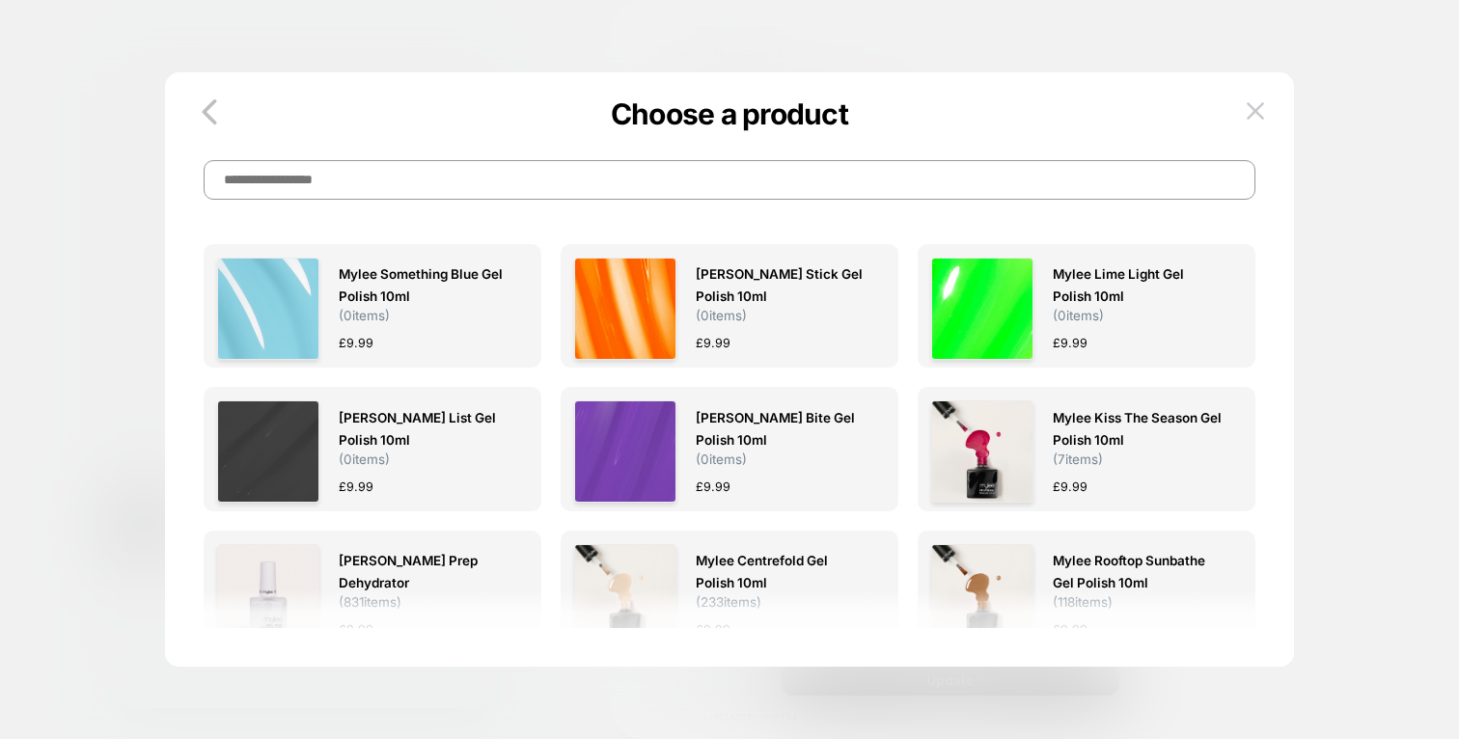
click at [420, 186] on input at bounding box center [729, 180] width 1051 height 40
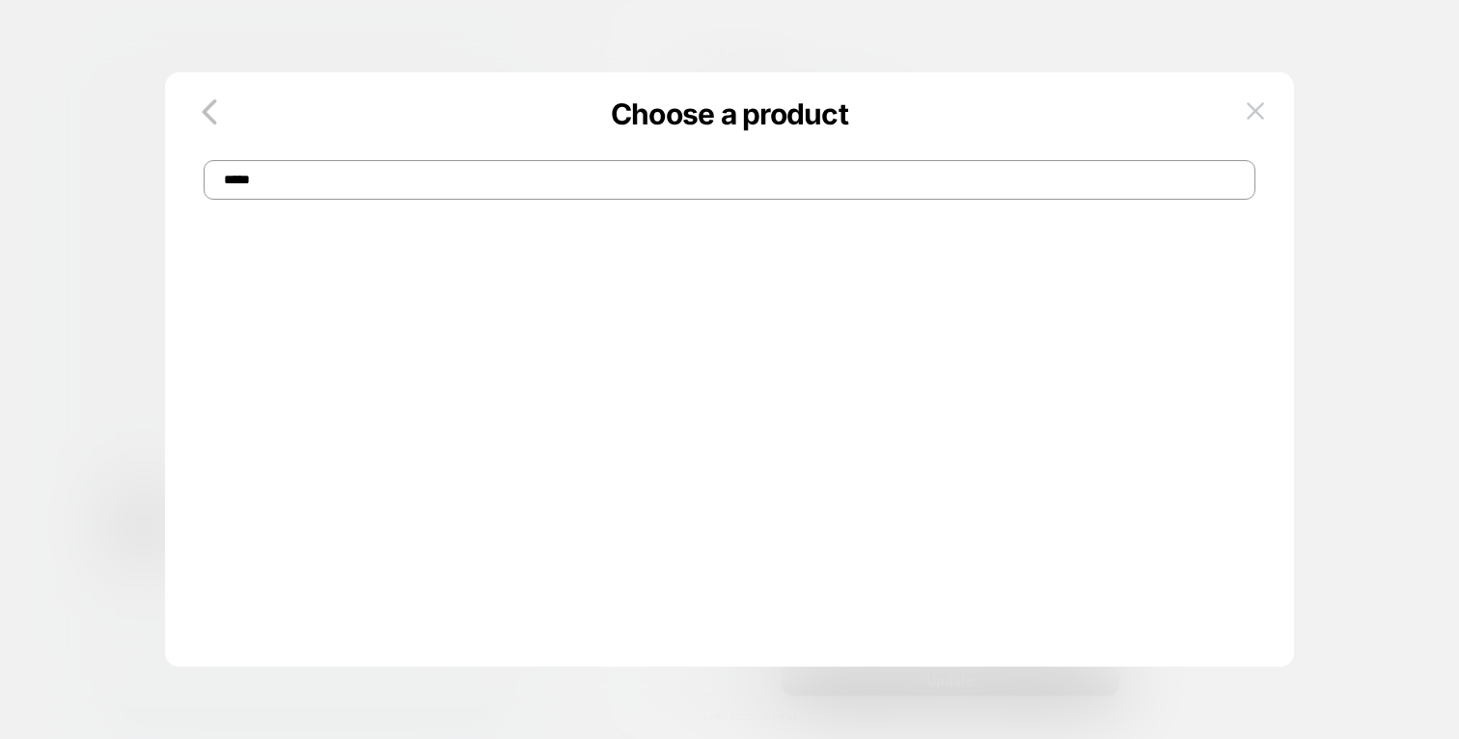
type input "*****"
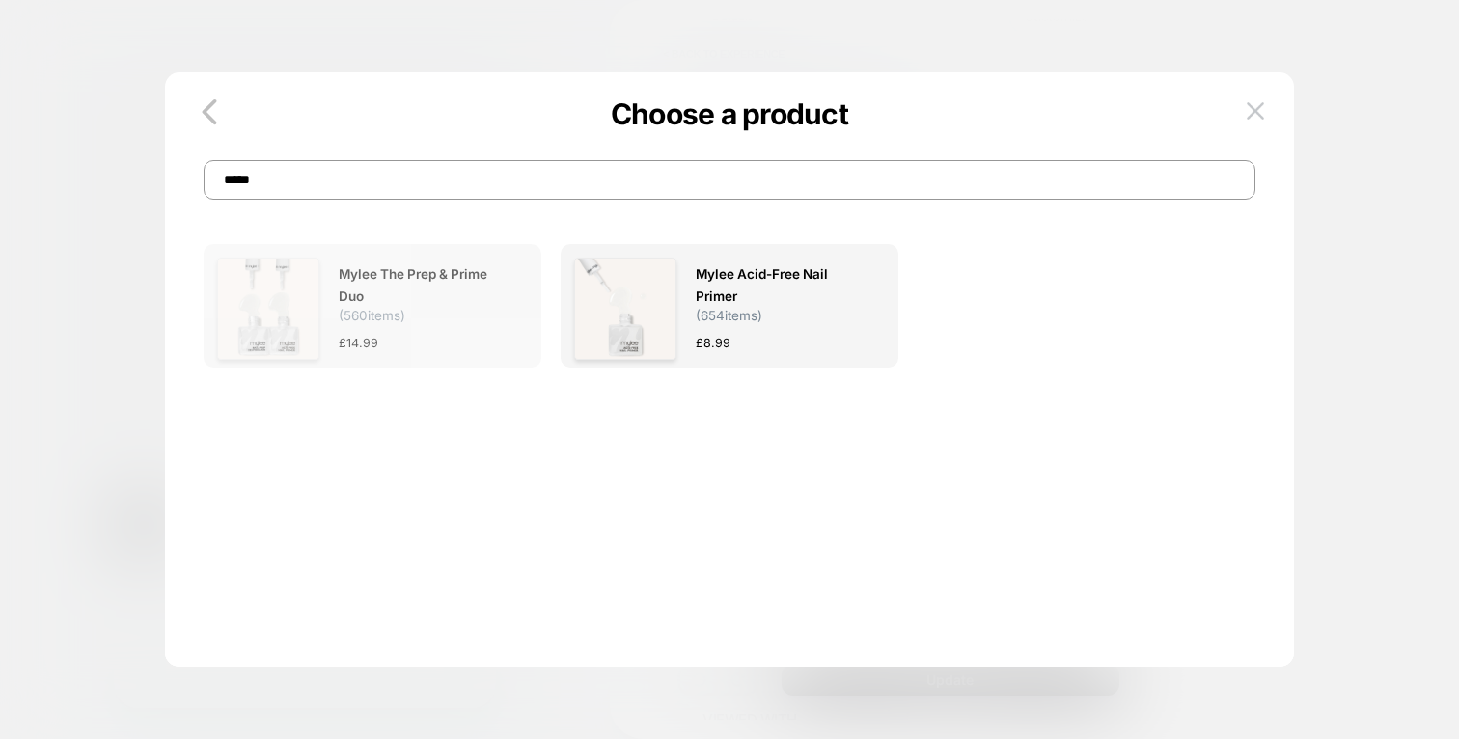
click at [363, 308] on span "Mylee The Prep & Prime Duo" at bounding box center [424, 285] width 170 height 44
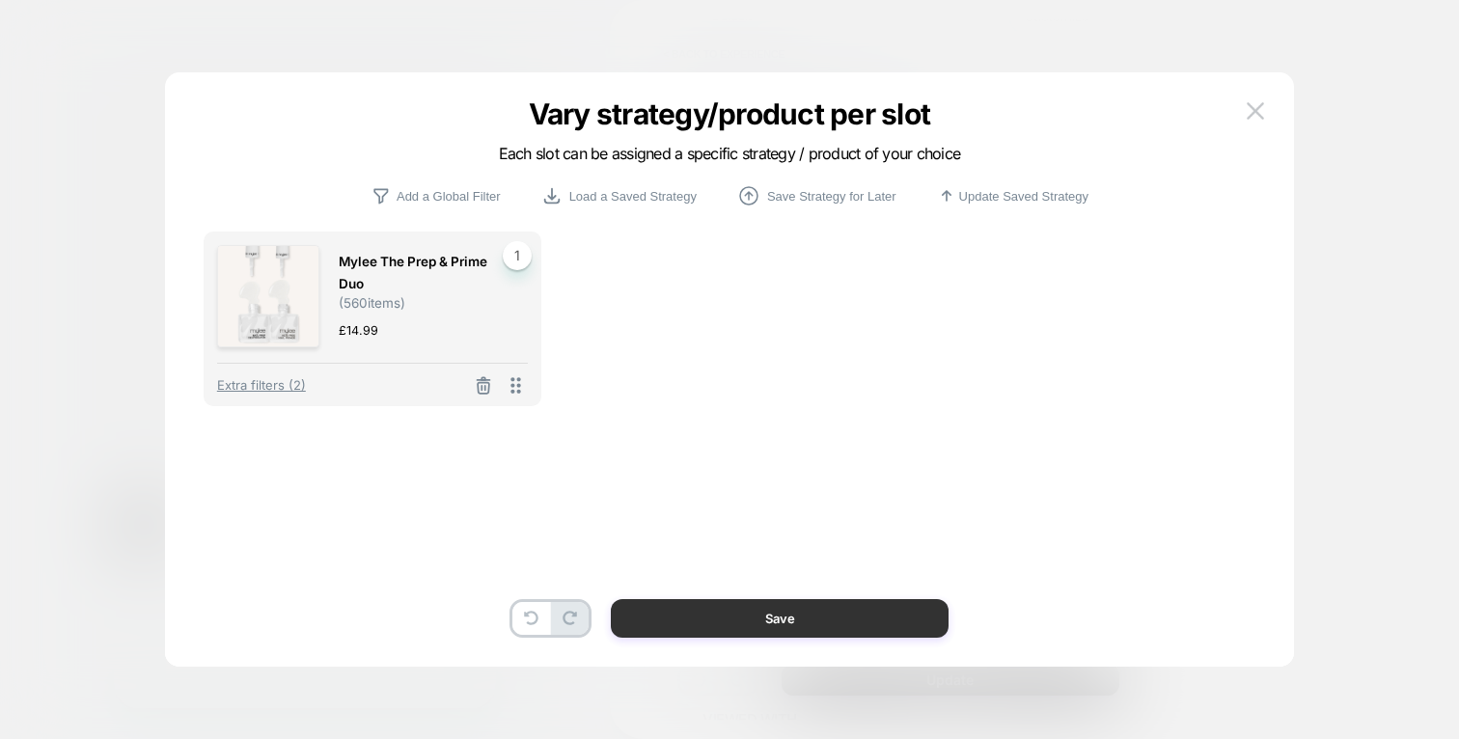
click at [797, 630] on button "Save" at bounding box center [780, 618] width 338 height 39
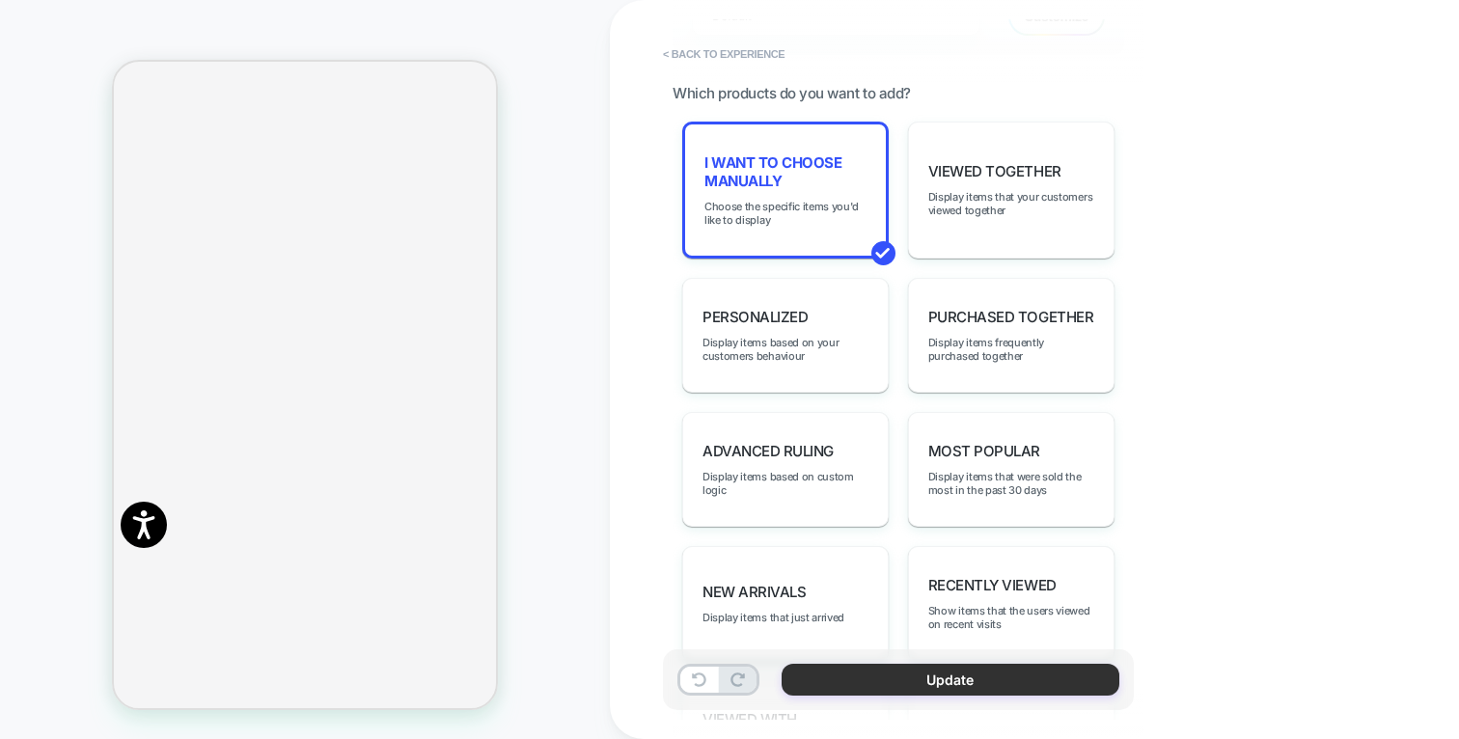
click at [913, 664] on button "Update" at bounding box center [950, 680] width 338 height 32
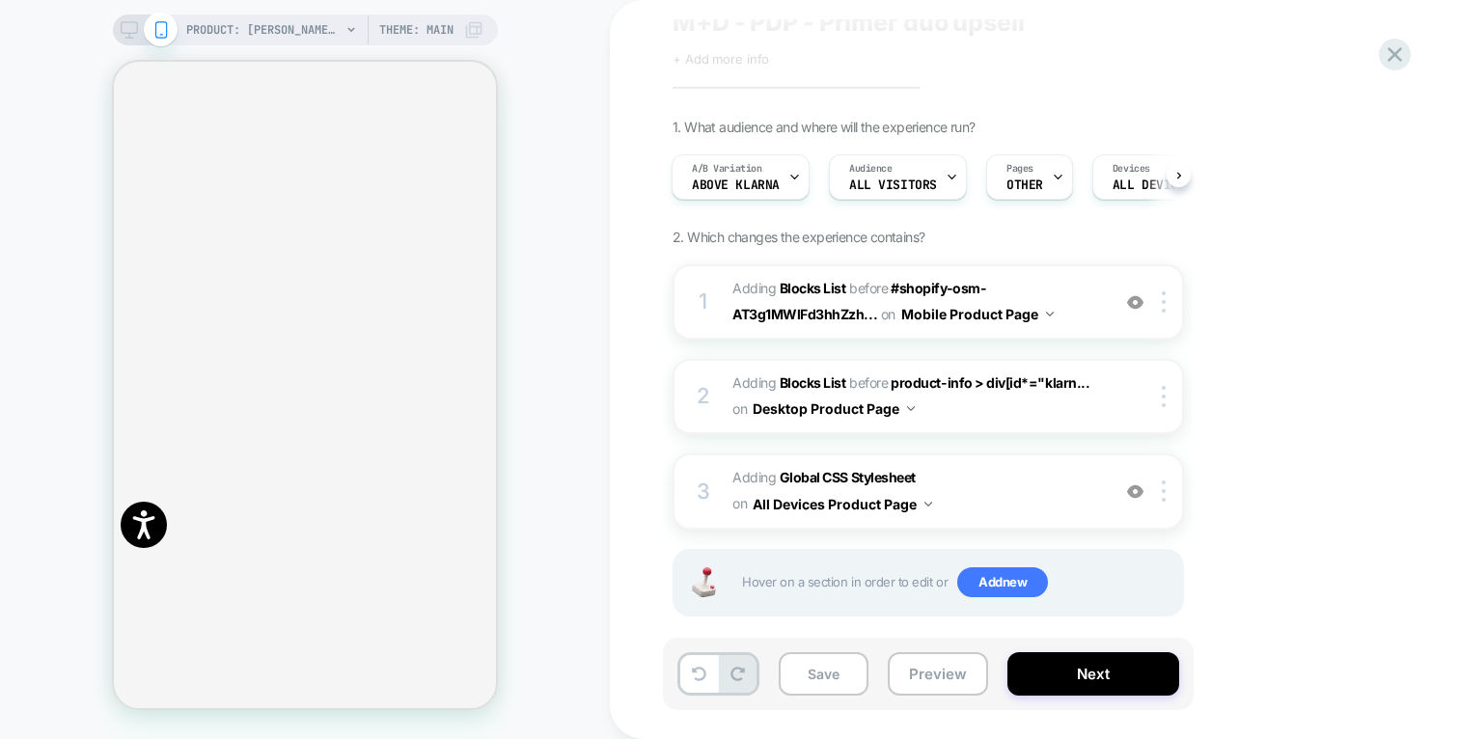
scroll to position [79, 0]
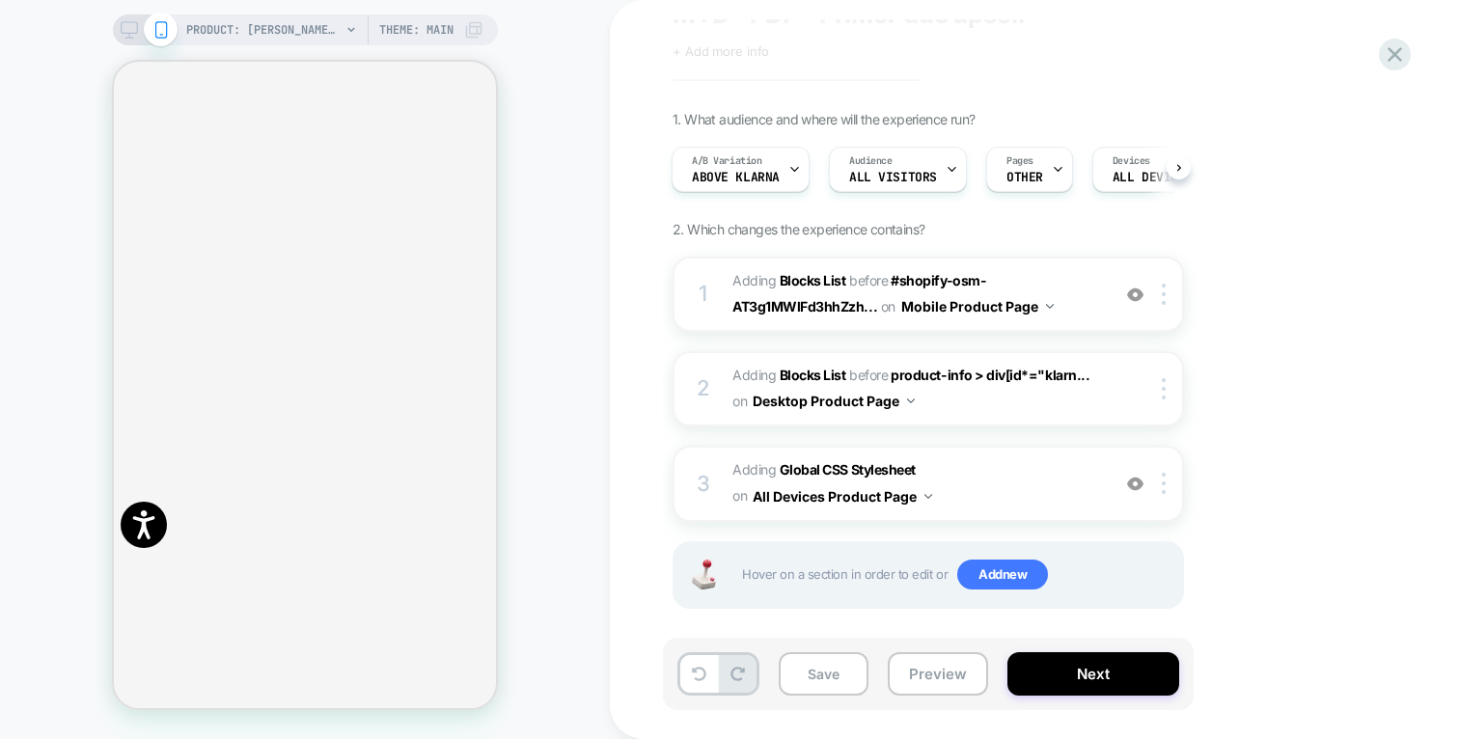
click at [127, 31] on icon at bounding box center [129, 29] width 17 height 17
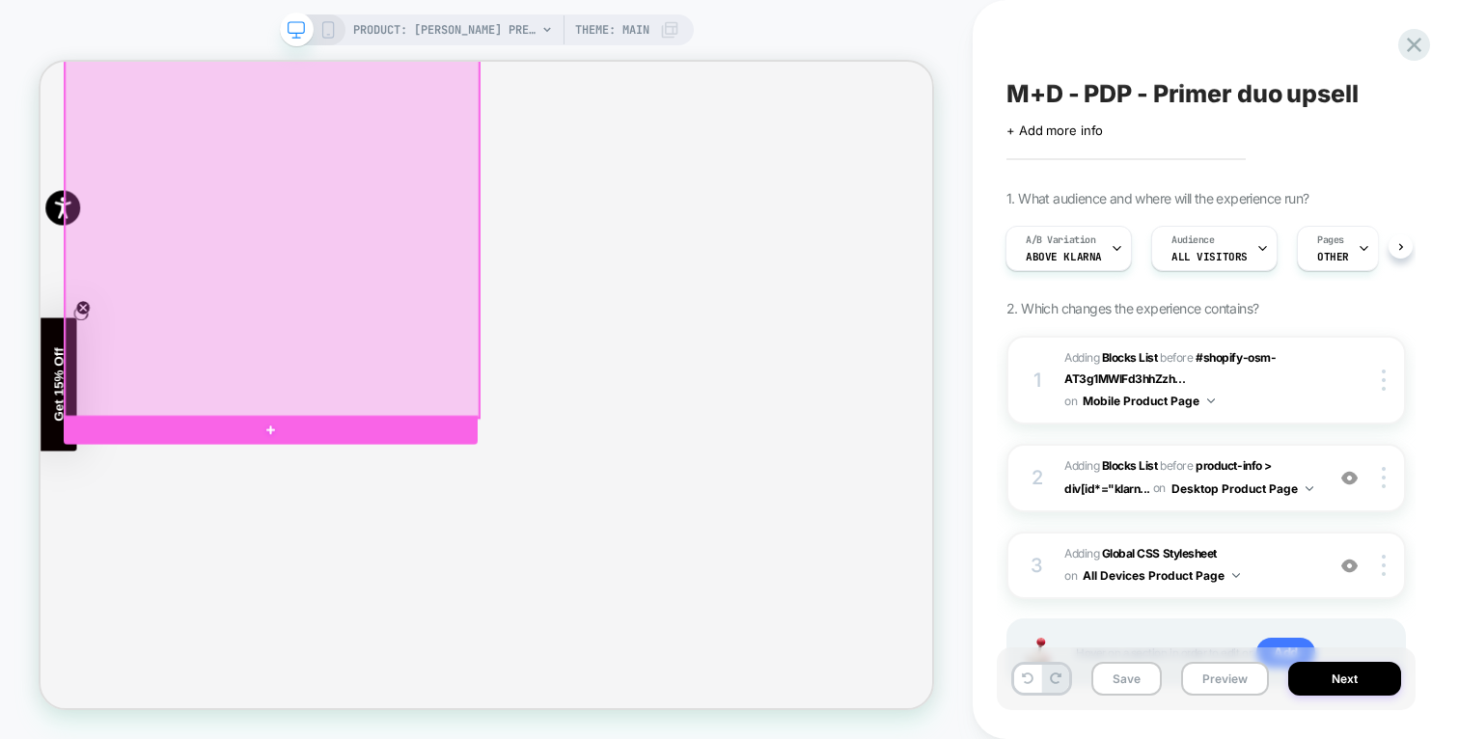
scroll to position [658, 0]
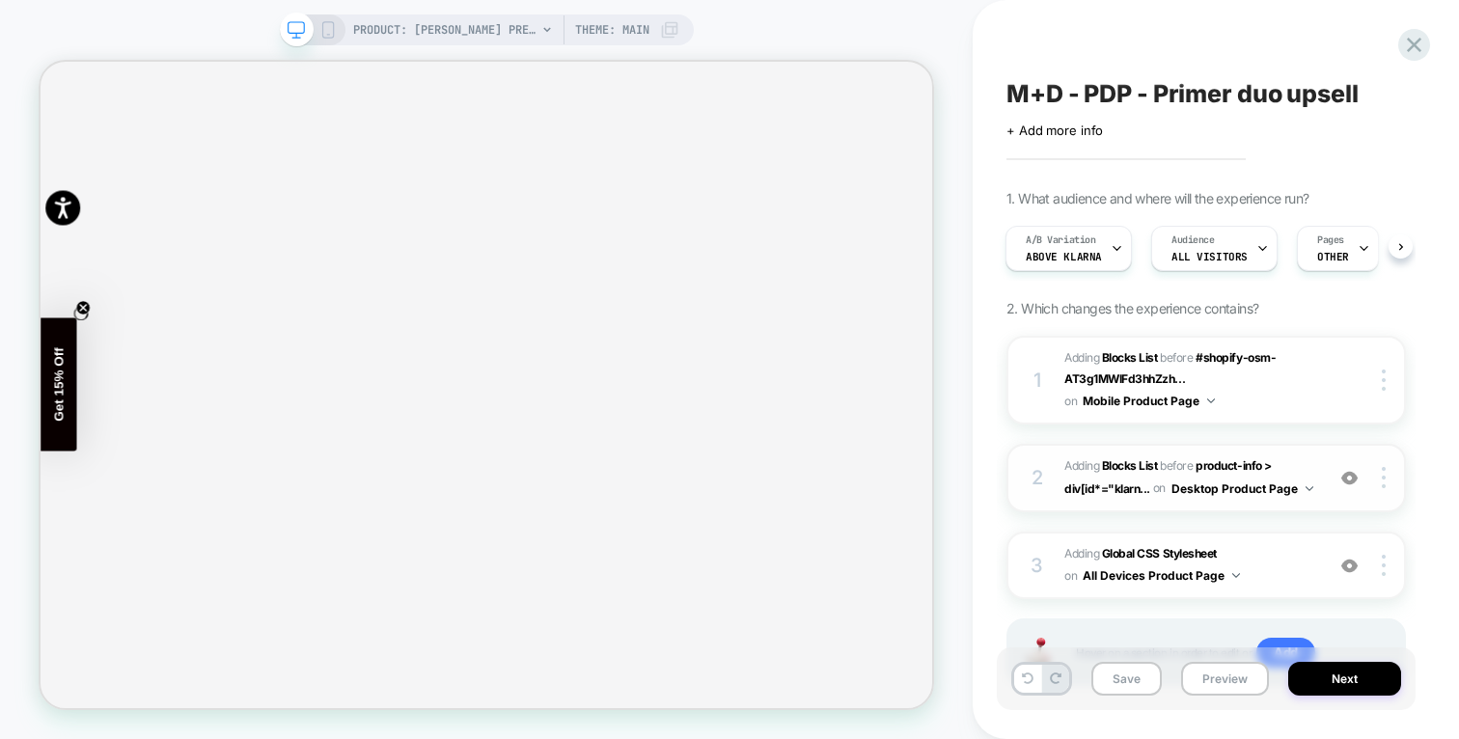
click at [1303, 457] on span "#_loomi_addon_1736842277794_dup1748441322_dup1758549129 Adding Blocks List BEFO…" at bounding box center [1189, 477] width 250 height 45
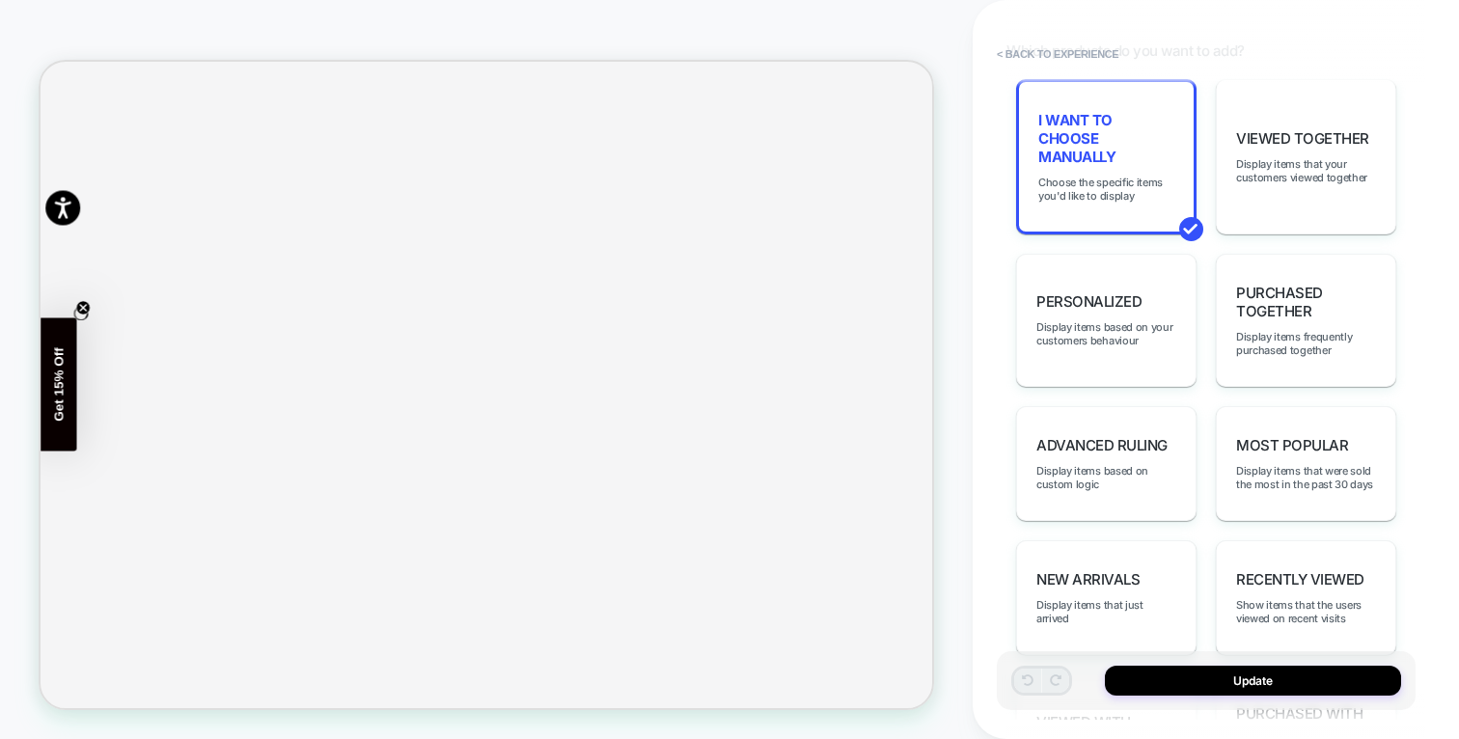
scroll to position [863, 0]
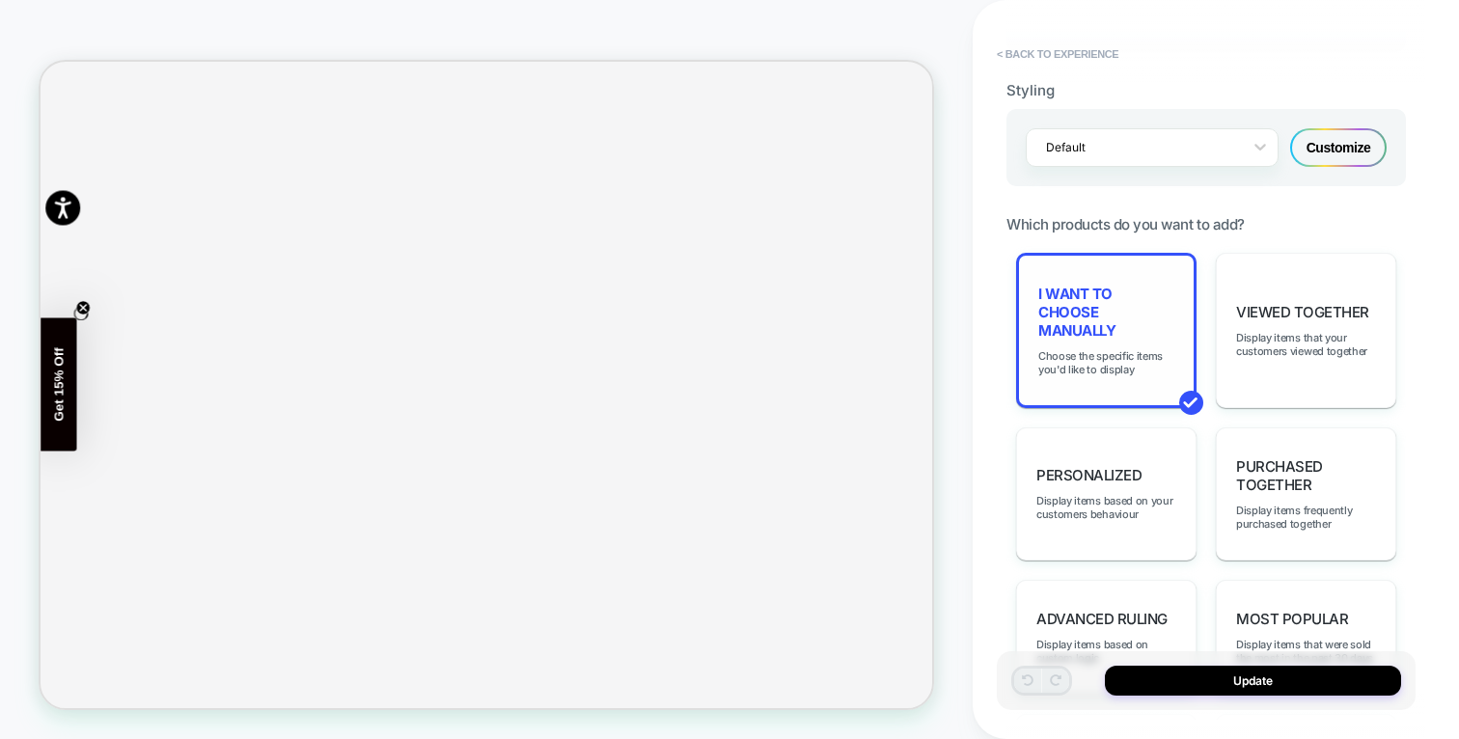
click at [1116, 313] on span "I want to choose manually" at bounding box center [1106, 312] width 136 height 55
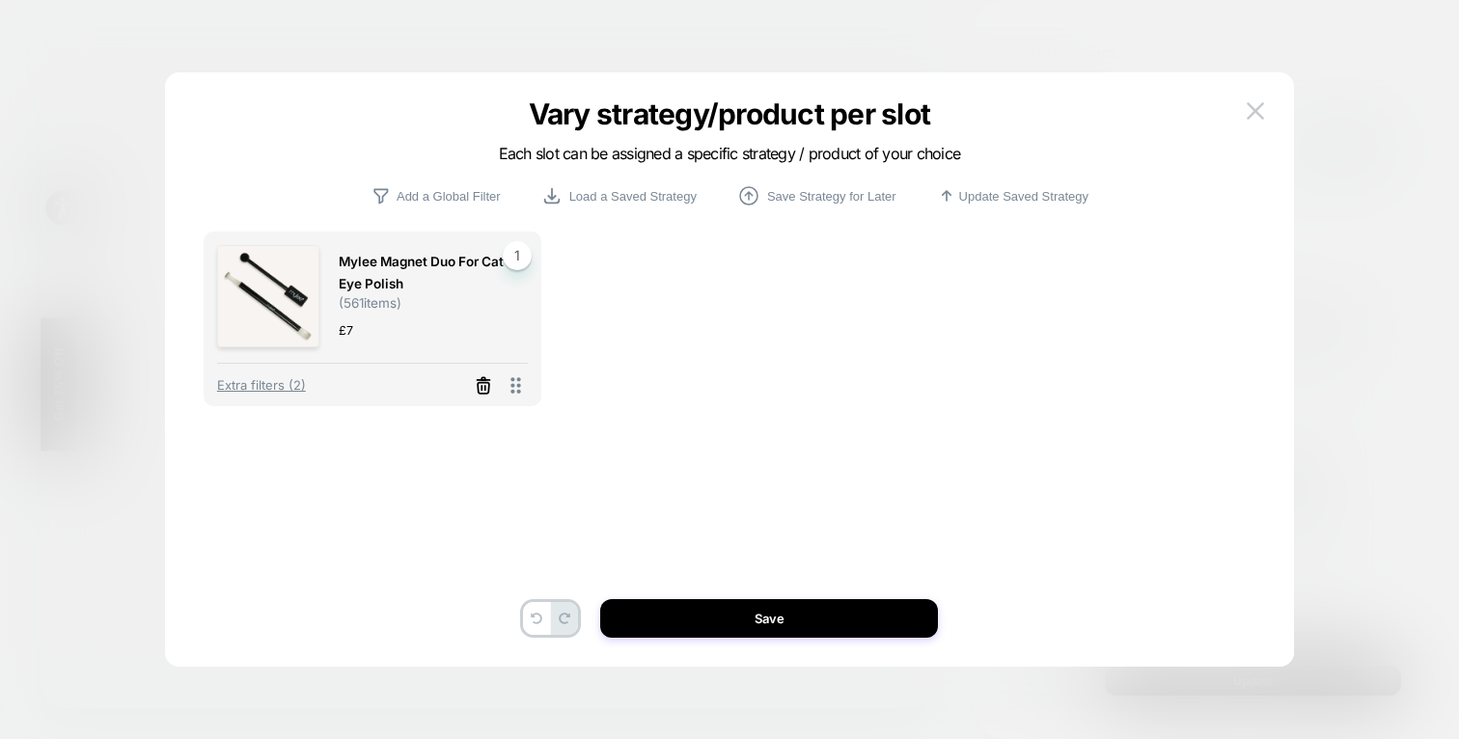
click at [486, 390] on icon at bounding box center [483, 385] width 19 height 19
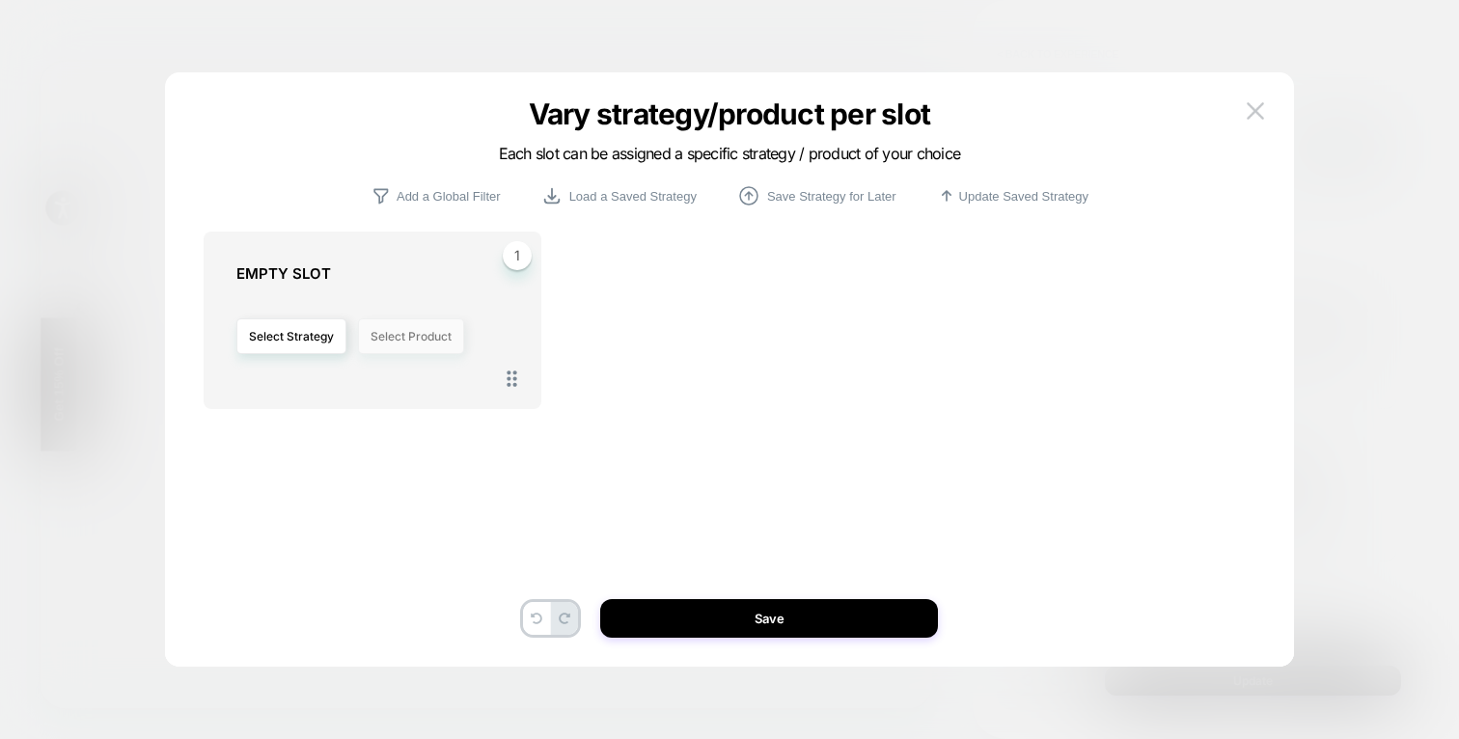
click at [420, 341] on button "Select Product" at bounding box center [411, 336] width 106 height 36
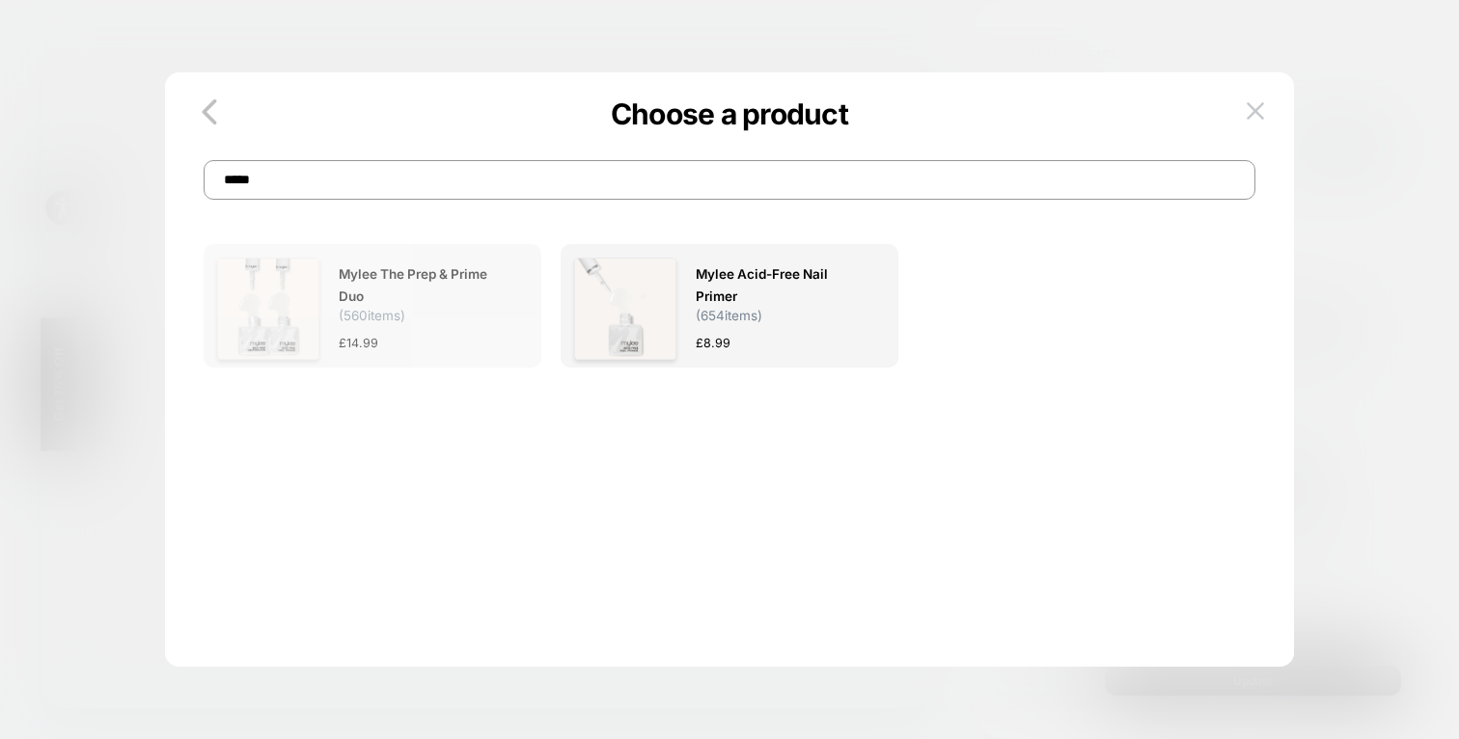
type input "*****"
click at [423, 308] on span "Mylee The Prep & Prime Duo" at bounding box center [424, 285] width 170 height 44
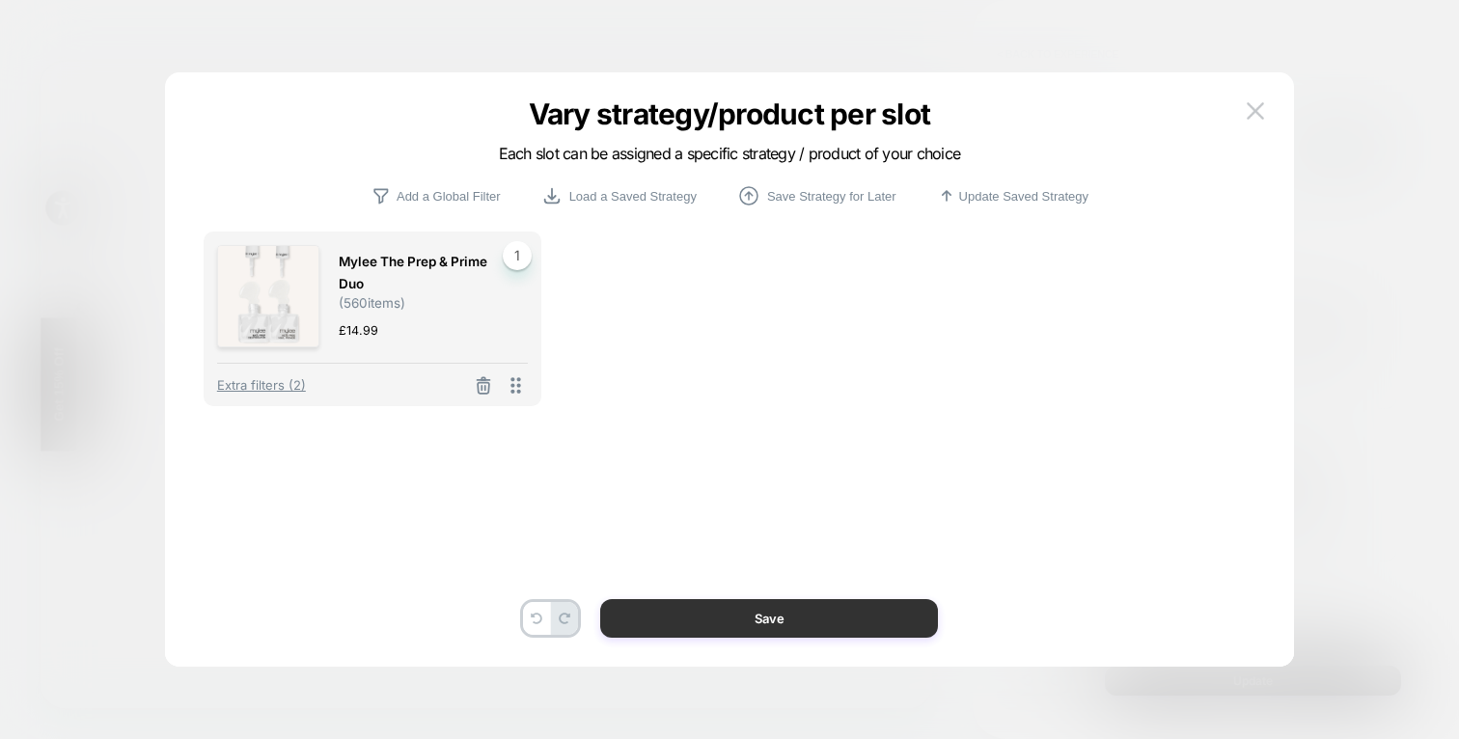
click at [751, 610] on button "Save" at bounding box center [769, 618] width 338 height 39
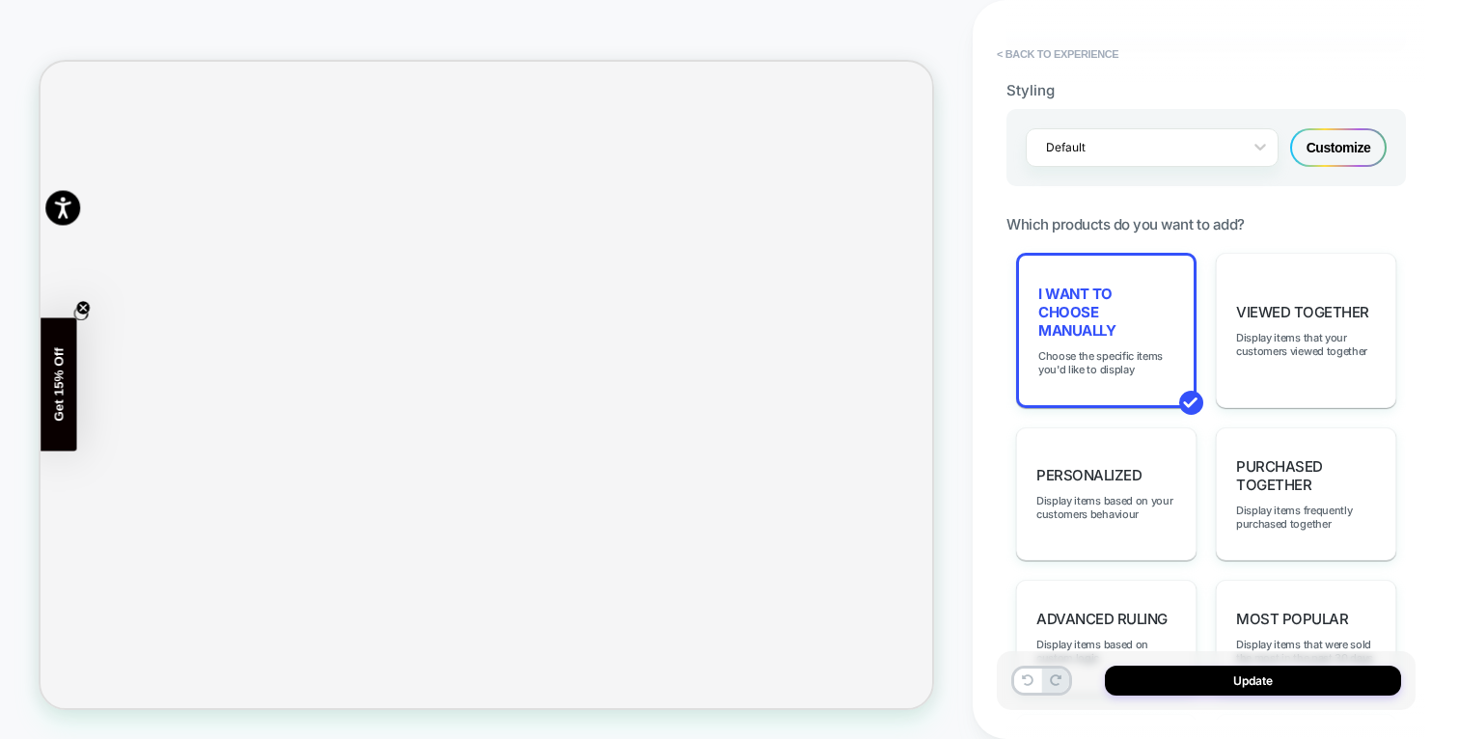
scroll to position [494, 0]
click at [1286, 688] on button "Update" at bounding box center [1253, 681] width 296 height 30
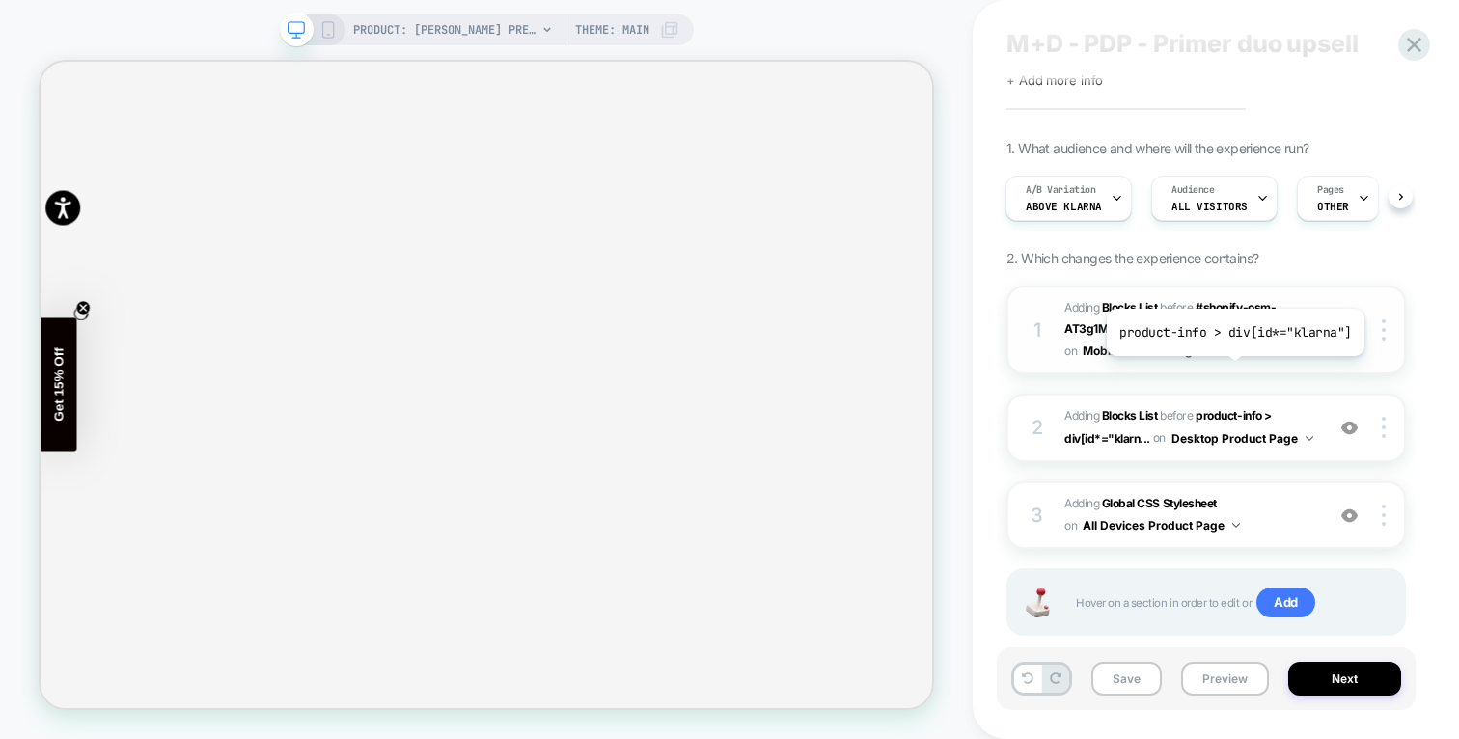
scroll to position [38, 0]
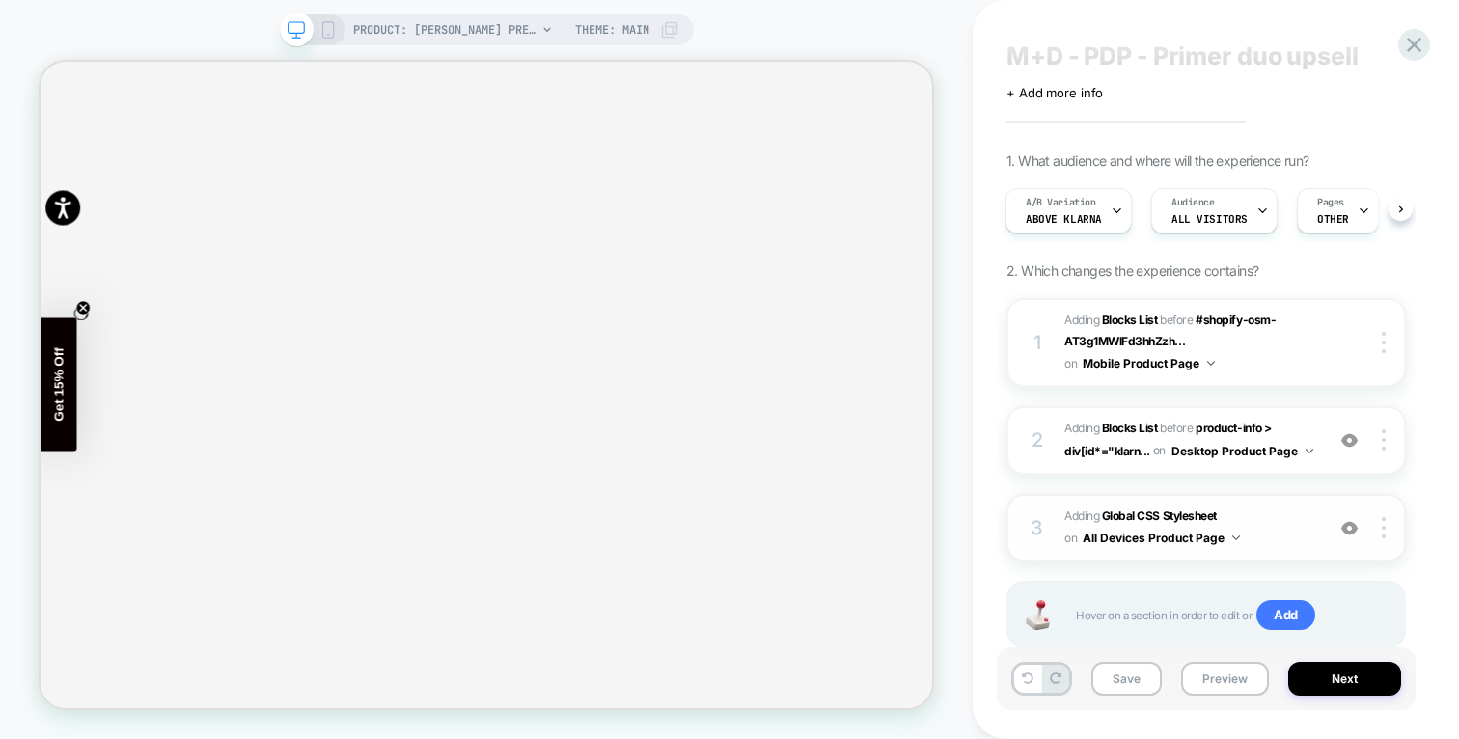
click at [1258, 519] on span "Adding Global CSS Stylesheet on All Devices Product Page" at bounding box center [1189, 527] width 250 height 45
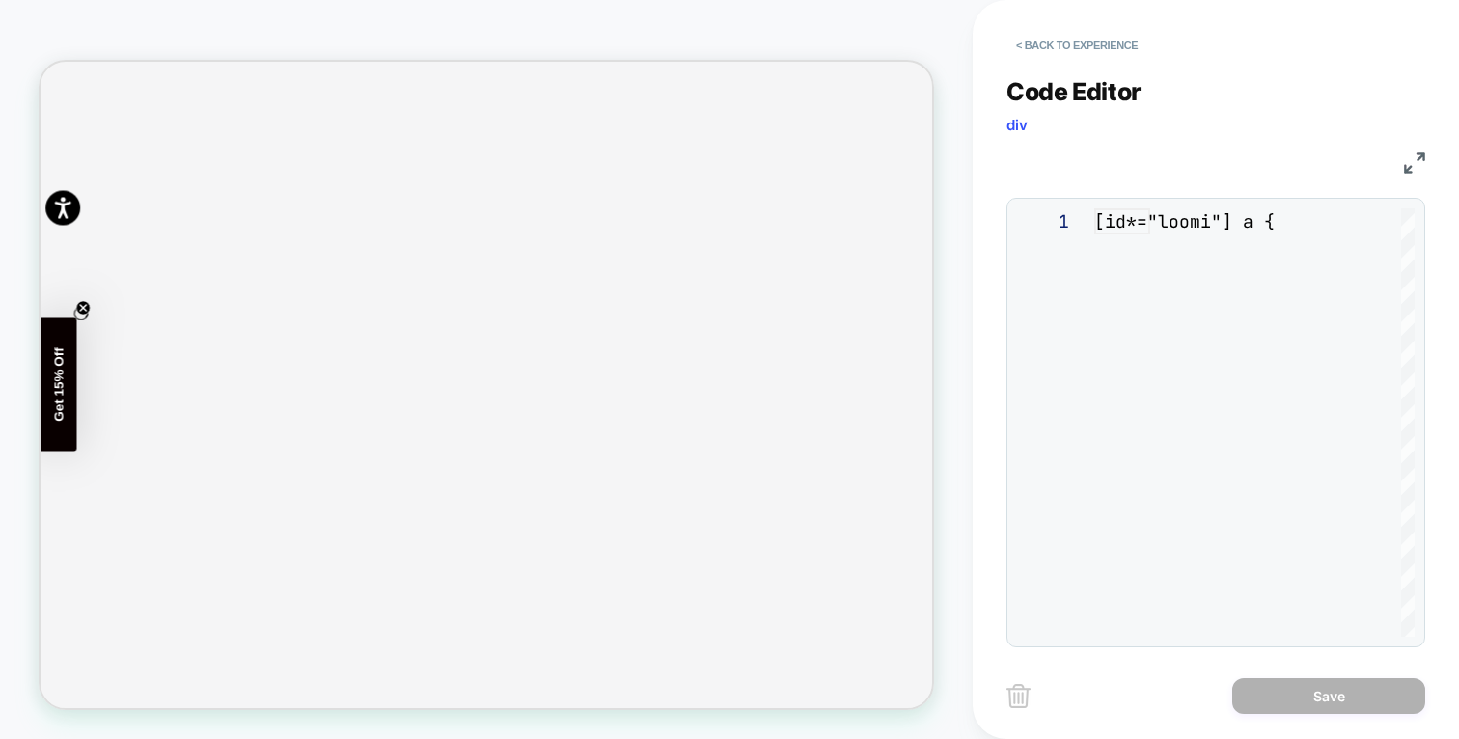
scroll to position [78, 0]
click at [1042, 42] on button "< Back to experience" at bounding box center [1076, 45] width 141 height 31
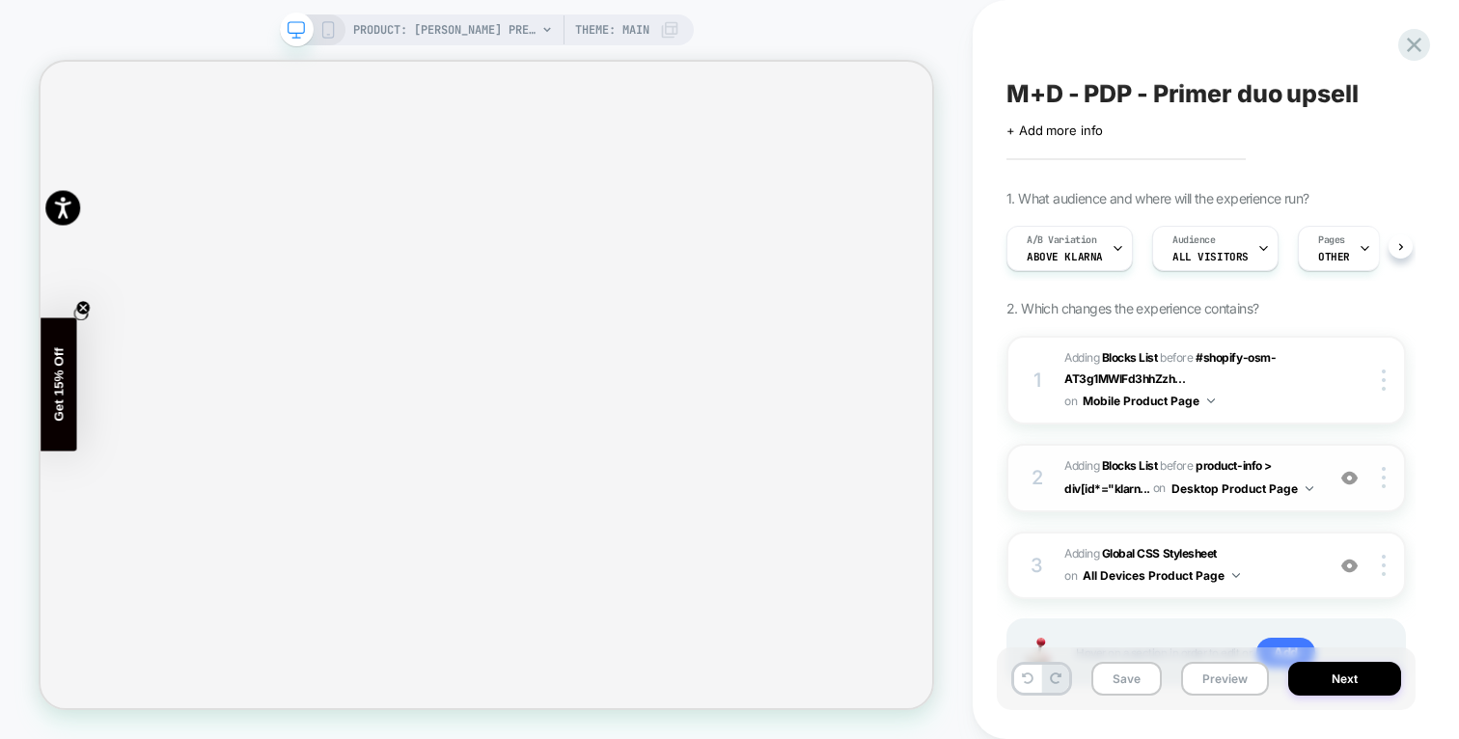
scroll to position [0, 1]
click at [1299, 455] on span "#_loomi_addon_1736842277794_dup1748441322_dup1758549129 Adding Blocks List BEFO…" at bounding box center [1189, 477] width 250 height 45
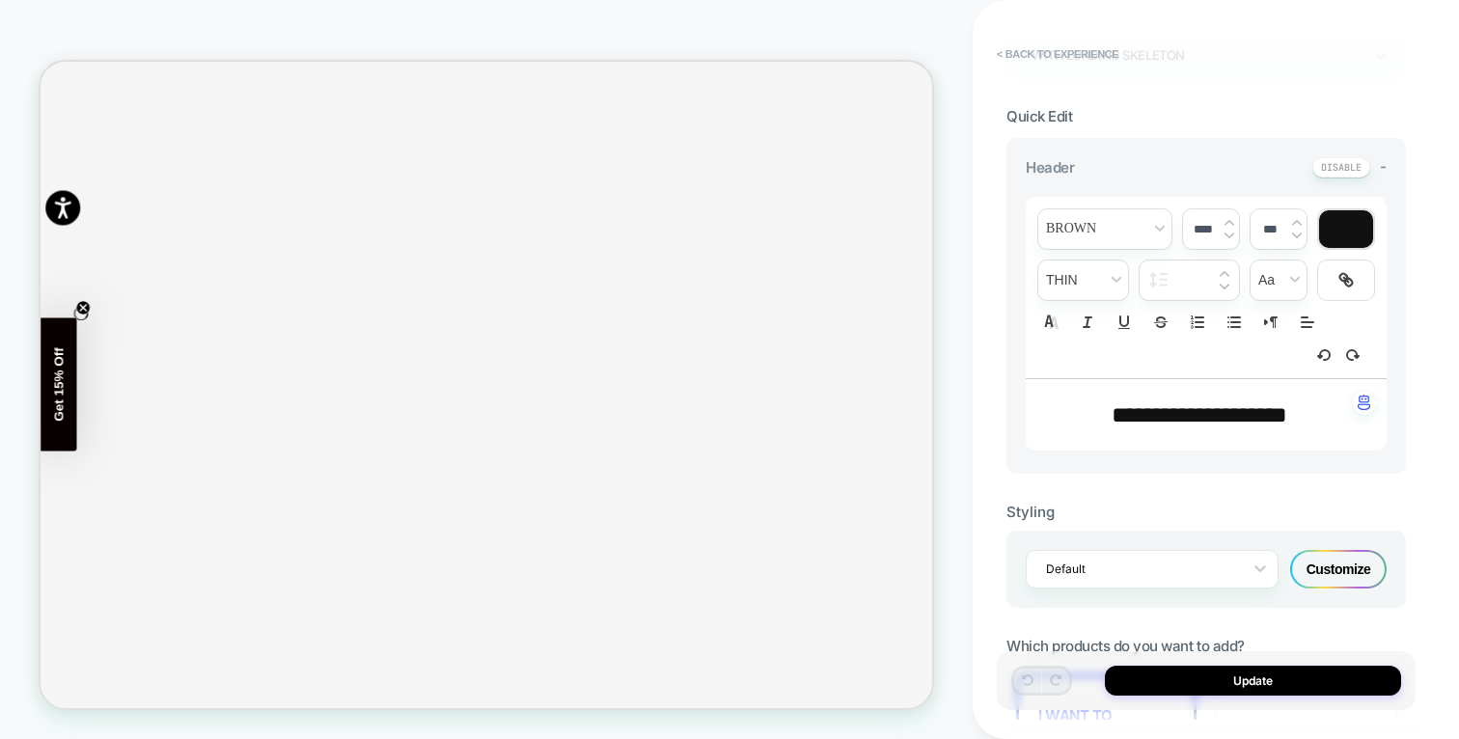
scroll to position [452, 0]
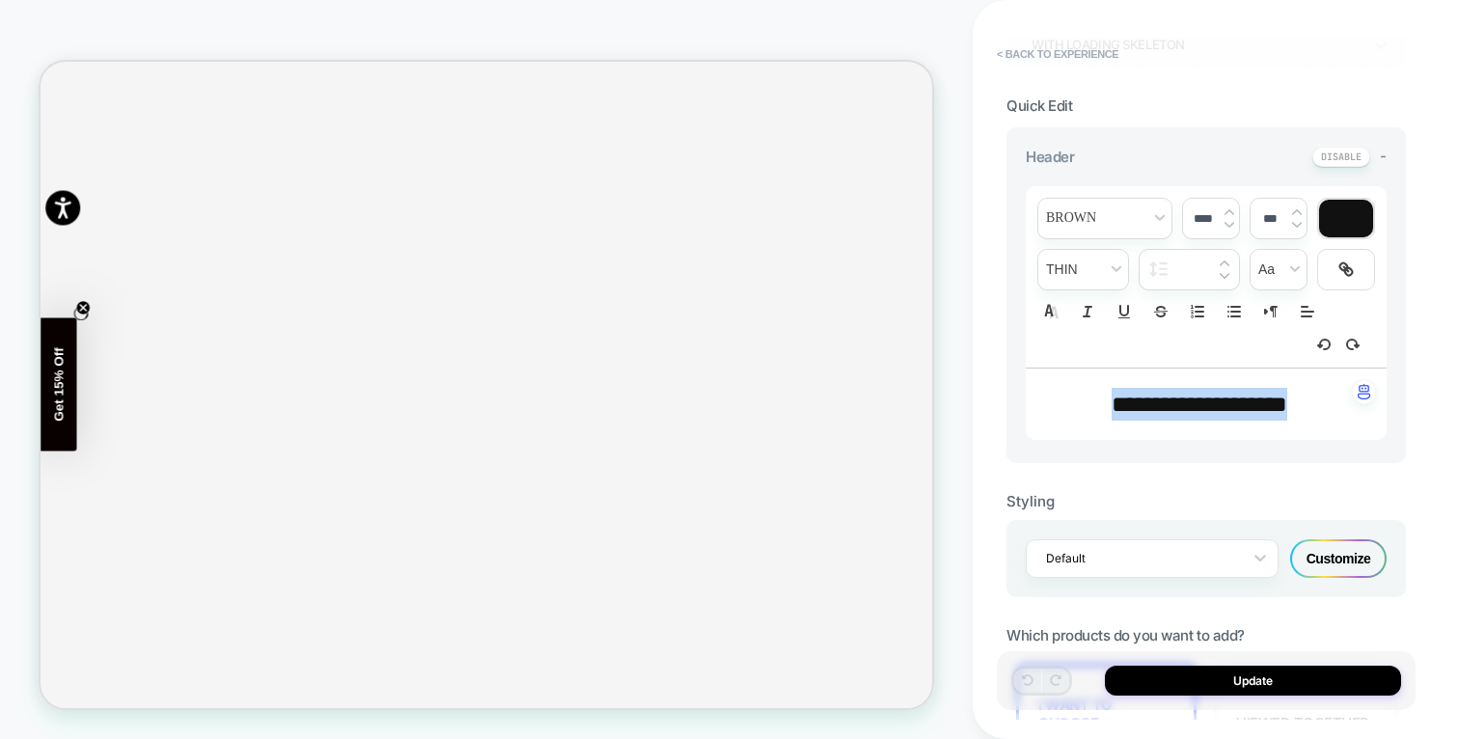
drag, startPoint x: 1311, startPoint y: 404, endPoint x: 1083, endPoint y: 412, distance: 227.8
click at [1111, 412] on span "**********" at bounding box center [1199, 404] width 176 height 23
type input "****"
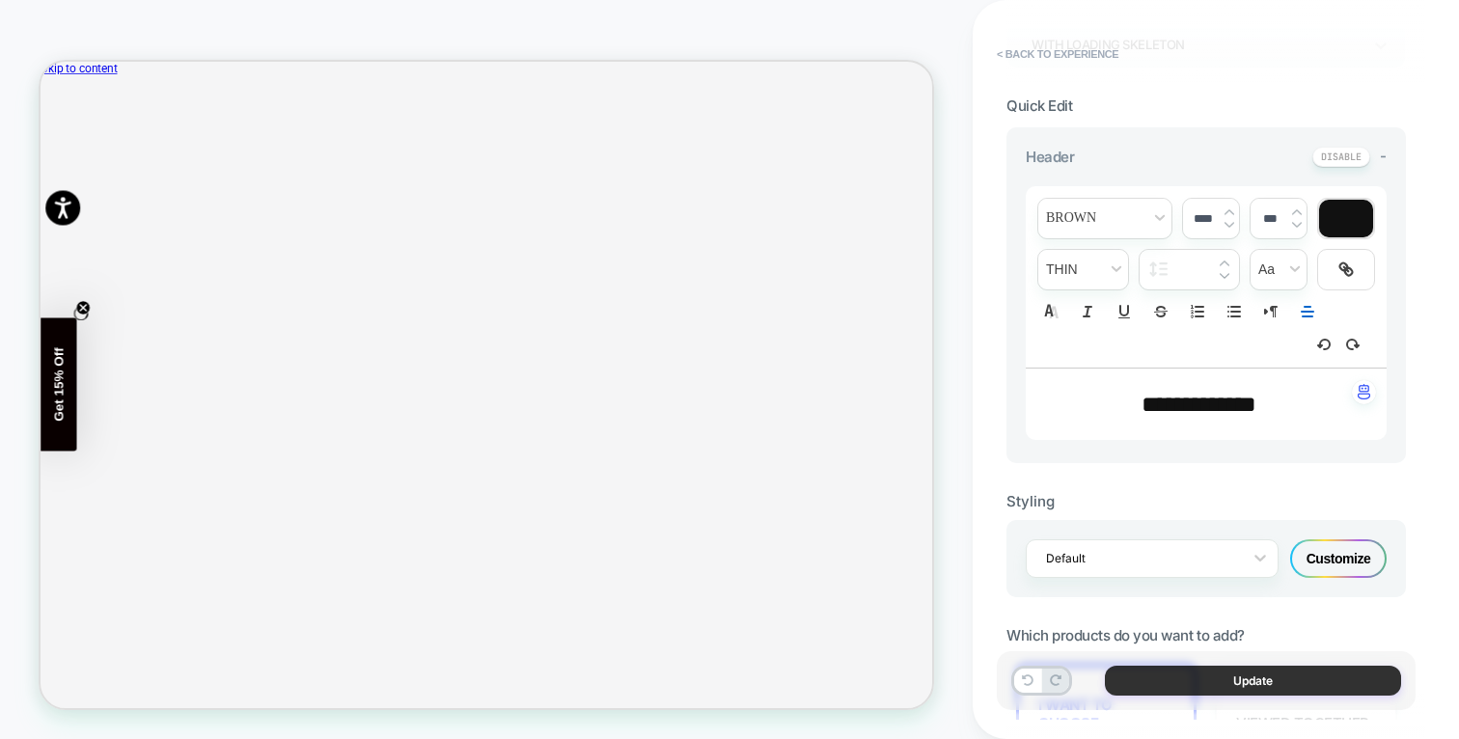
click at [1310, 679] on button "Update" at bounding box center [1253, 681] width 296 height 30
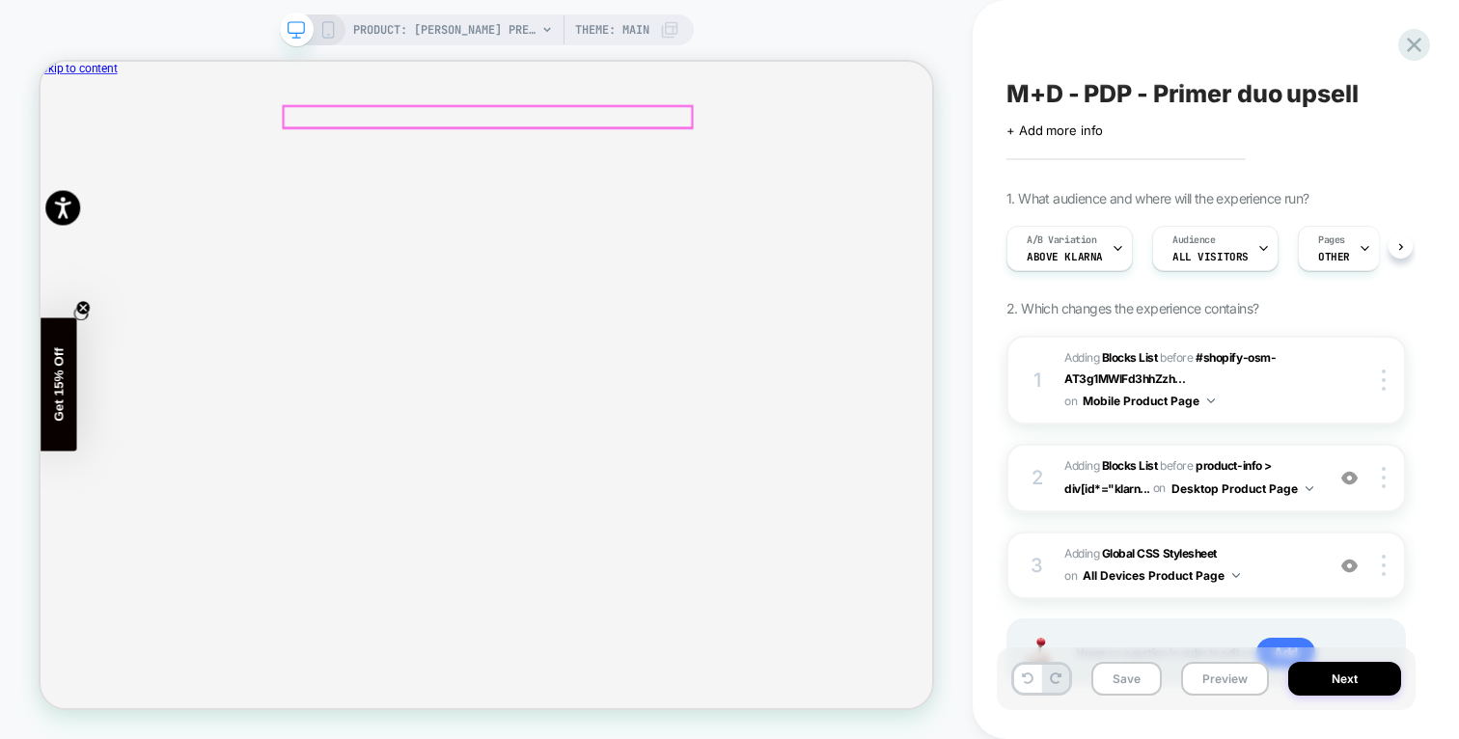
scroll to position [0, 1]
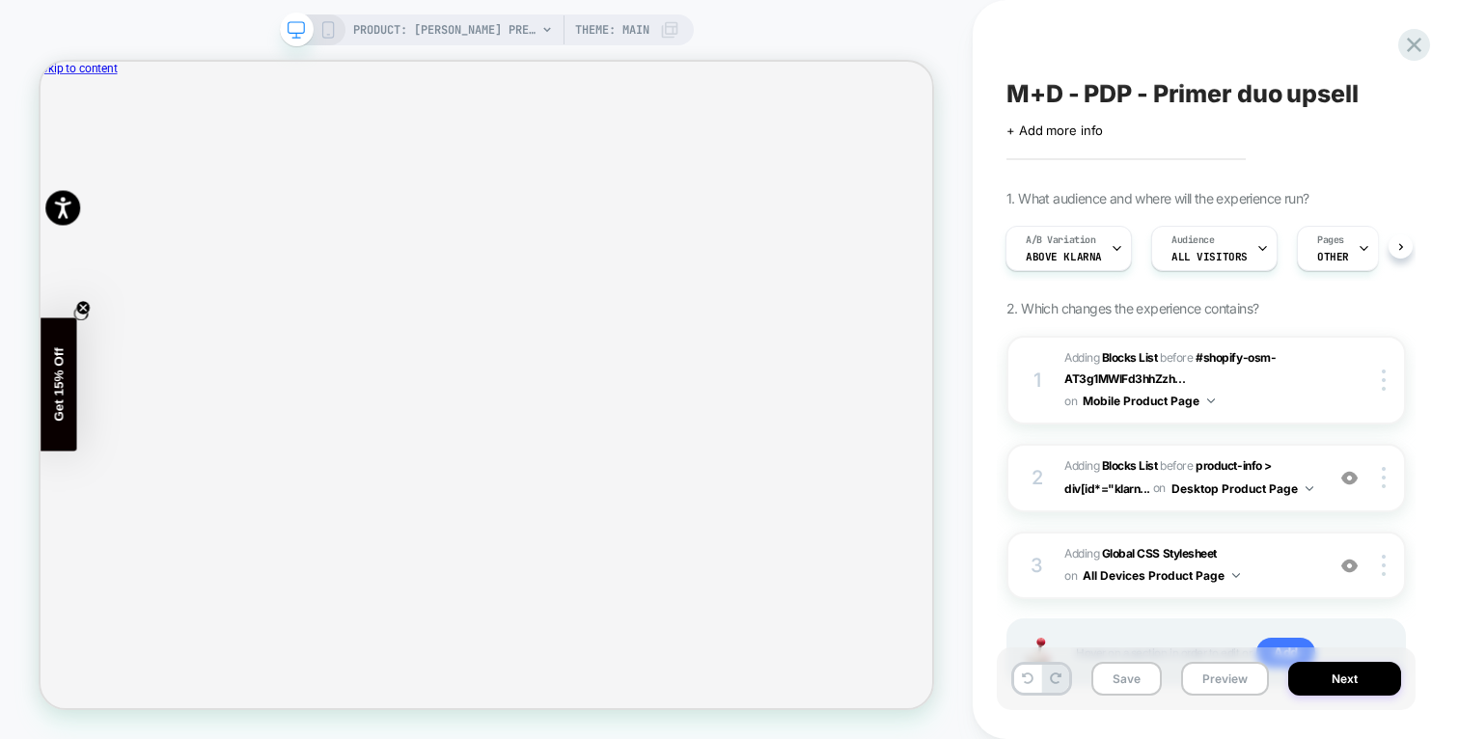
click at [327, 27] on icon at bounding box center [327, 29] width 17 height 17
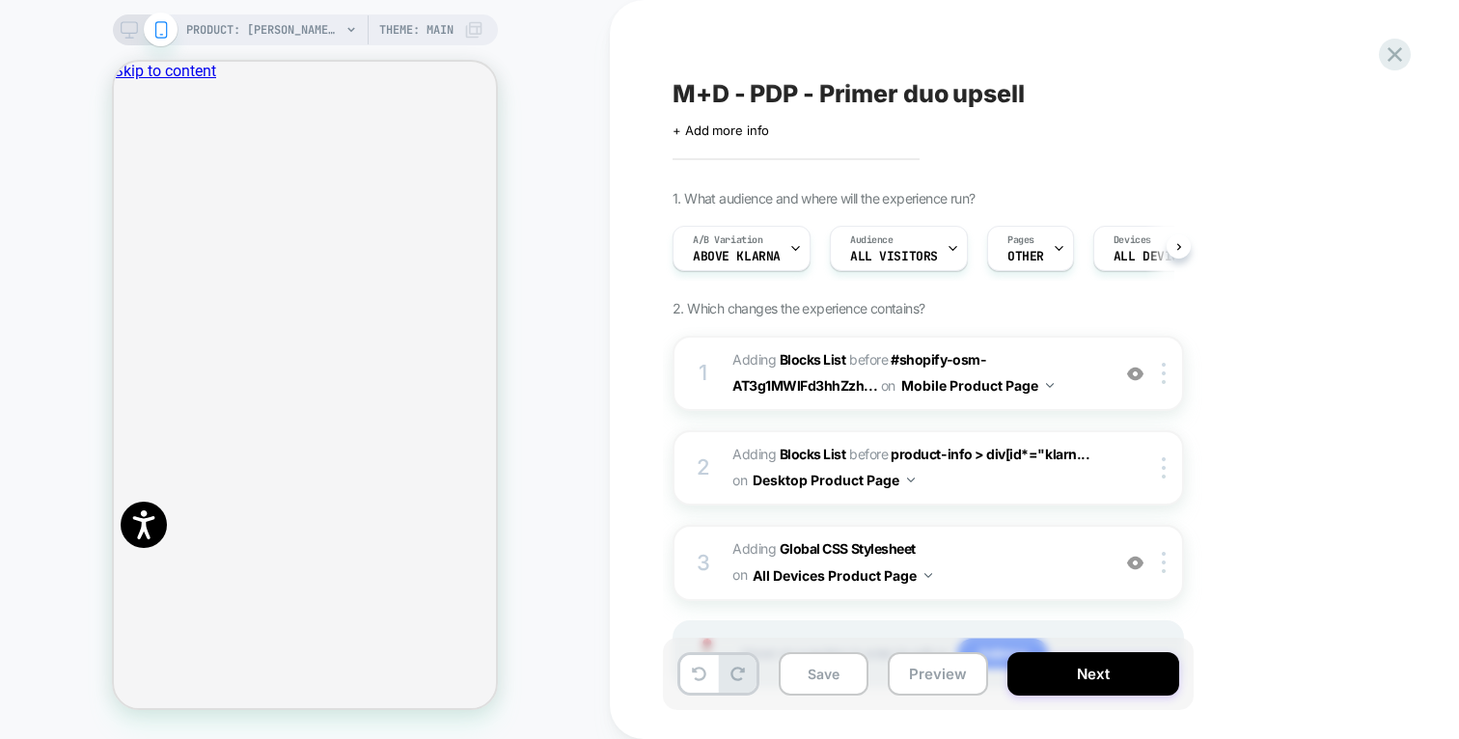
scroll to position [0, 1]
click at [1084, 357] on span "#_loomi_addon_1736681113658_dup1748441322_dup1758549129 Adding Blocks List BEFO…" at bounding box center [916, 373] width 368 height 52
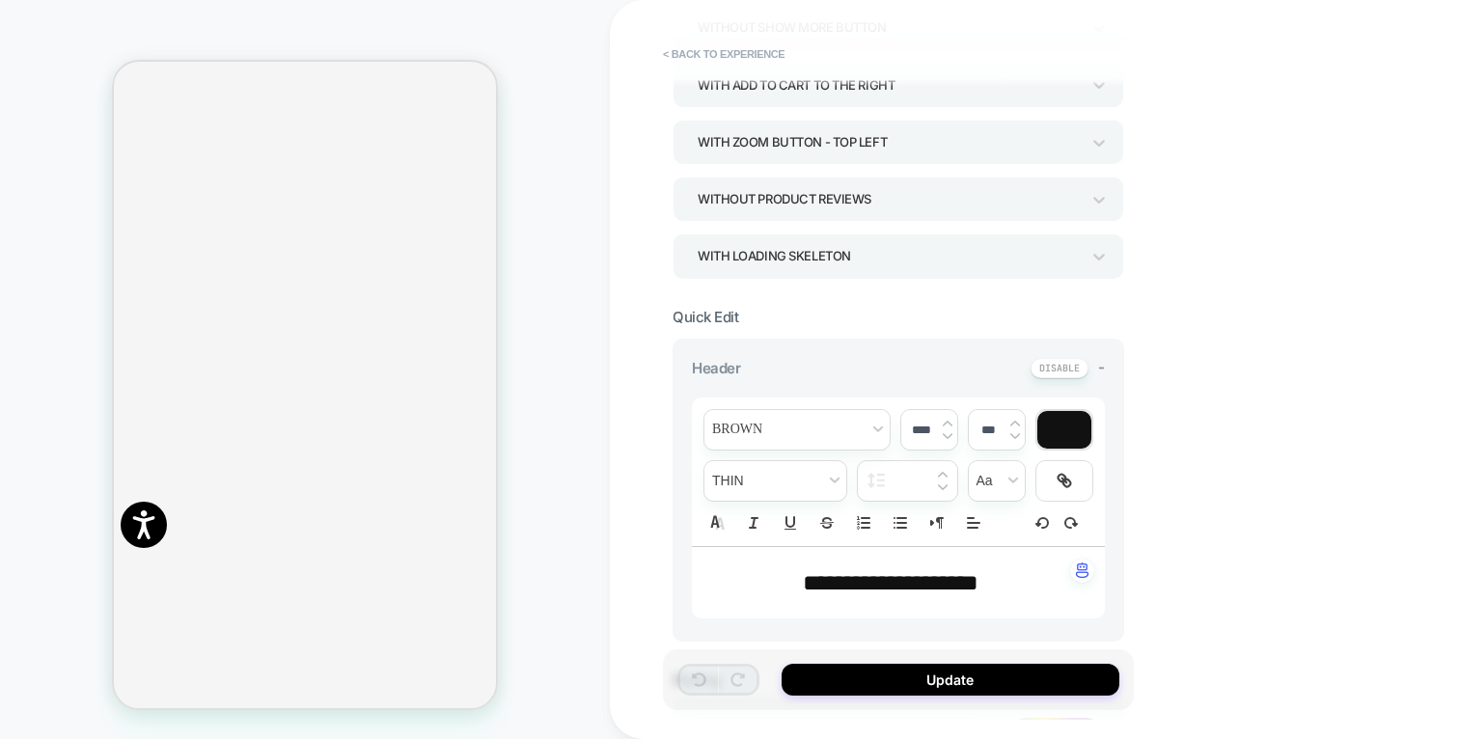
scroll to position [0, 0]
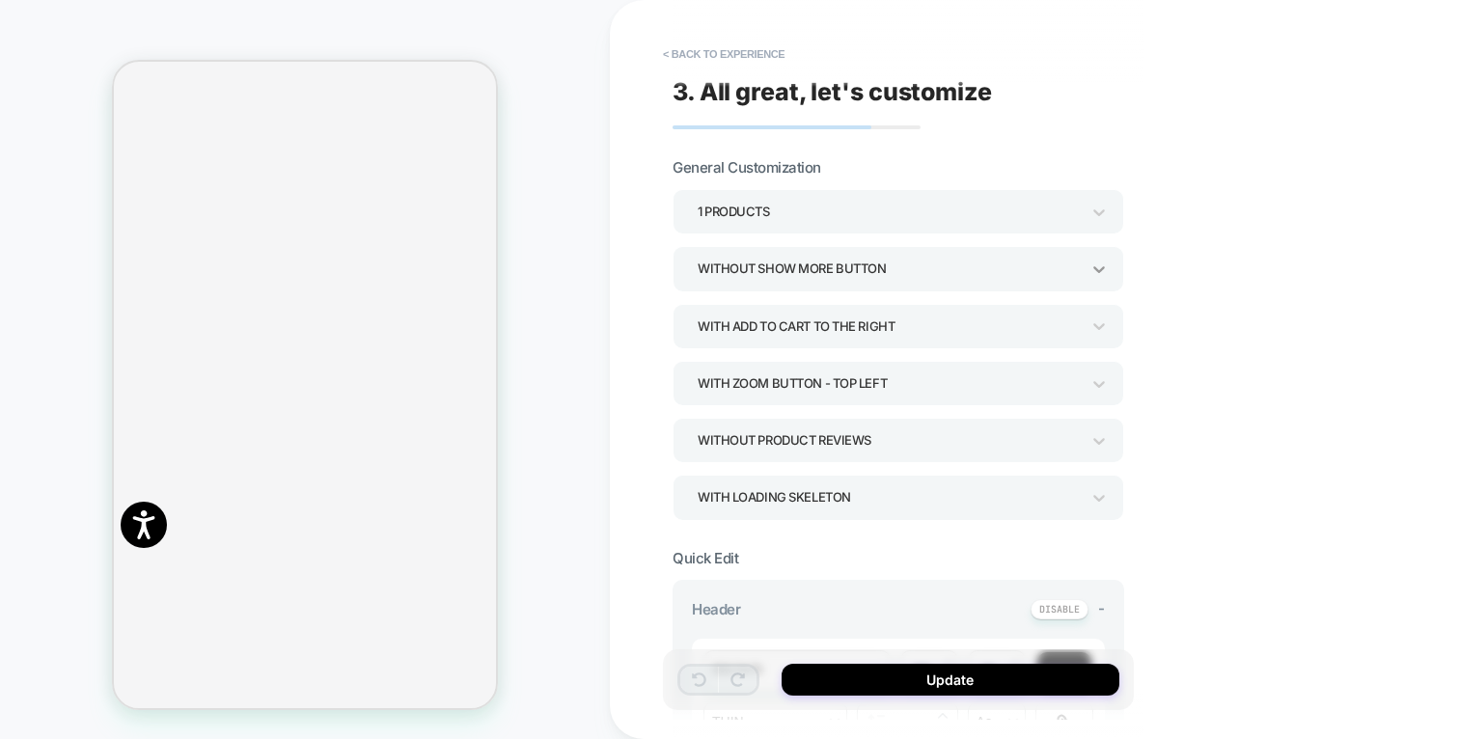
click at [1101, 274] on icon at bounding box center [1098, 268] width 19 height 19
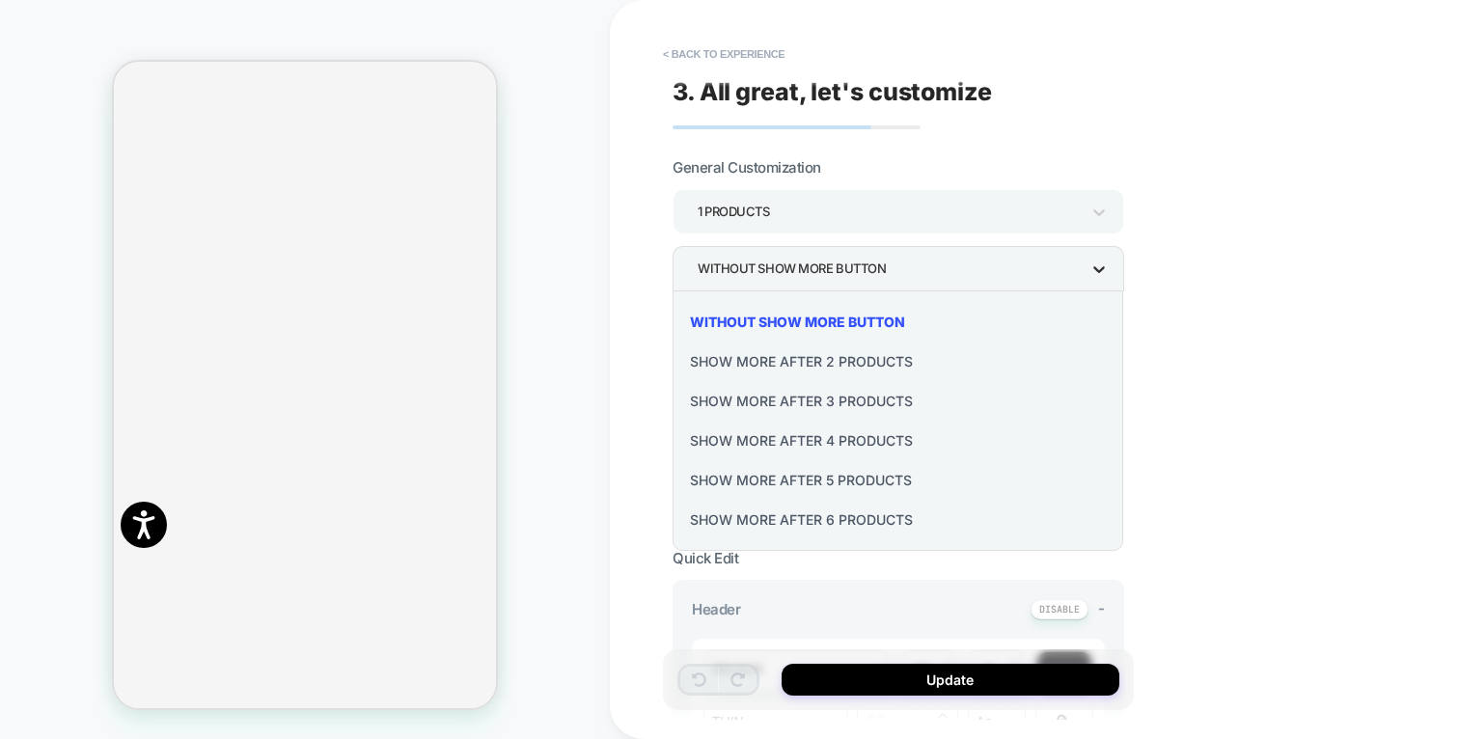
click at [1101, 274] on div at bounding box center [729, 369] width 1459 height 739
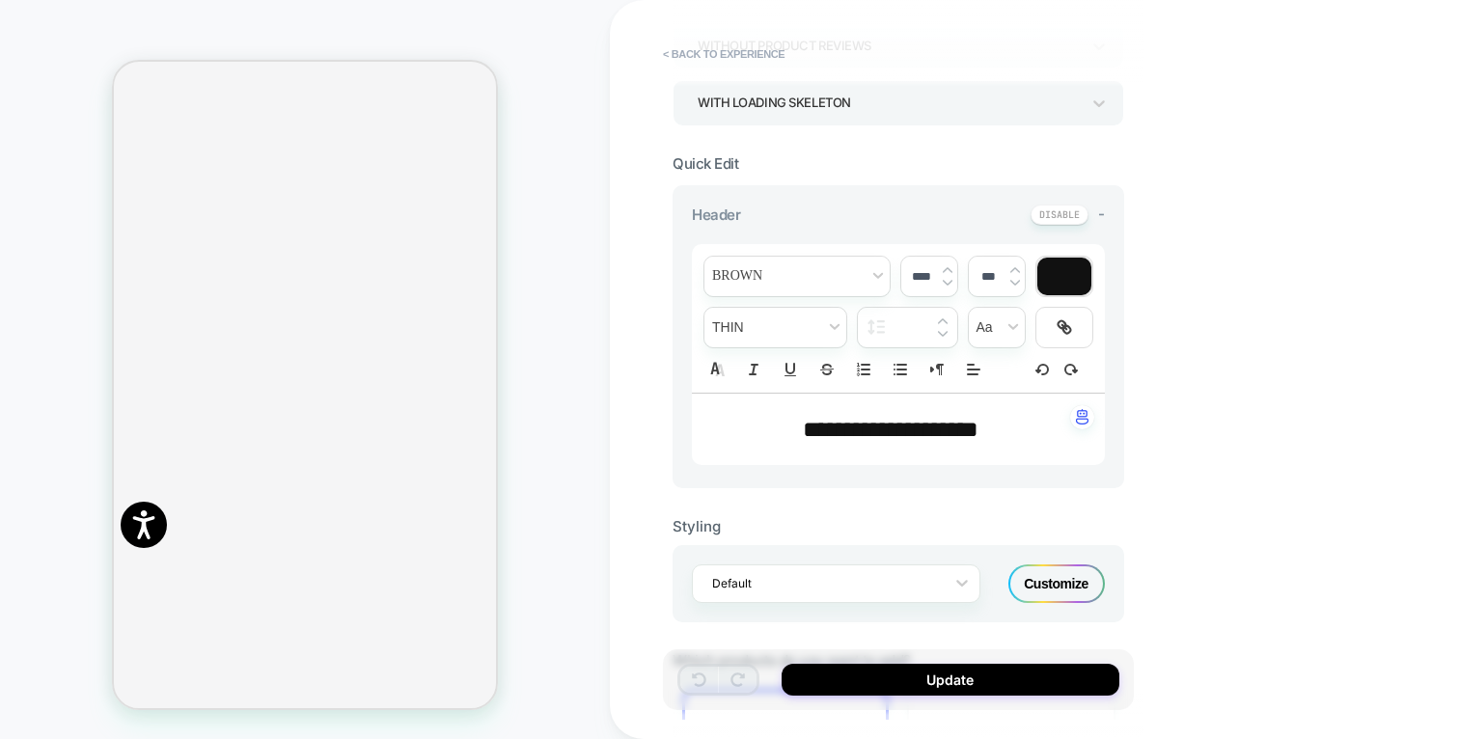
scroll to position [397, 0]
drag, startPoint x: 1012, startPoint y: 433, endPoint x: 758, endPoint y: 433, distance: 253.7
click at [758, 433] on p "**********" at bounding box center [891, 426] width 360 height 33
type input "****"
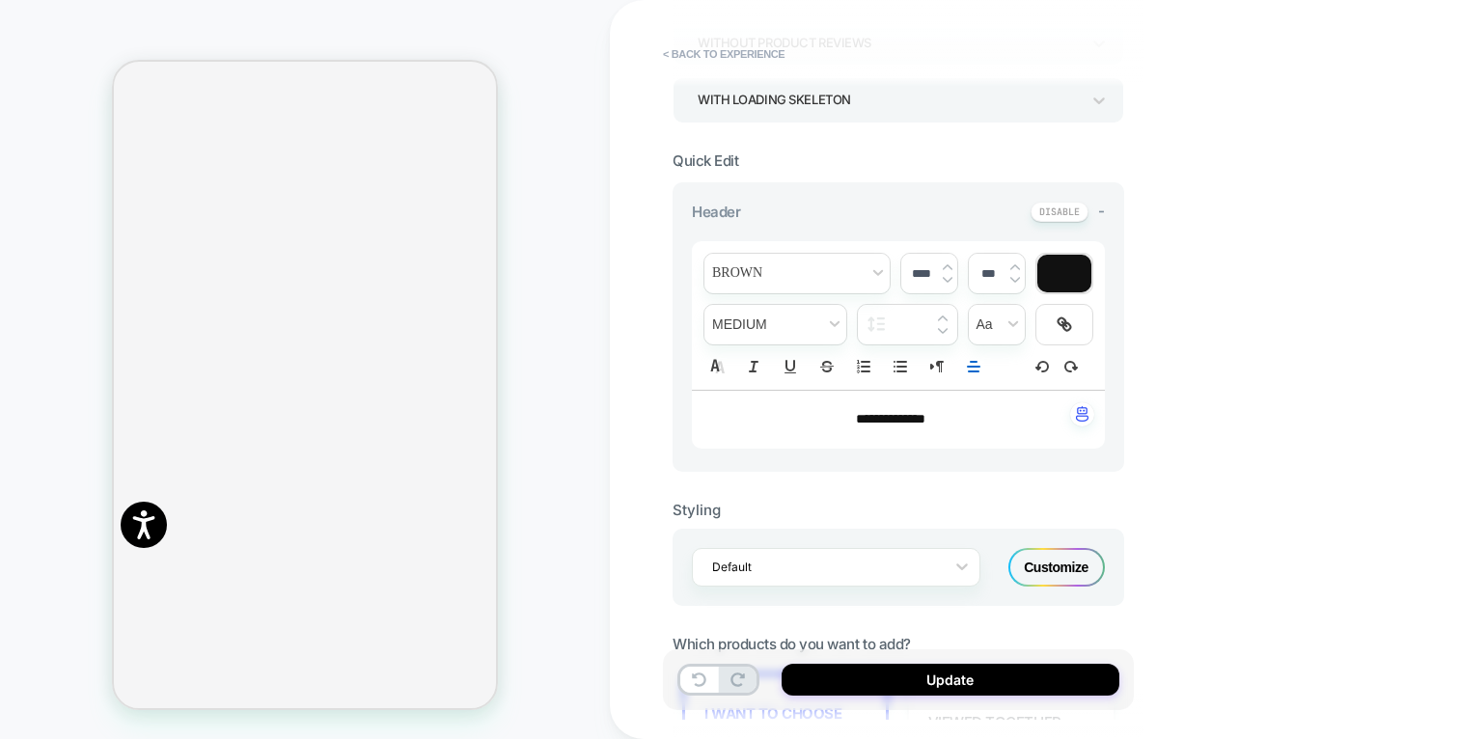
click at [1178, 382] on div "**********" at bounding box center [1034, 369] width 849 height 739
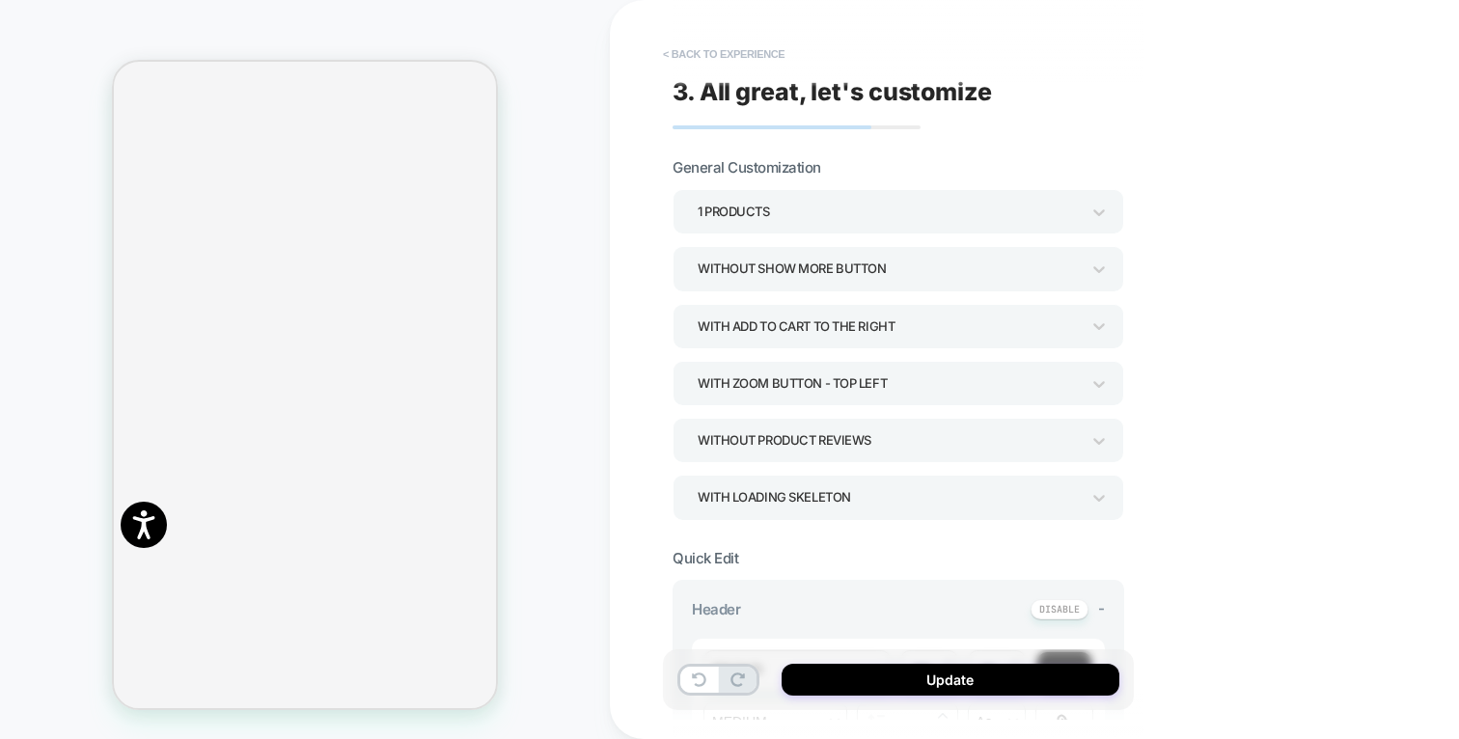
click at [695, 67] on button "< Back to experience" at bounding box center [723, 54] width 141 height 31
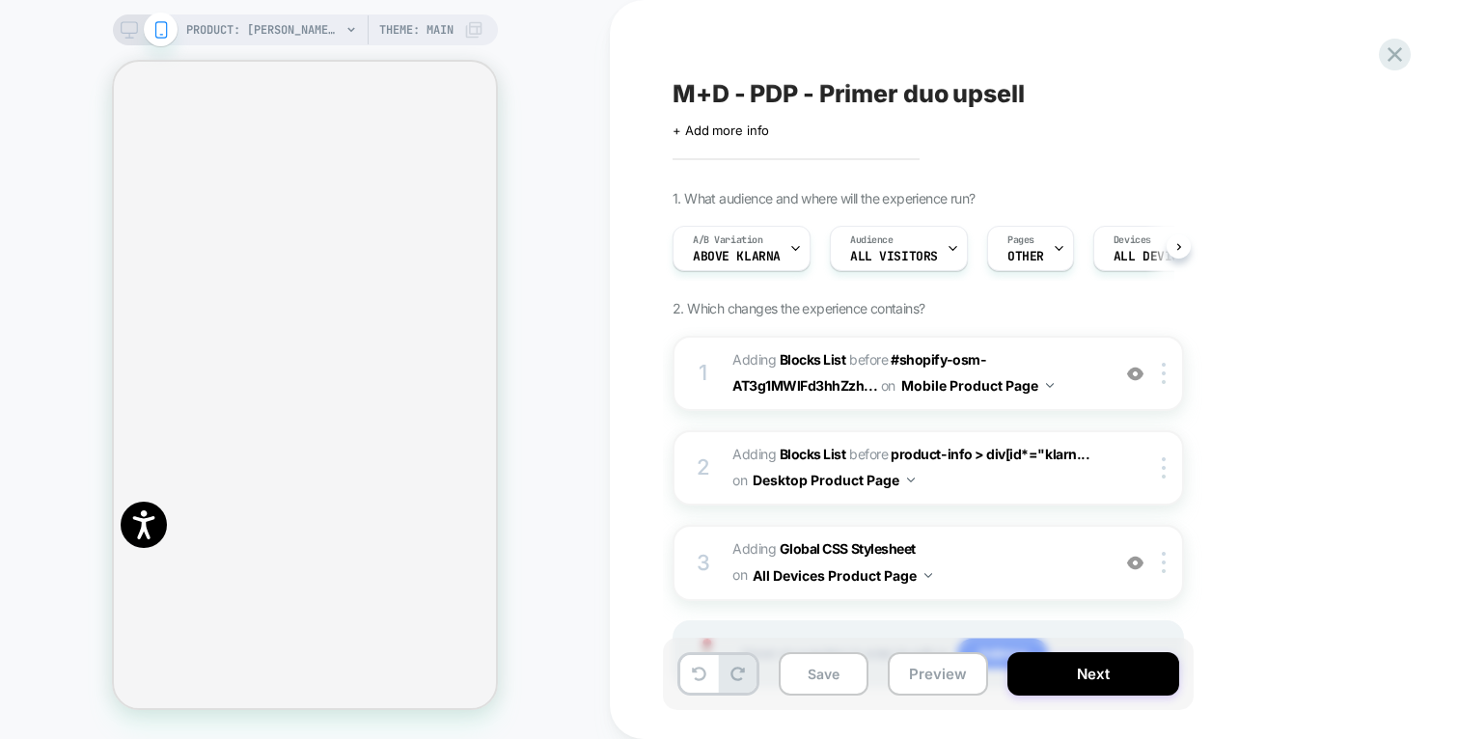
scroll to position [0, 1]
click at [1041, 351] on span "#_loomi_addon_1736681113658_dup1748441322_dup1758549129 Adding Blocks List BEFO…" at bounding box center [916, 373] width 368 height 52
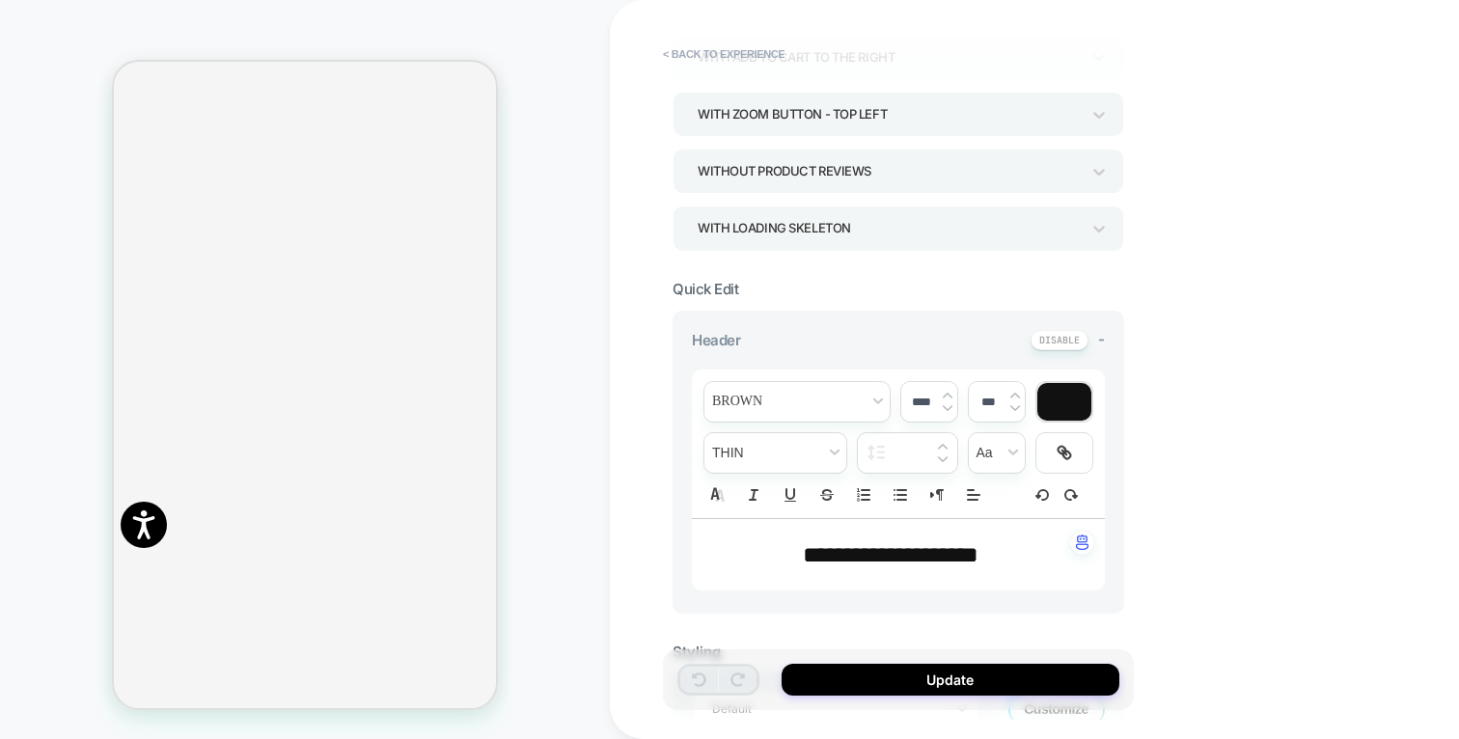
scroll to position [542, 0]
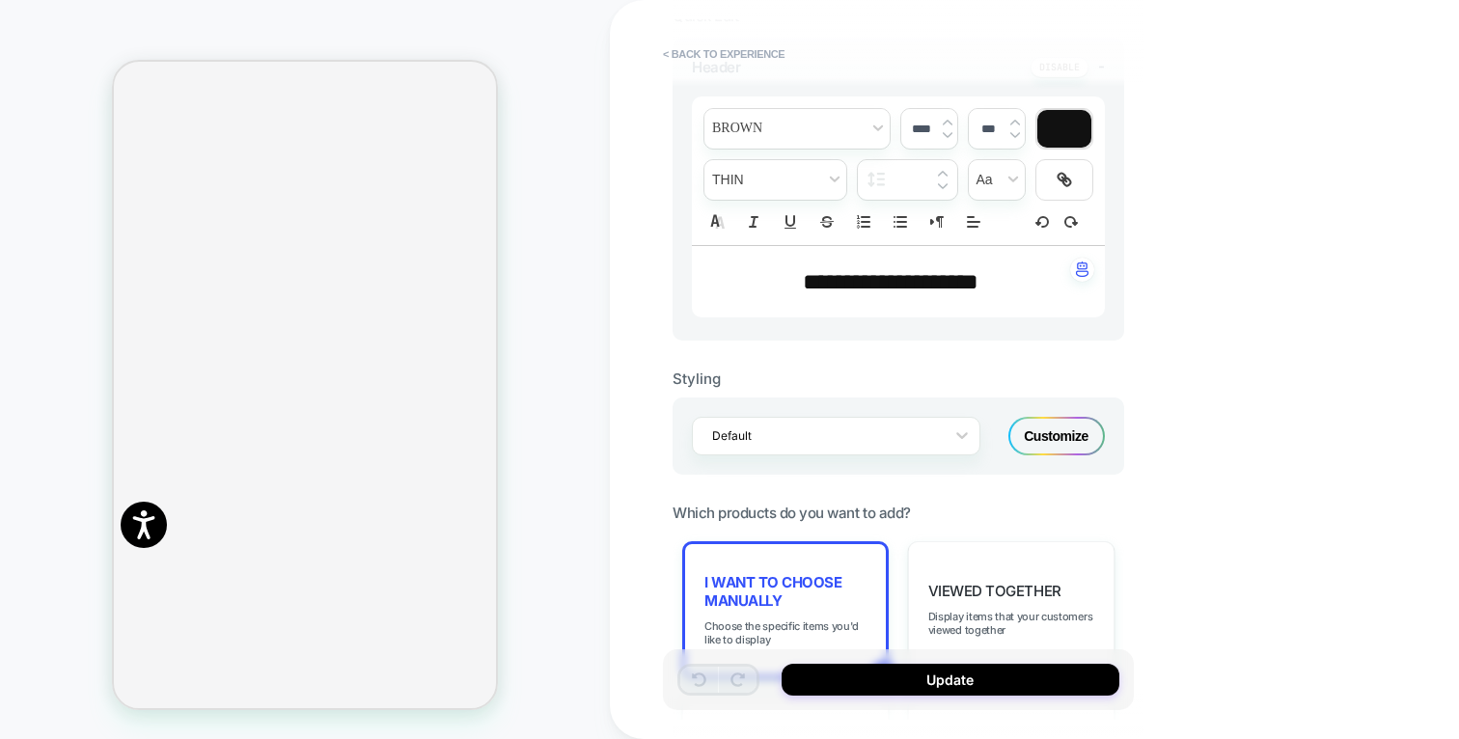
click at [978, 282] on span "**********" at bounding box center [891, 281] width 176 height 23
type input "****"
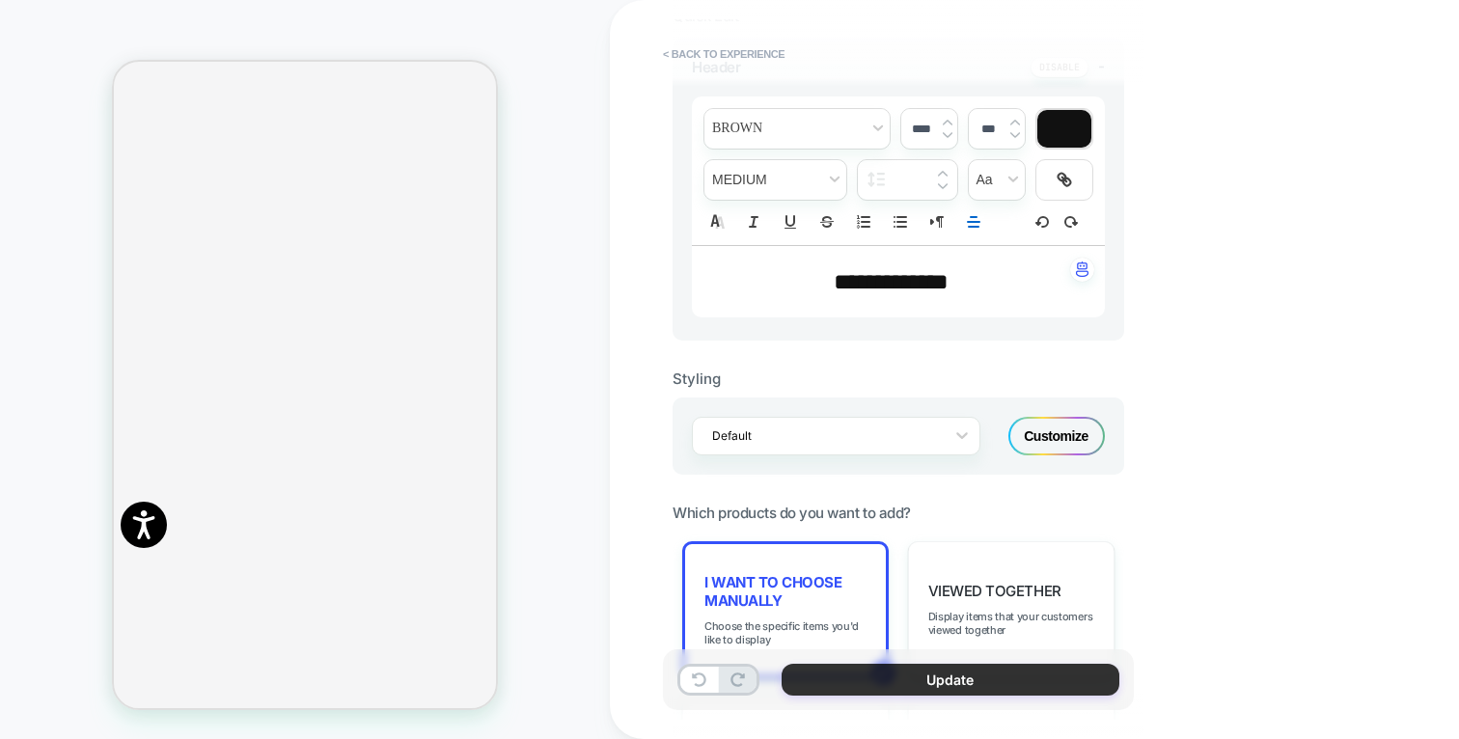
click at [983, 679] on button "Update" at bounding box center [950, 680] width 338 height 32
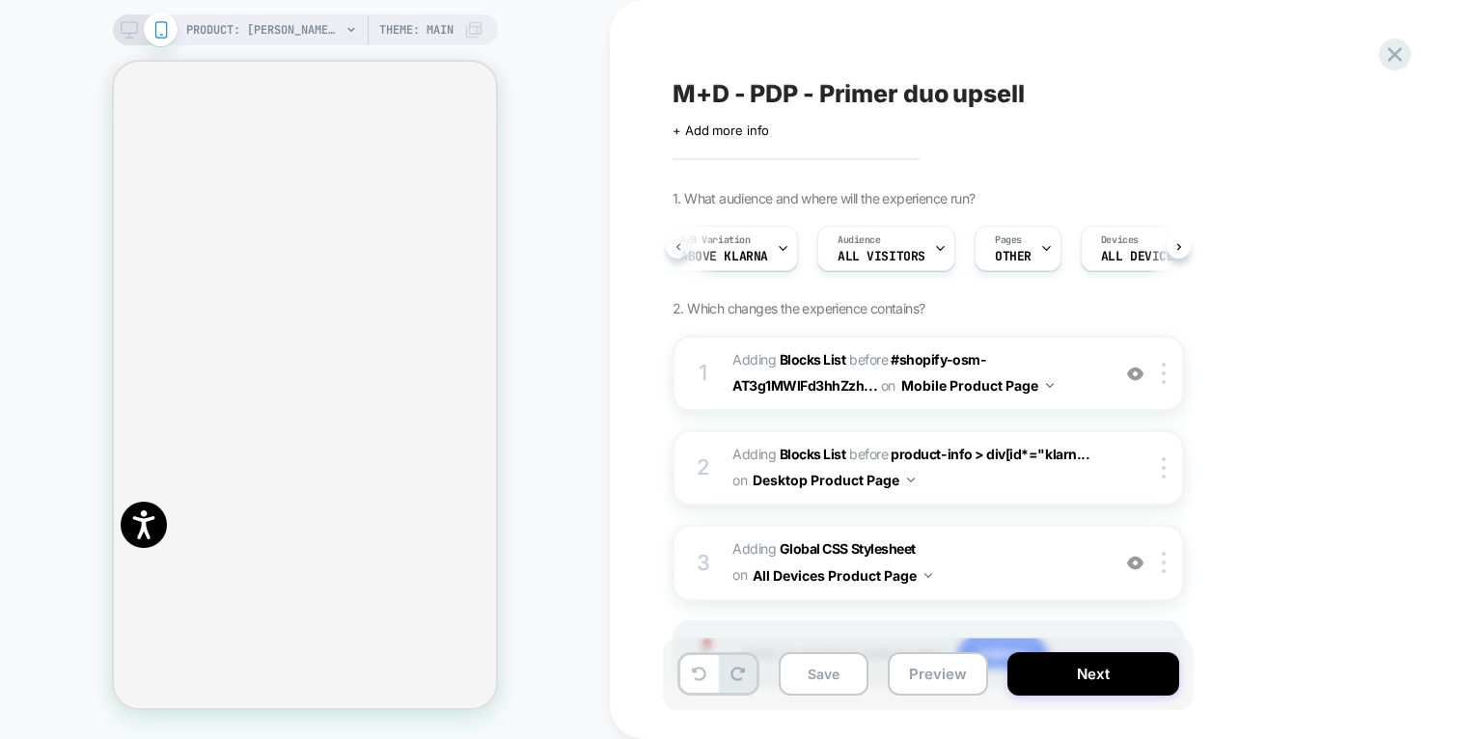
scroll to position [0, 9]
click at [743, 250] on span "Above Klarna" at bounding box center [728, 257] width 88 height 14
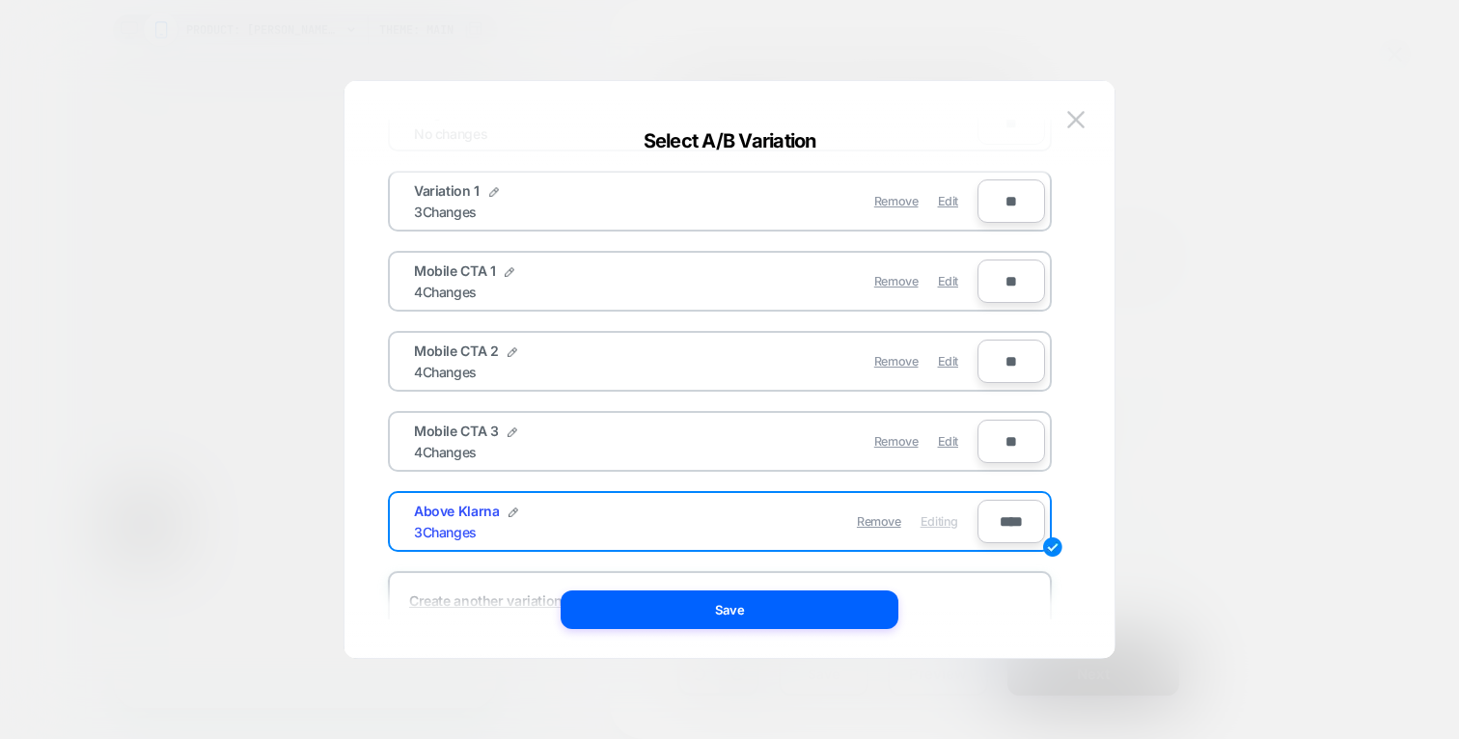
scroll to position [151, 0]
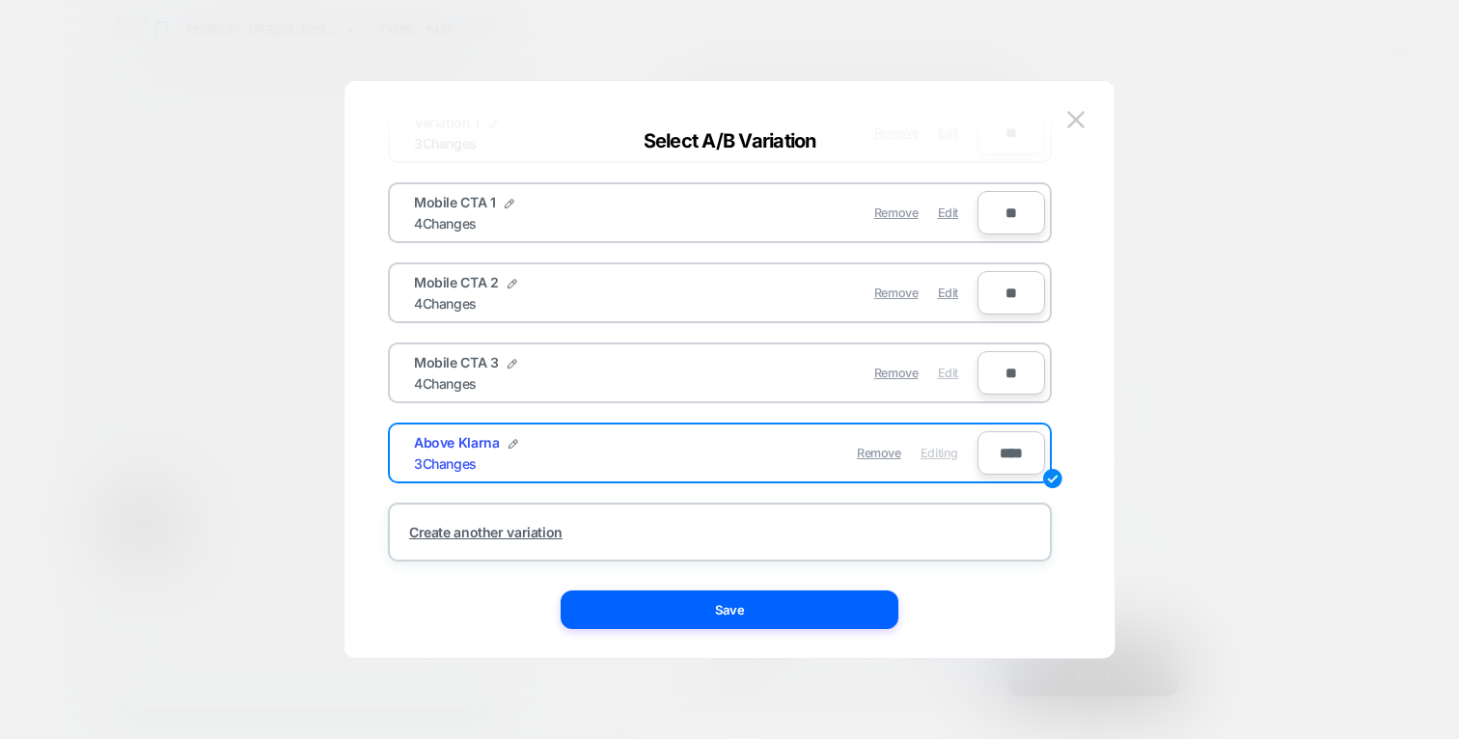
click at [952, 379] on span "Edit" at bounding box center [948, 373] width 20 height 14
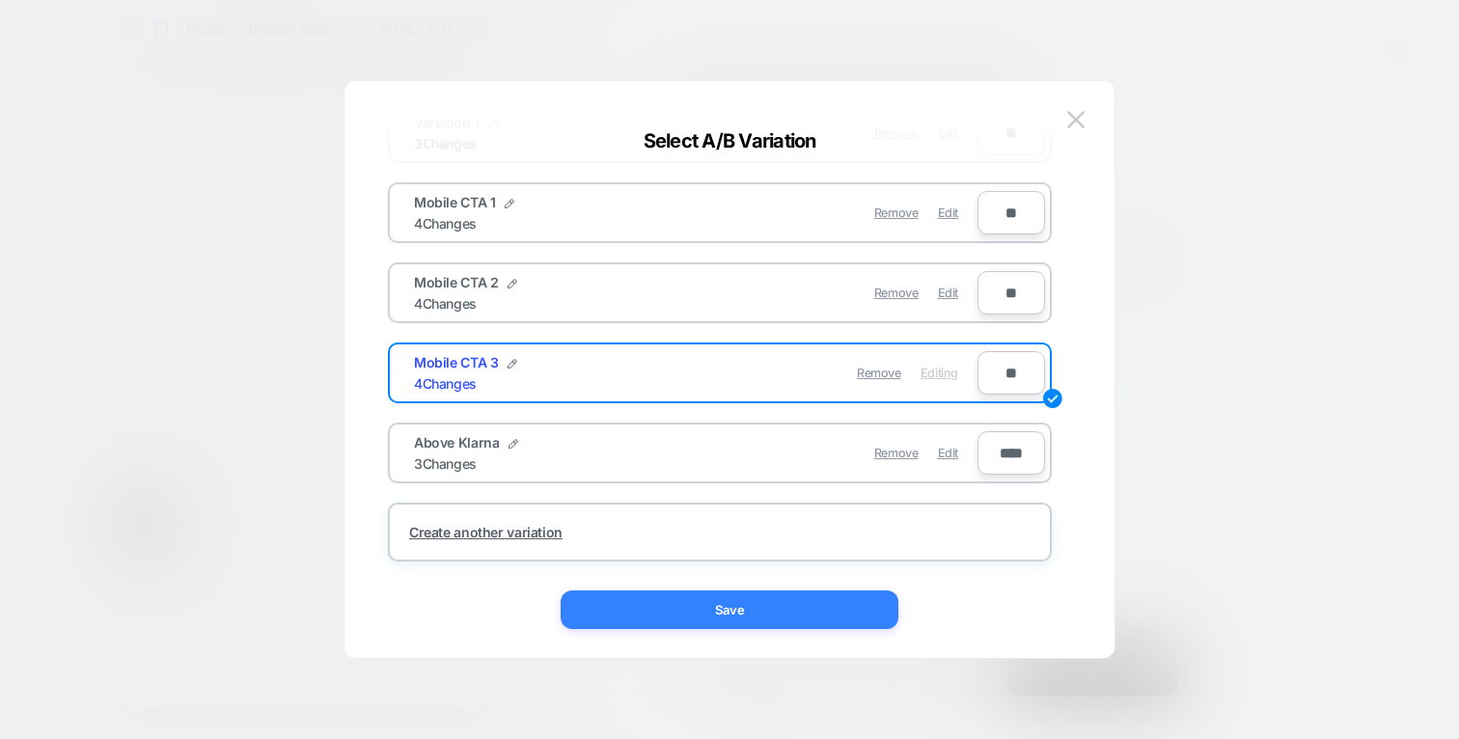
click at [773, 615] on button "Save" at bounding box center [729, 609] width 338 height 39
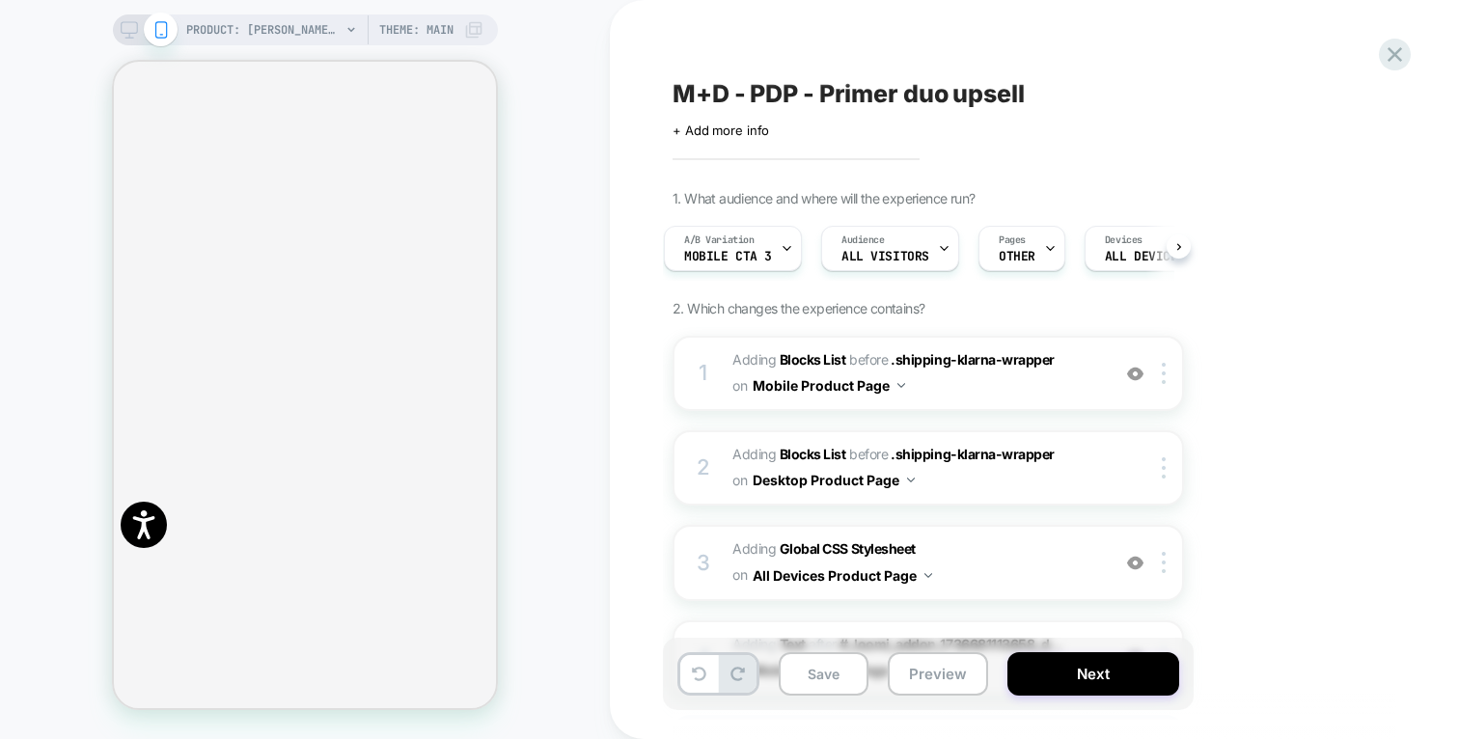
scroll to position [688, 0]
click at [757, 242] on div "A/B Variation Mobile CTA 3" at bounding box center [728, 248] width 126 height 43
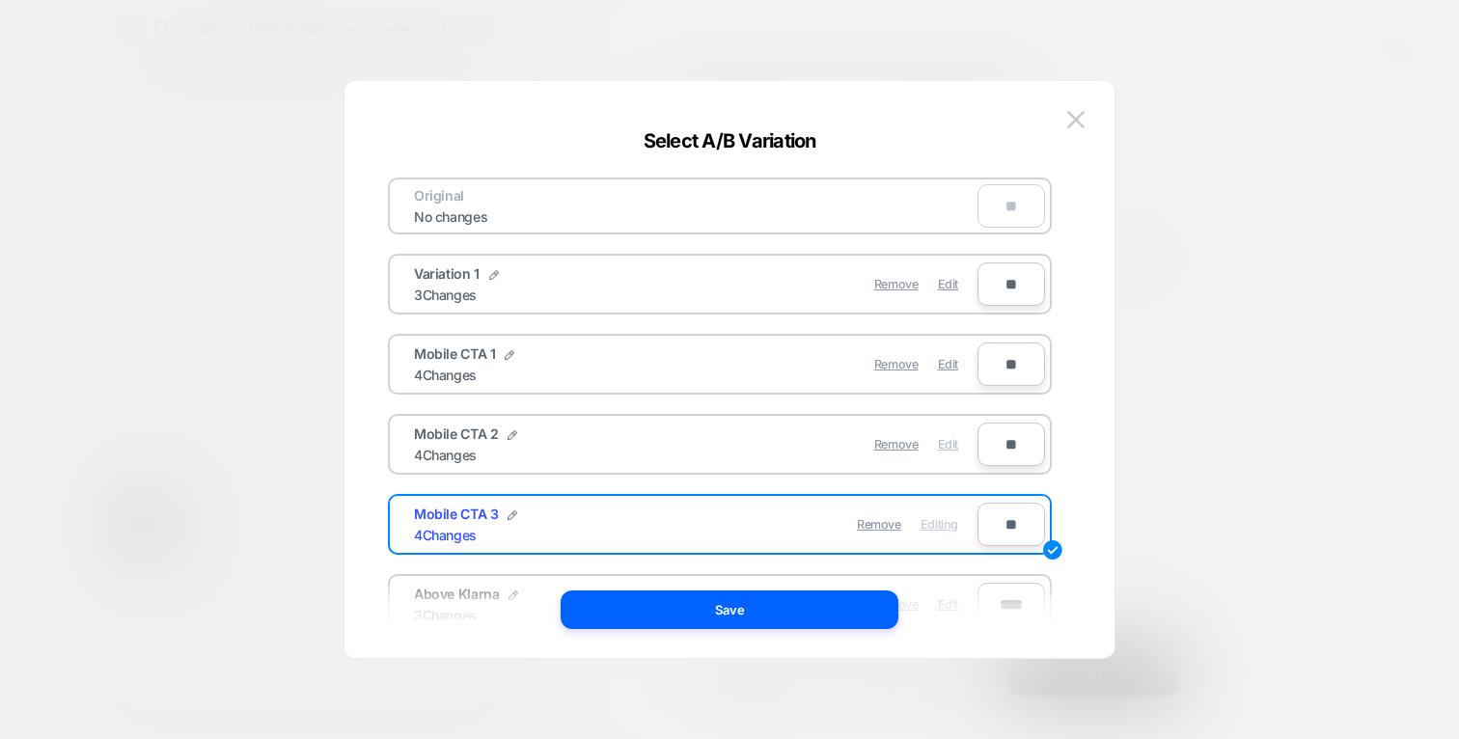
click at [953, 444] on span "Edit" at bounding box center [948, 444] width 20 height 14
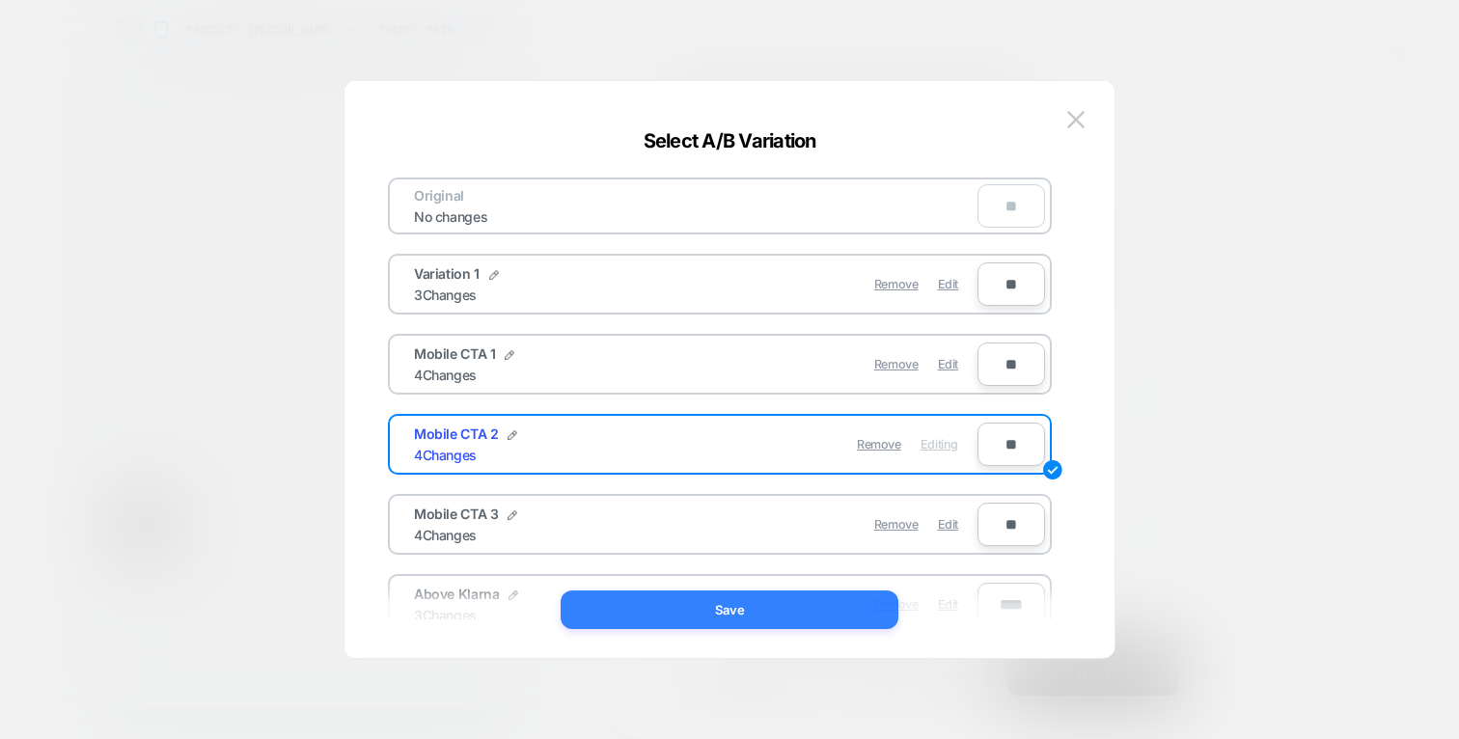
click at [745, 603] on button "Save" at bounding box center [729, 609] width 338 height 39
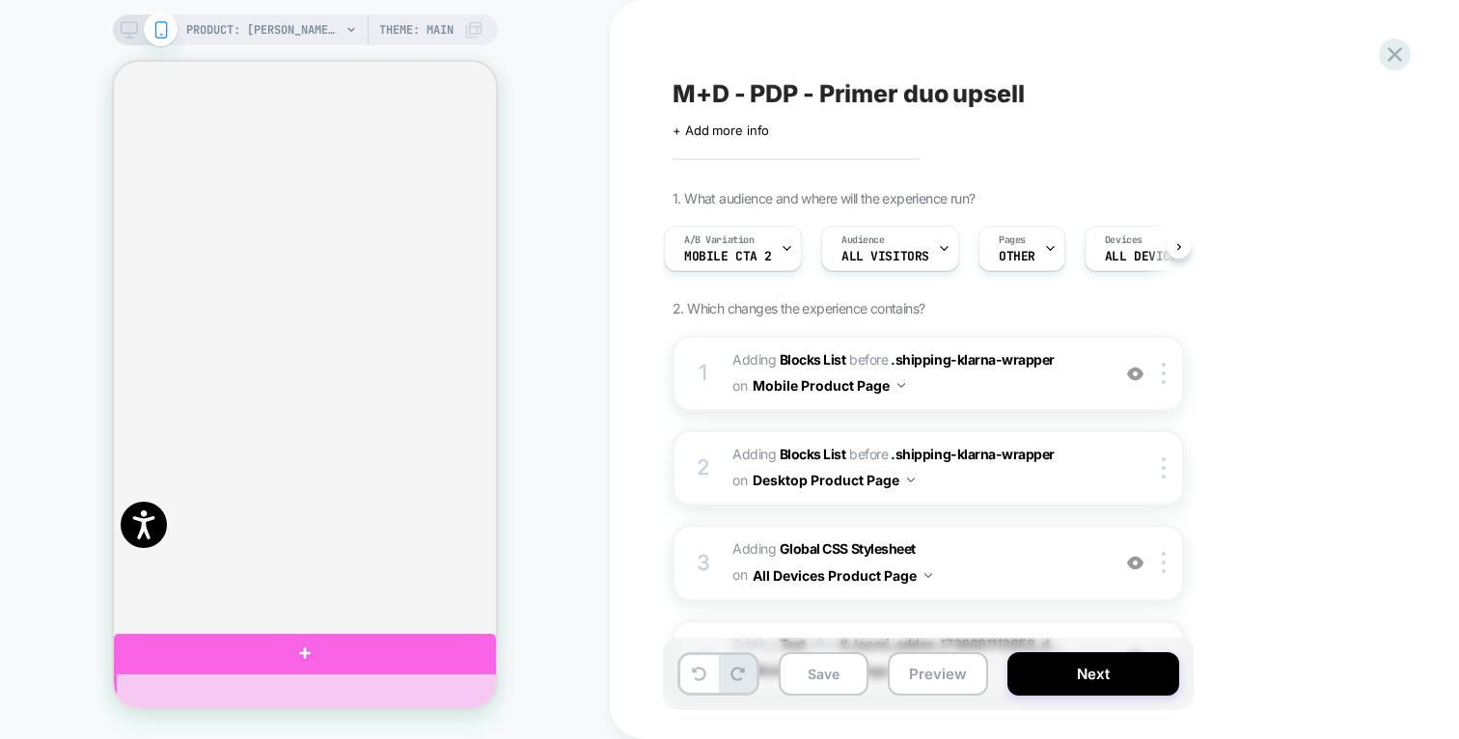
scroll to position [0, 0]
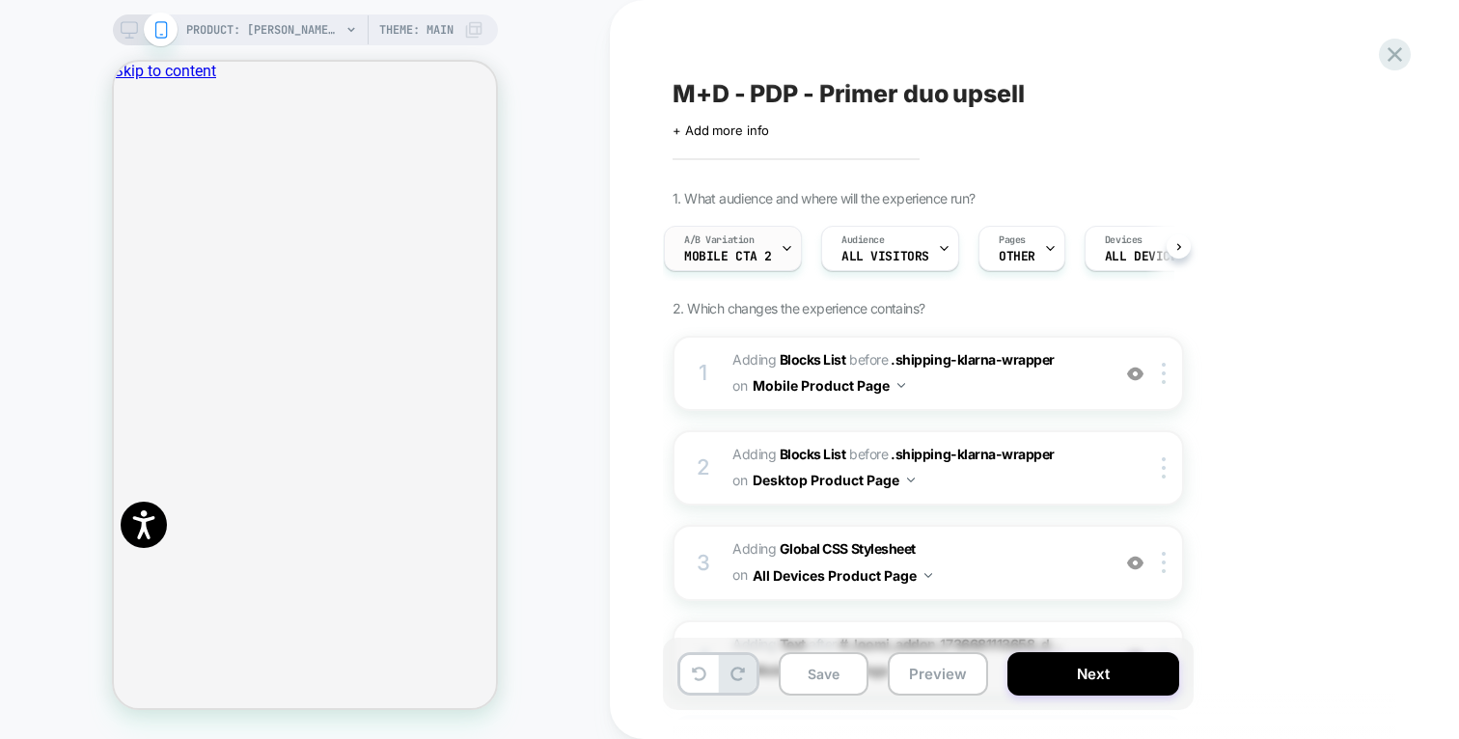
click at [767, 266] on div "A/B Variation Mobile CTA 2" at bounding box center [728, 248] width 126 height 43
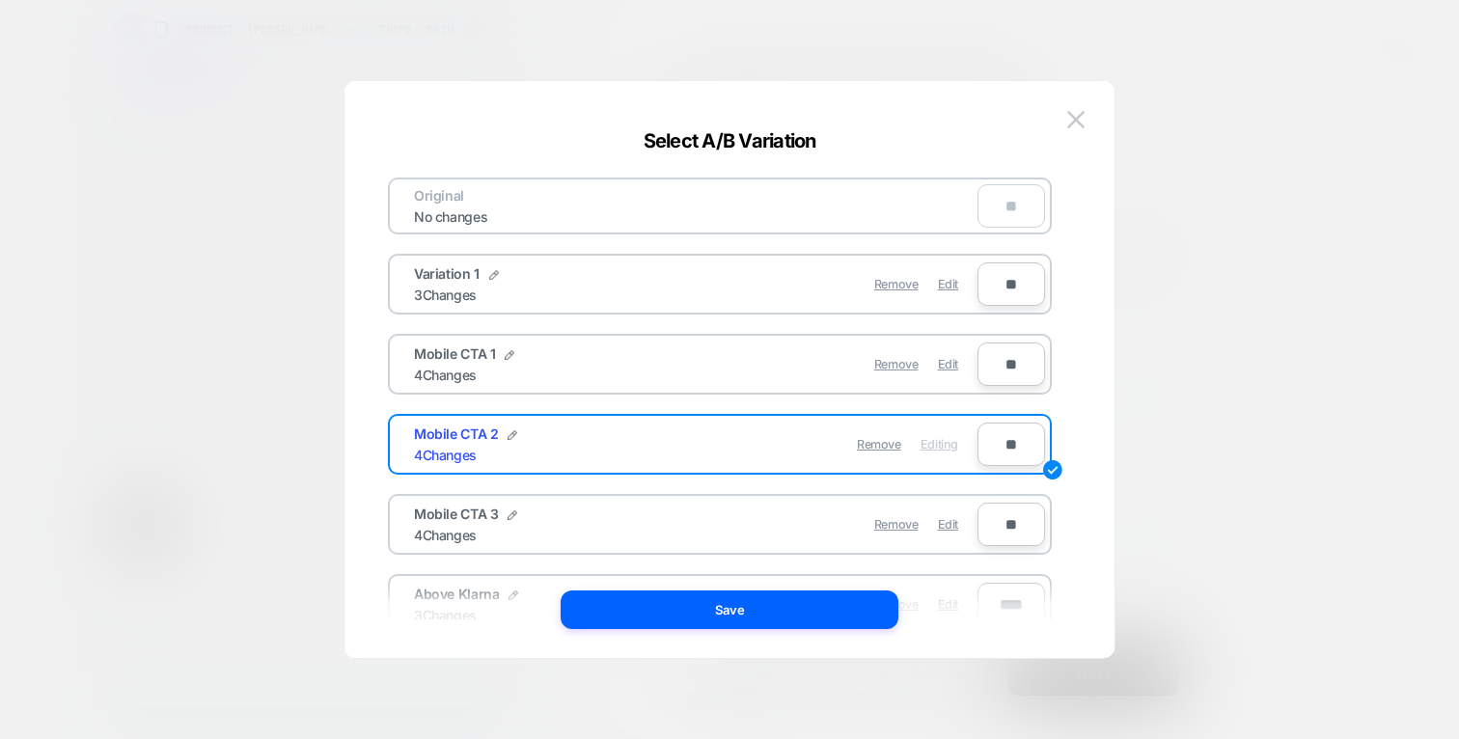
scroll to position [151, 0]
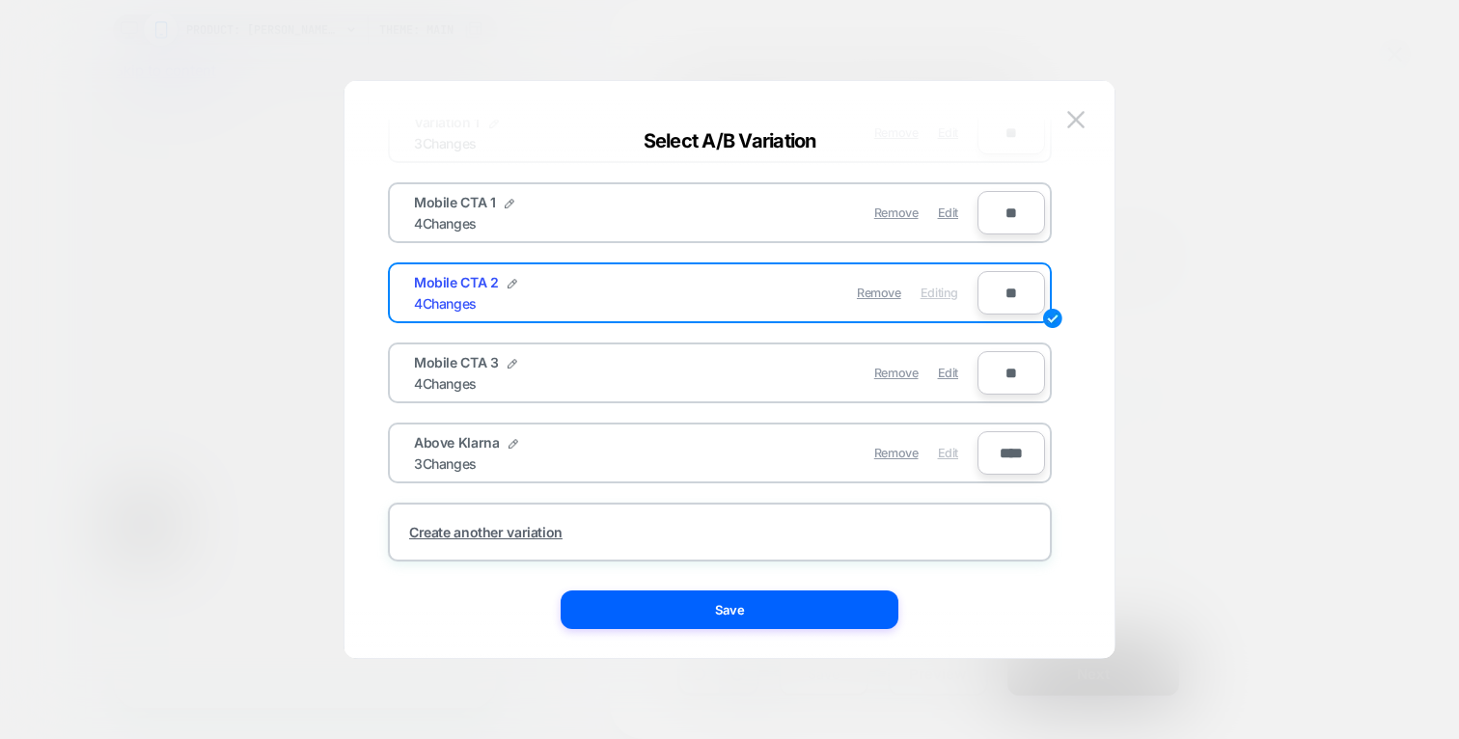
click at [948, 453] on span "Edit" at bounding box center [948, 453] width 20 height 14
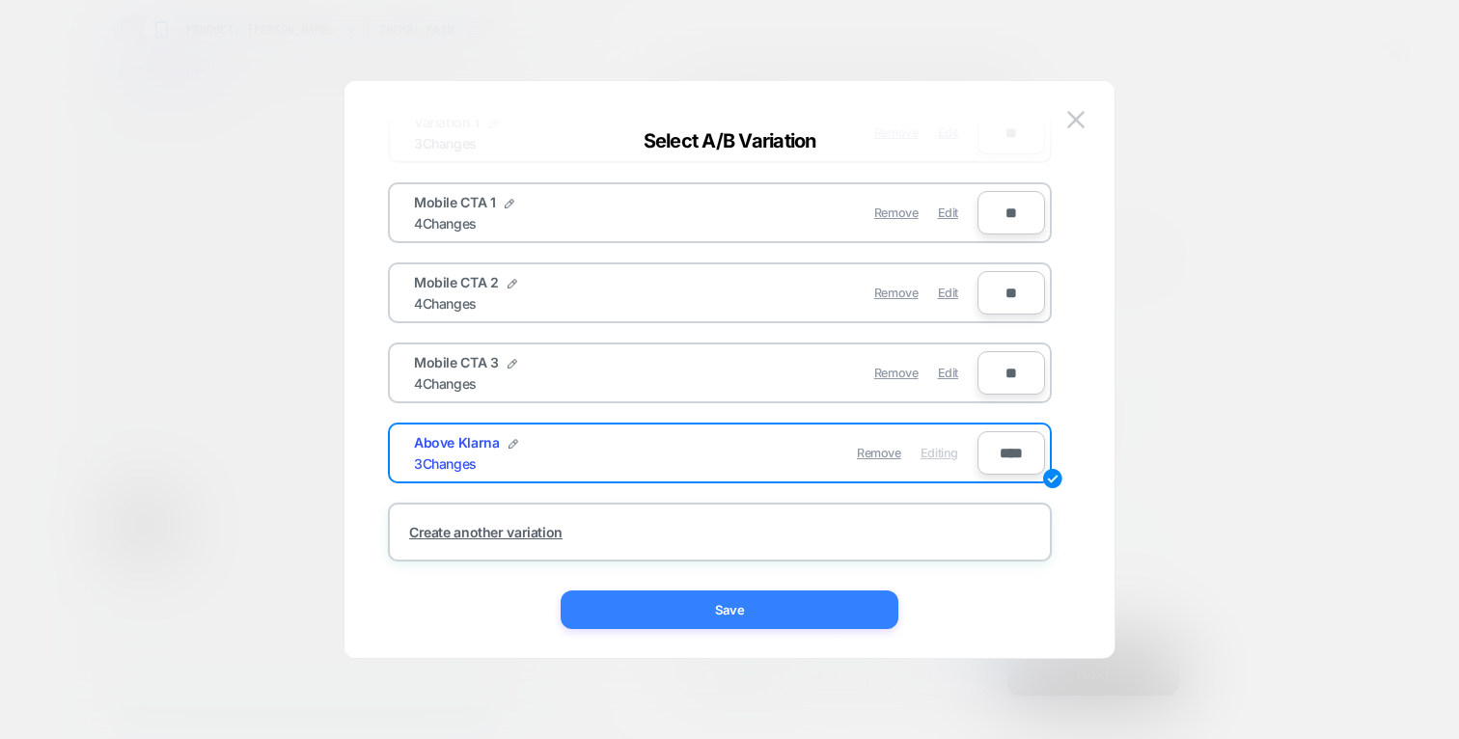
click at [752, 614] on button "Save" at bounding box center [729, 609] width 338 height 39
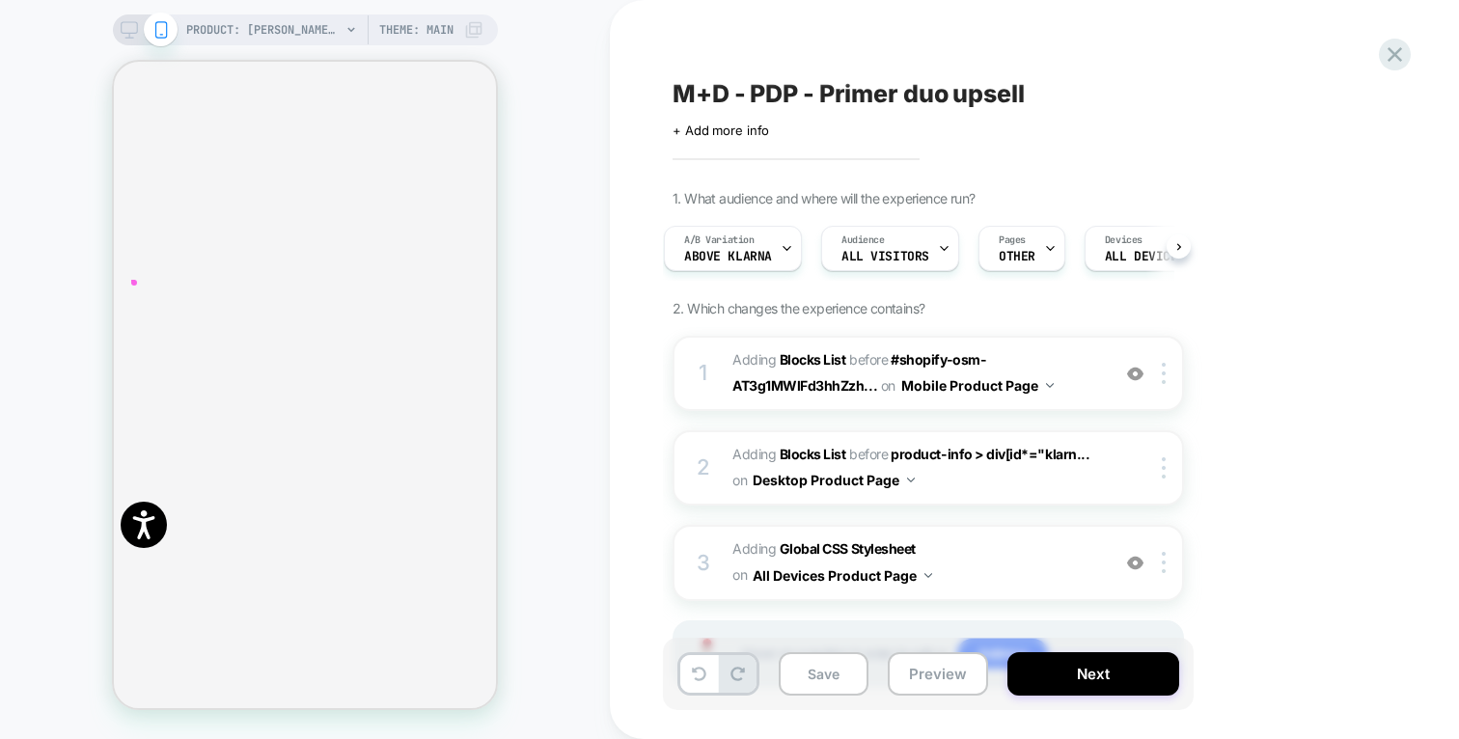
scroll to position [379, 0]
click at [1161, 371] on img at bounding box center [1163, 373] width 4 height 21
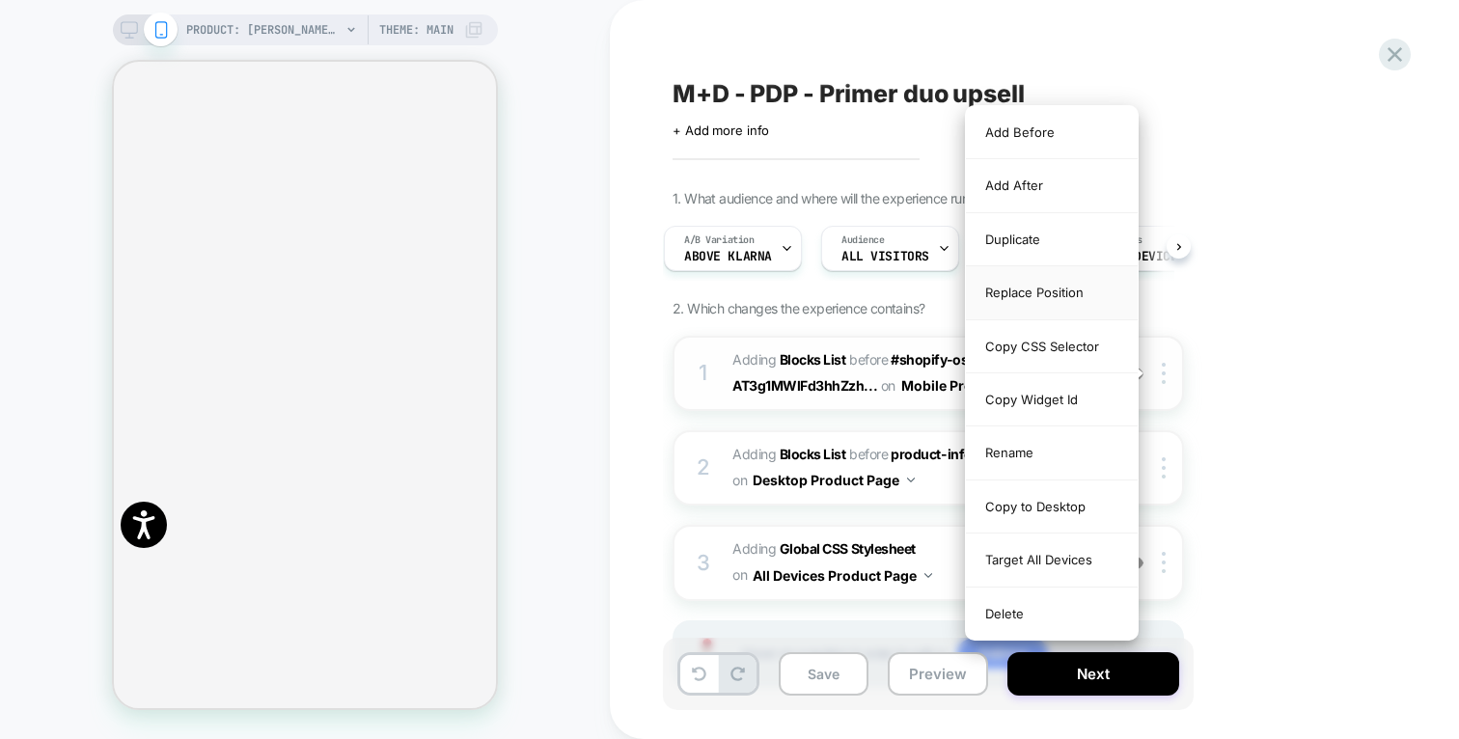
click at [1037, 286] on div "Replace Position" at bounding box center [1052, 292] width 172 height 53
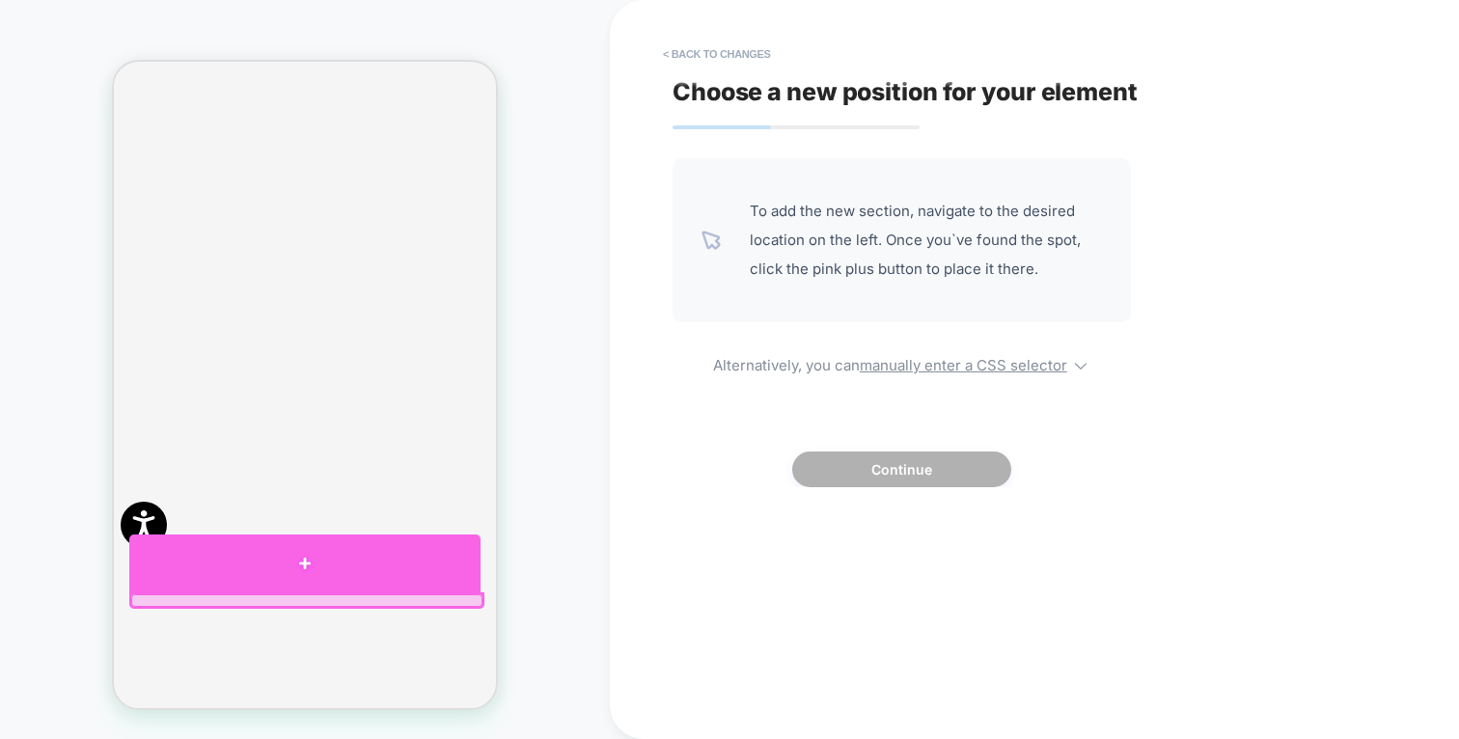
click at [328, 559] on div at bounding box center [304, 563] width 351 height 58
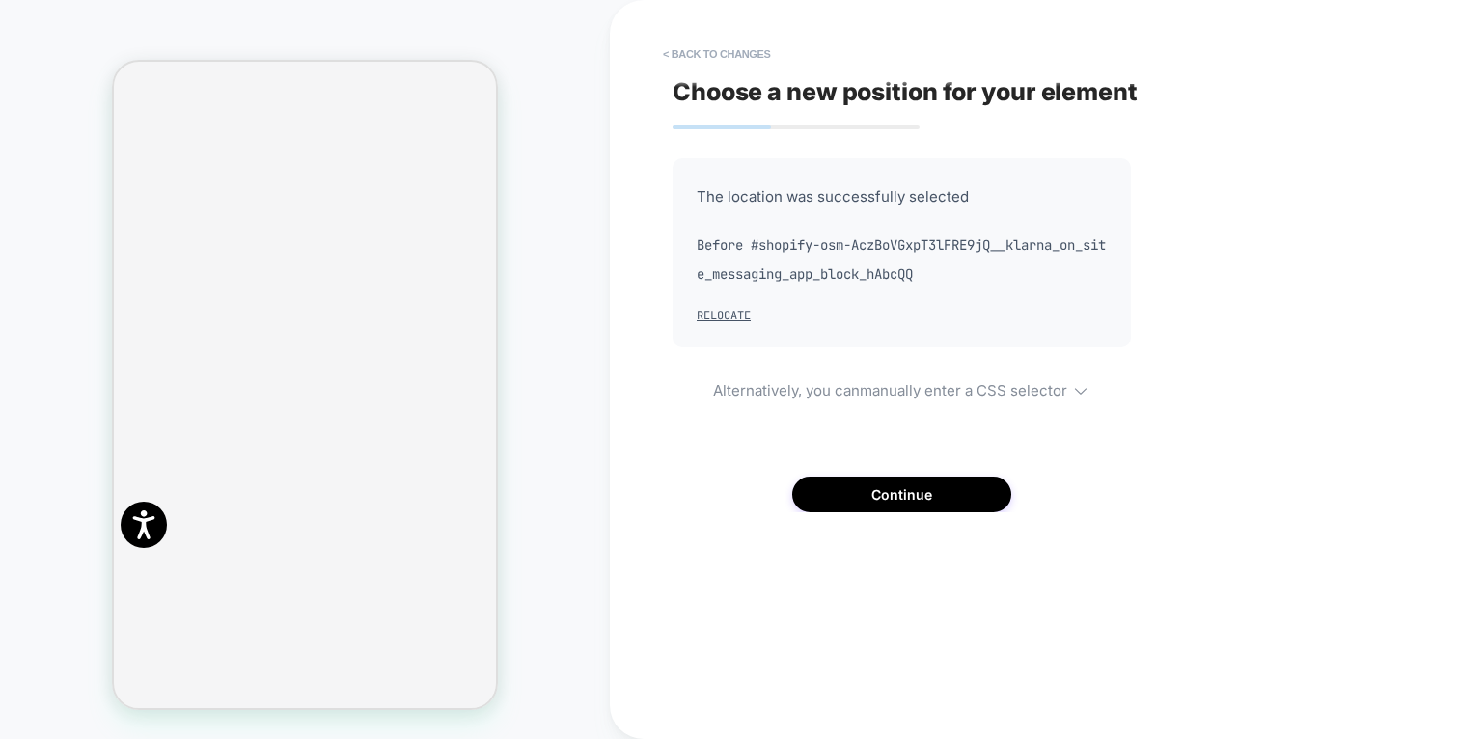
scroll to position [736, 0]
click at [951, 496] on button "Continue" at bounding box center [901, 495] width 219 height 36
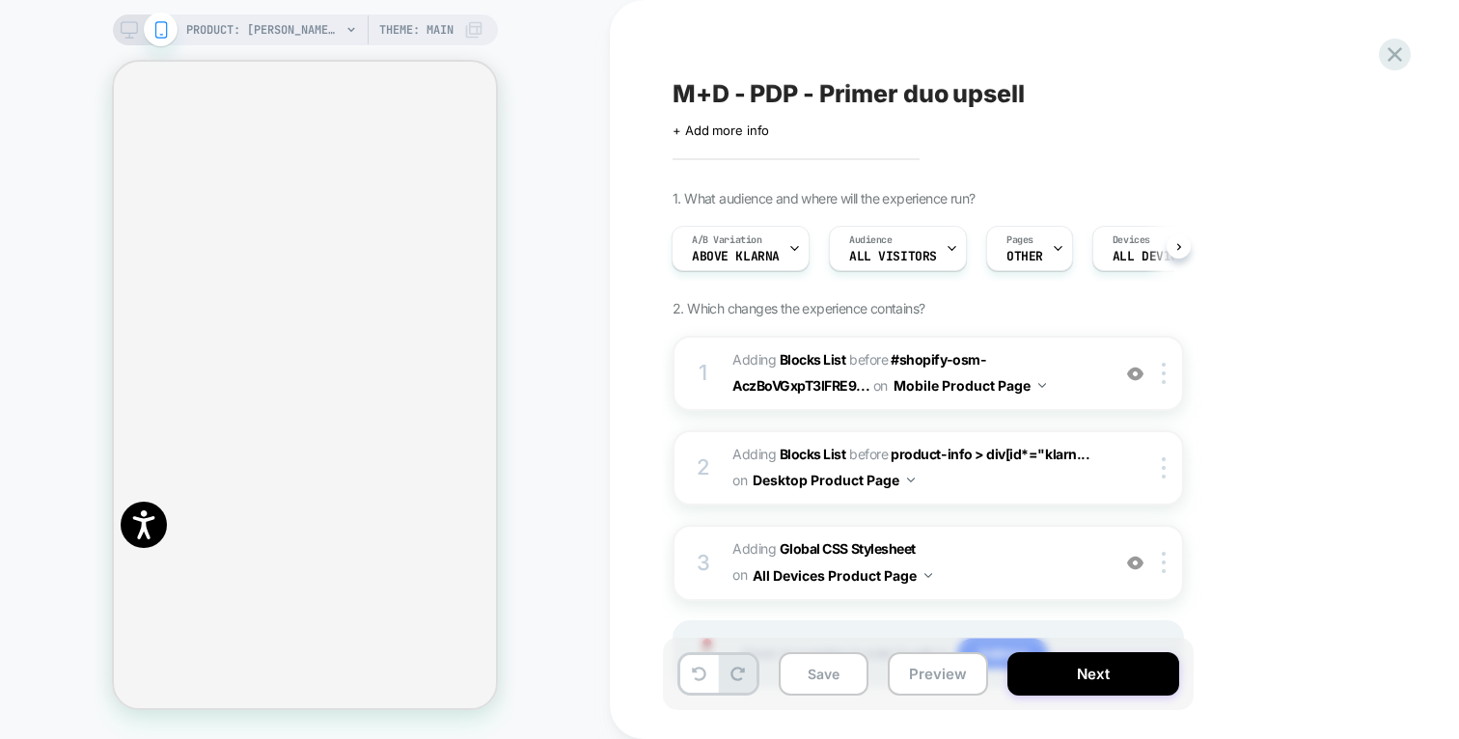
scroll to position [0, 0]
click at [1114, 680] on button "Next" at bounding box center [1093, 673] width 172 height 43
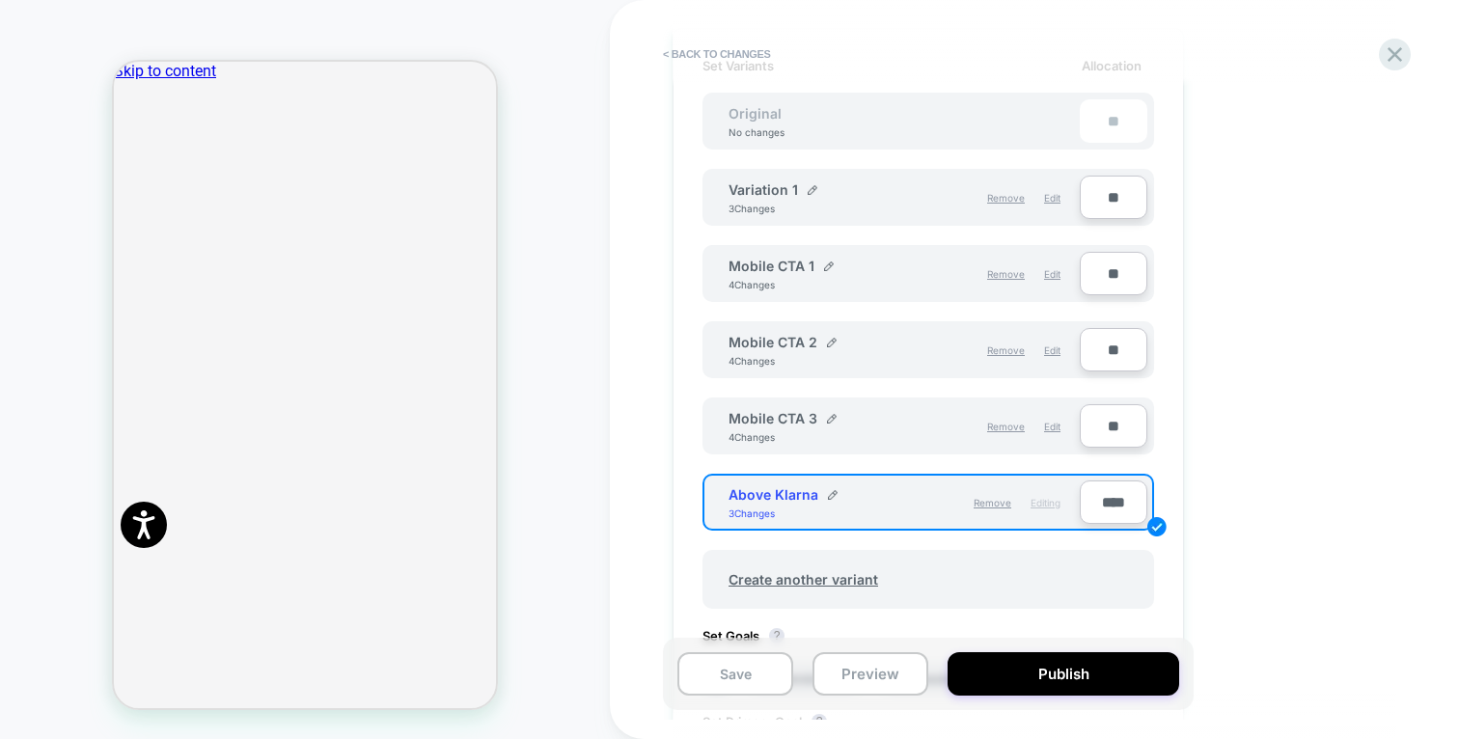
scroll to position [574, 0]
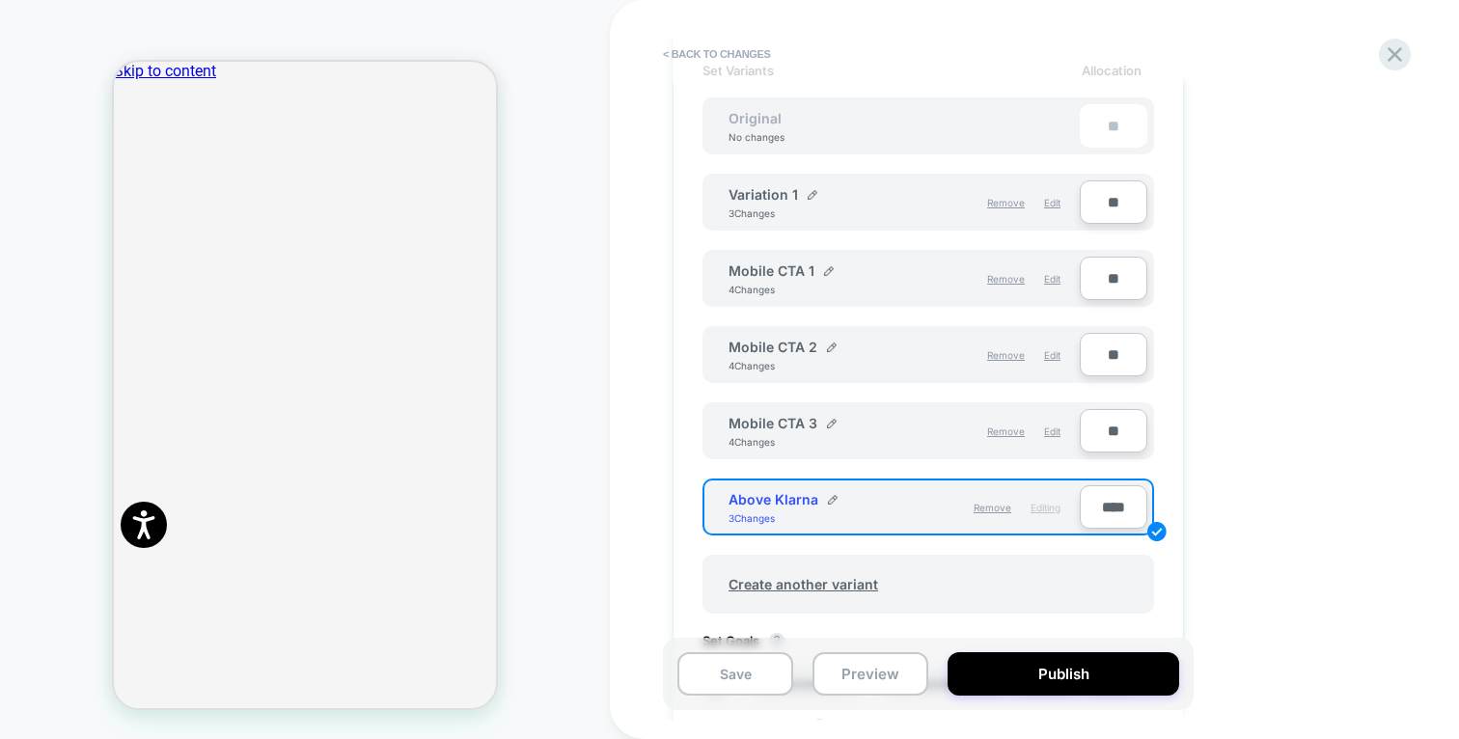
click at [1117, 505] on input "****" at bounding box center [1113, 506] width 68 height 43
click at [1219, 416] on div "1. What audience and where will the experience run? Audience All Visitors Pages…" at bounding box center [1024, 320] width 704 height 1408
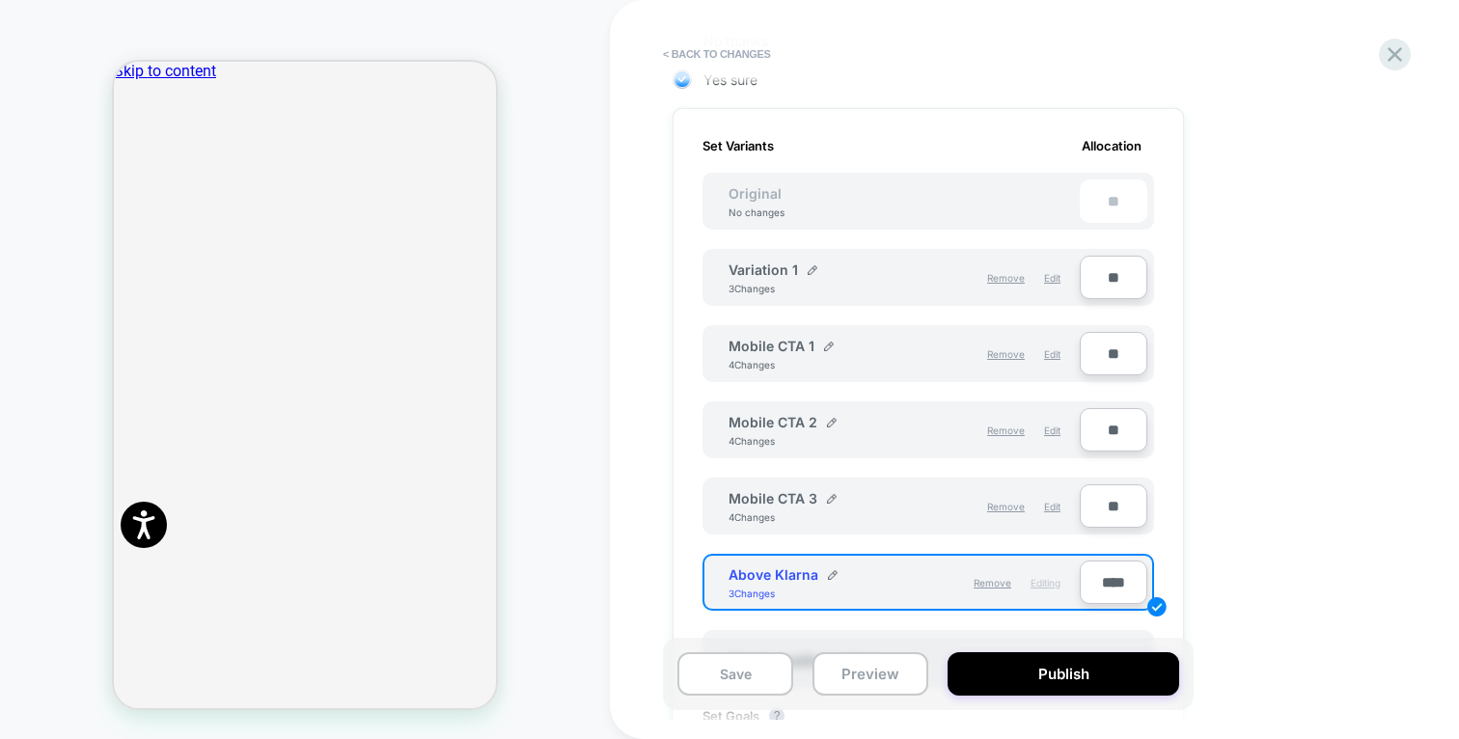
scroll to position [511, 0]
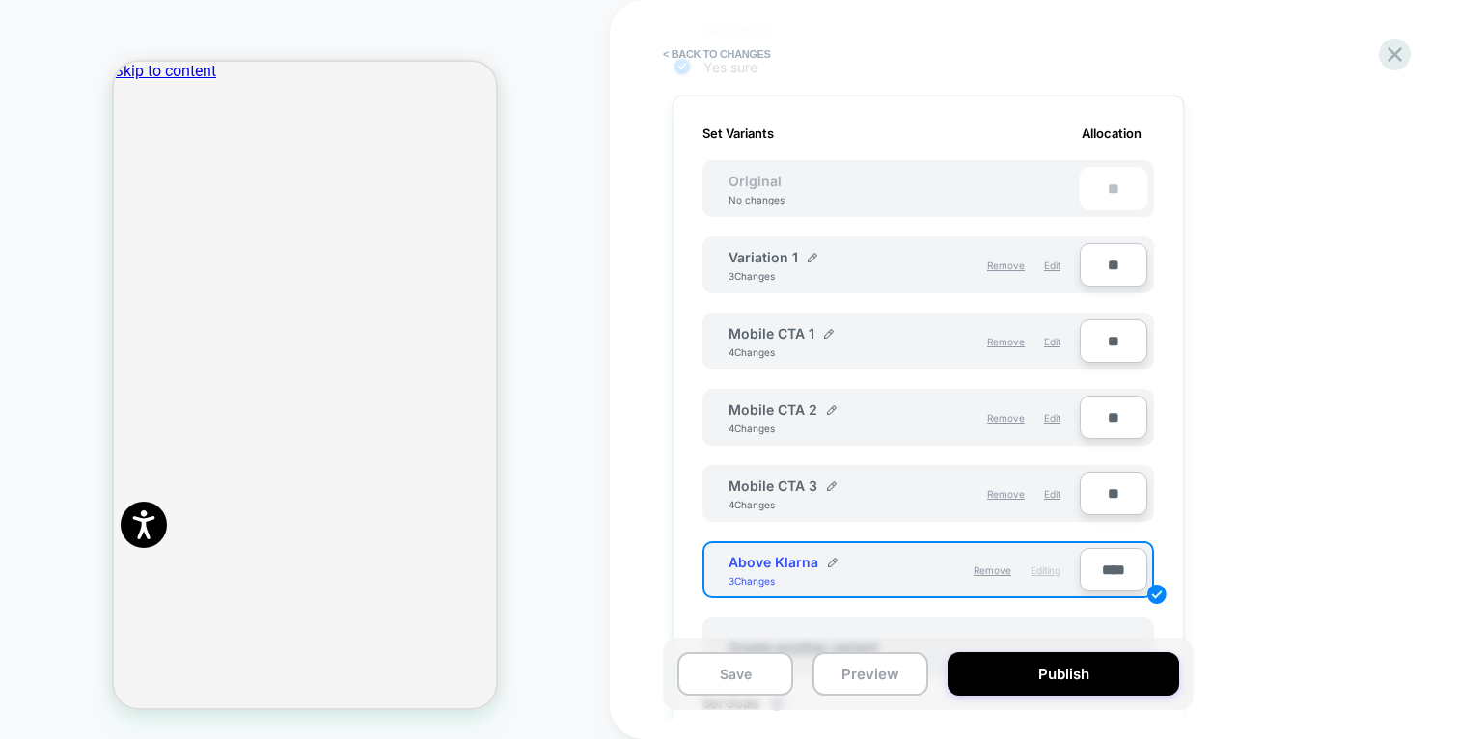
click at [1106, 199] on div "**" at bounding box center [1113, 188] width 68 height 43
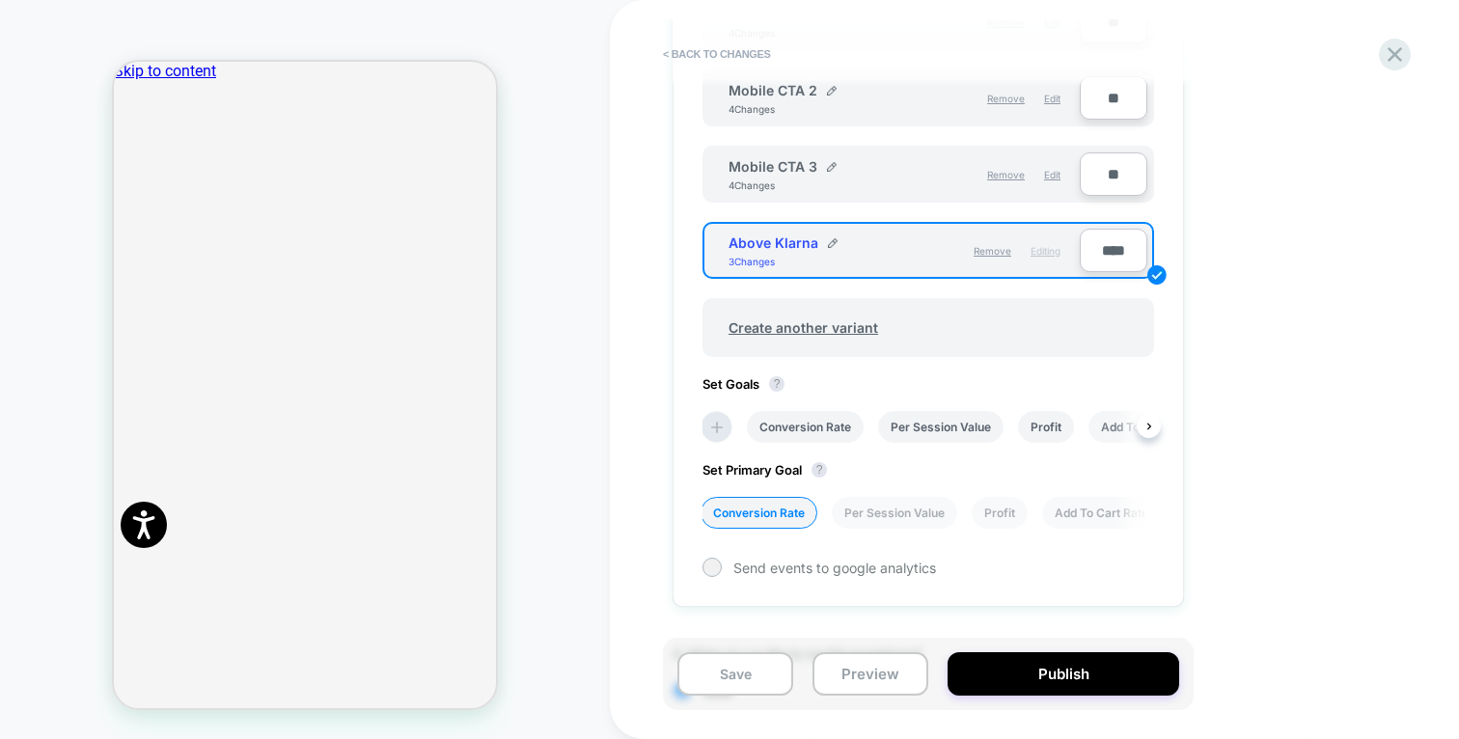
scroll to position [819, 0]
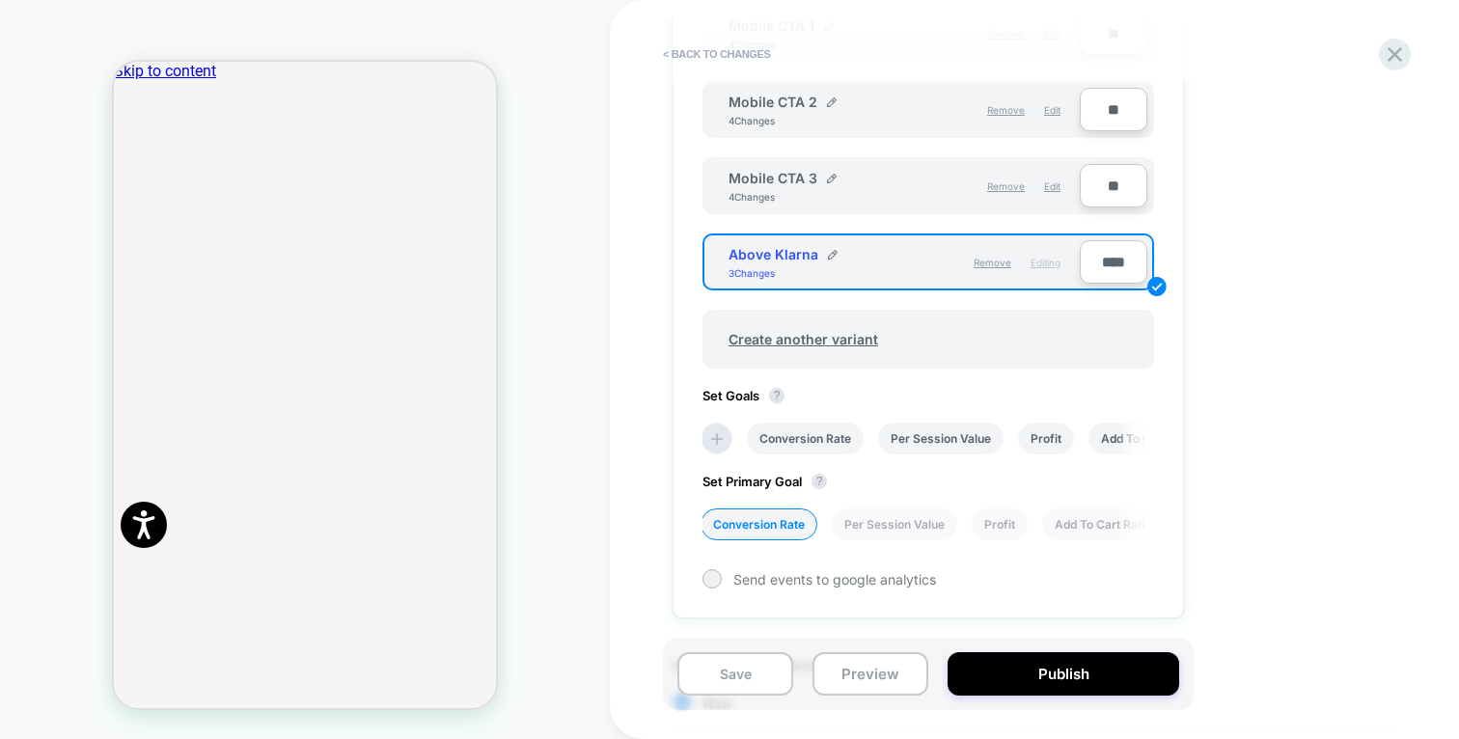
click at [1113, 245] on input "****" at bounding box center [1113, 261] width 68 height 43
type input "***"
click at [1230, 316] on div "1. What audience and where will the experience run? Audience All Visitors Pages…" at bounding box center [1024, 75] width 704 height 1408
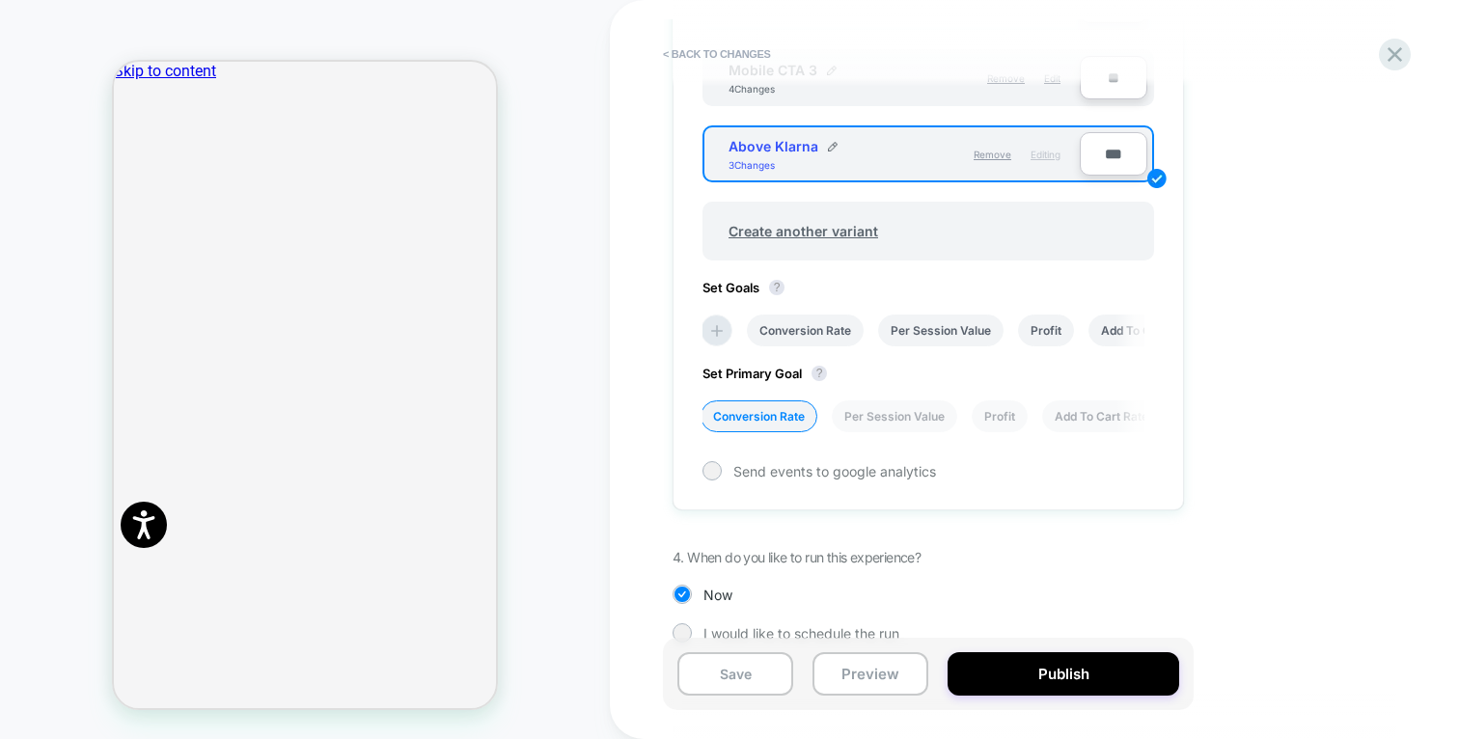
scroll to position [956, 0]
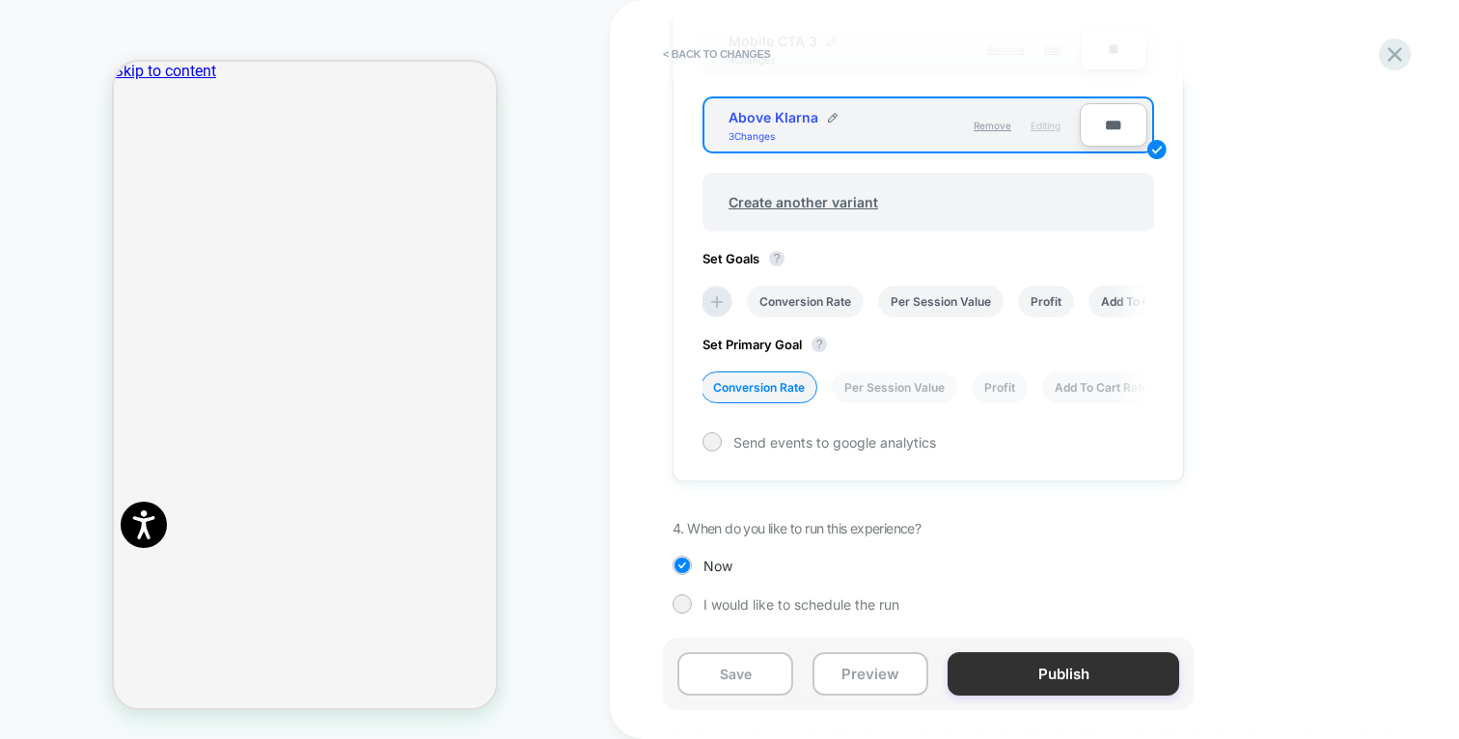
click at [1079, 676] on button "Publish" at bounding box center [1063, 673] width 232 height 43
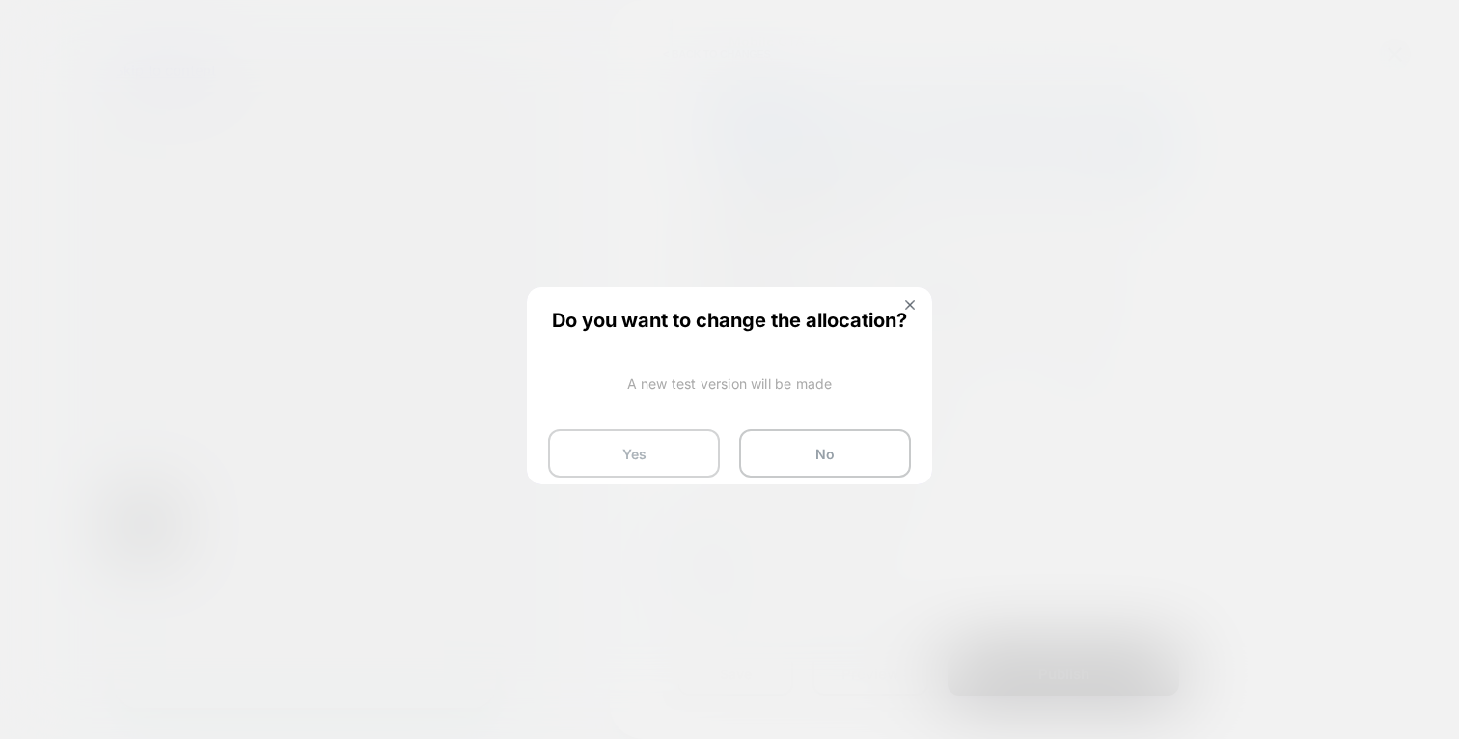
click at [664, 456] on button "Yes" at bounding box center [634, 453] width 172 height 48
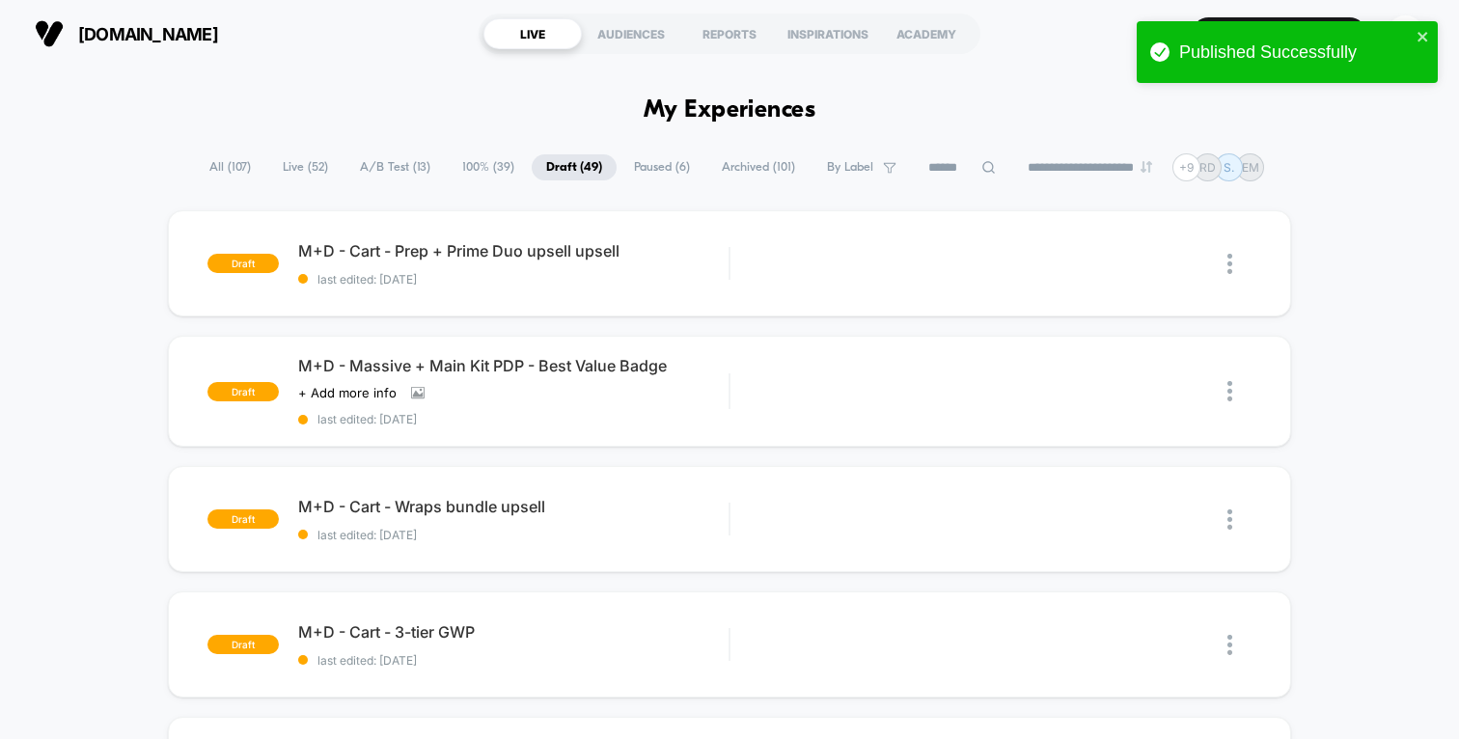
click at [240, 168] on span "All ( 107 )" at bounding box center [230, 167] width 70 height 26
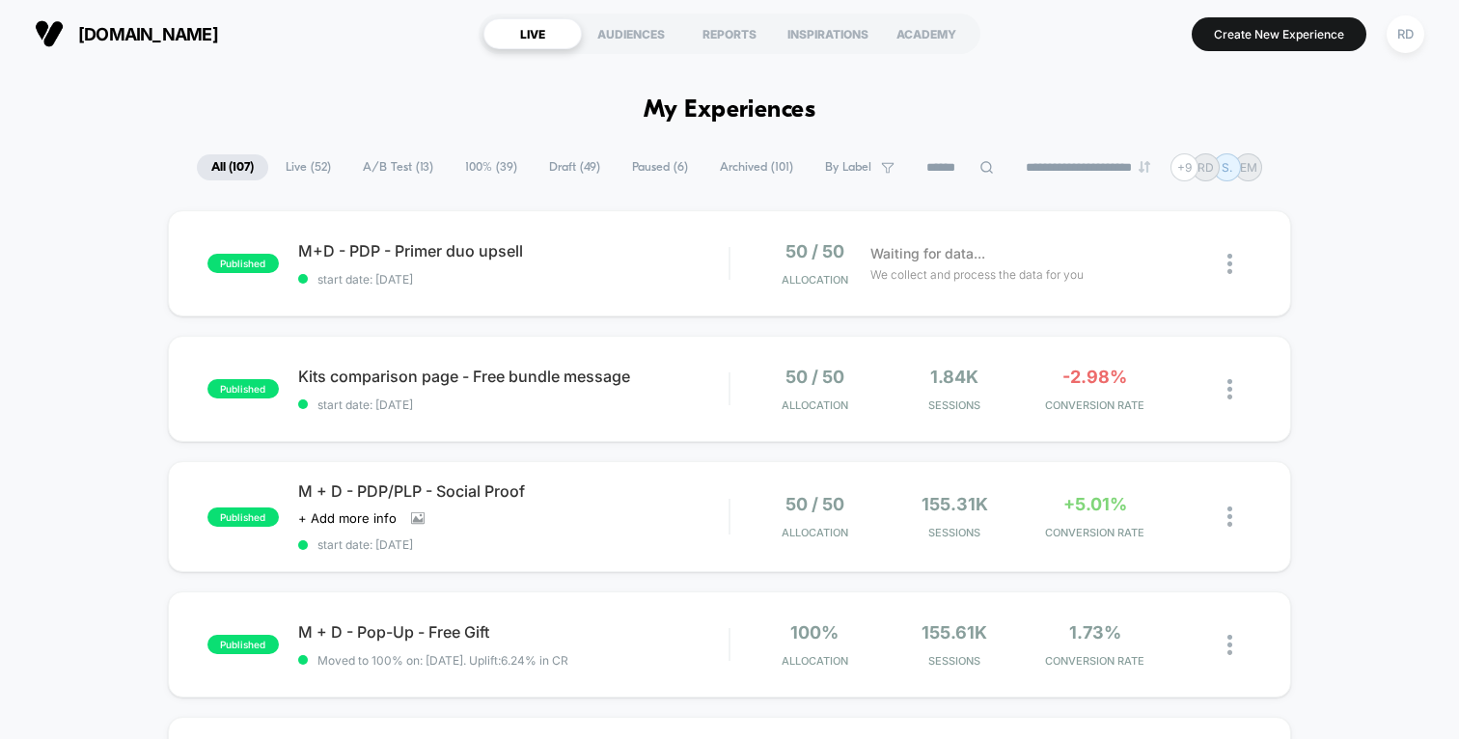
click at [928, 173] on input at bounding box center [960, 167] width 96 height 23
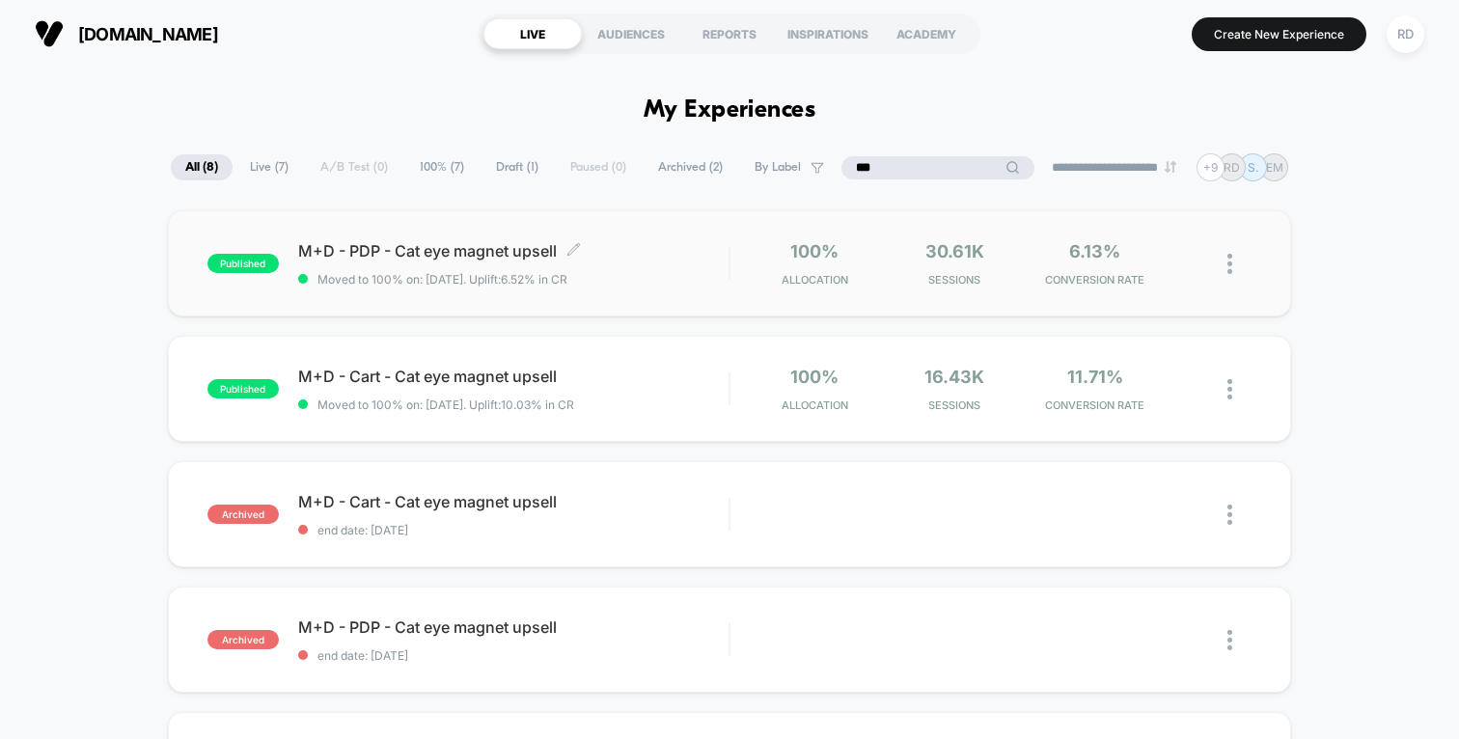
type input "***"
click at [437, 253] on span "M+D - PDP - Cat eye magnet upsell Click to edit experience details" at bounding box center [513, 250] width 430 height 19
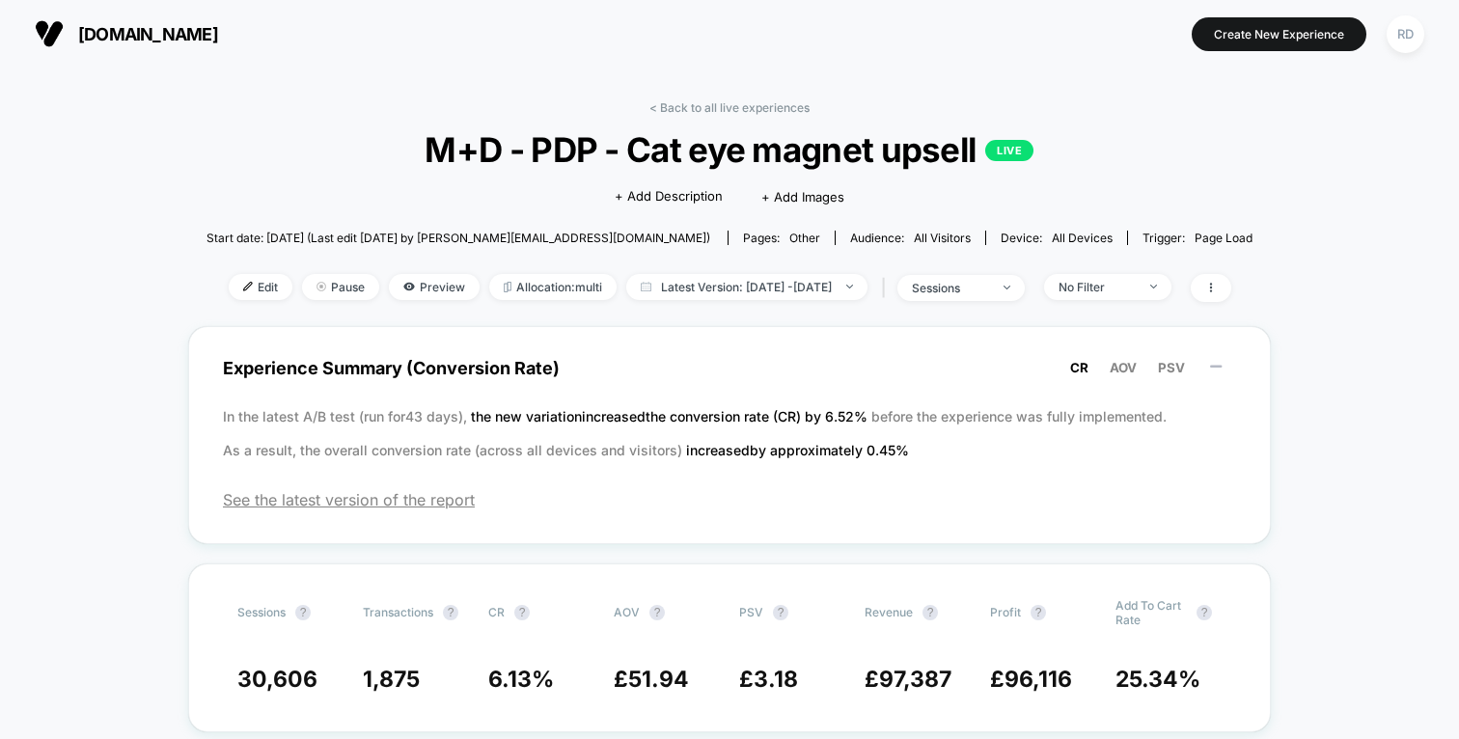
click at [224, 304] on div "< Back to all live experiences M+D - PDP - Cat eye magnet upsell LIVE Click to …" at bounding box center [729, 213] width 1046 height 226
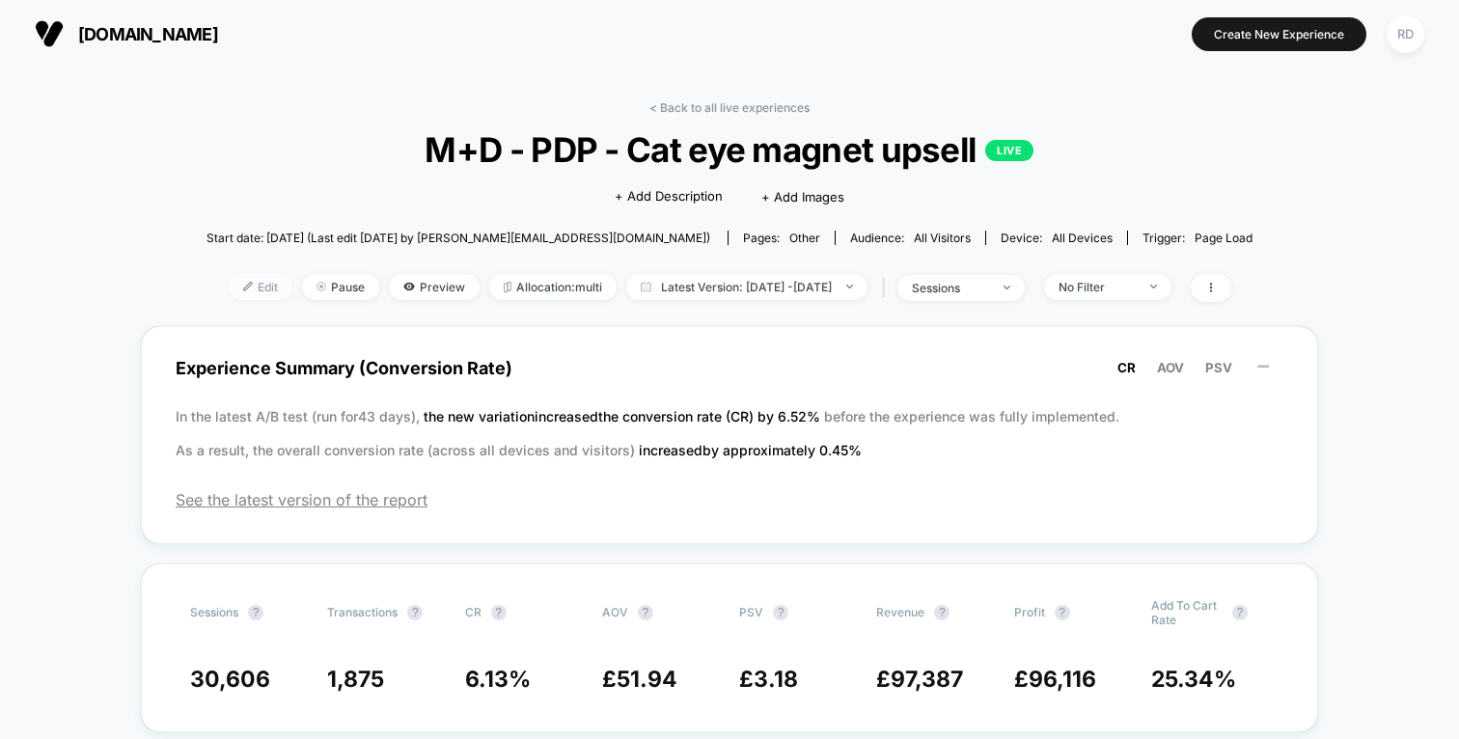
click at [229, 289] on span "Edit" at bounding box center [261, 287] width 64 height 26
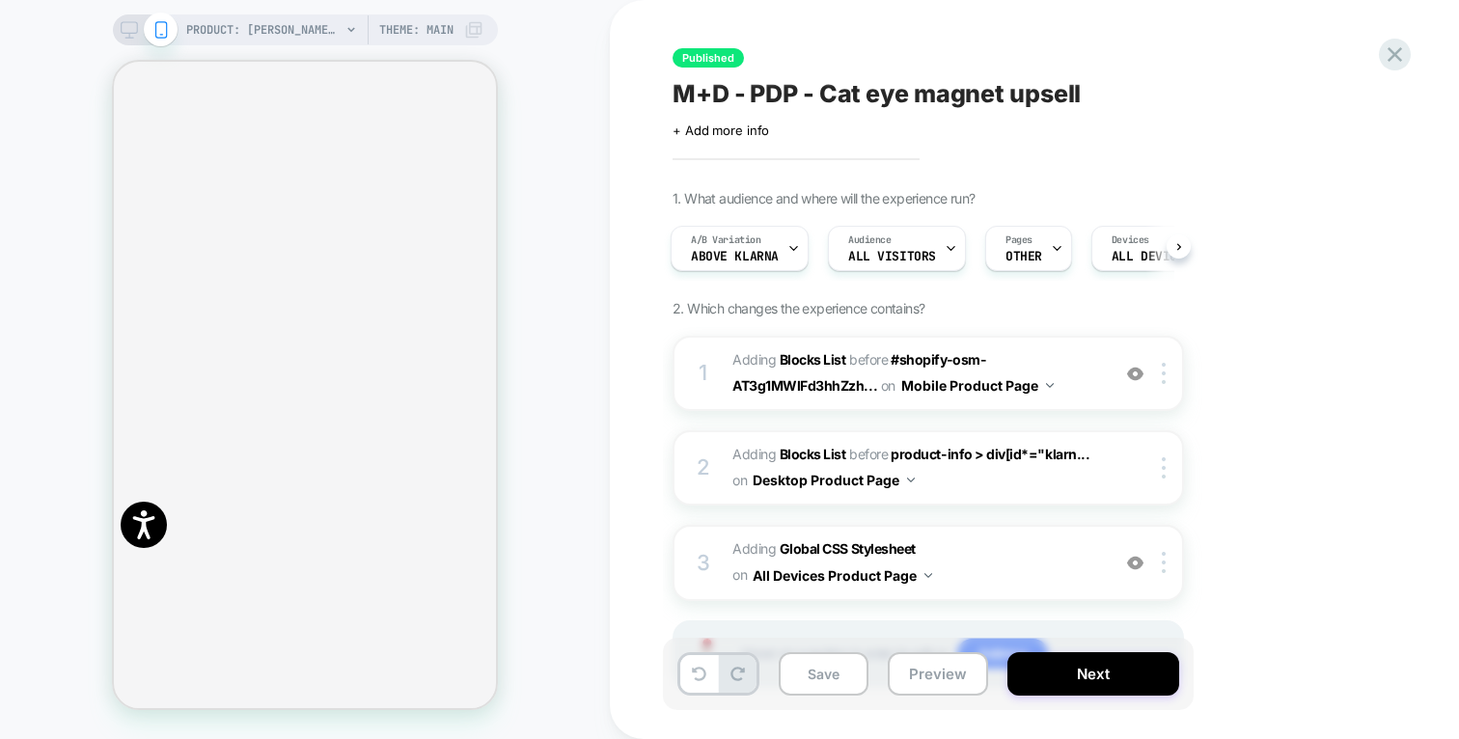
scroll to position [1079, 0]
click at [752, 255] on span "Above Klarna" at bounding box center [735, 257] width 88 height 14
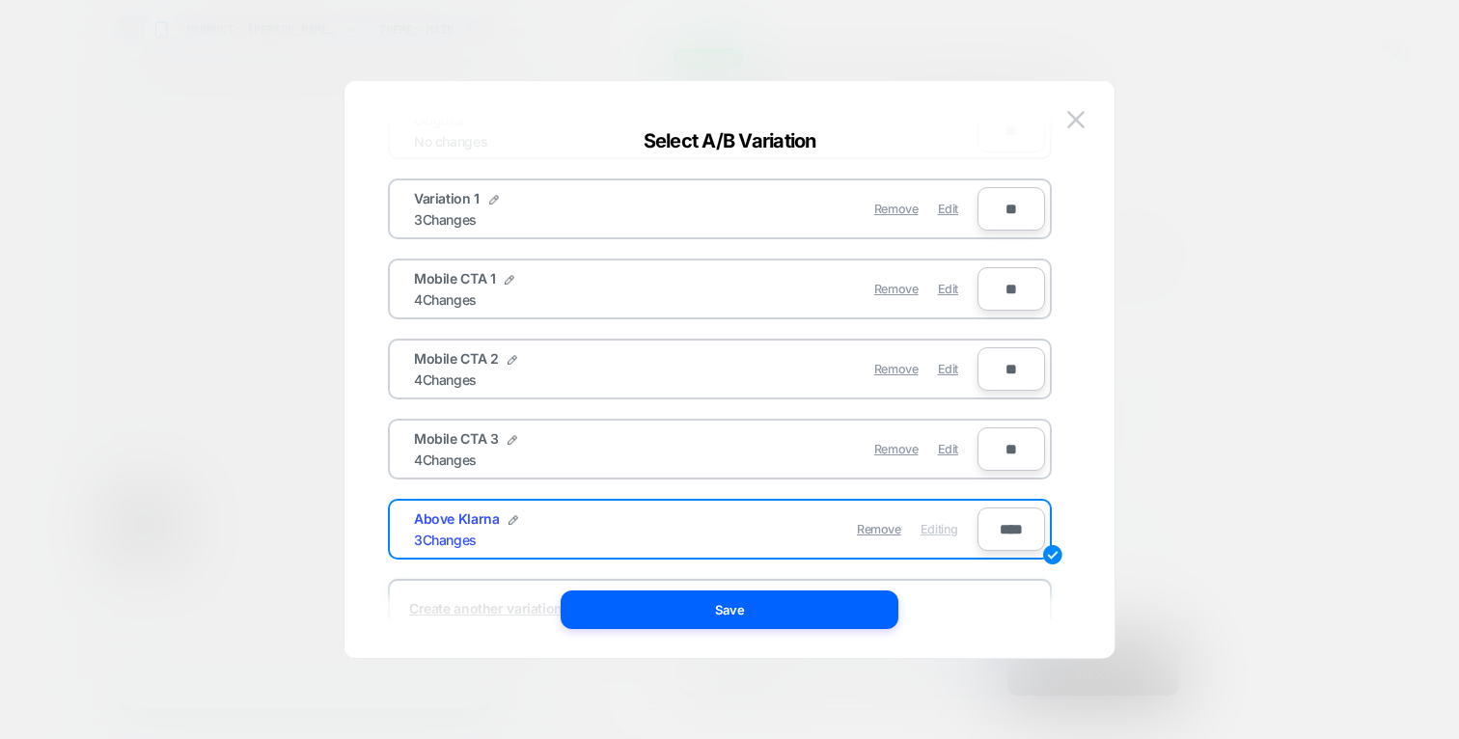
scroll to position [151, 0]
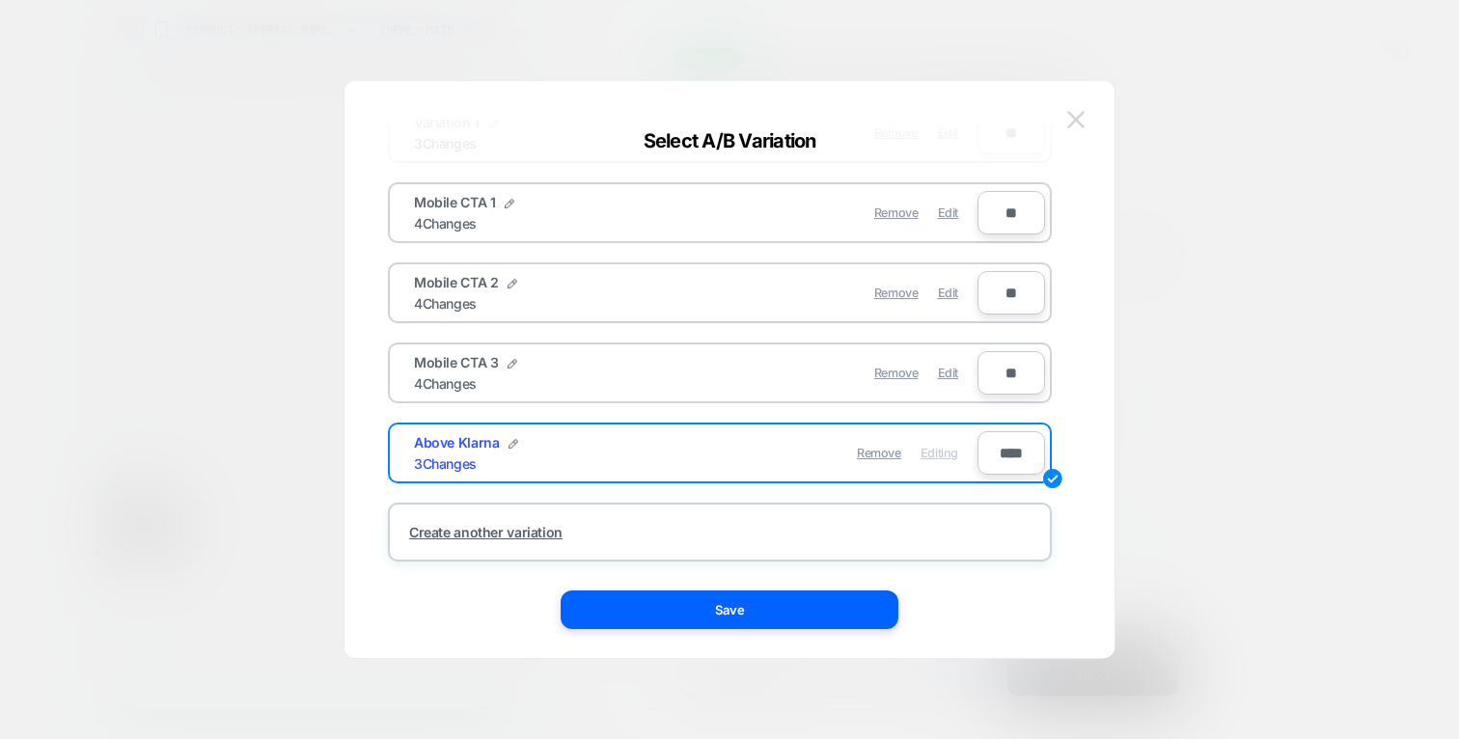
click at [1078, 114] on img at bounding box center [1075, 119] width 17 height 16
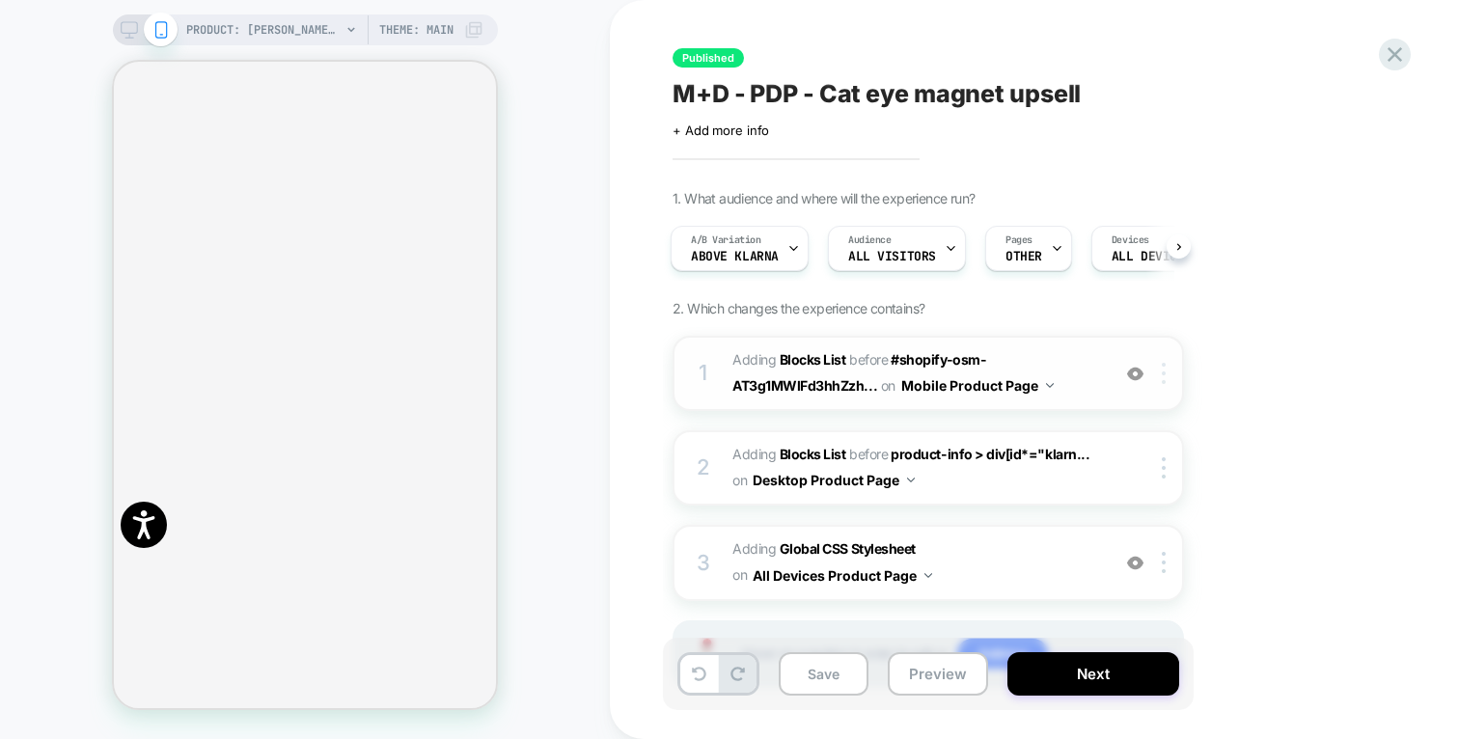
click at [1168, 382] on div at bounding box center [1167, 373] width 32 height 21
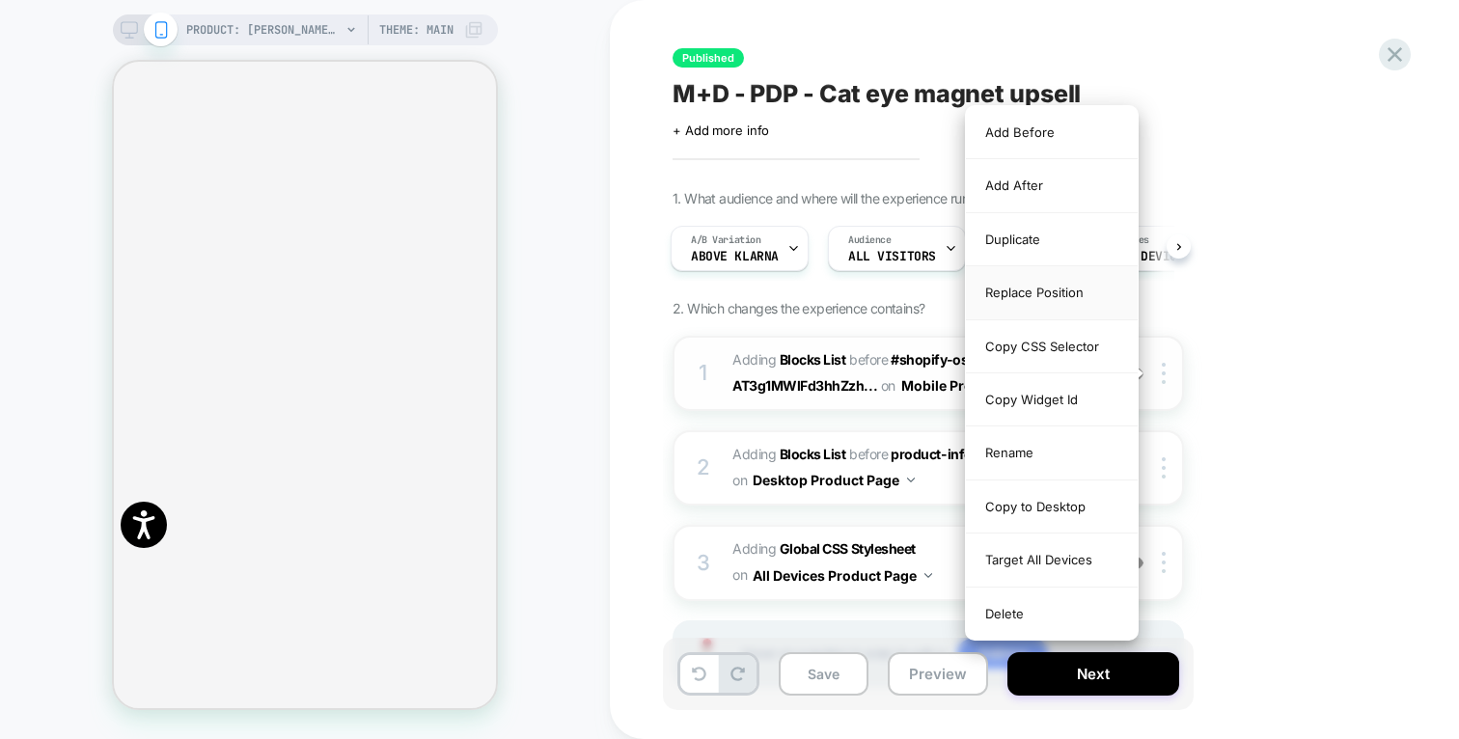
click at [1060, 287] on div "Replace Position" at bounding box center [1052, 292] width 172 height 53
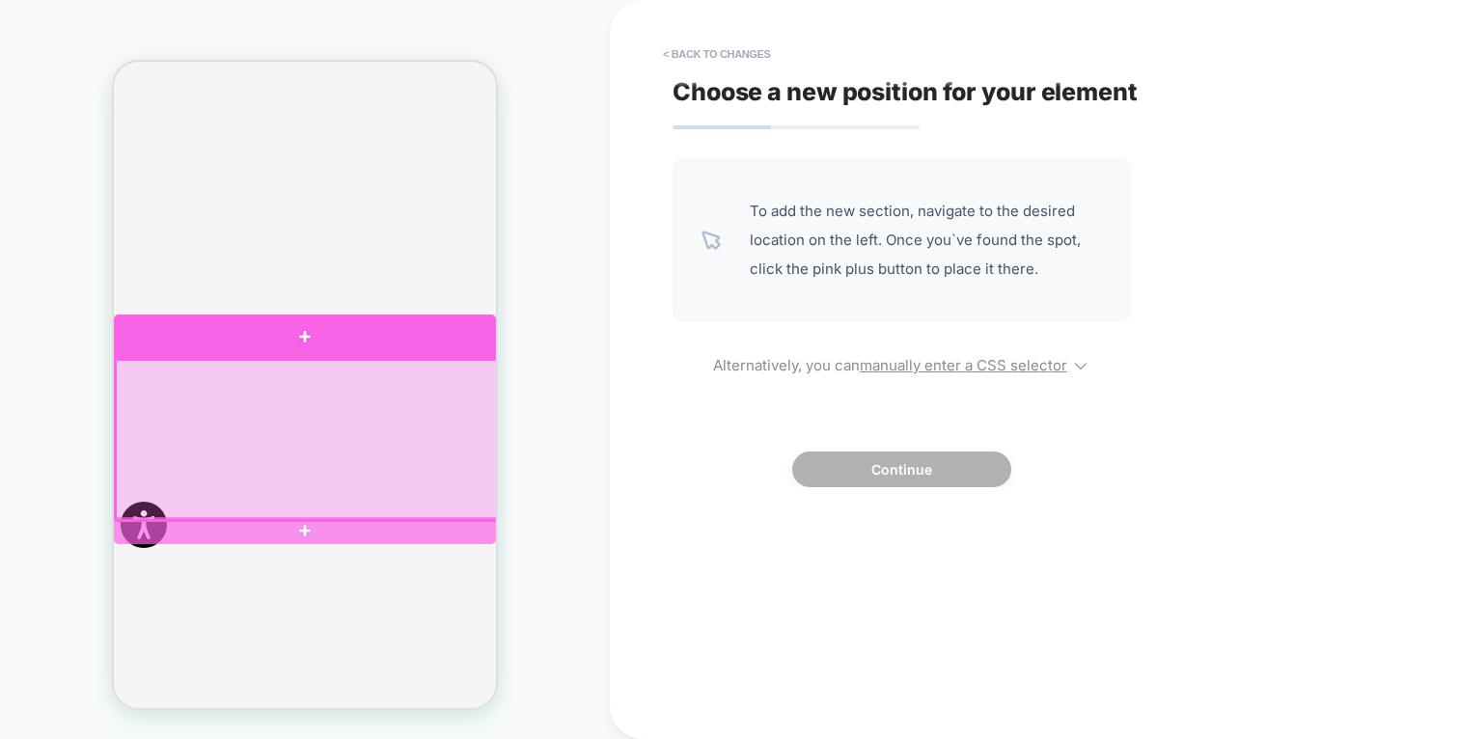
click at [314, 337] on div at bounding box center [305, 336] width 382 height 44
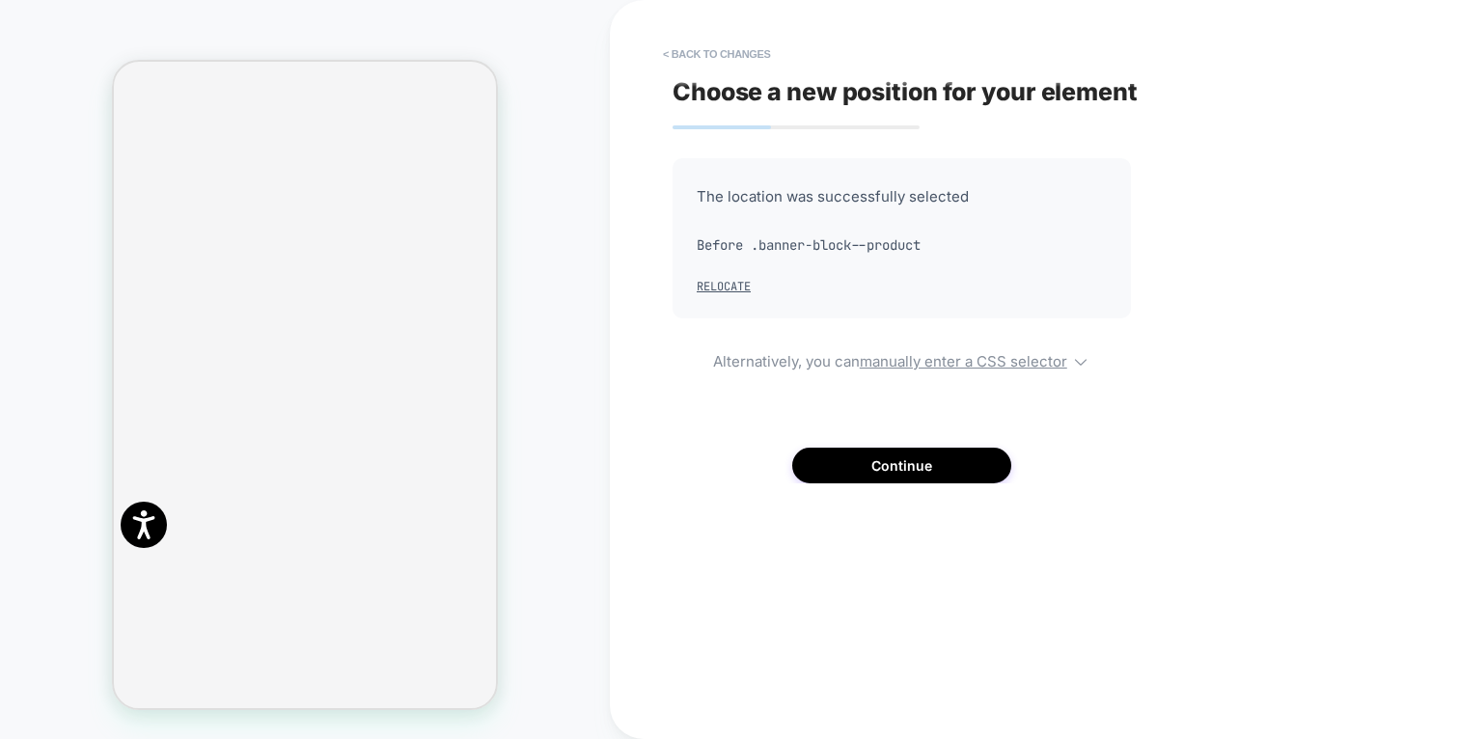
scroll to position [1299, 0]
click at [695, 55] on button "< Back to changes" at bounding box center [716, 54] width 127 height 31
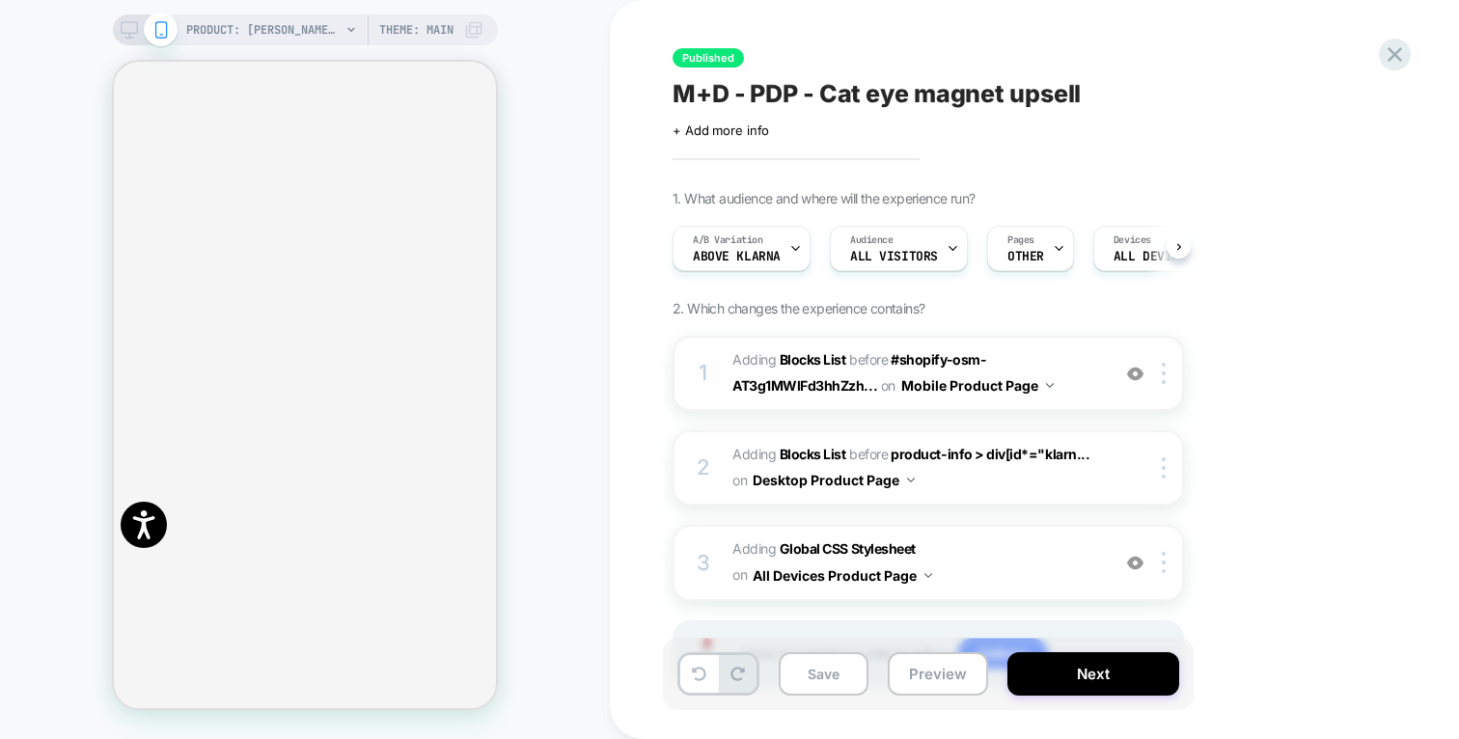
scroll to position [0, 1]
click at [1159, 371] on div at bounding box center [1167, 373] width 32 height 21
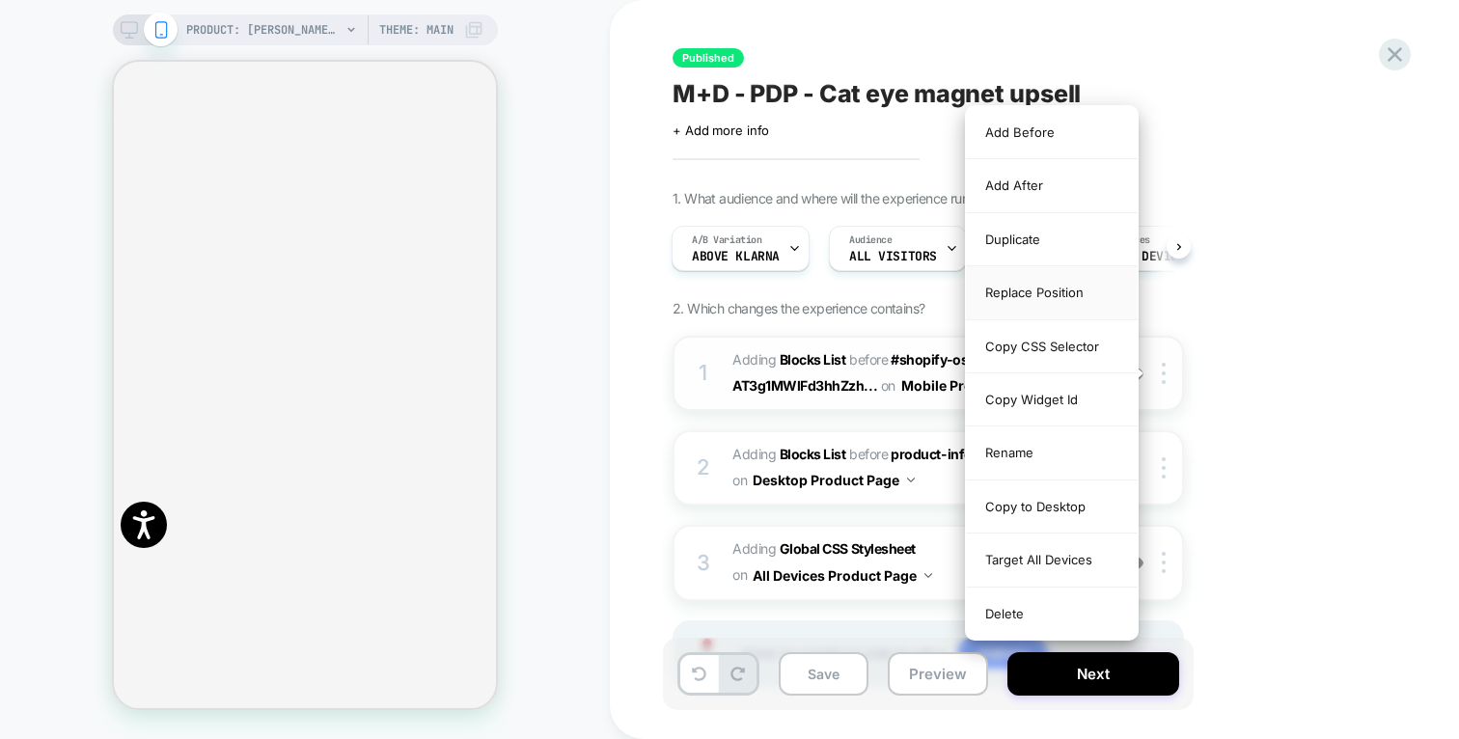
click at [1079, 290] on div "Replace Position" at bounding box center [1052, 292] width 172 height 53
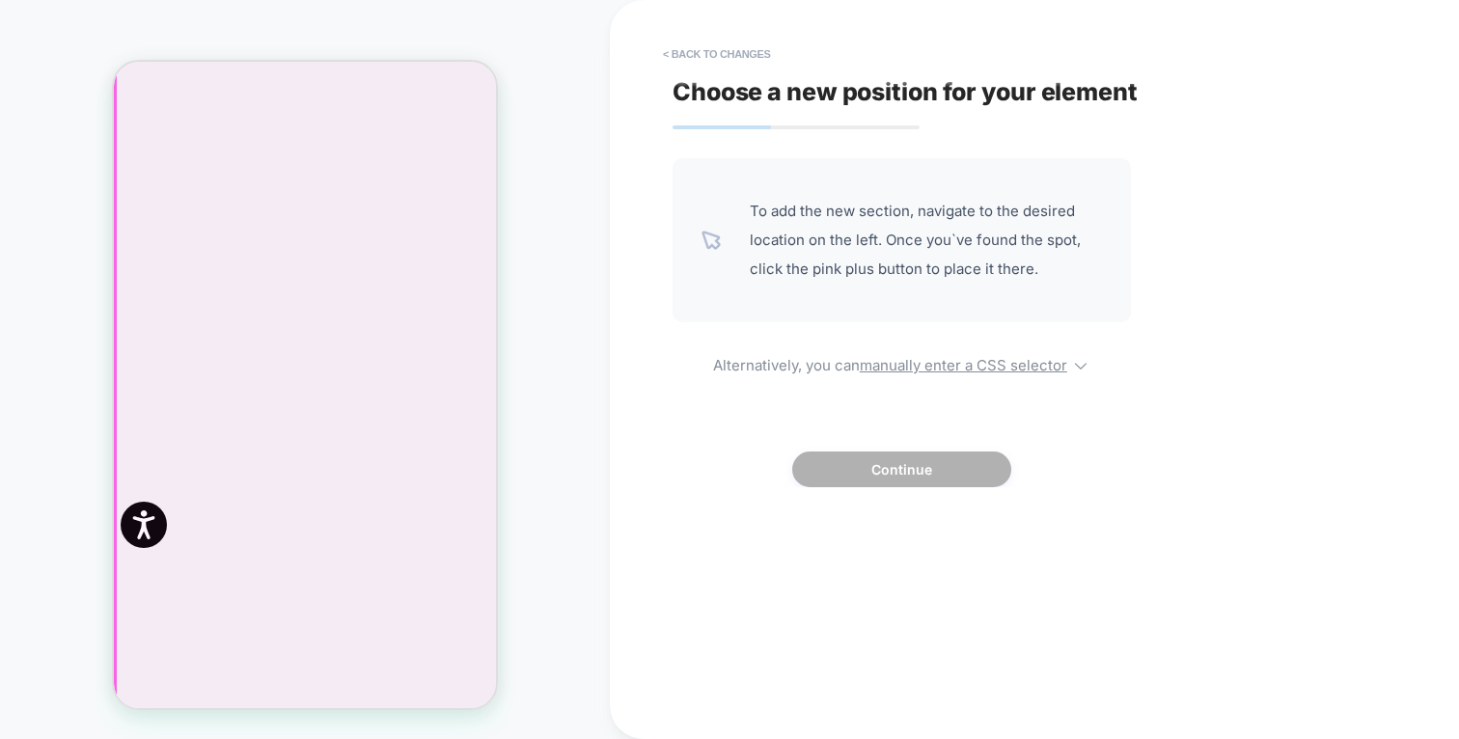
scroll to position [1684, 0]
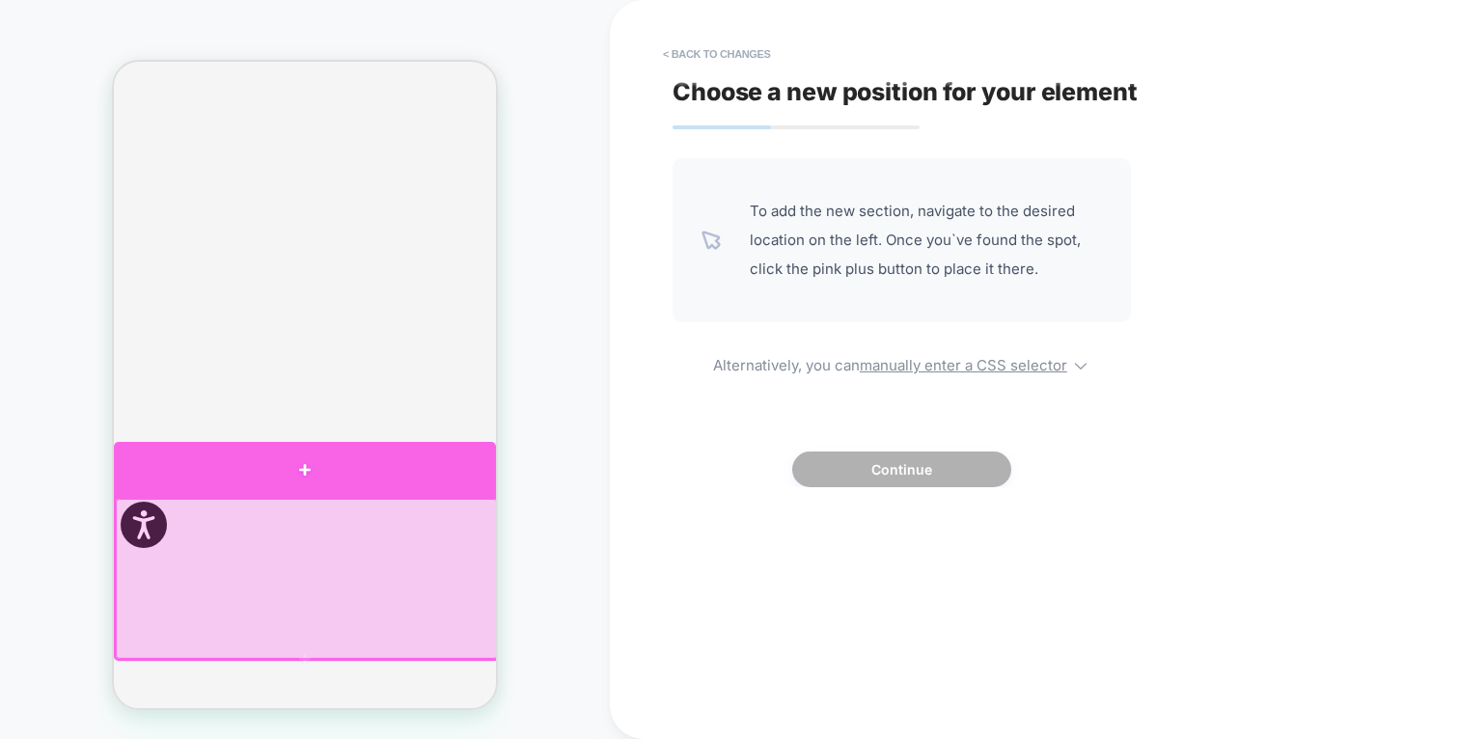
click at [317, 474] on div at bounding box center [305, 469] width 382 height 55
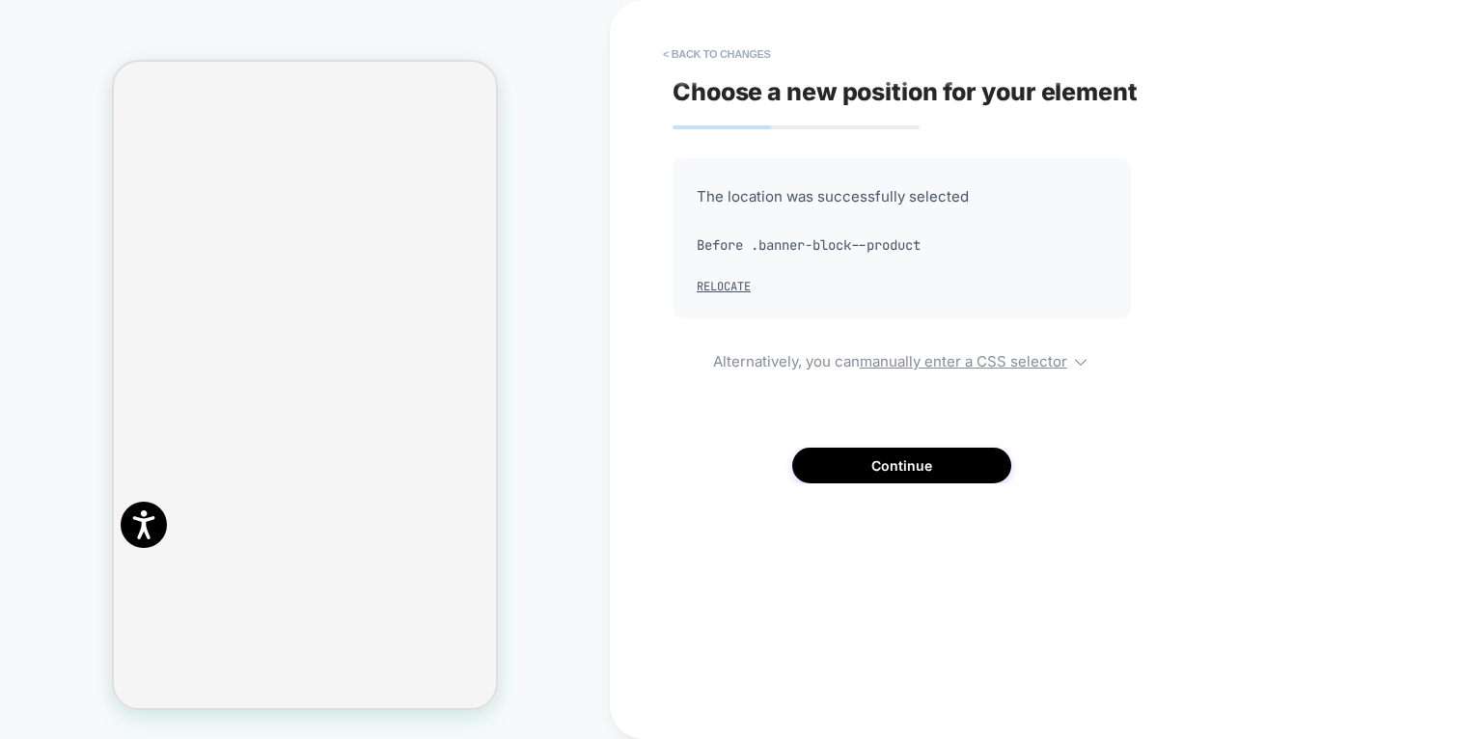
scroll to position [2226, 0]
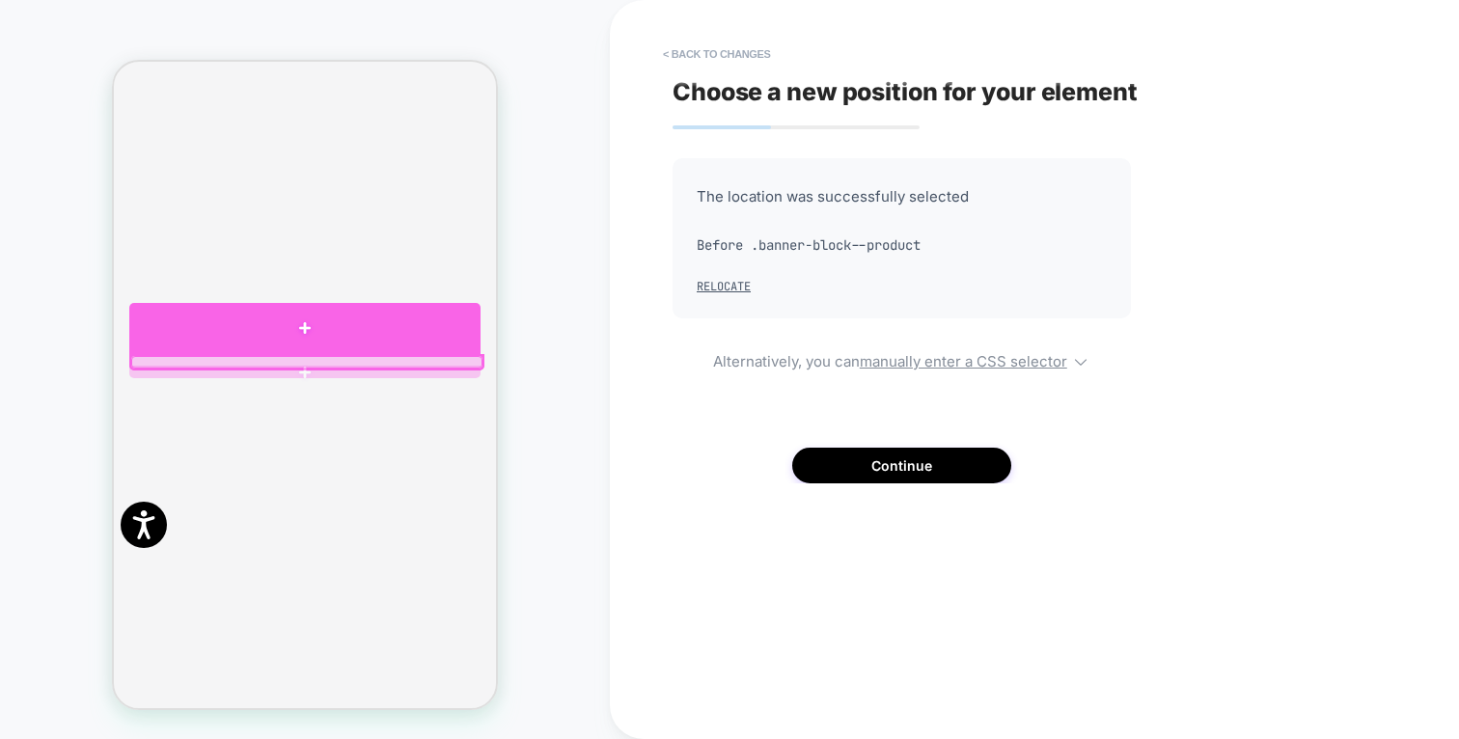
click at [333, 328] on div at bounding box center [304, 328] width 351 height 51
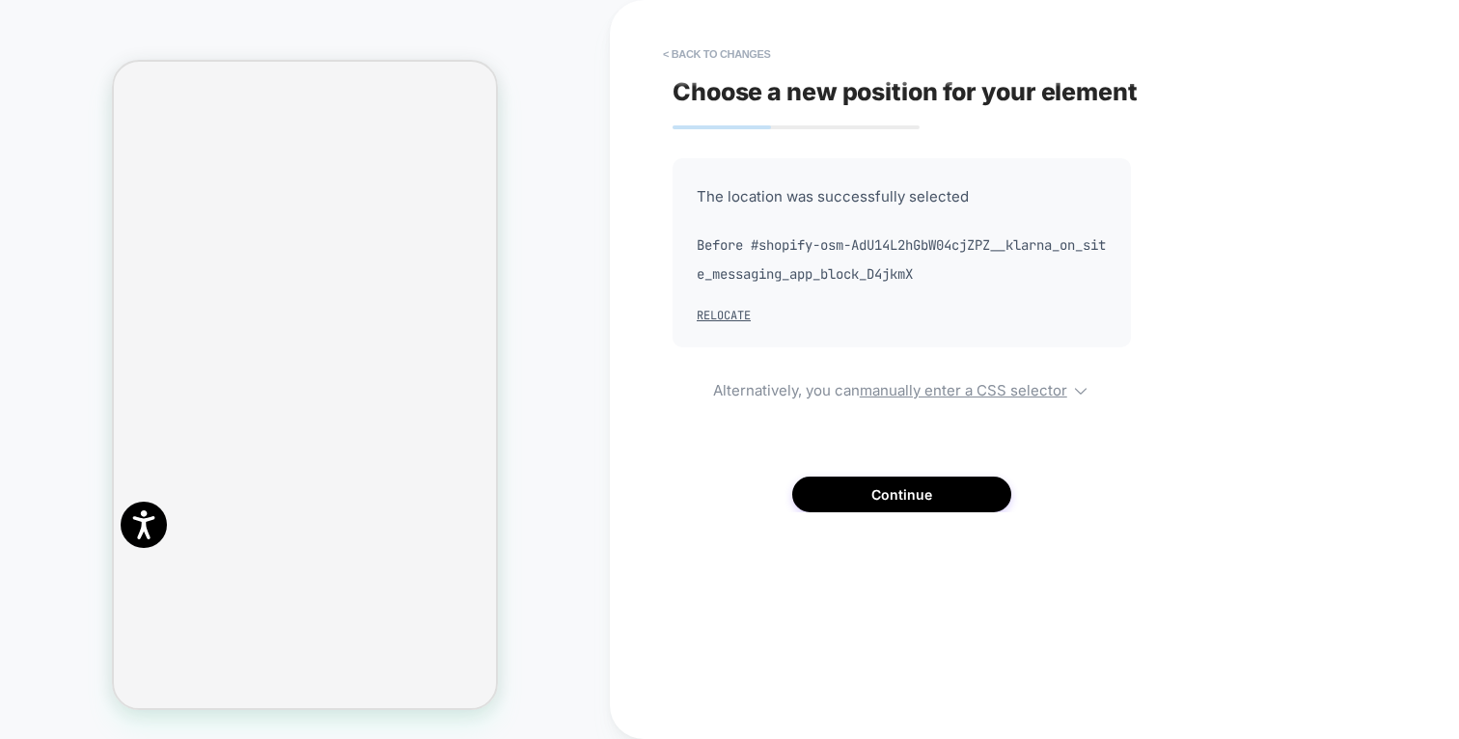
scroll to position [1831, 0]
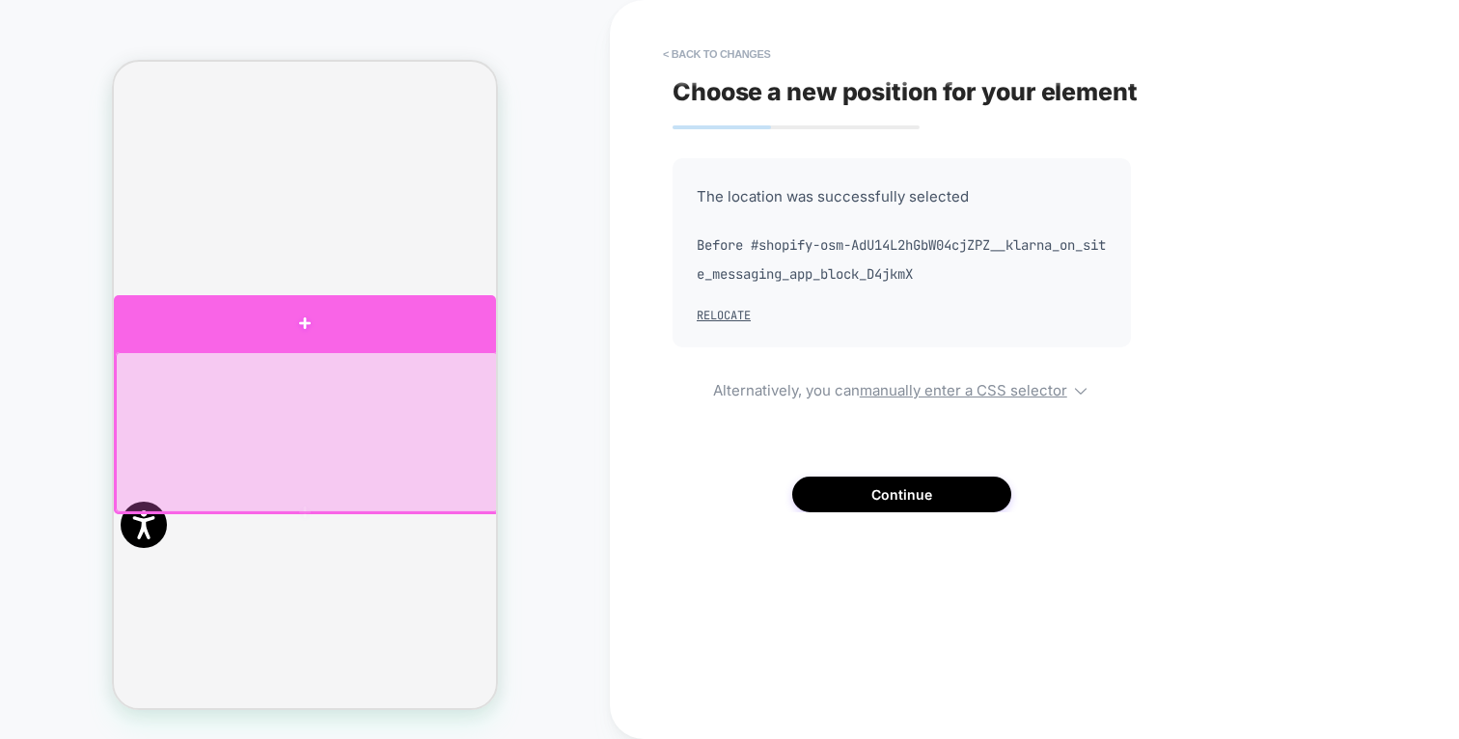
click at [311, 325] on div at bounding box center [305, 323] width 382 height 56
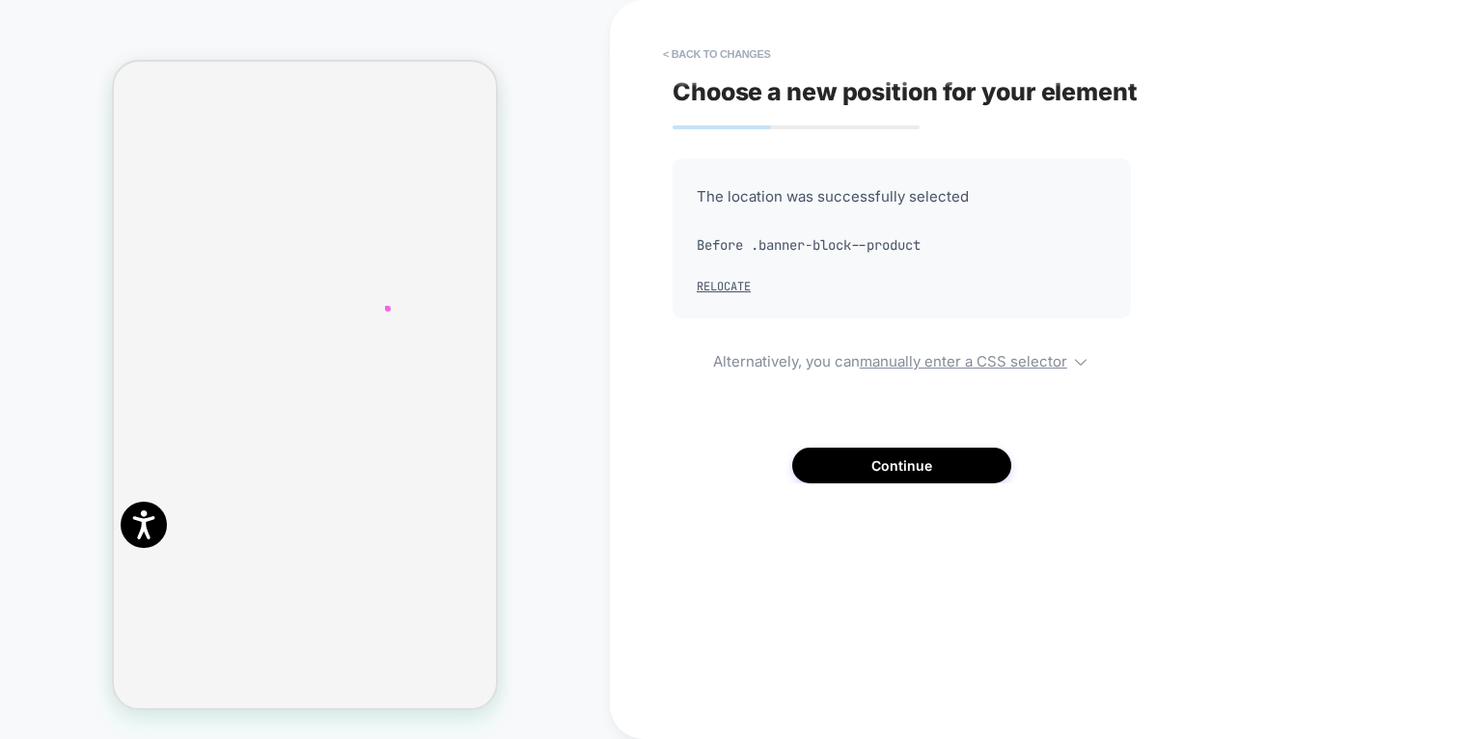
scroll to position [735, 0]
click at [701, 53] on button "< Back to changes" at bounding box center [716, 54] width 127 height 31
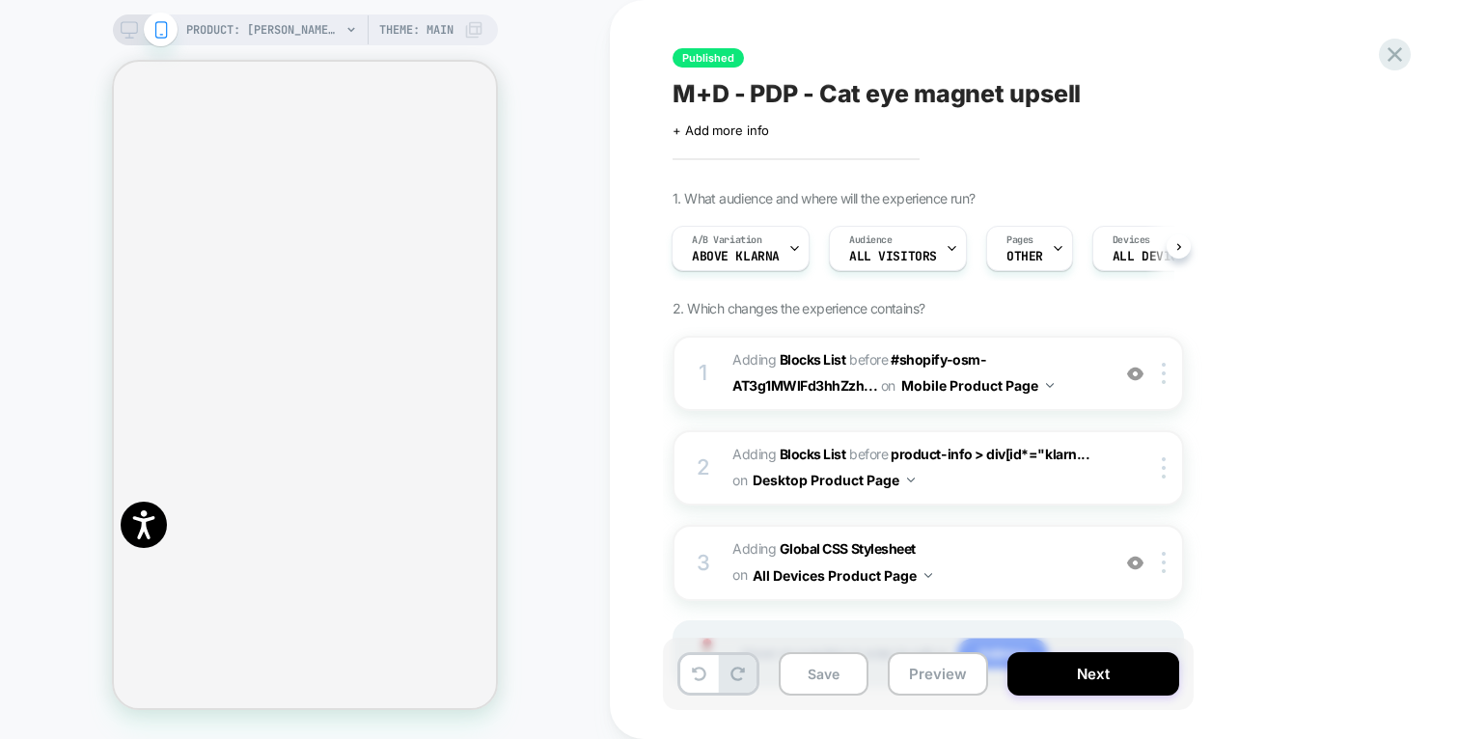
scroll to position [1892, 0]
click at [1166, 369] on div at bounding box center [1167, 373] width 32 height 21
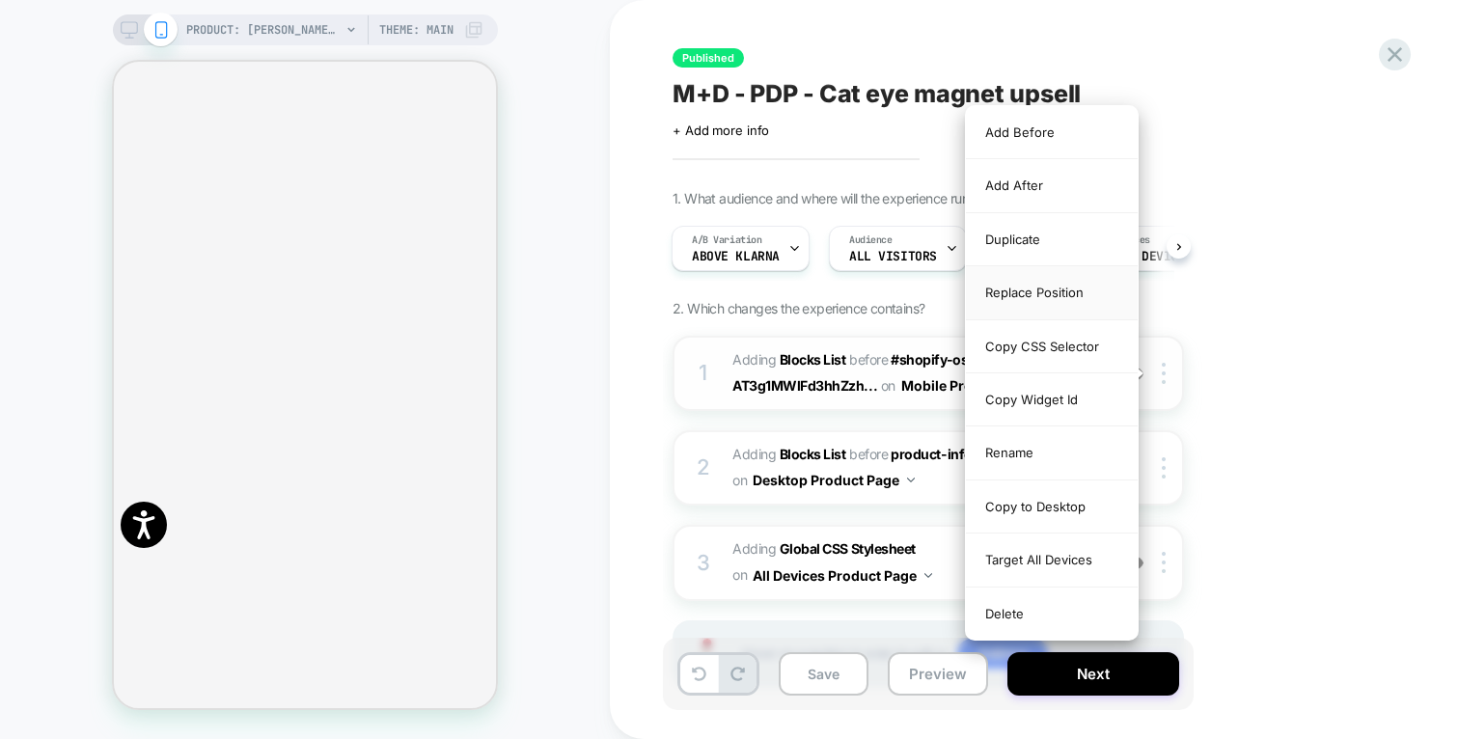
click at [1072, 296] on div "Replace Position" at bounding box center [1052, 292] width 172 height 53
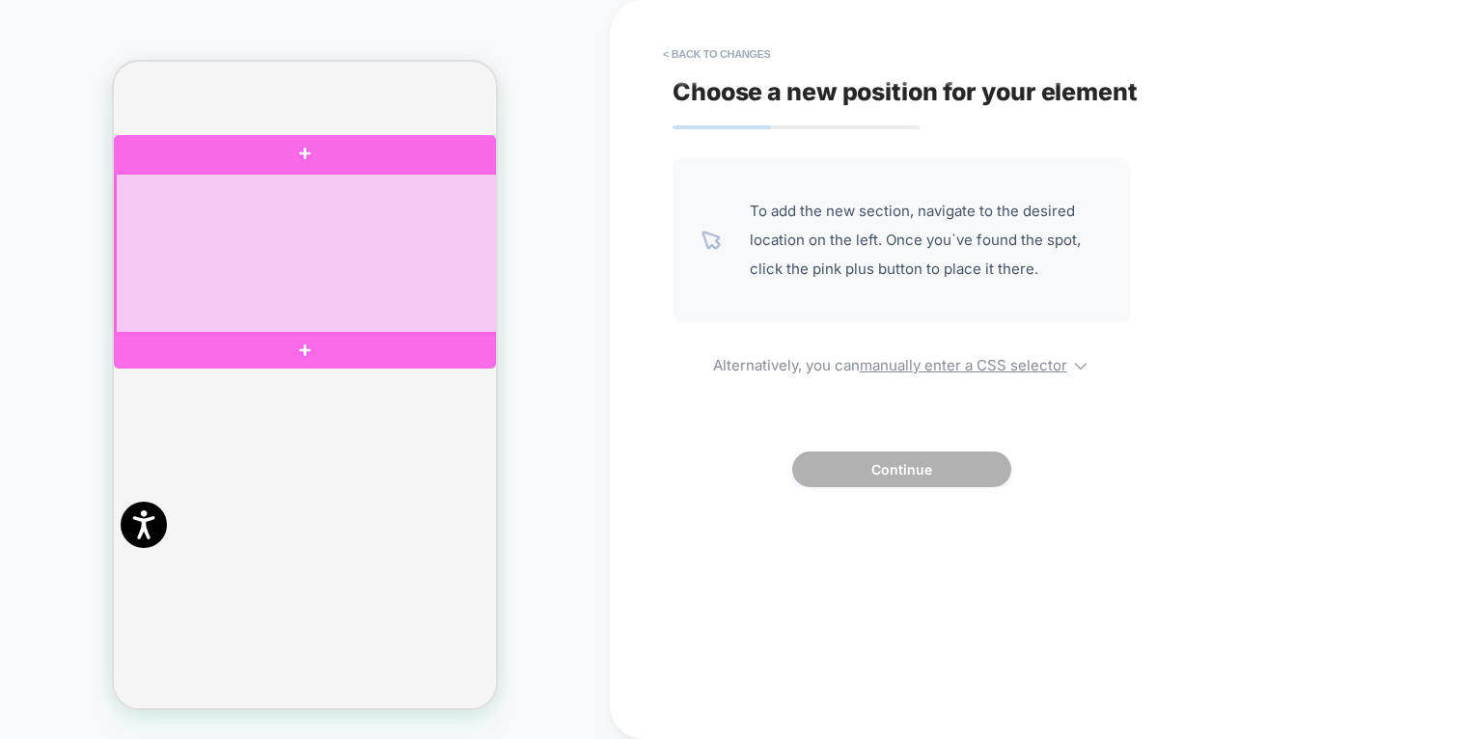
scroll to position [751, 0]
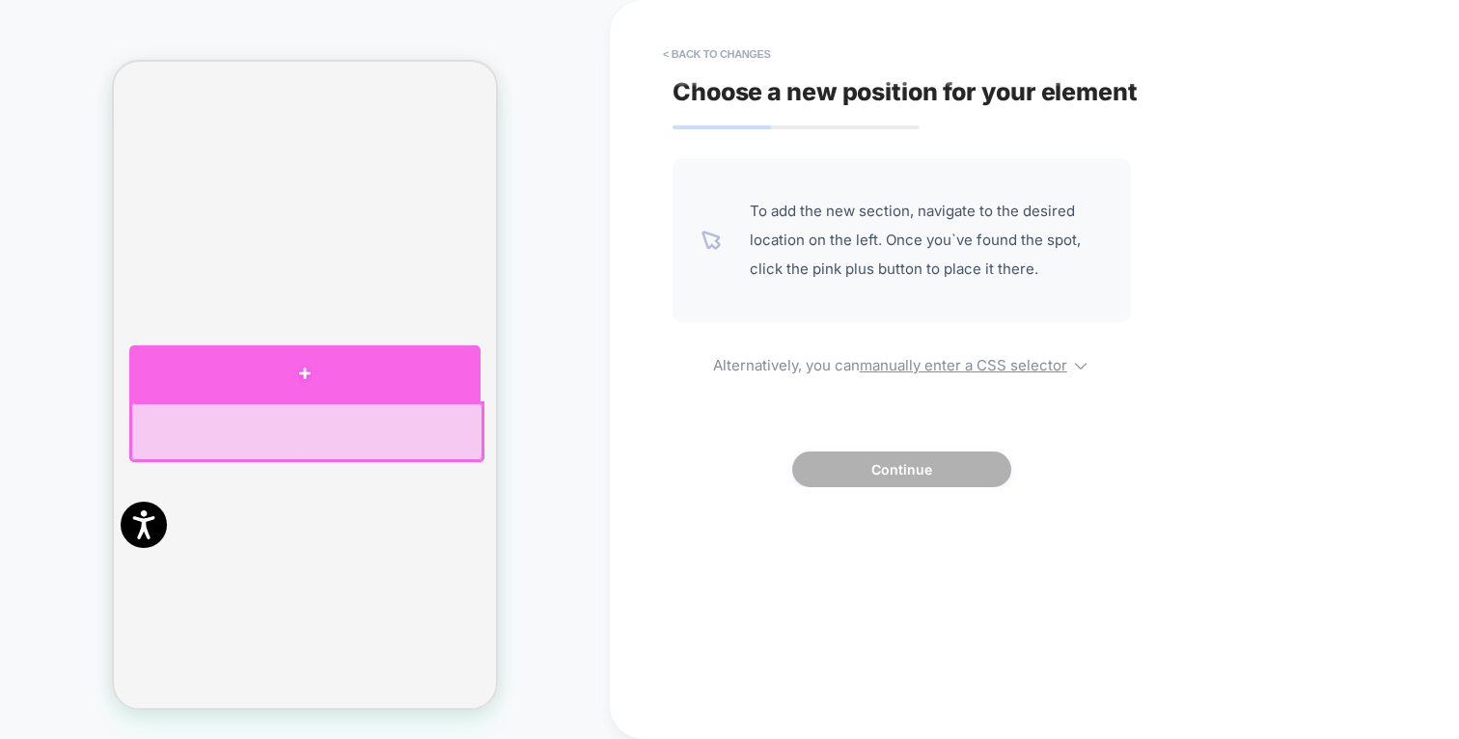
click at [327, 378] on div at bounding box center [304, 373] width 351 height 57
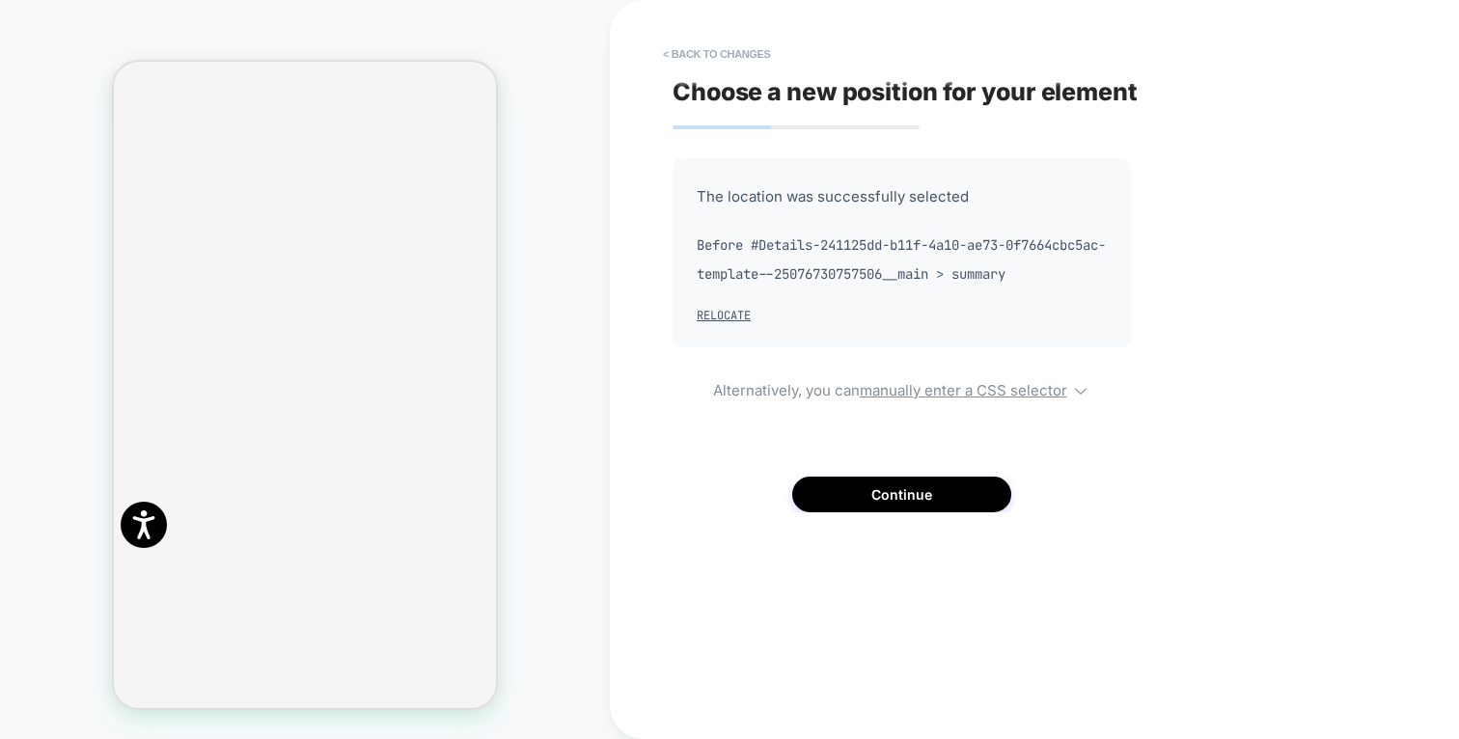
scroll to position [733, 0]
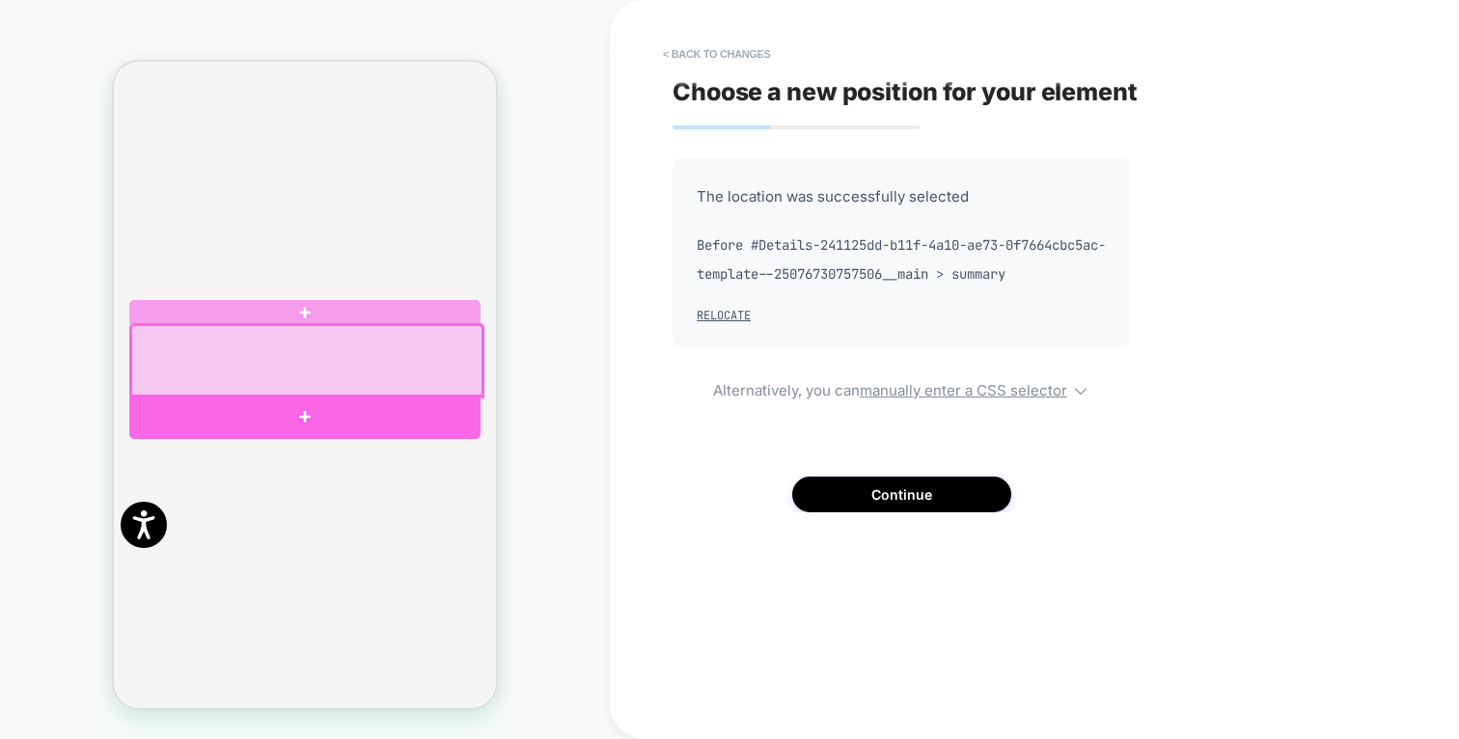
click at [344, 398] on div at bounding box center [304, 417] width 351 height 45
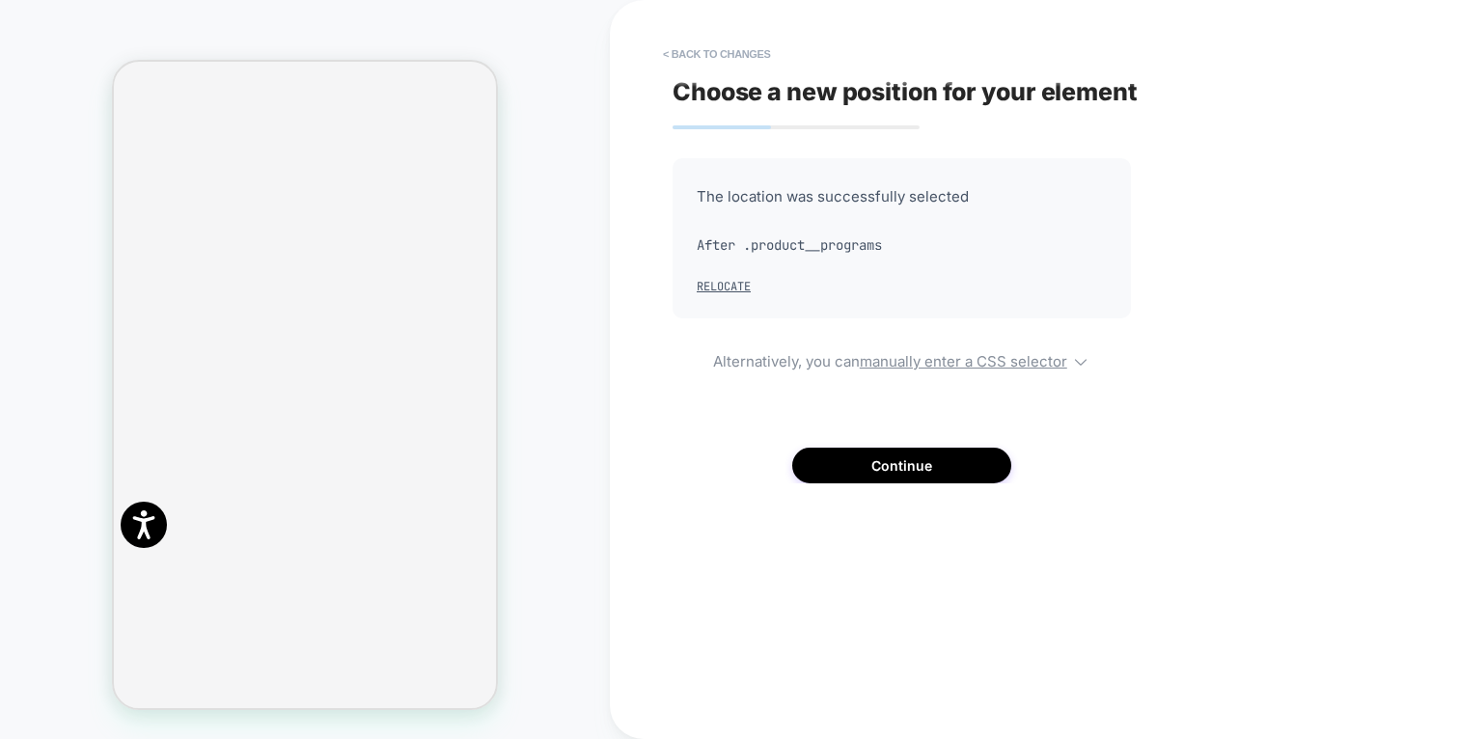
scroll to position [2906, 0]
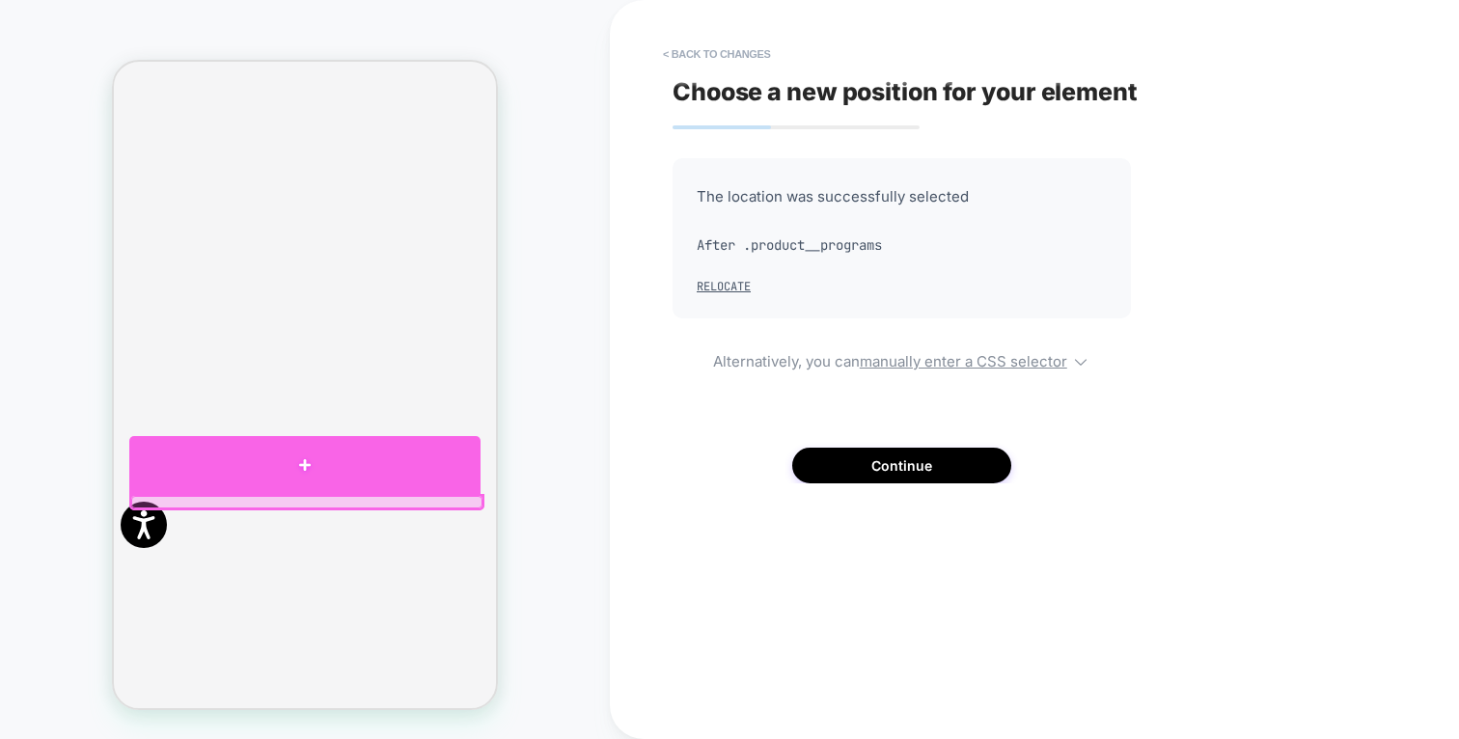
click at [325, 462] on div at bounding box center [304, 465] width 351 height 58
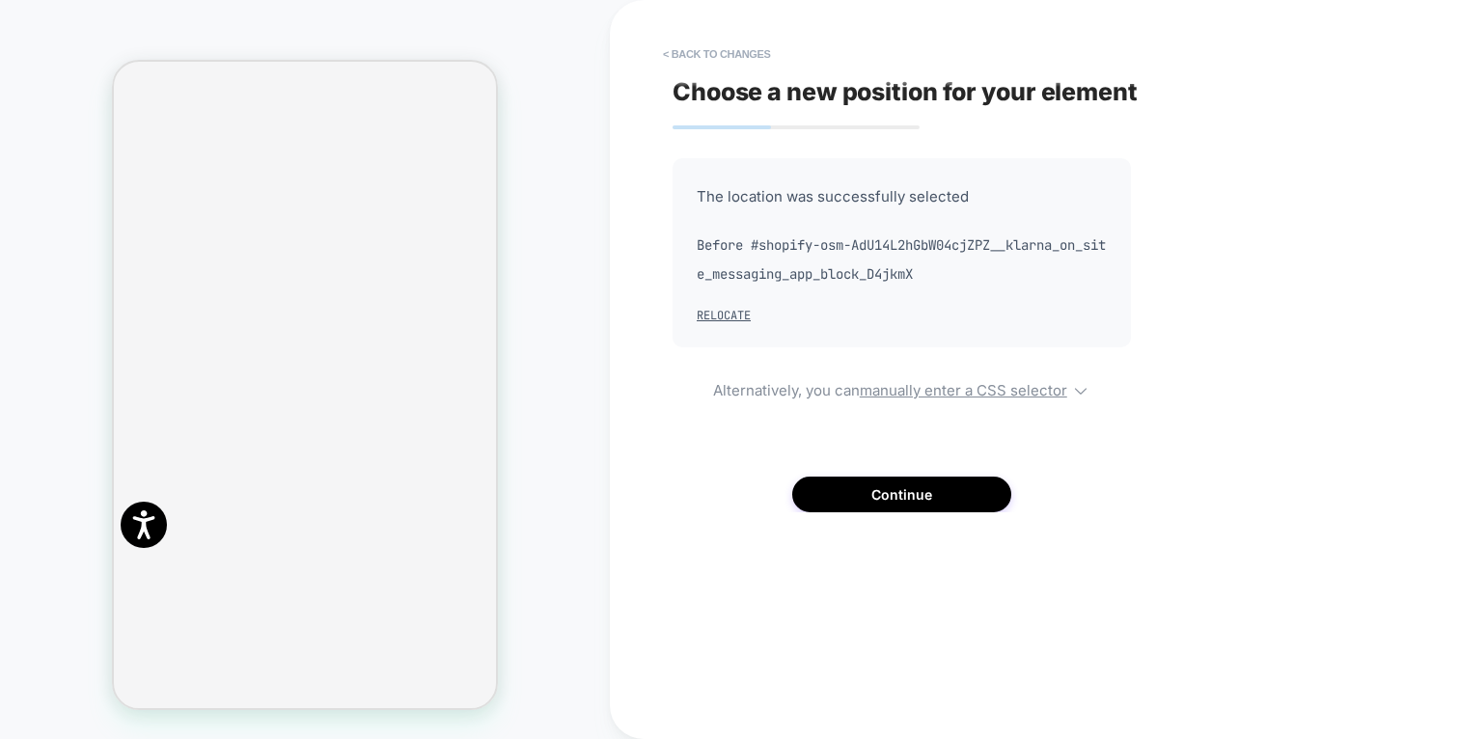
scroll to position [2971, 0]
click at [952, 483] on button "Continue" at bounding box center [901, 495] width 219 height 36
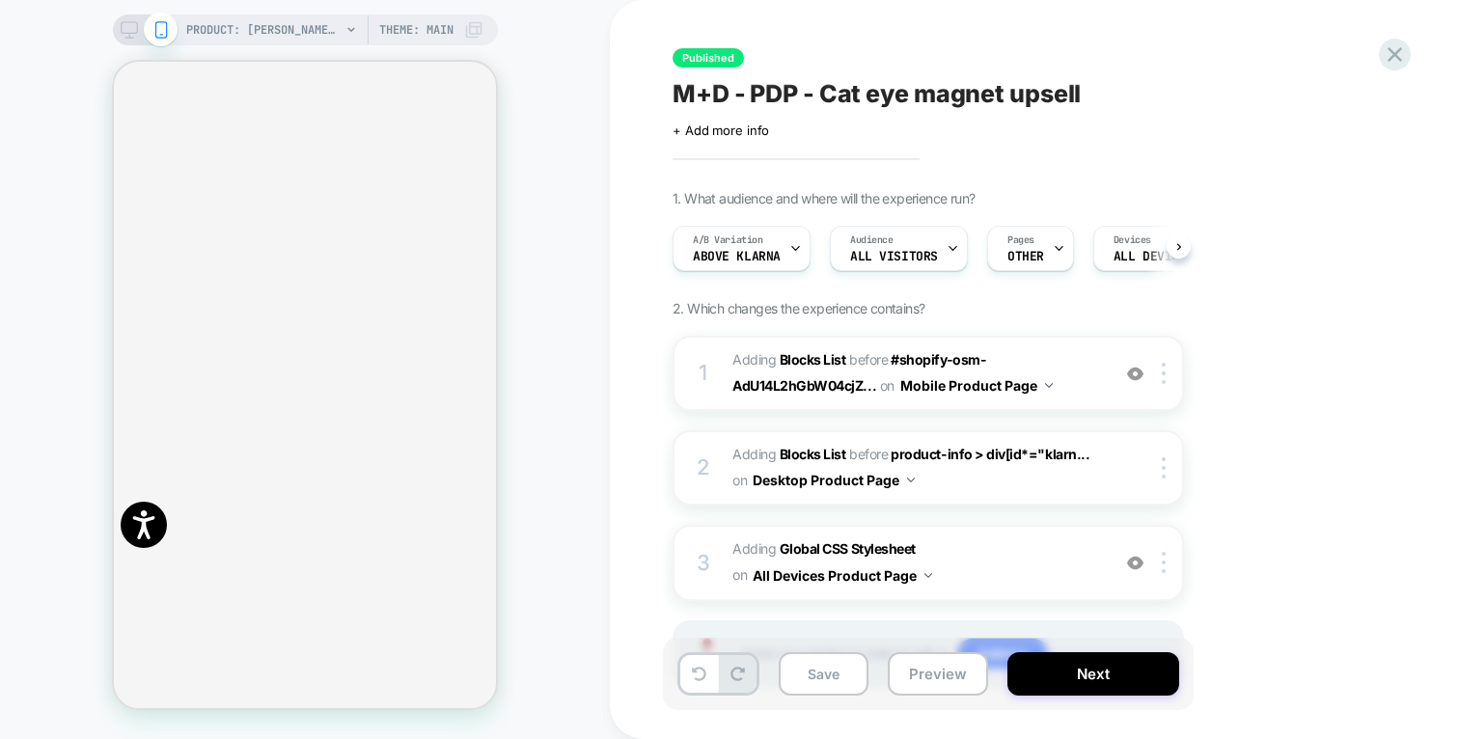
scroll to position [0, 1]
click at [1129, 681] on button "Next" at bounding box center [1093, 673] width 172 height 43
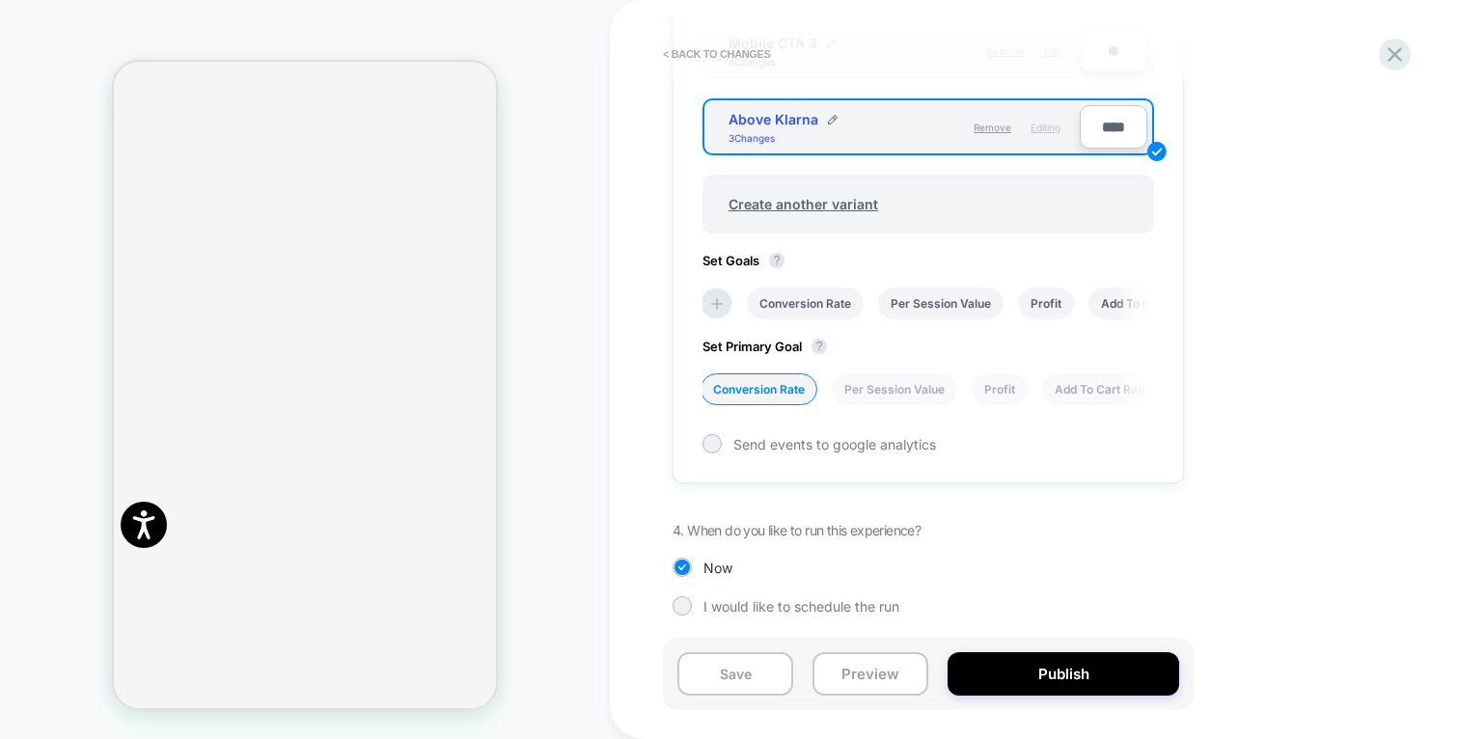
scroll to position [985, 0]
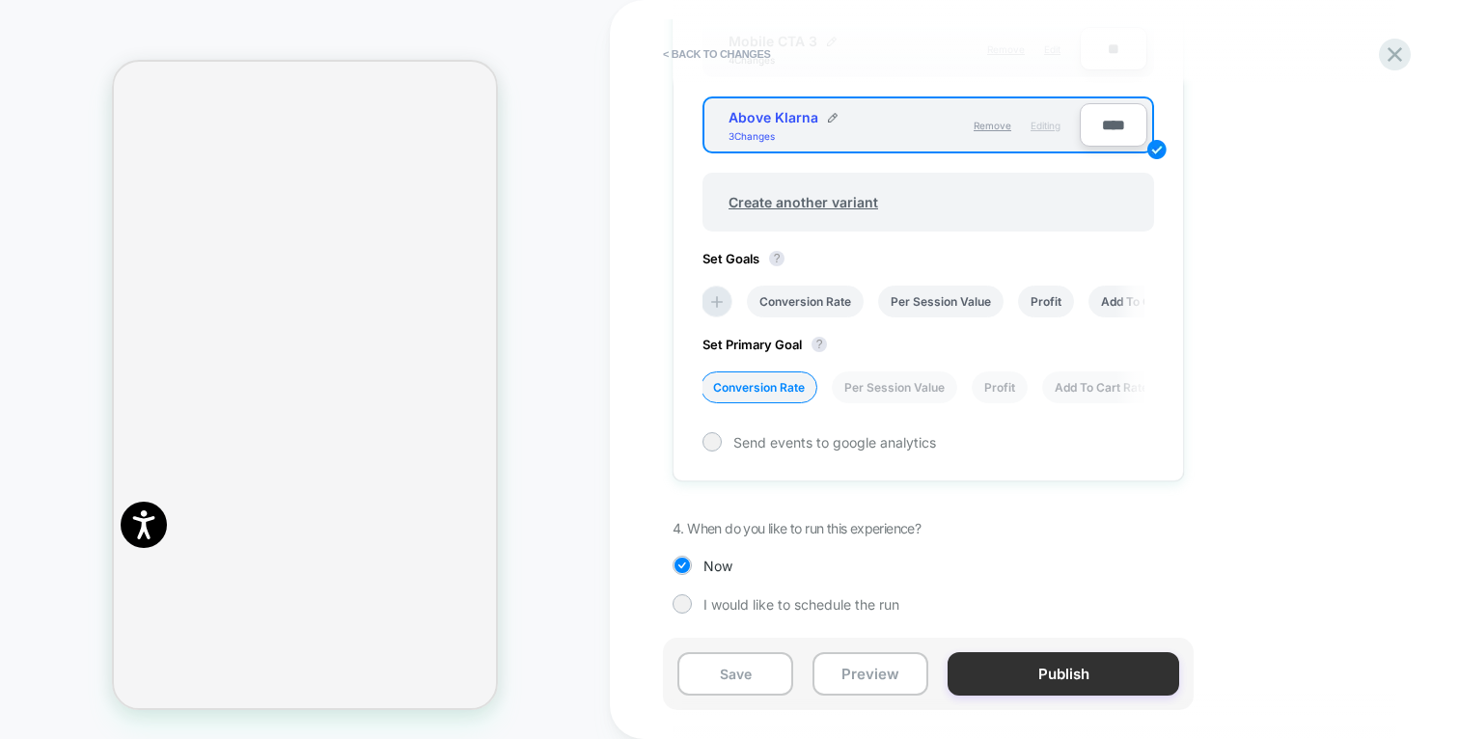
click at [1068, 683] on button "Publish" at bounding box center [1063, 673] width 232 height 43
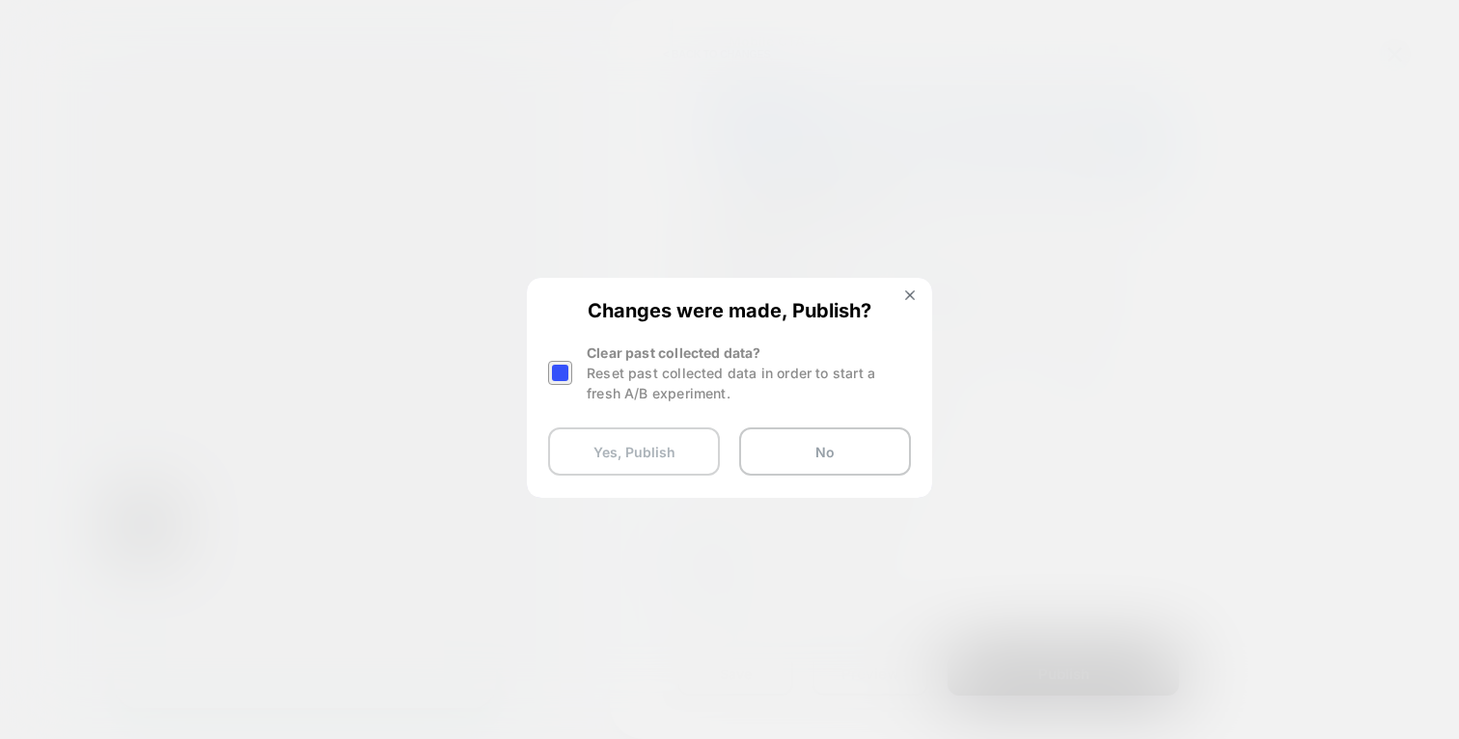
click at [659, 451] on button "Yes, Publish" at bounding box center [634, 451] width 172 height 48
click at [660, 451] on button "Yes, Publish" at bounding box center [634, 451] width 172 height 48
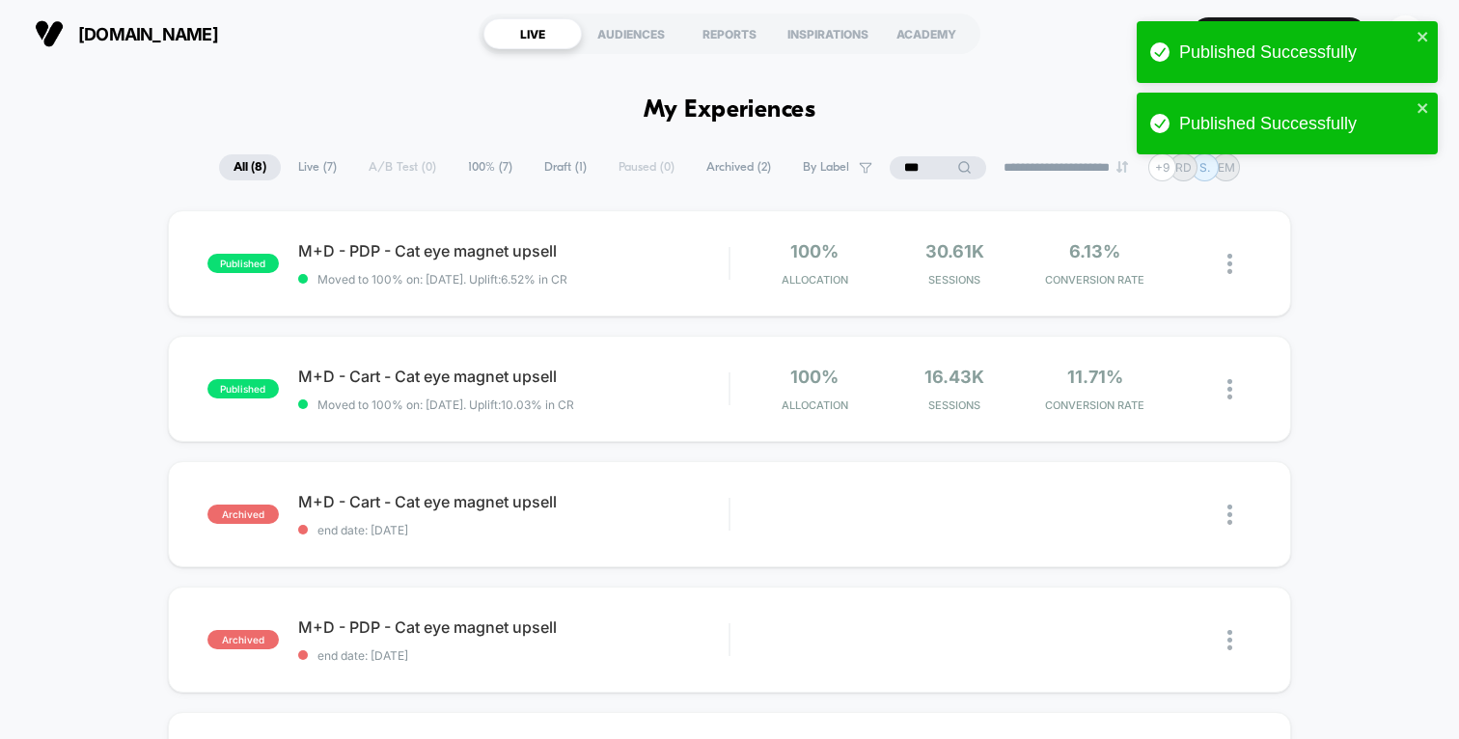
click at [246, 166] on span "All ( 8 )" at bounding box center [250, 167] width 62 height 26
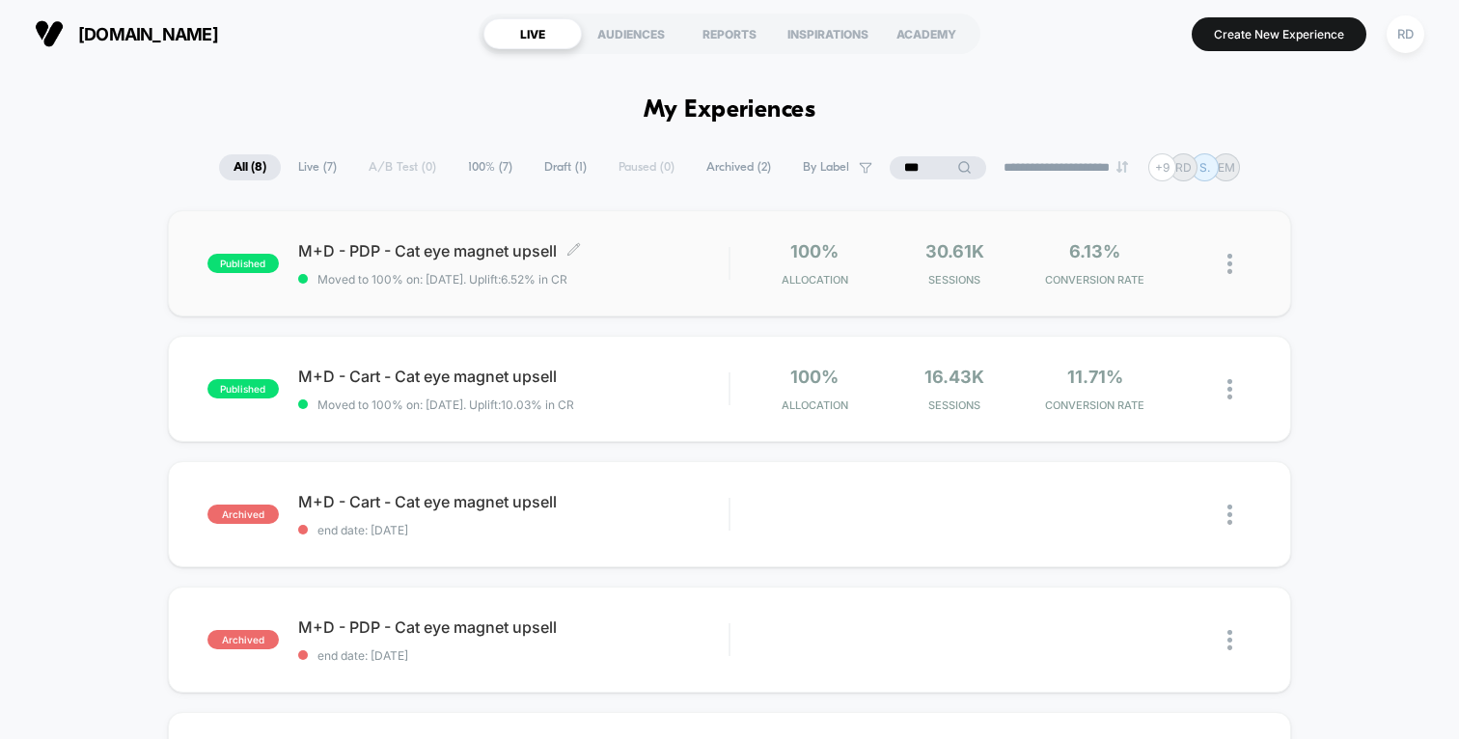
click at [429, 259] on span "M+D - PDP - Cat eye magnet upsell Click to edit experience details" at bounding box center [513, 250] width 430 height 19
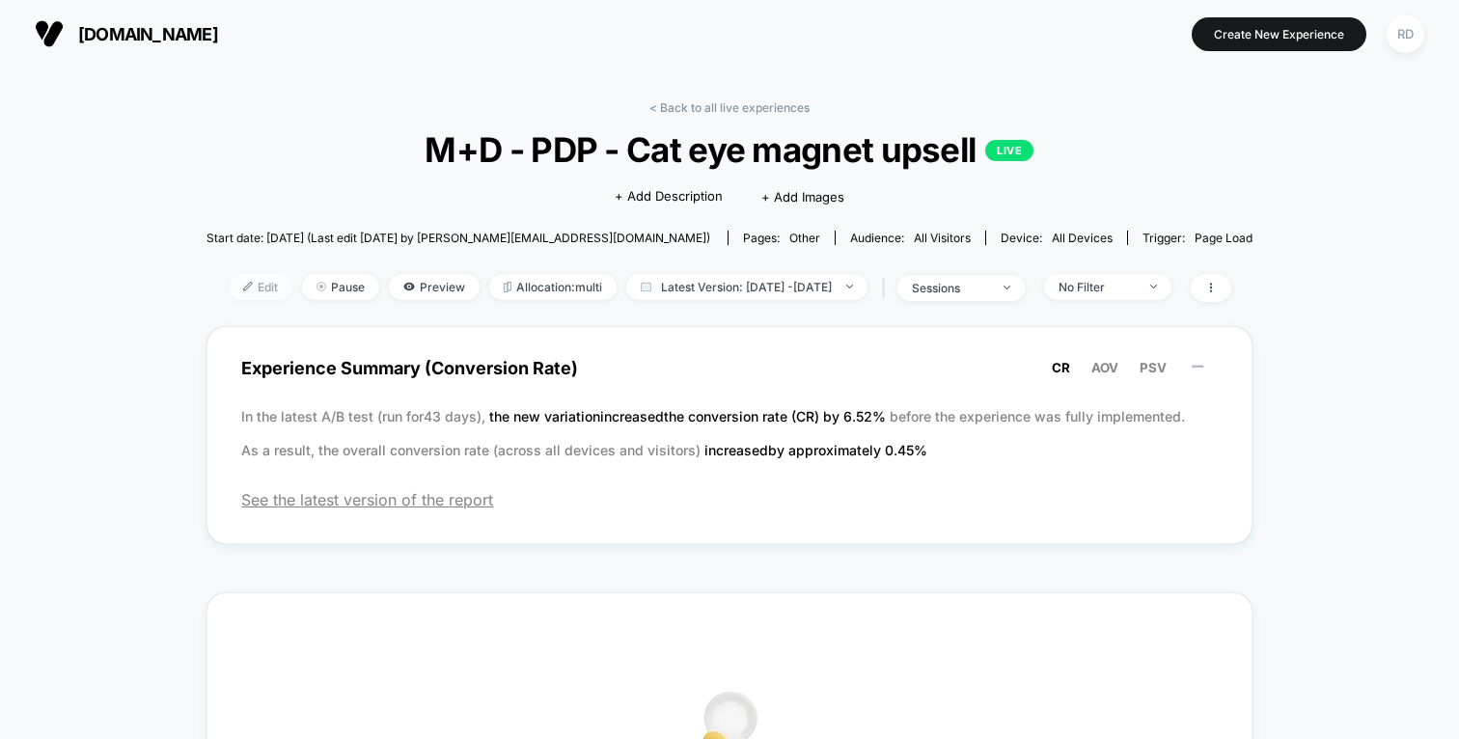
click at [229, 287] on span "Edit" at bounding box center [261, 287] width 64 height 26
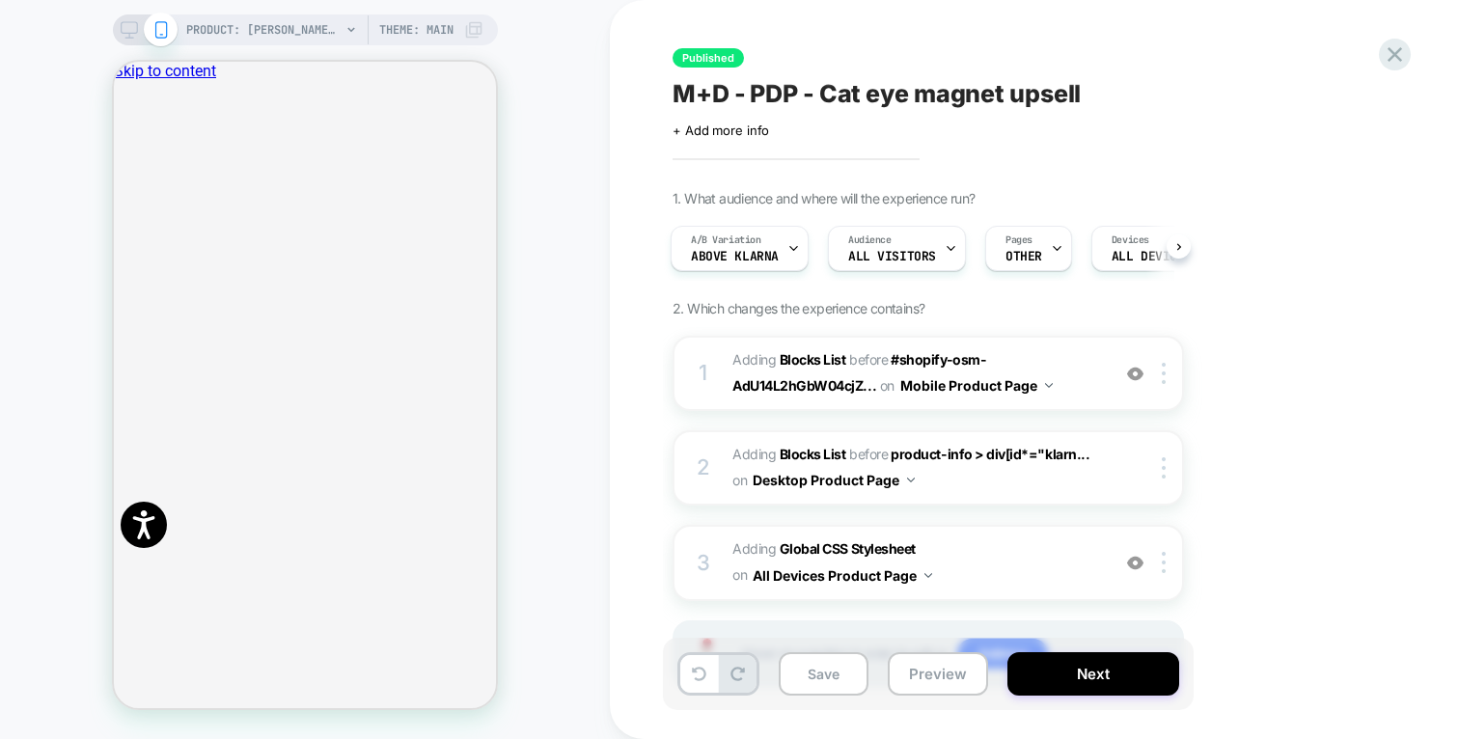
click at [1402, 68] on div "Published M+D - PDP - Cat eye magnet upsell Click to edit experience details + …" at bounding box center [1034, 369] width 849 height 739
click at [1402, 50] on icon at bounding box center [1394, 54] width 26 height 26
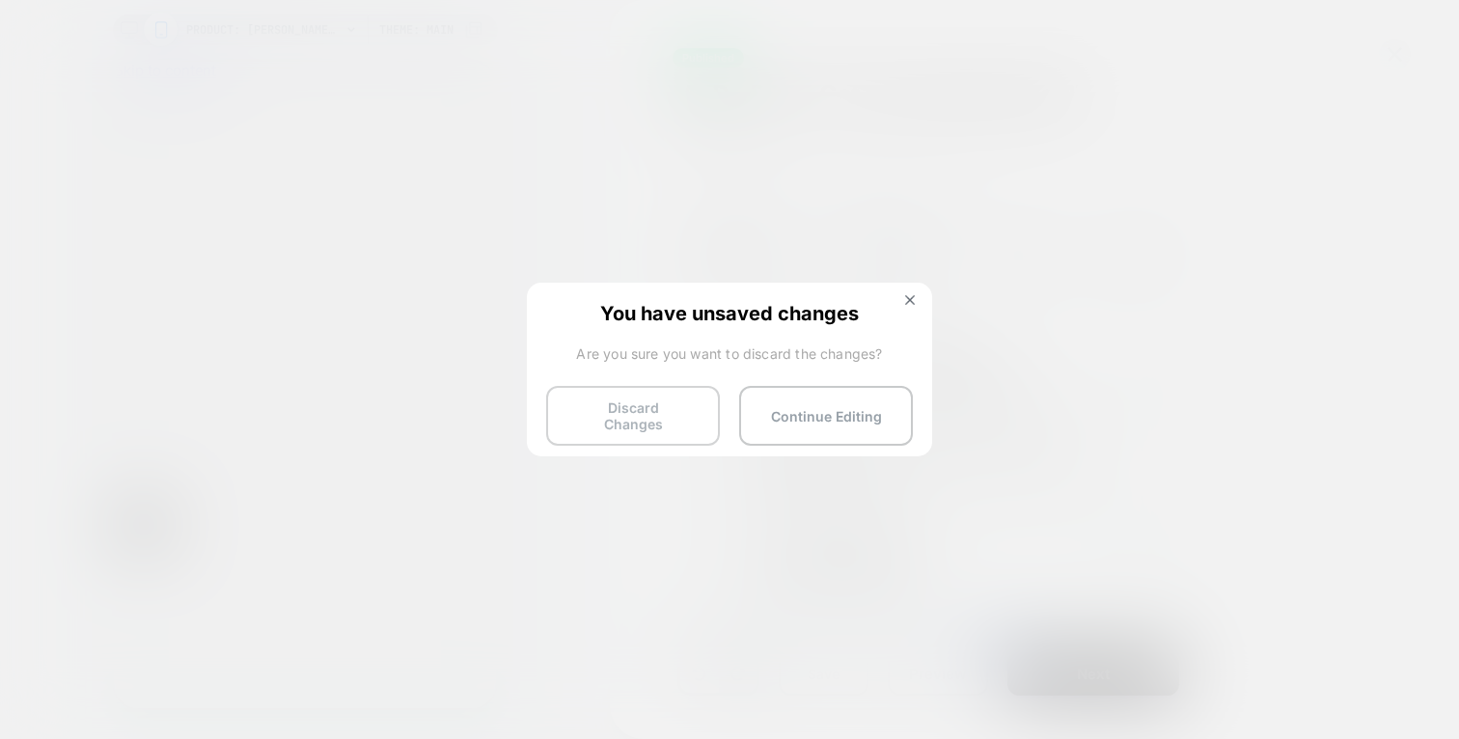
click at [631, 403] on button "Discard Changes" at bounding box center [633, 416] width 174 height 60
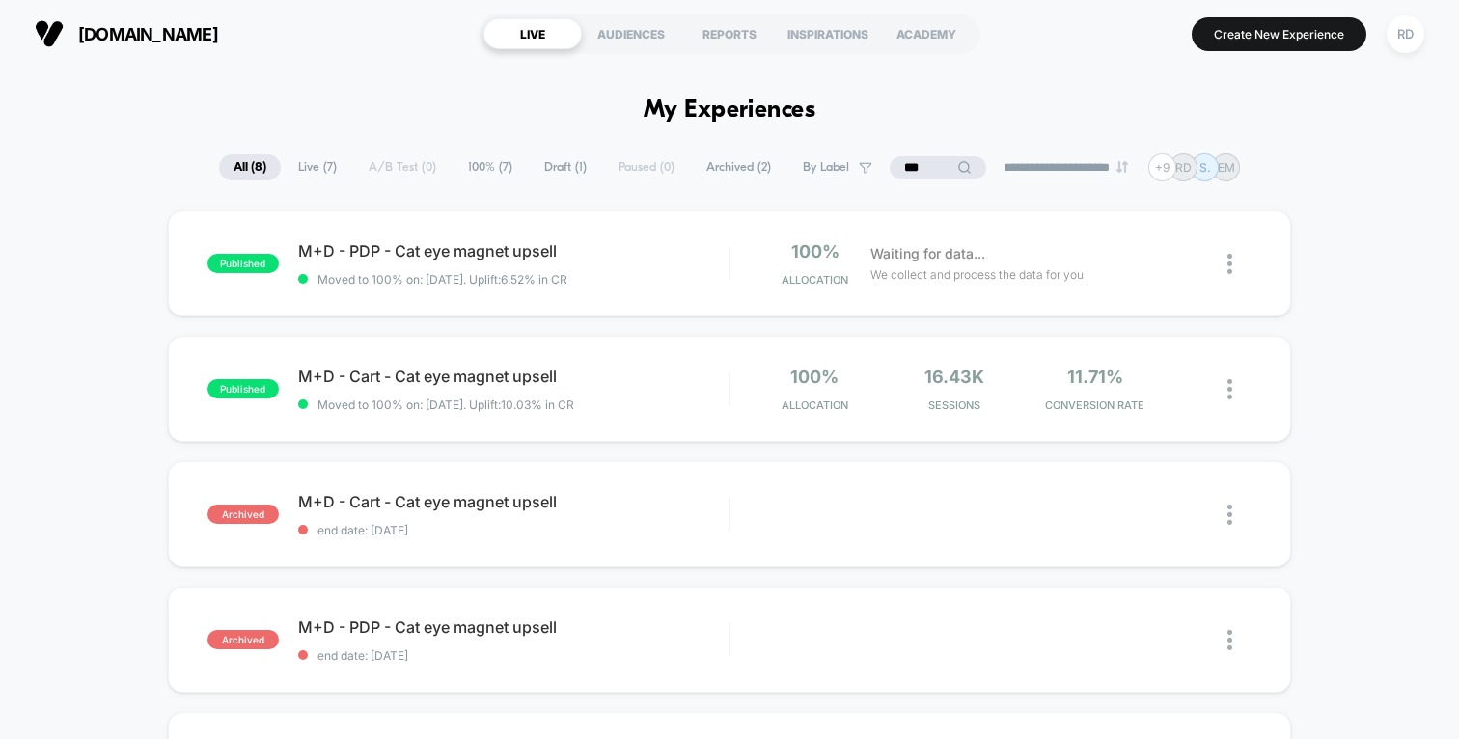
click at [929, 162] on input "***" at bounding box center [937, 167] width 96 height 23
type input "*"
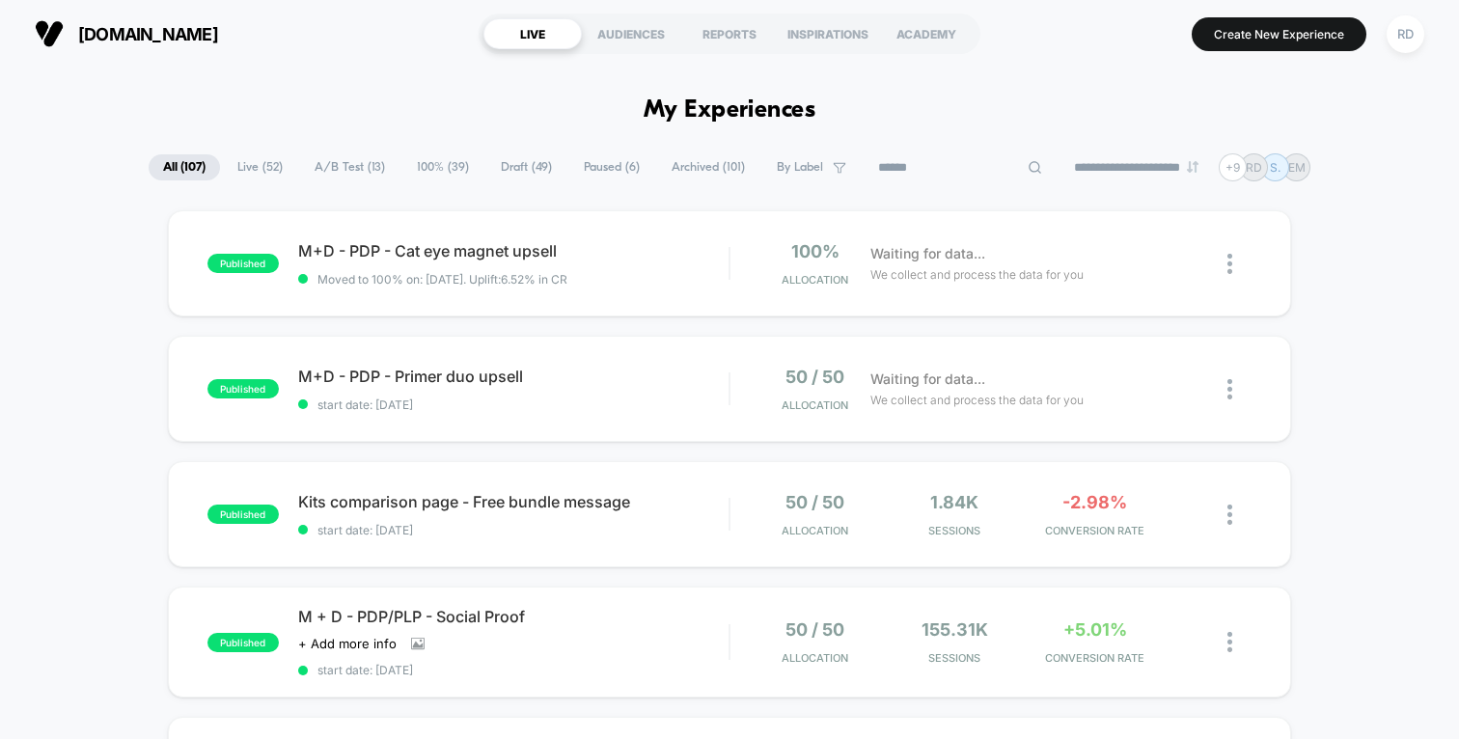
click at [1230, 391] on img at bounding box center [1229, 389] width 5 height 20
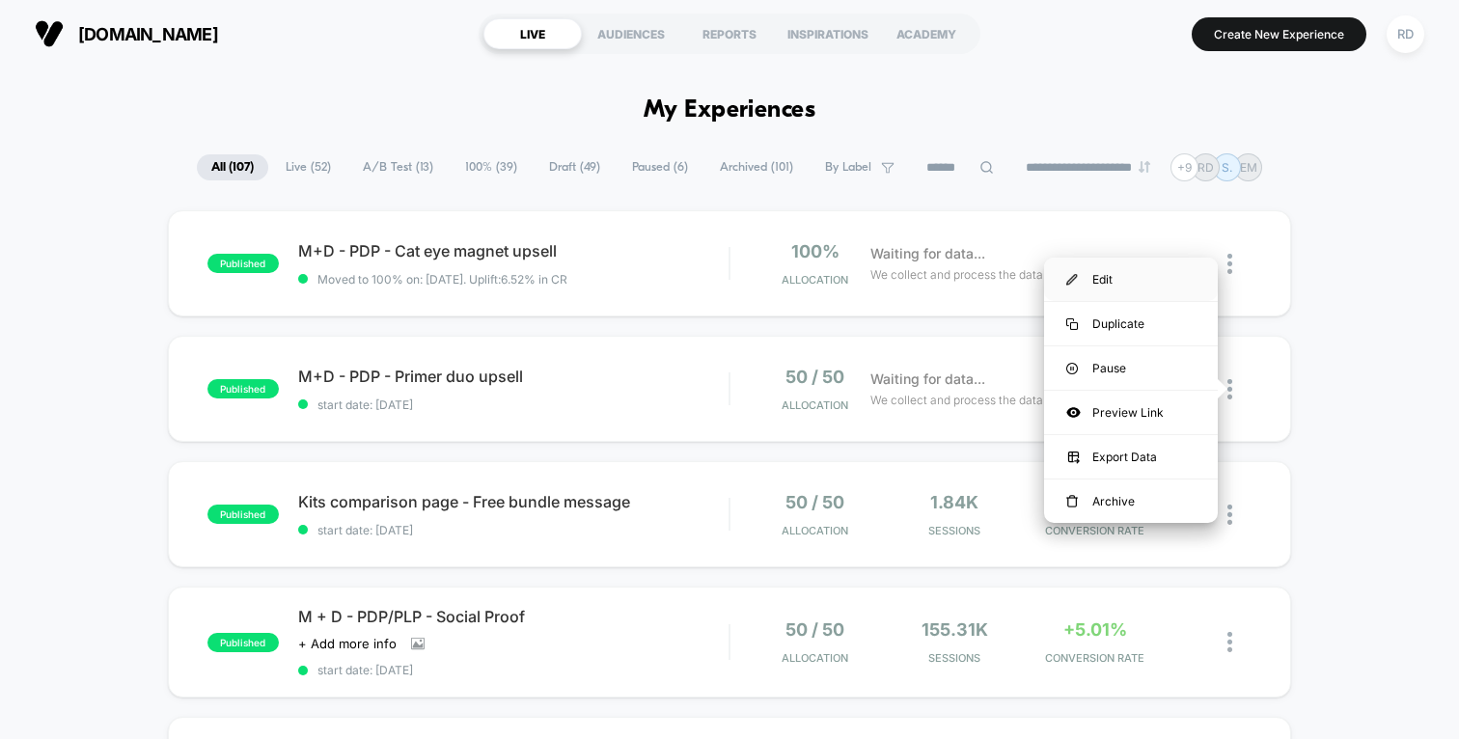
click at [1137, 294] on div "Edit" at bounding box center [1131, 279] width 174 height 43
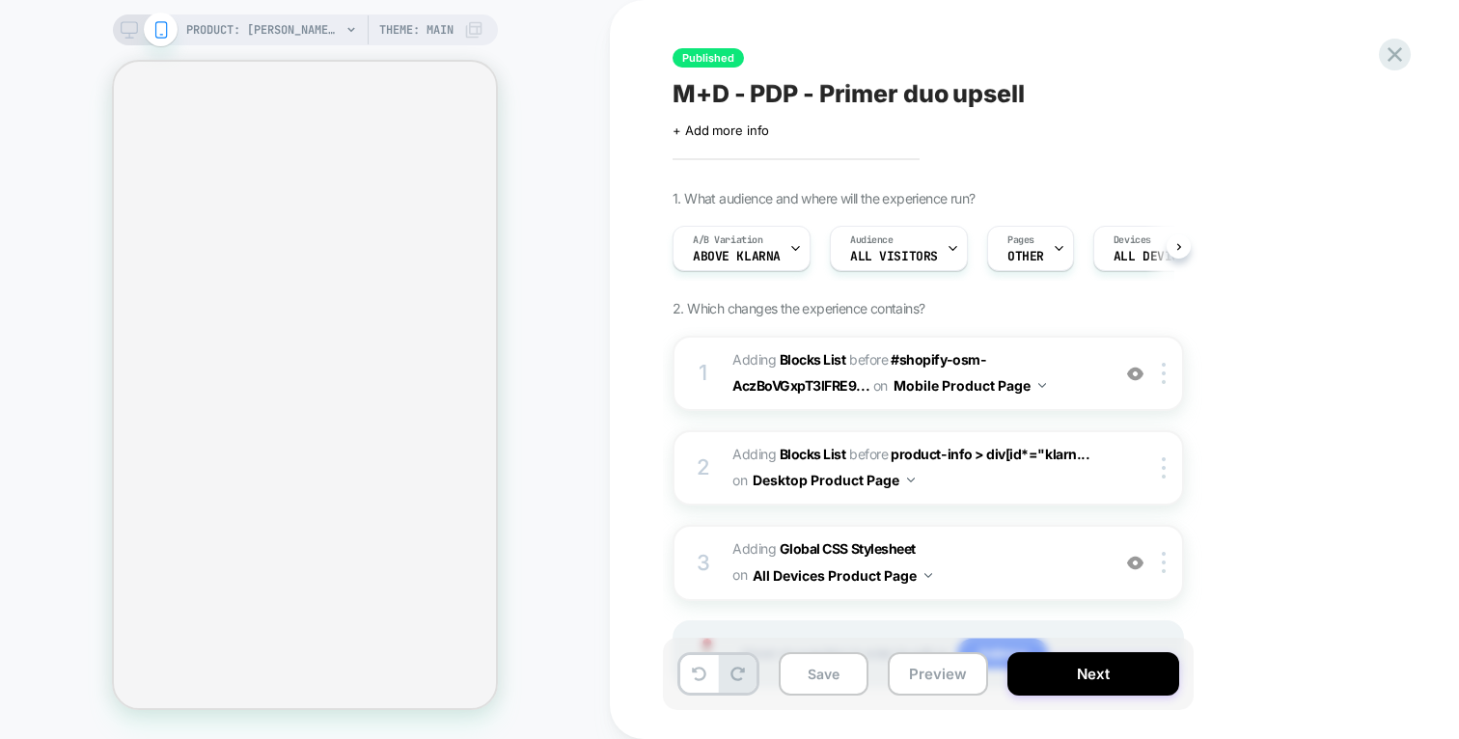
scroll to position [0, 1]
click at [1048, 354] on span "#_loomi_addon_1736681113658_dup1748441322_dup1758549129 Adding Blocks List BEFO…" at bounding box center [916, 373] width 368 height 52
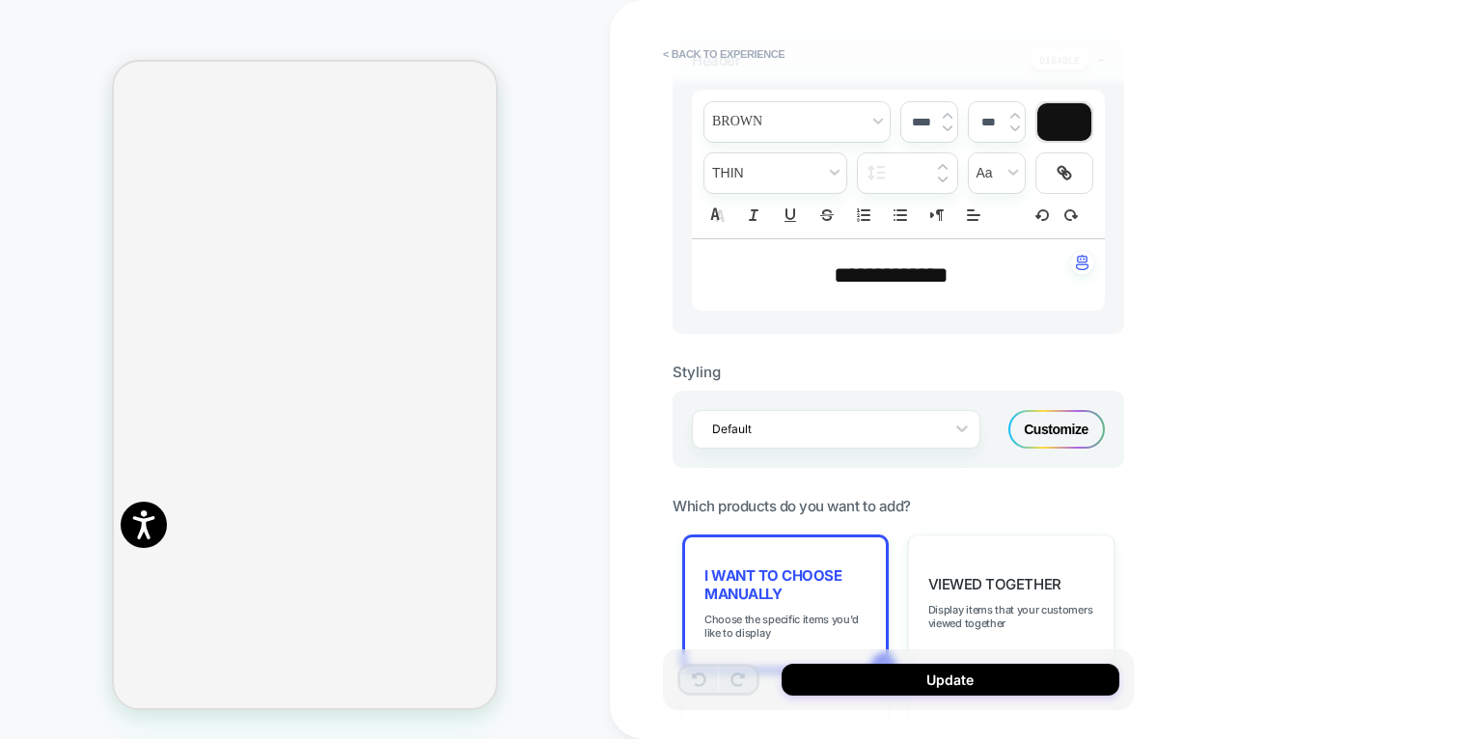
scroll to position [558, 0]
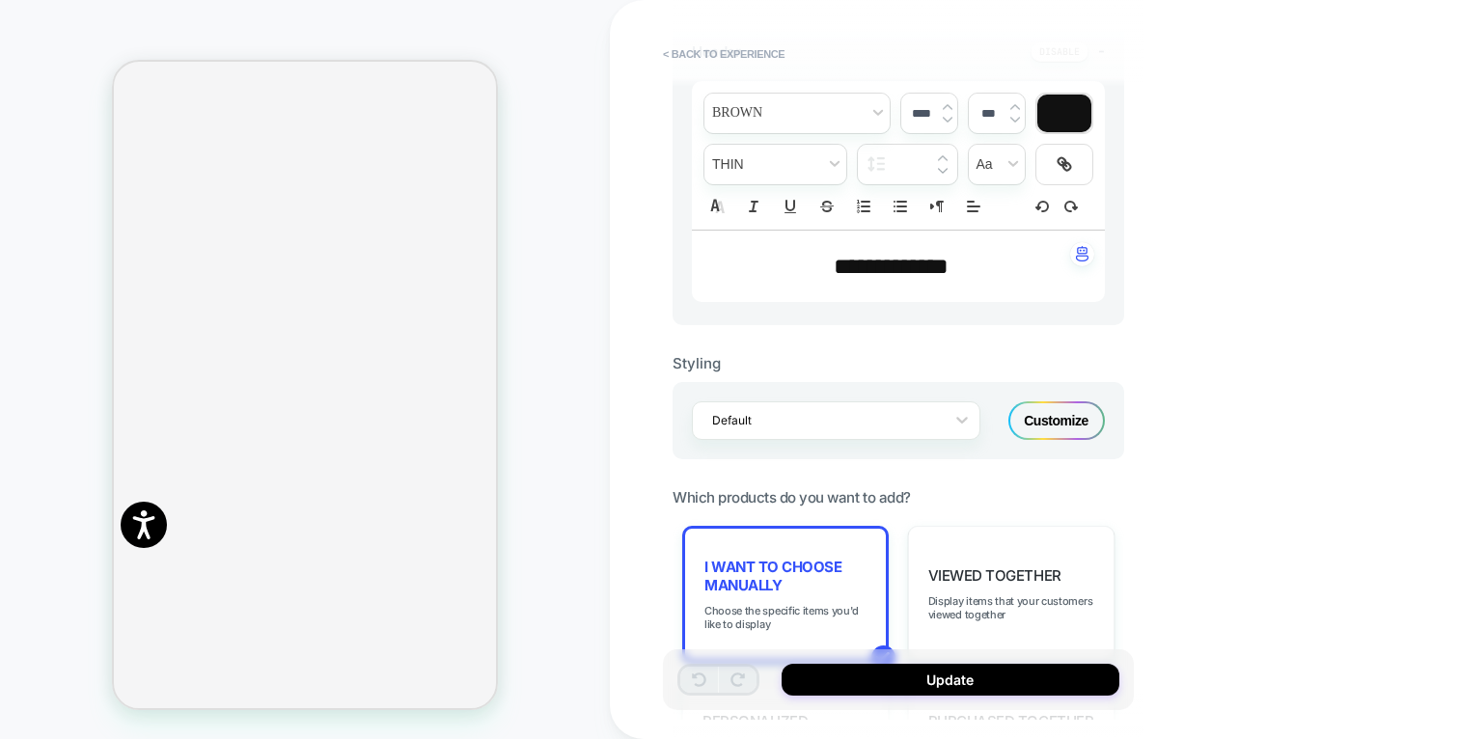
click at [908, 255] on span "**********" at bounding box center [890, 266] width 115 height 23
type input "****"
click at [916, 263] on span "**********" at bounding box center [890, 266] width 115 height 23
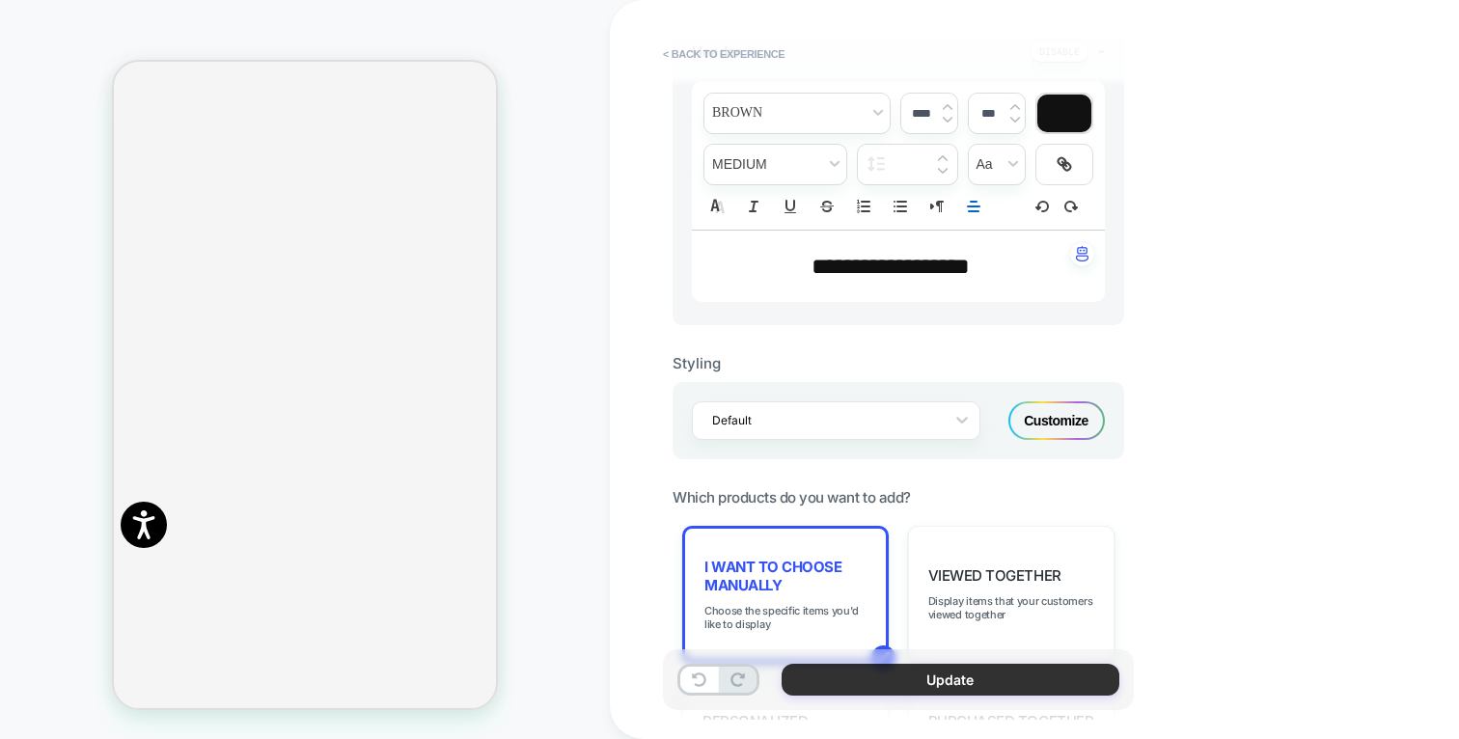
click at [947, 695] on button "Update" at bounding box center [950, 680] width 338 height 32
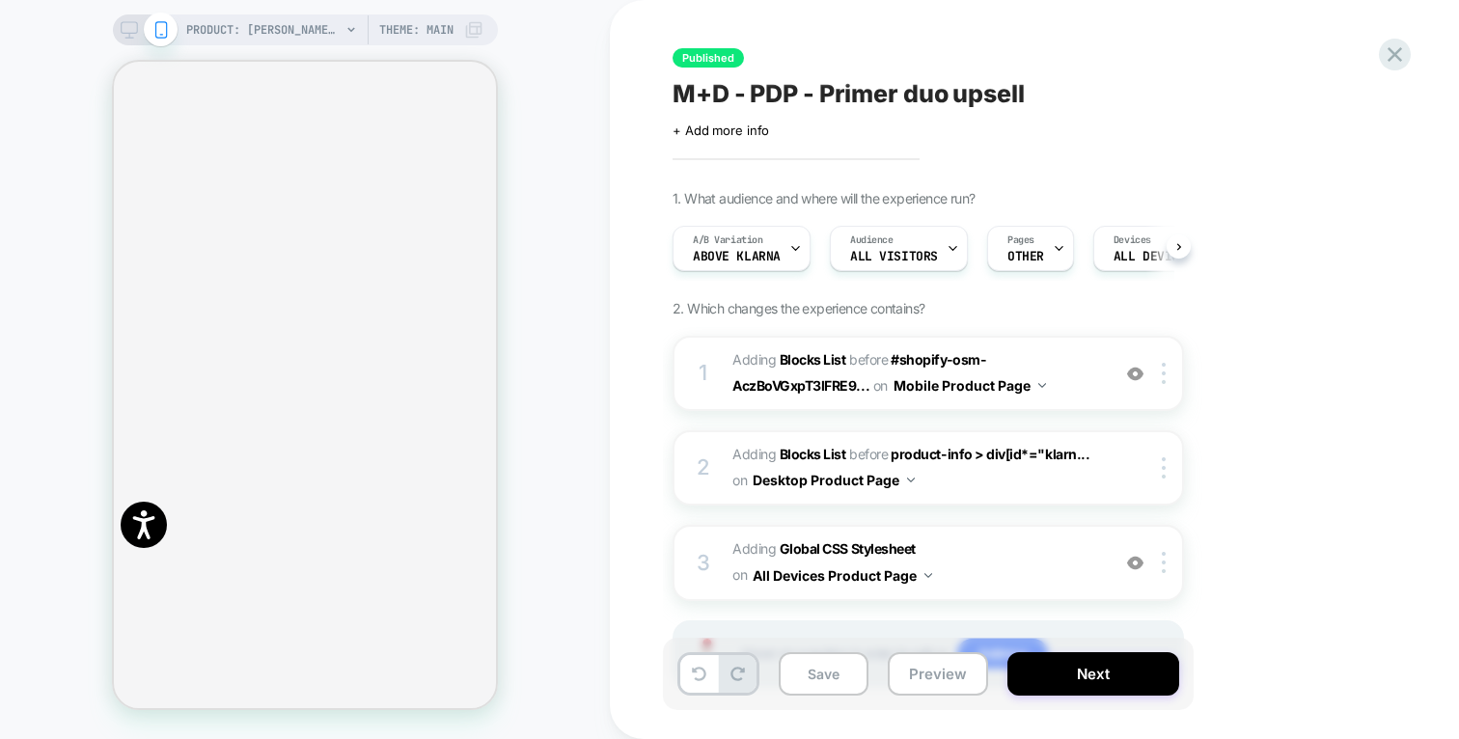
scroll to position [0, 1]
click at [140, 34] on div at bounding box center [145, 29] width 49 height 17
click at [113, 28] on div "PRODUCT: Mylee Nail Prep Dehydrator Theme: MAIN" at bounding box center [305, 29] width 385 height 31
click at [127, 25] on icon at bounding box center [129, 29] width 17 height 17
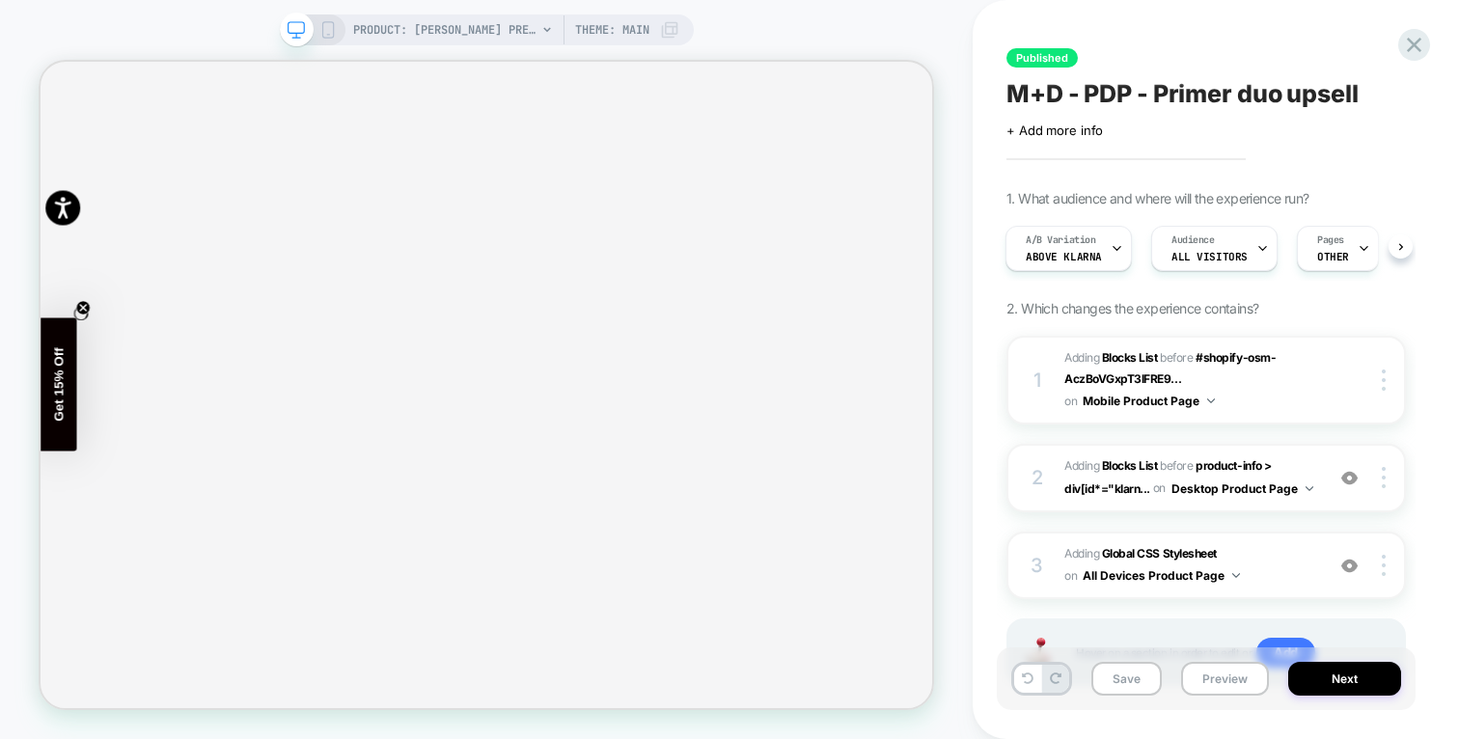
scroll to position [707, 0]
click at [1263, 559] on span "Adding Global CSS Stylesheet on All Devices Product Page" at bounding box center [1189, 565] width 250 height 45
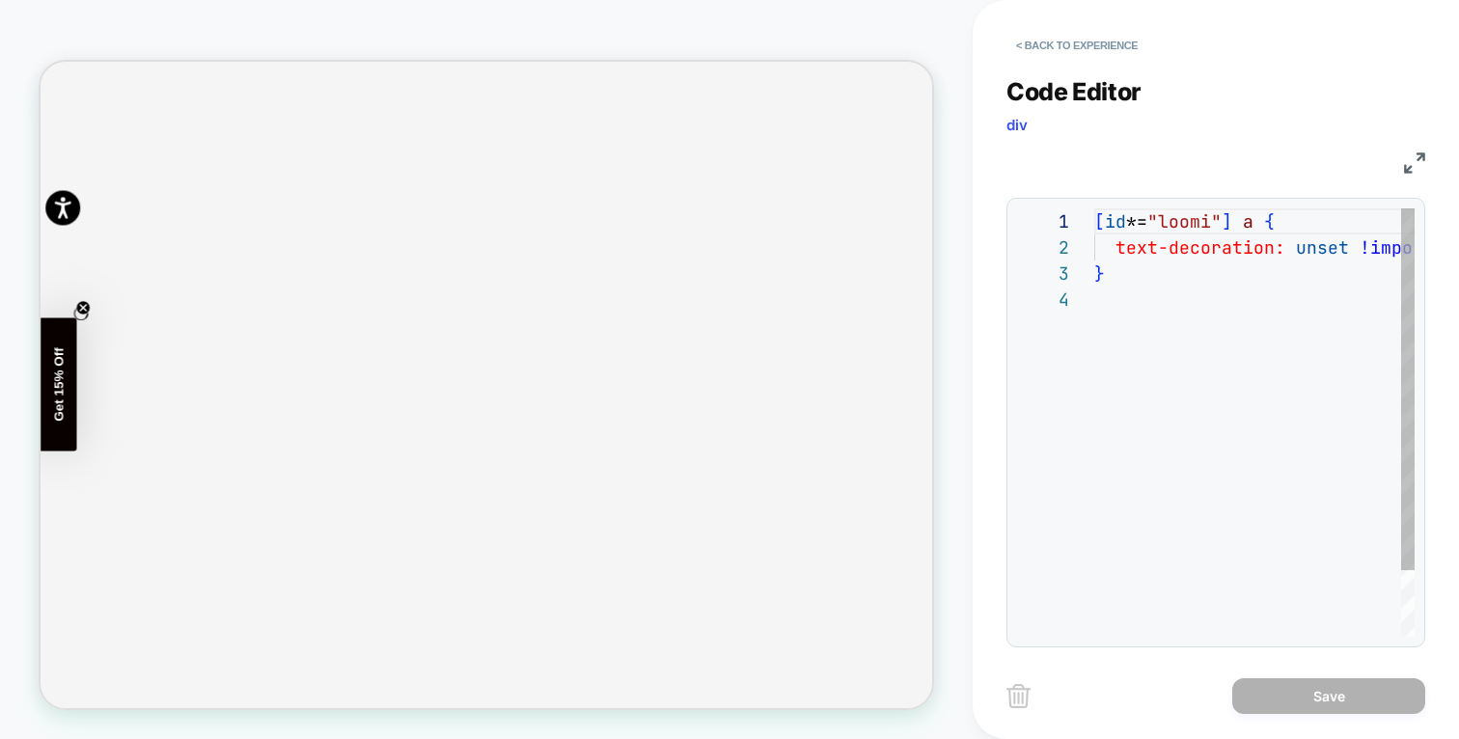
scroll to position [78, 0]
click at [1031, 42] on button "< Back to experience" at bounding box center [1076, 45] width 141 height 31
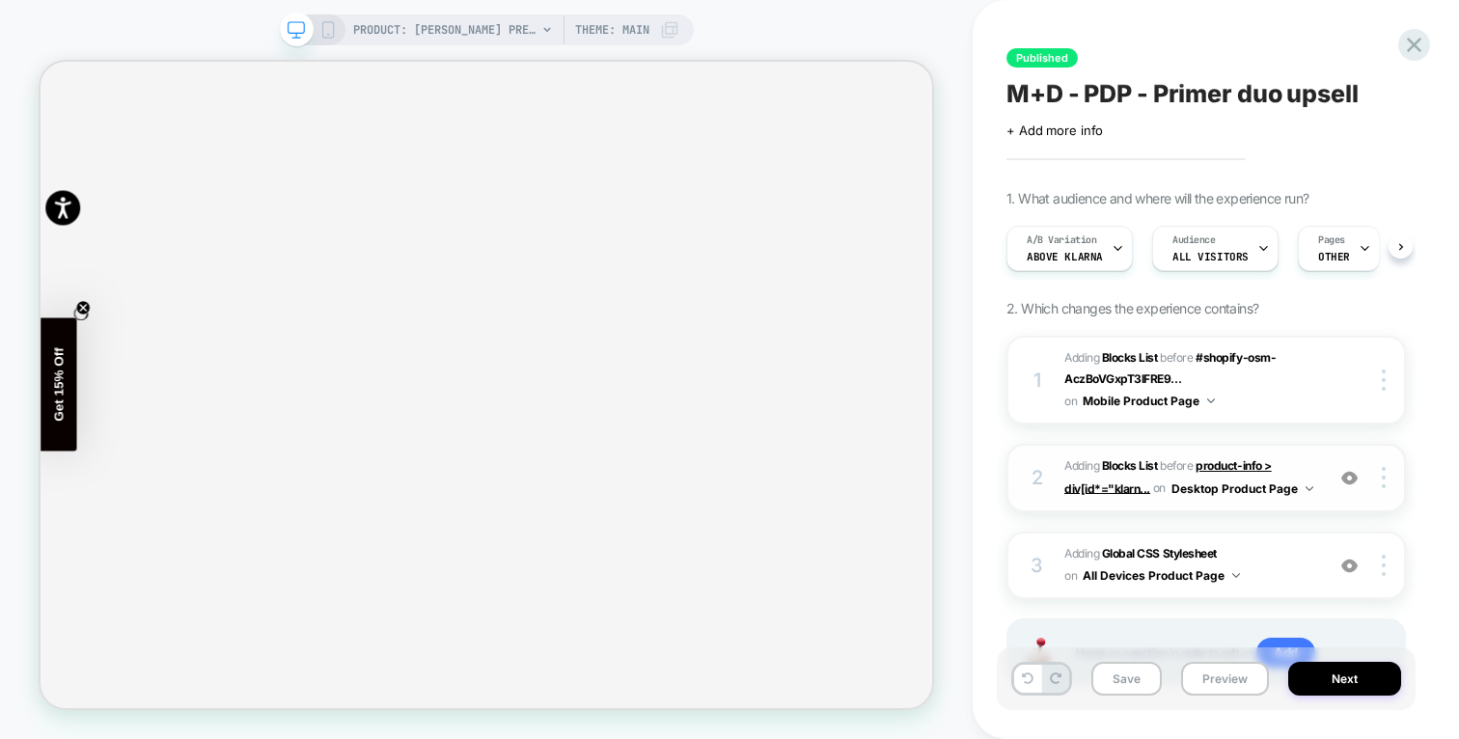
scroll to position [0, 1]
click at [1313, 459] on span "#_loomi_addon_1736842277794_dup1748441322_dup1758549129 Adding Blocks List BEFO…" at bounding box center [1189, 477] width 250 height 45
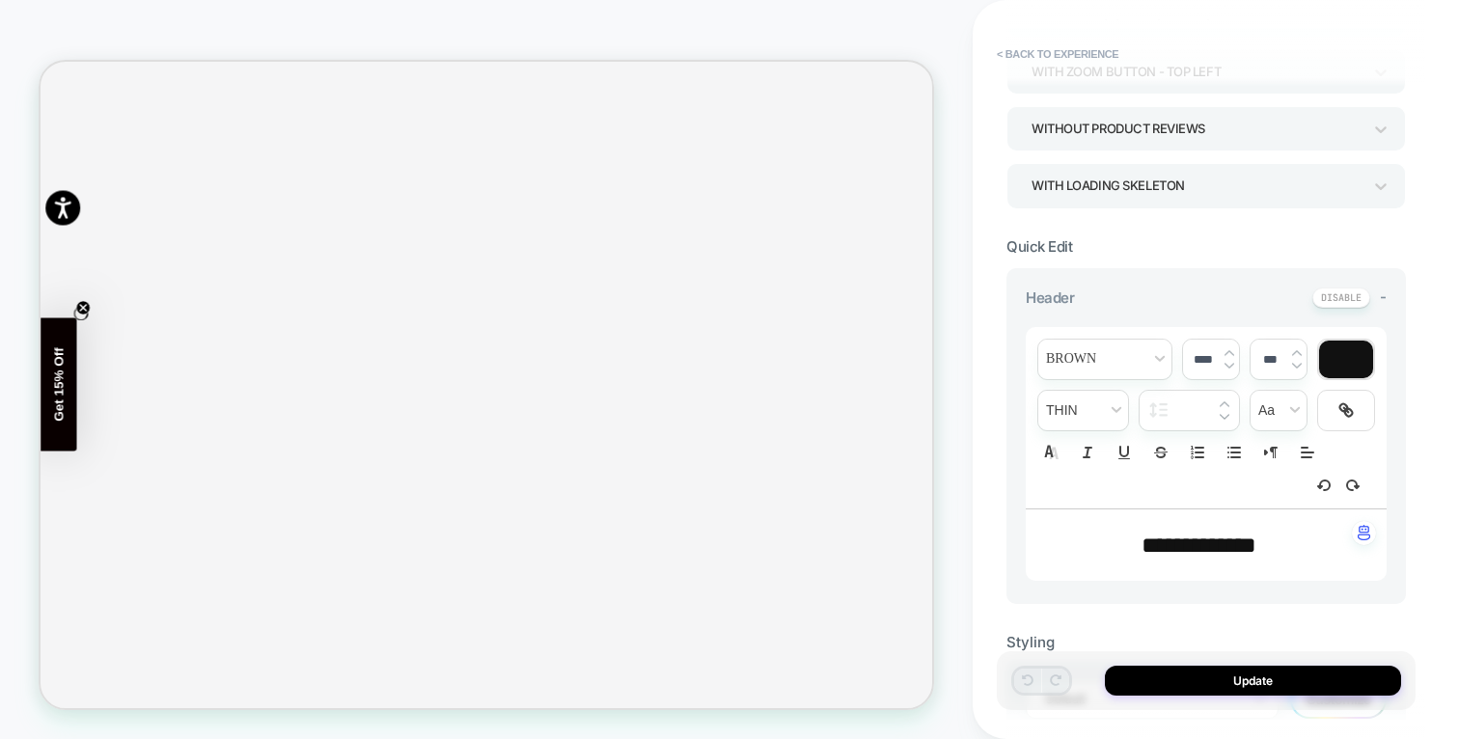
scroll to position [442, 0]
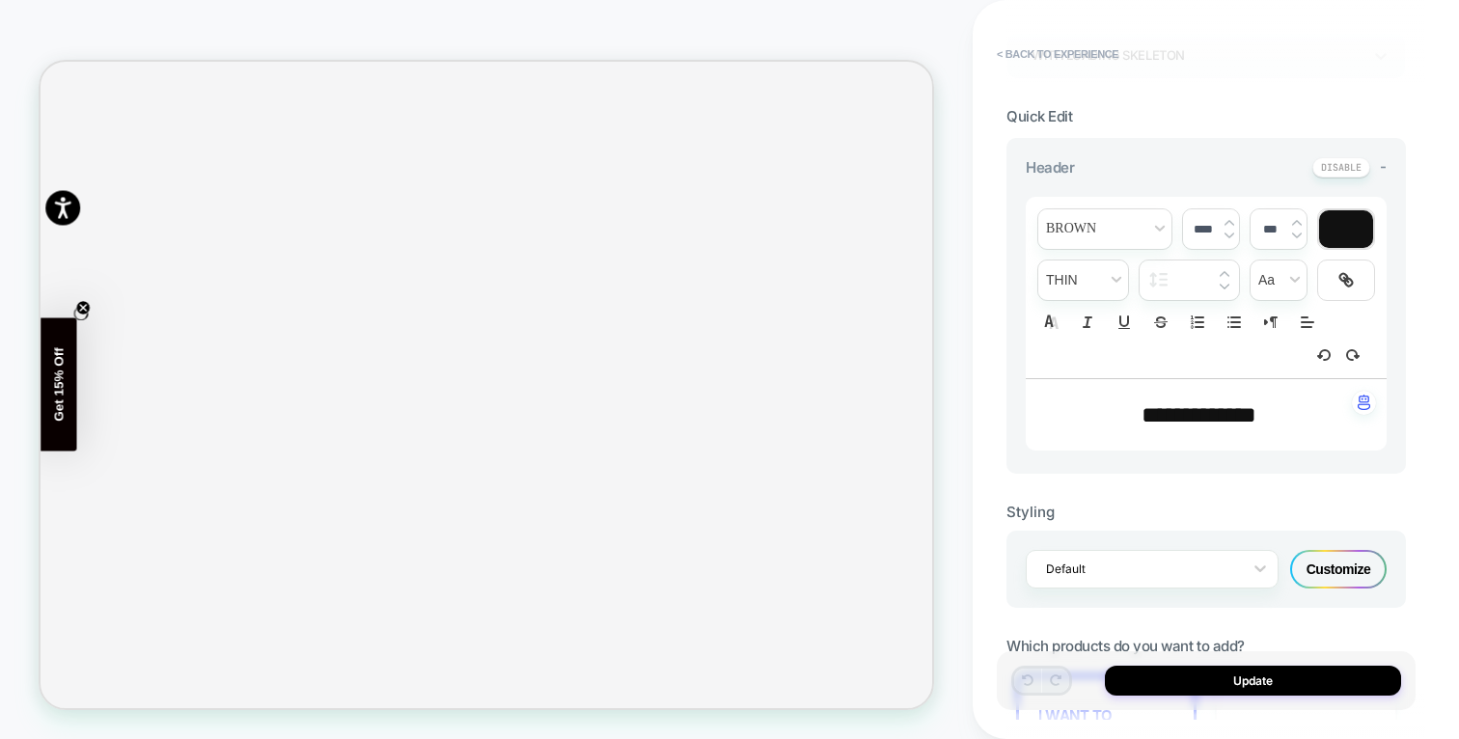
click at [1223, 416] on span "**********" at bounding box center [1198, 414] width 115 height 23
type input "****"
click at [1288, 425] on p "****" at bounding box center [1199, 414] width 308 height 33
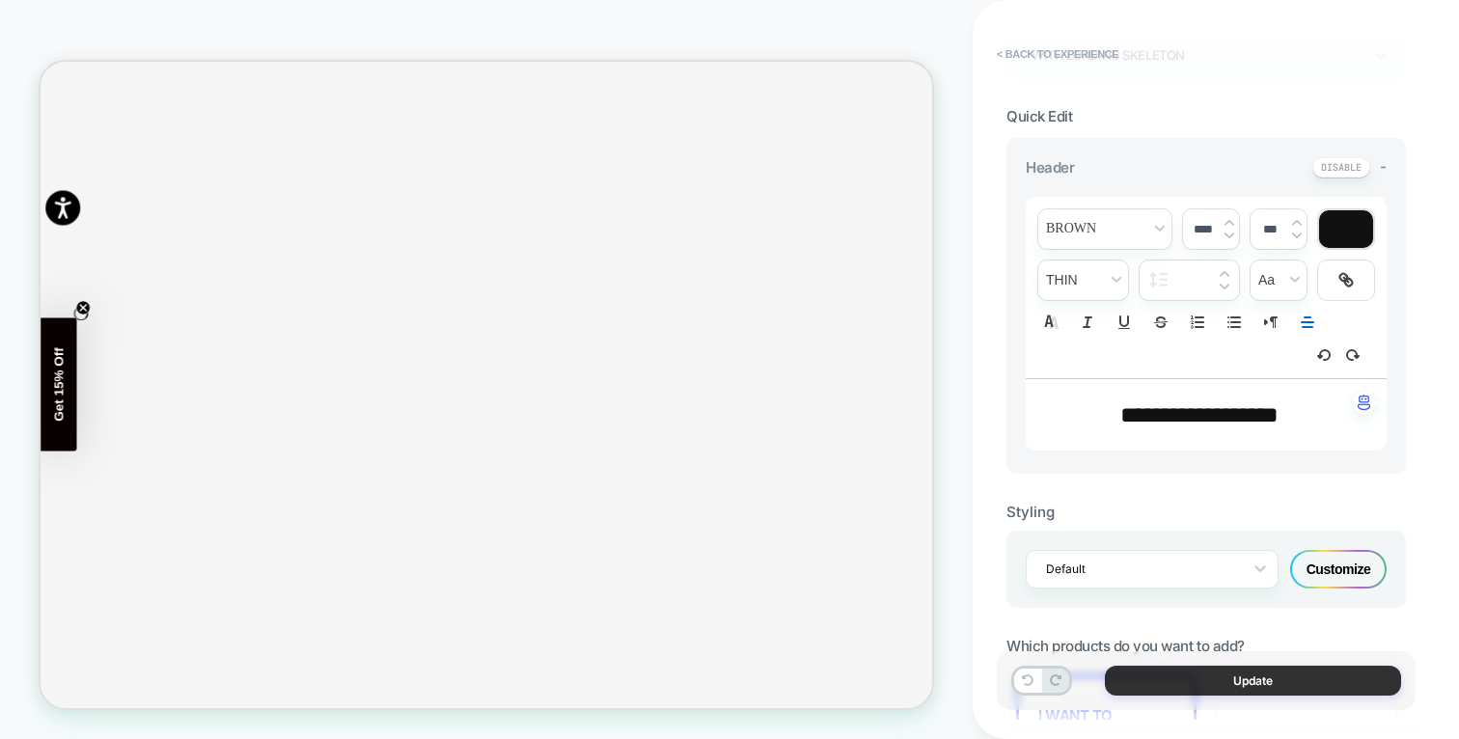
click at [1294, 669] on button "Update" at bounding box center [1253, 681] width 296 height 30
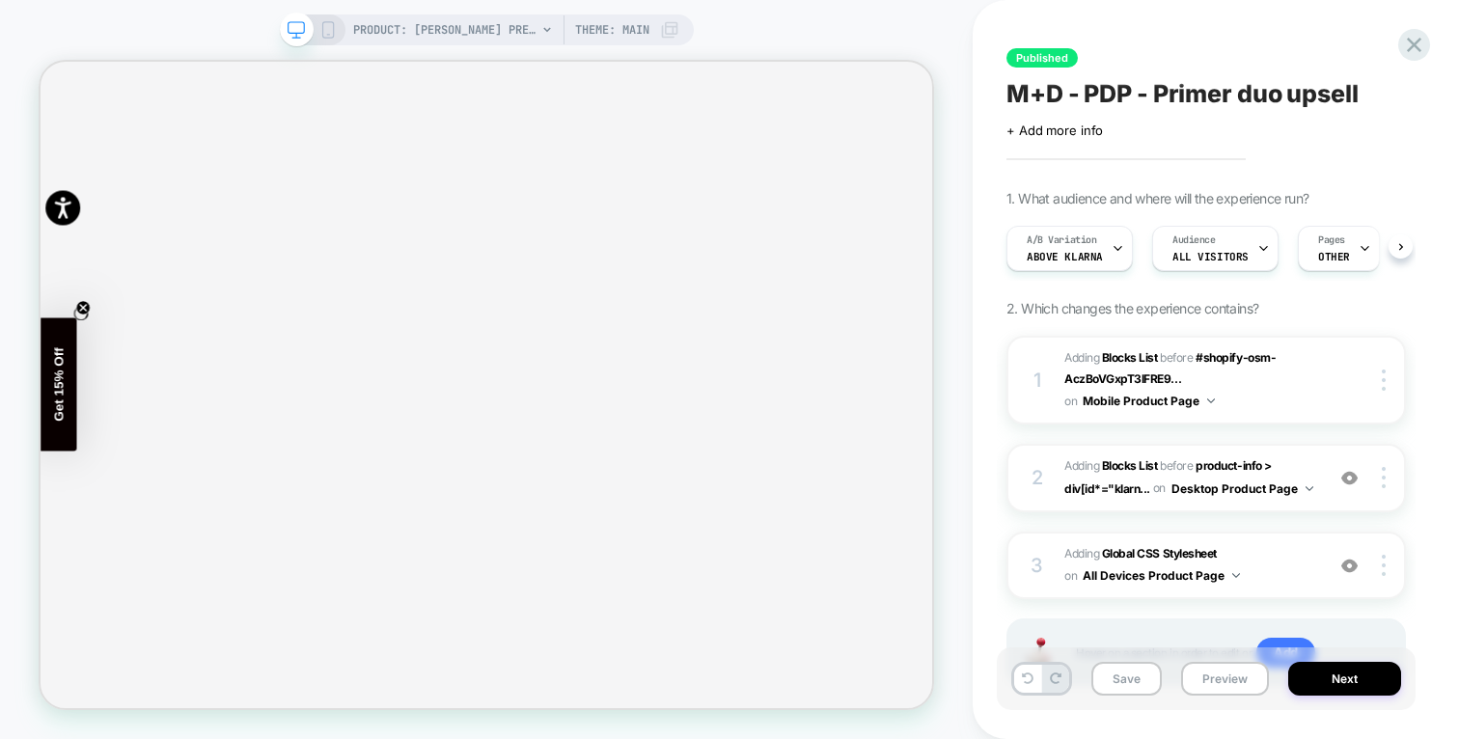
scroll to position [0, 1]
click at [1329, 674] on button "Next" at bounding box center [1344, 679] width 113 height 34
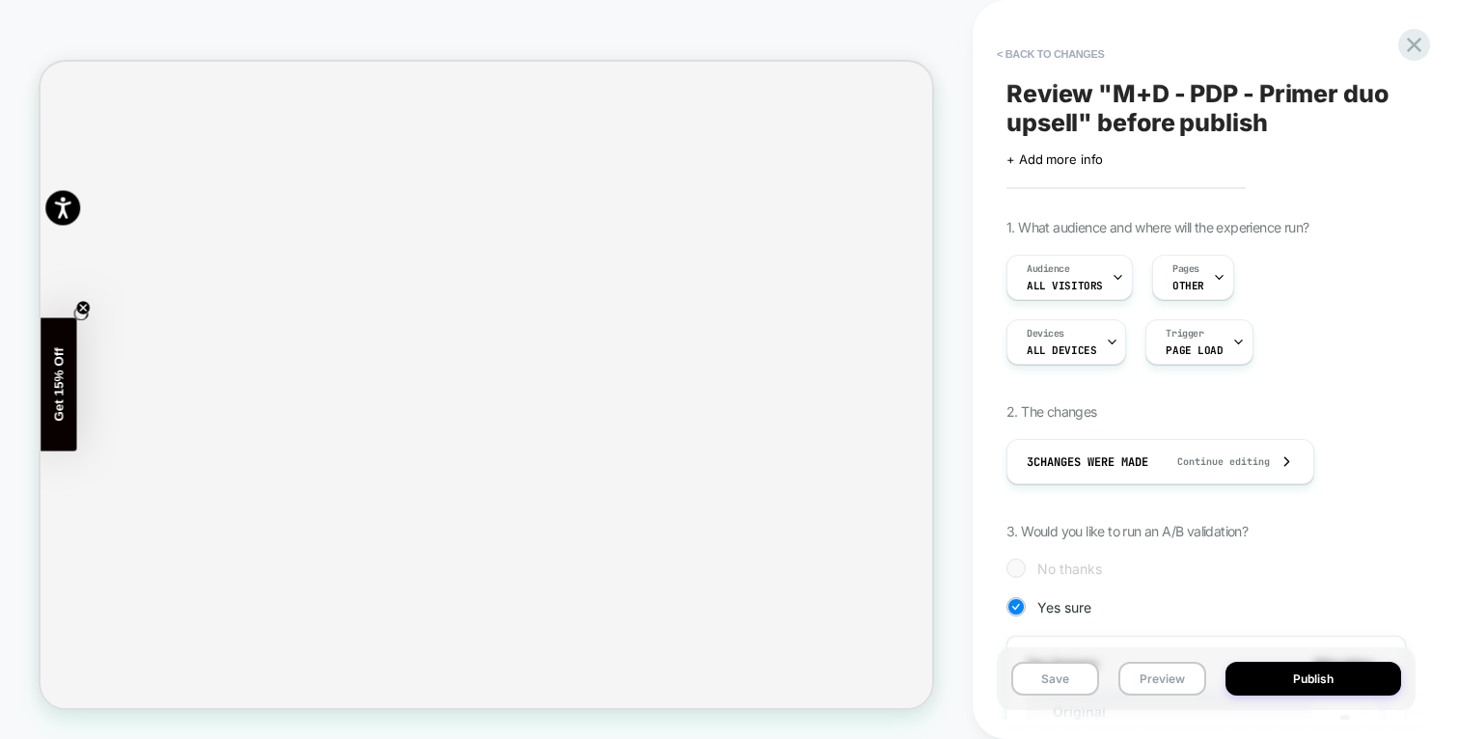
scroll to position [0, 2]
click at [1329, 674] on button "Publish" at bounding box center [1313, 679] width 176 height 34
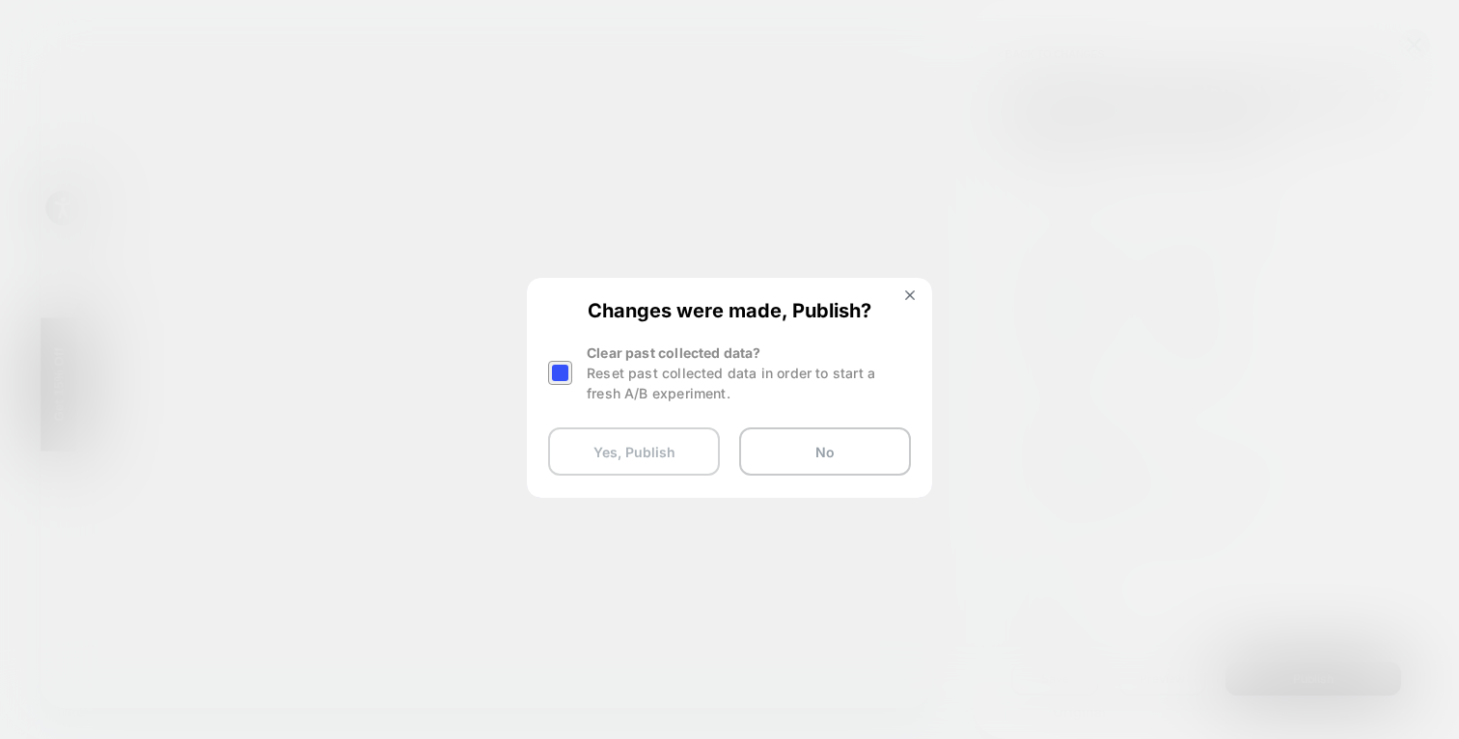
click at [666, 453] on button "Yes, Publish" at bounding box center [634, 451] width 172 height 48
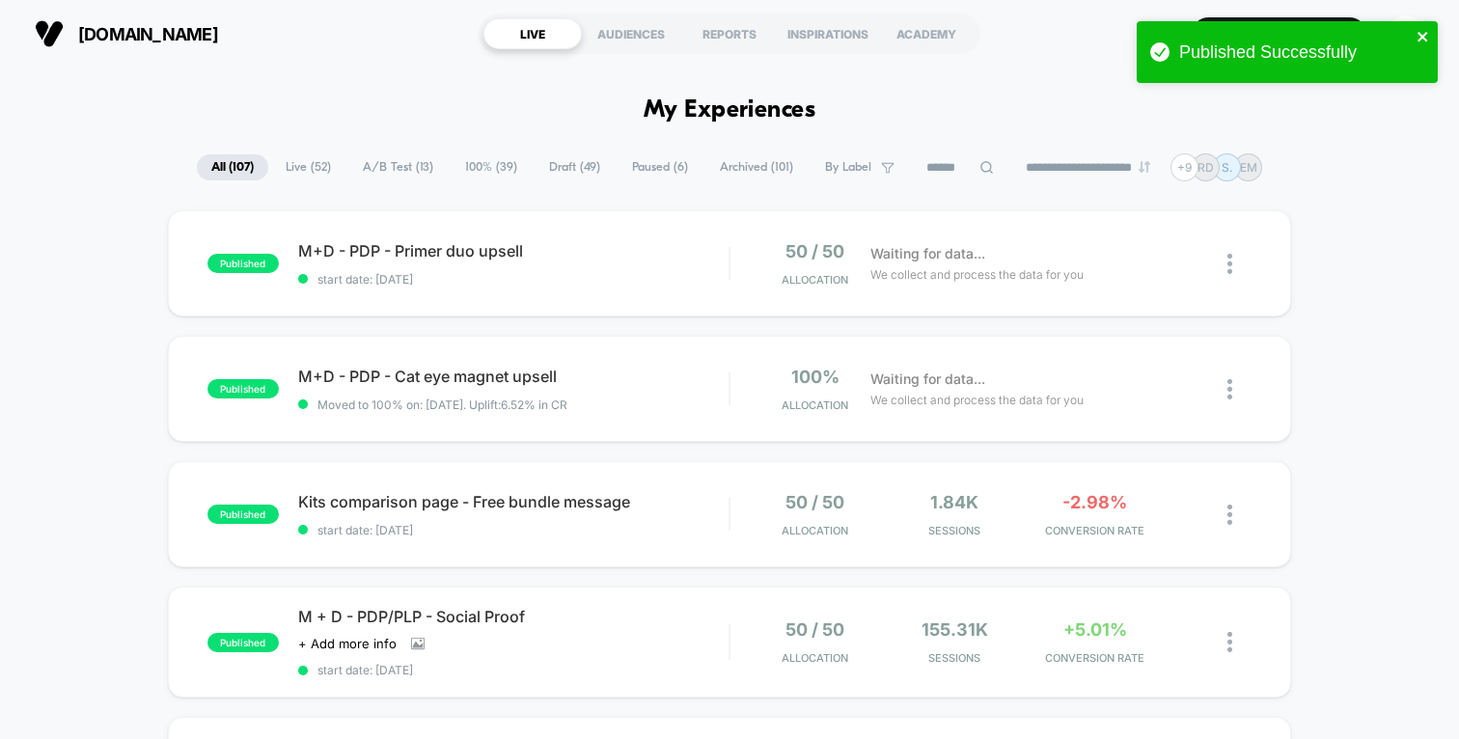
click at [1417, 37] on icon "close" at bounding box center [1423, 36] width 14 height 15
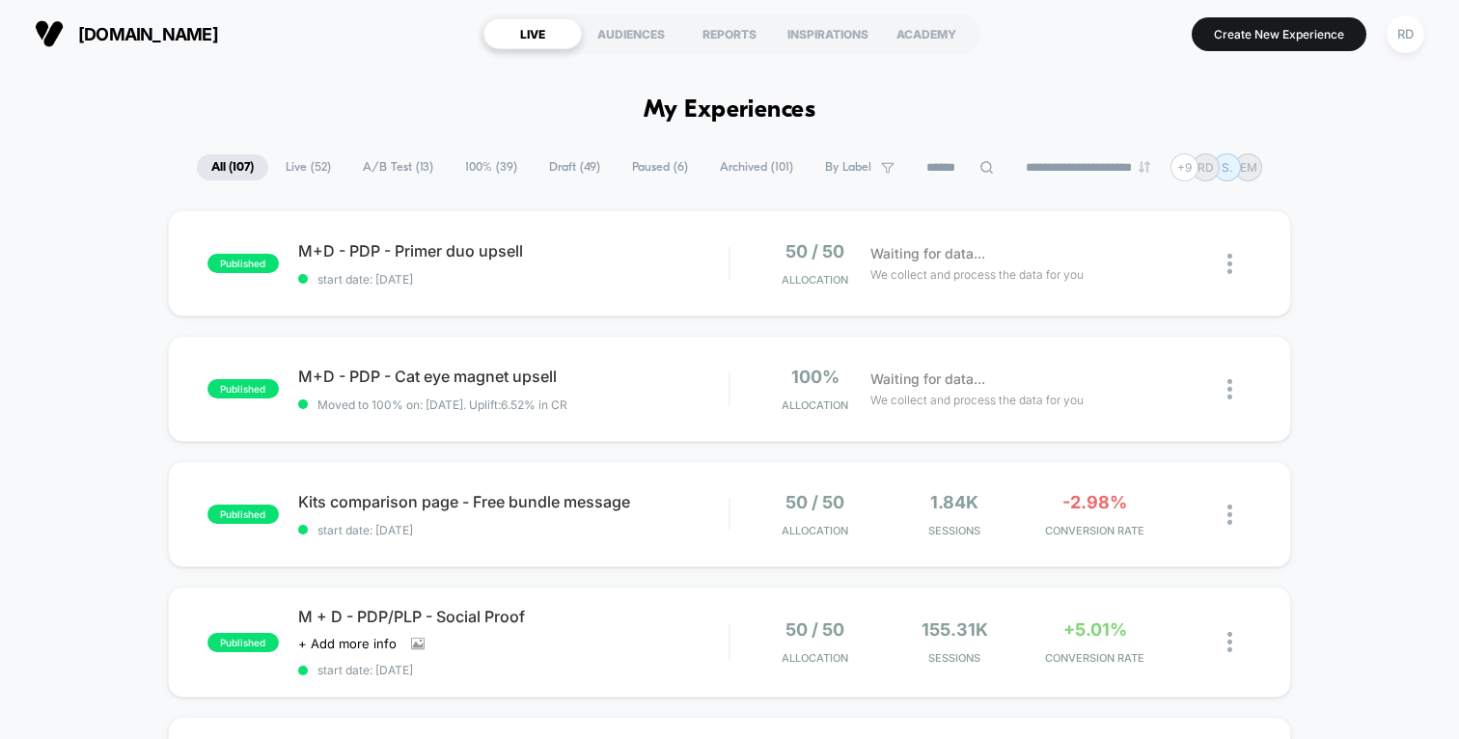
click at [556, 160] on span "Draft ( 49 )" at bounding box center [574, 167] width 80 height 26
